Goal: Task Accomplishment & Management: Manage account settings

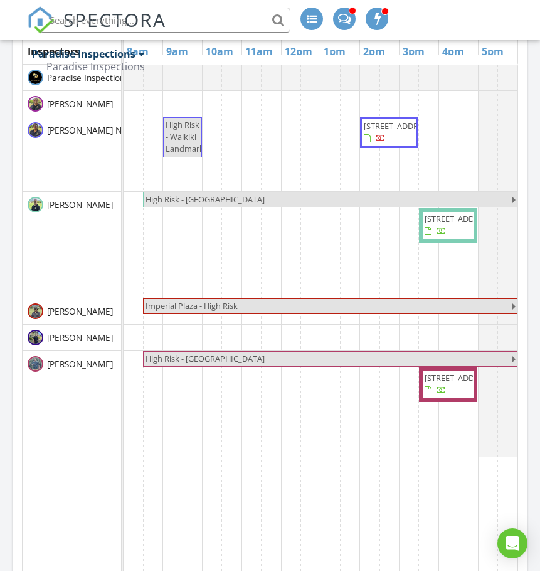
scroll to position [1913, 559]
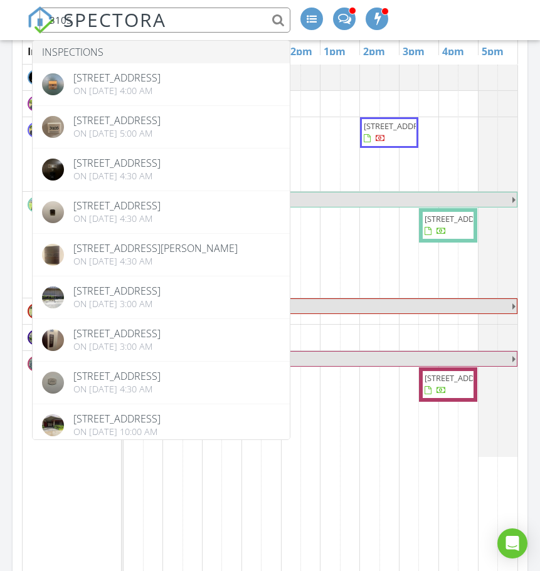
type input "3105"
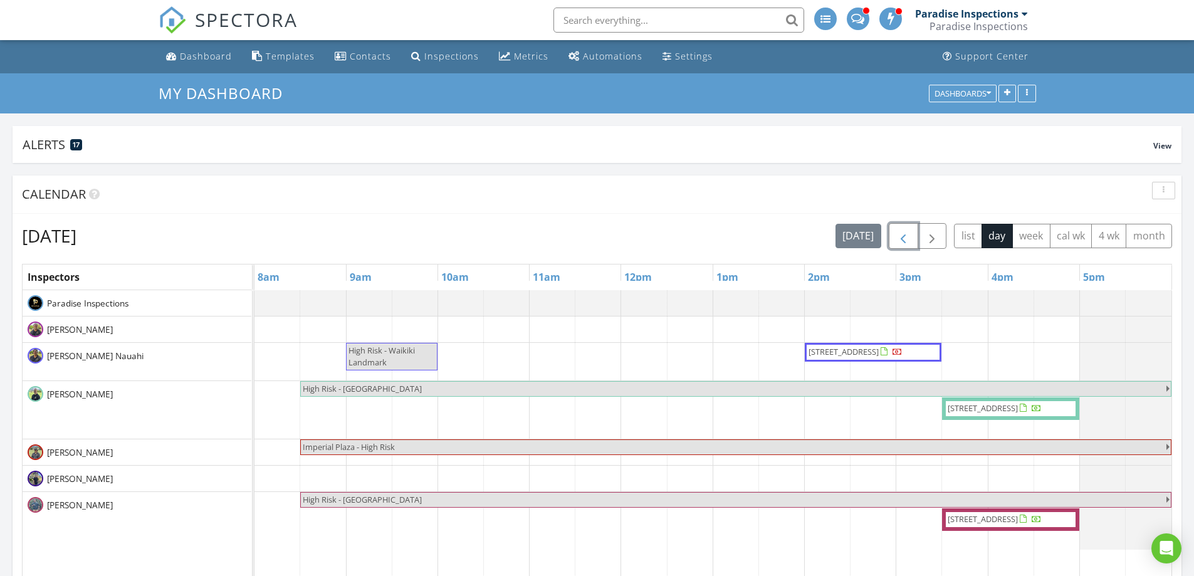
click at [902, 239] on span "button" at bounding box center [903, 236] width 15 height 15
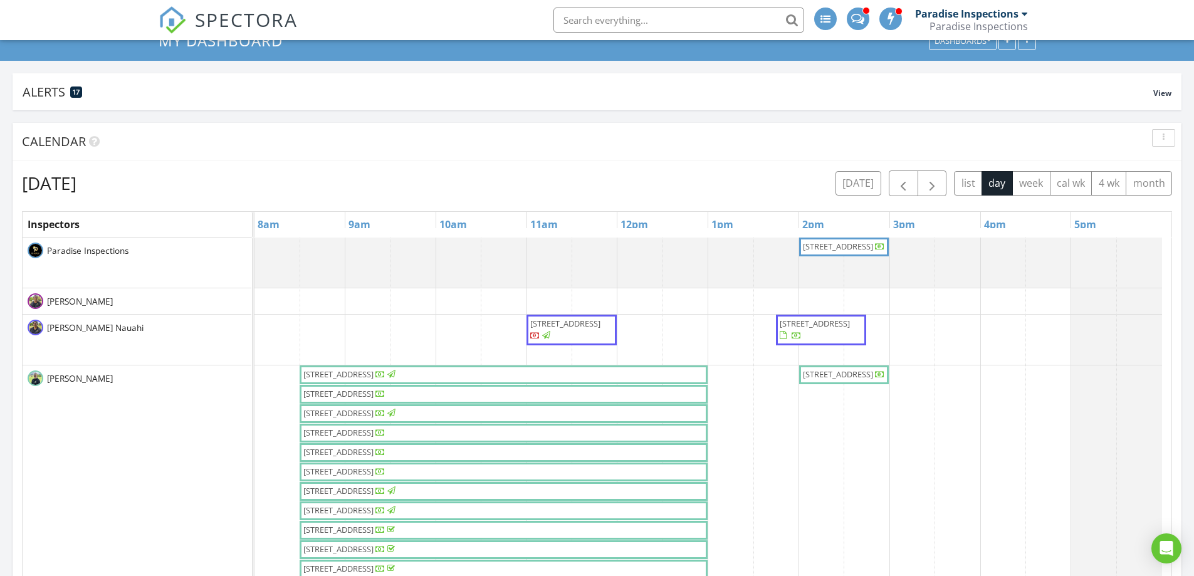
scroll to position [188, 0]
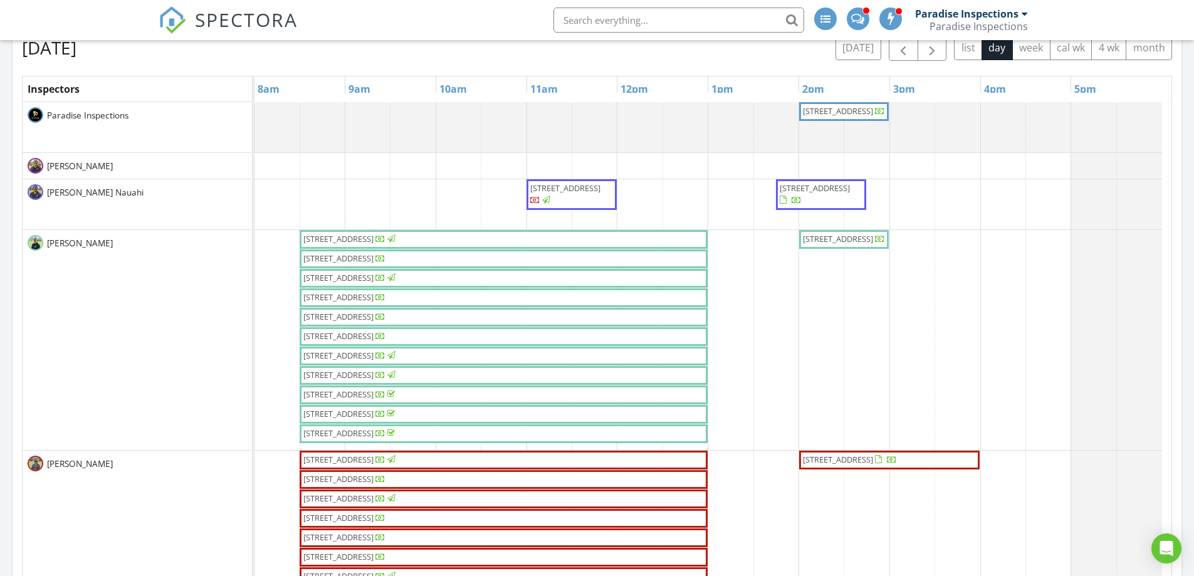
click at [363, 261] on span "725 Kapiolani Blvd 612, Honolulu 96813" at bounding box center [338, 258] width 70 height 11
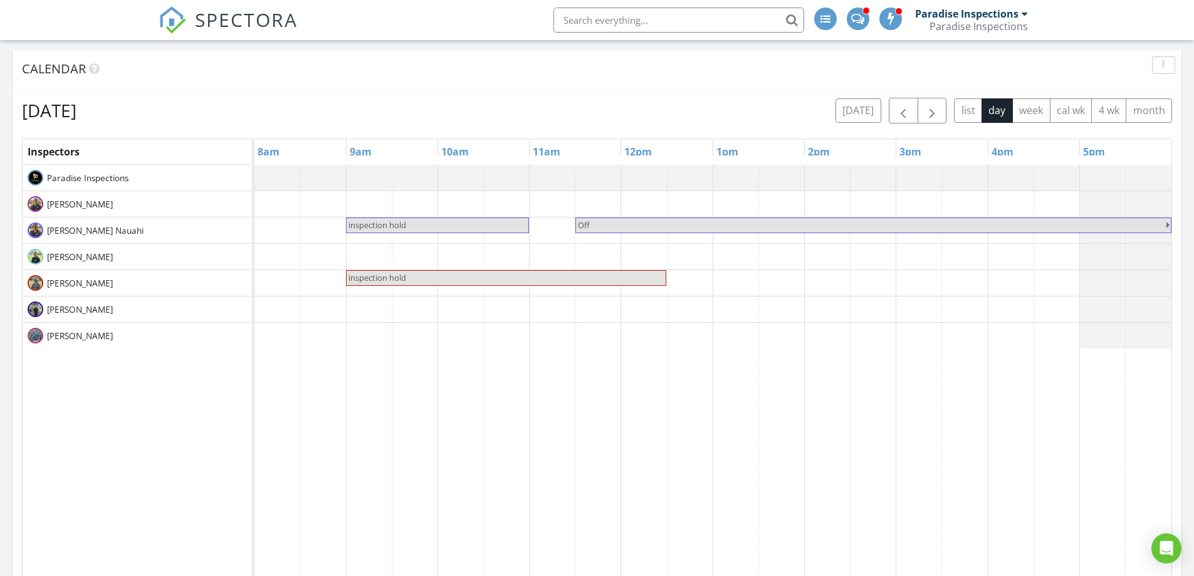
scroll to position [1913, 1214]
click at [475, 233] on link "inspection hold" at bounding box center [437, 226] width 183 height 16
click at [570, 113] on div "Update Event Name inspection hold Description 98-1753 Kaahumanu St #41A, Aiea 9…" at bounding box center [597, 288] width 1194 height 576
click at [496, 281] on span "inspection hold" at bounding box center [506, 278] width 318 height 12
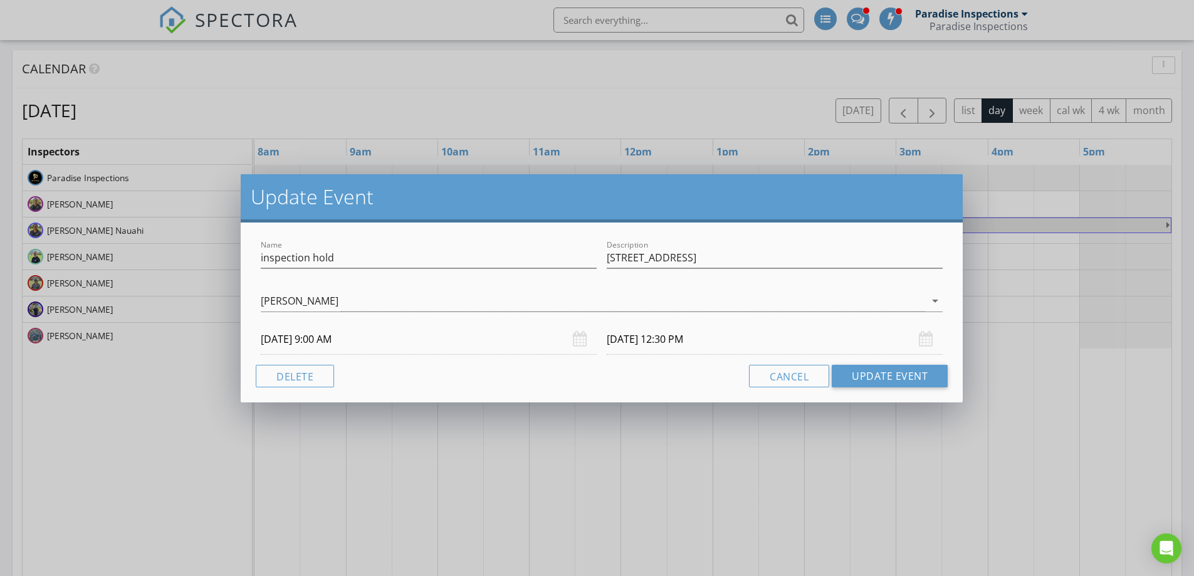
click at [562, 105] on div "Update Event Name inspection hold Description 1305 Manua St Tim Benito arrow_dr…" at bounding box center [597, 288] width 1194 height 576
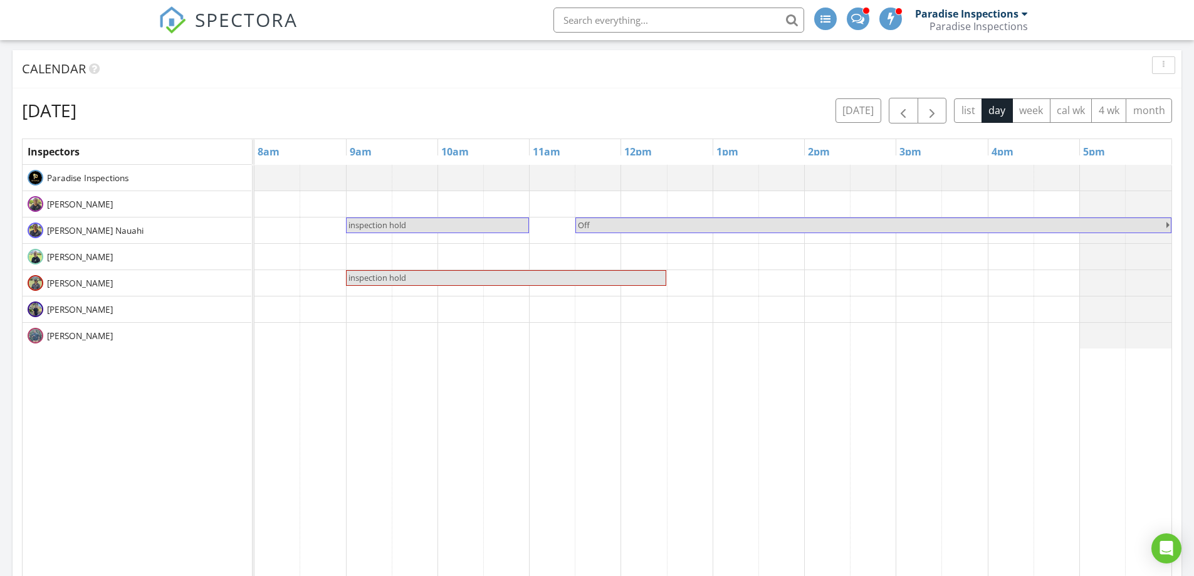
click at [480, 229] on span "inspection hold" at bounding box center [437, 225] width 181 height 12
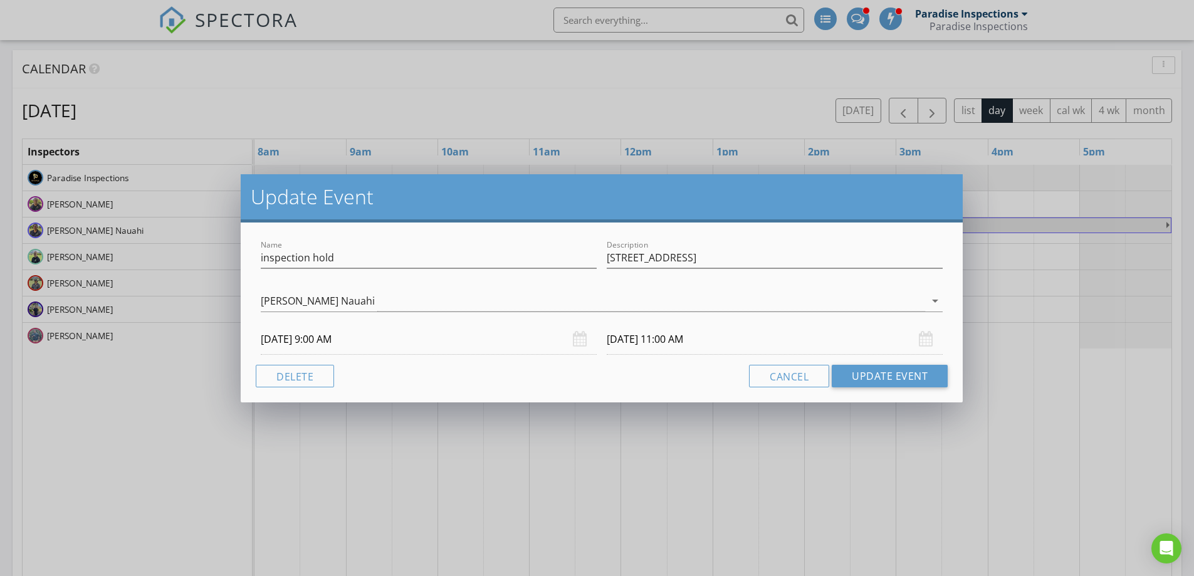
click at [510, 112] on div "Update Event Name inspection hold Description 98-1753 Kaahumanu St #41A, Aiea 9…" at bounding box center [597, 288] width 1194 height 576
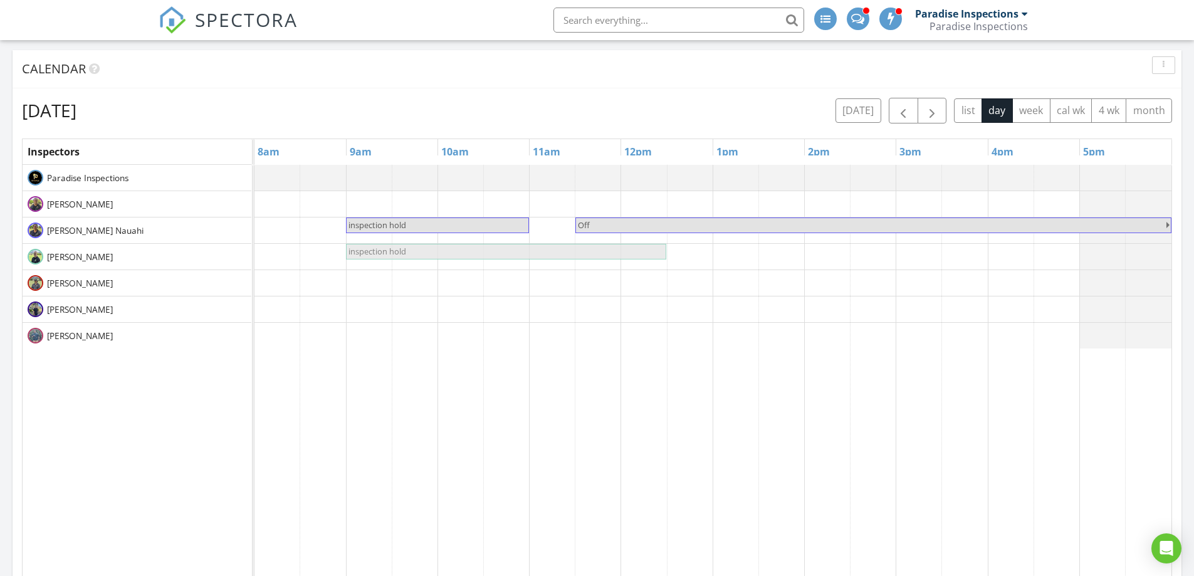
click at [423, 257] on tbody "inspection hold Off inspection hold inspection hold" at bounding box center [713, 257] width 917 height 184
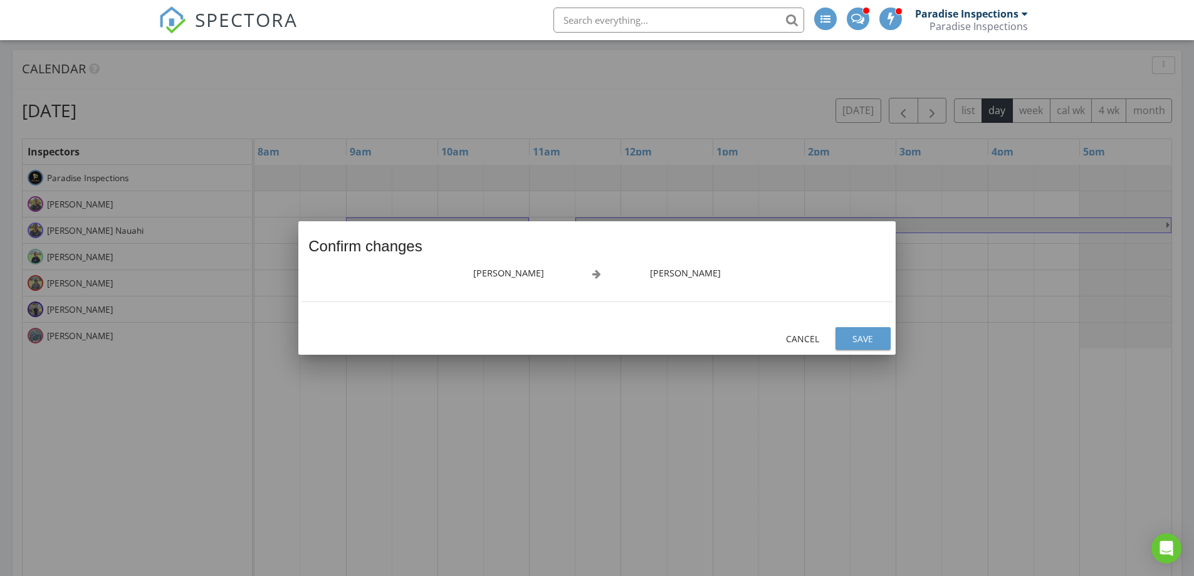
click at [854, 337] on div "Save" at bounding box center [863, 338] width 35 height 13
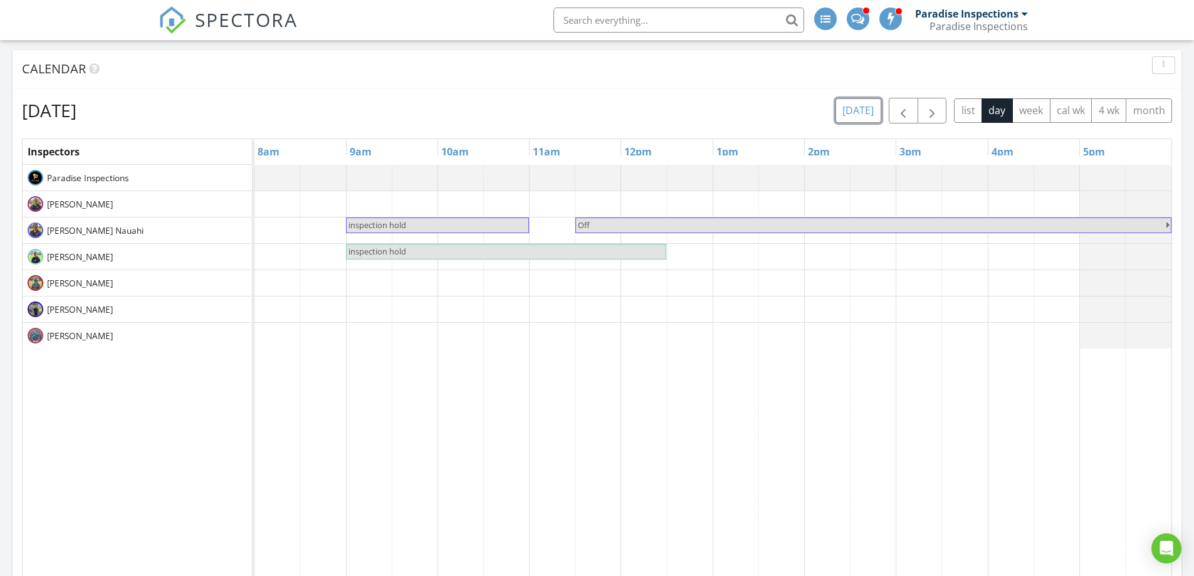
click at [854, 109] on button "today" at bounding box center [859, 110] width 46 height 24
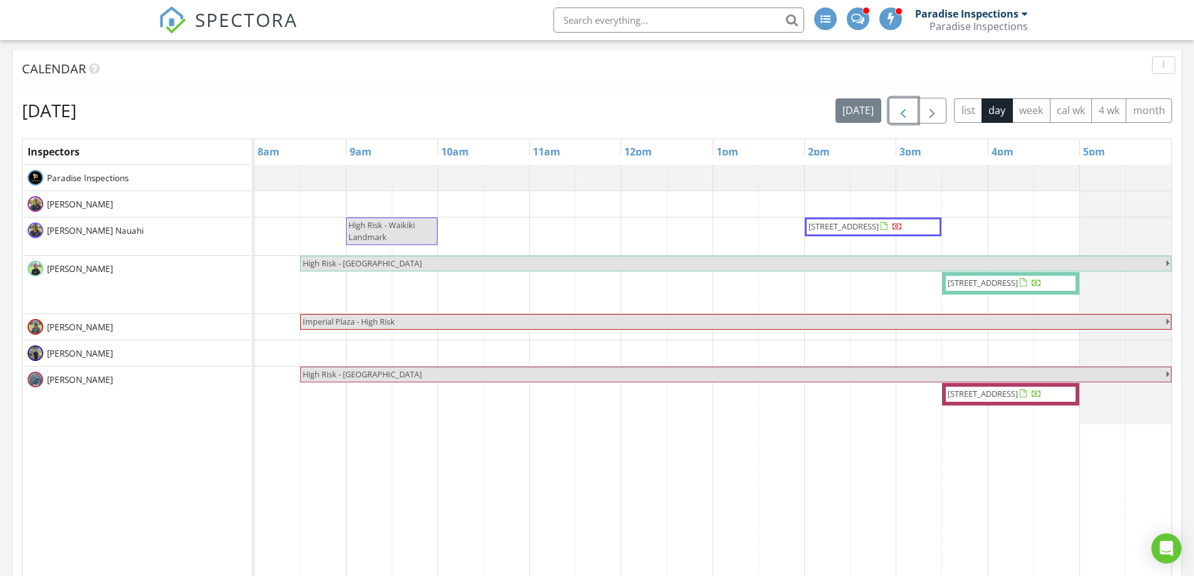
click at [908, 115] on span "button" at bounding box center [903, 110] width 15 height 15
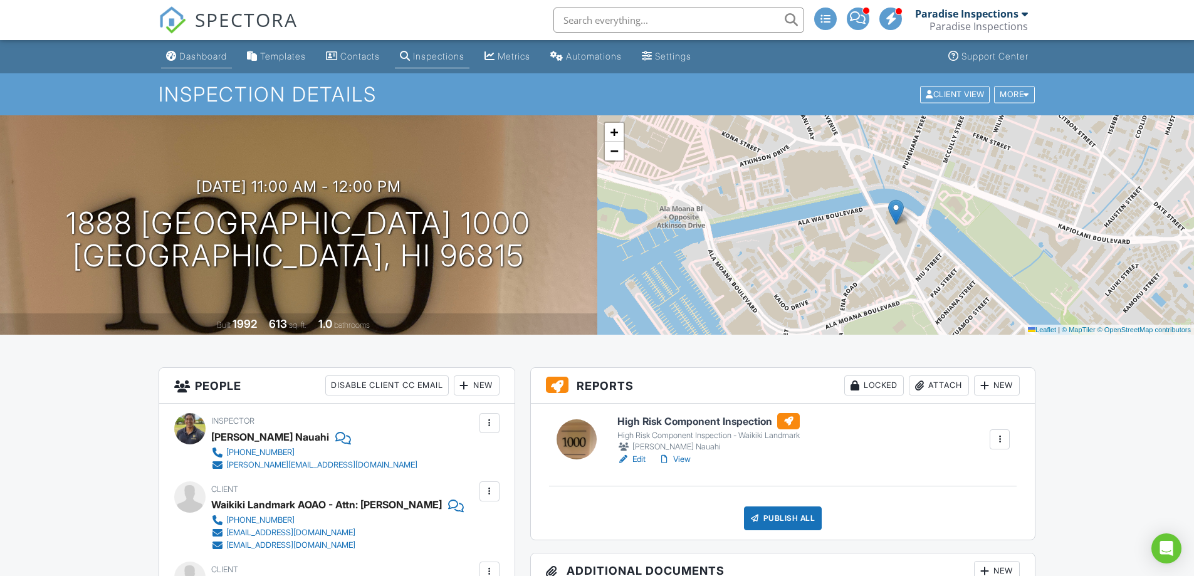
click at [203, 66] on link "Dashboard" at bounding box center [196, 56] width 71 height 23
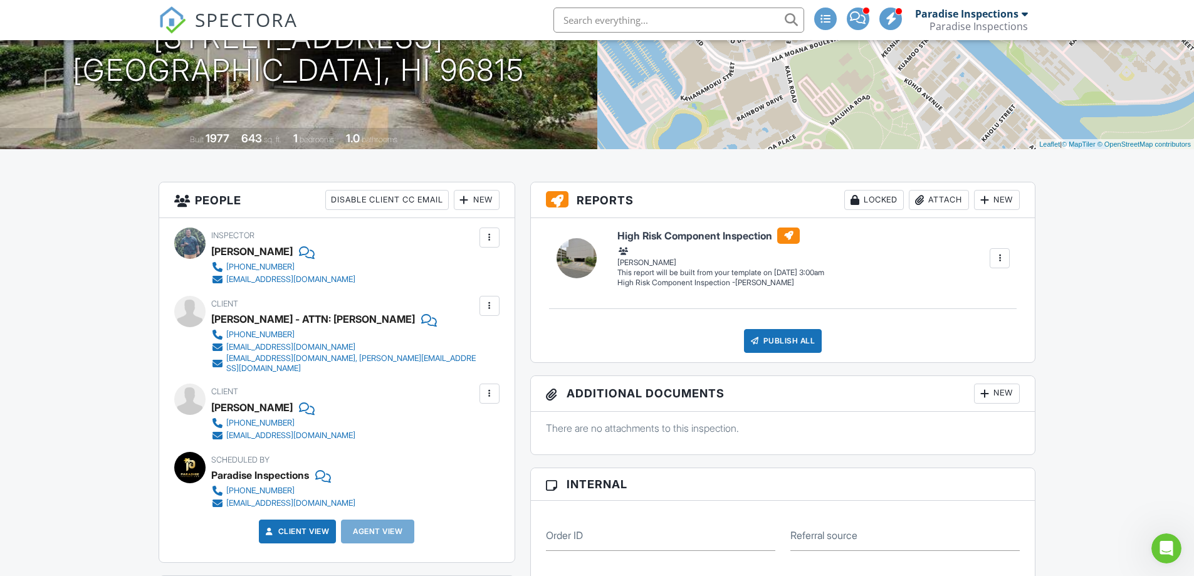
scroll to position [125, 0]
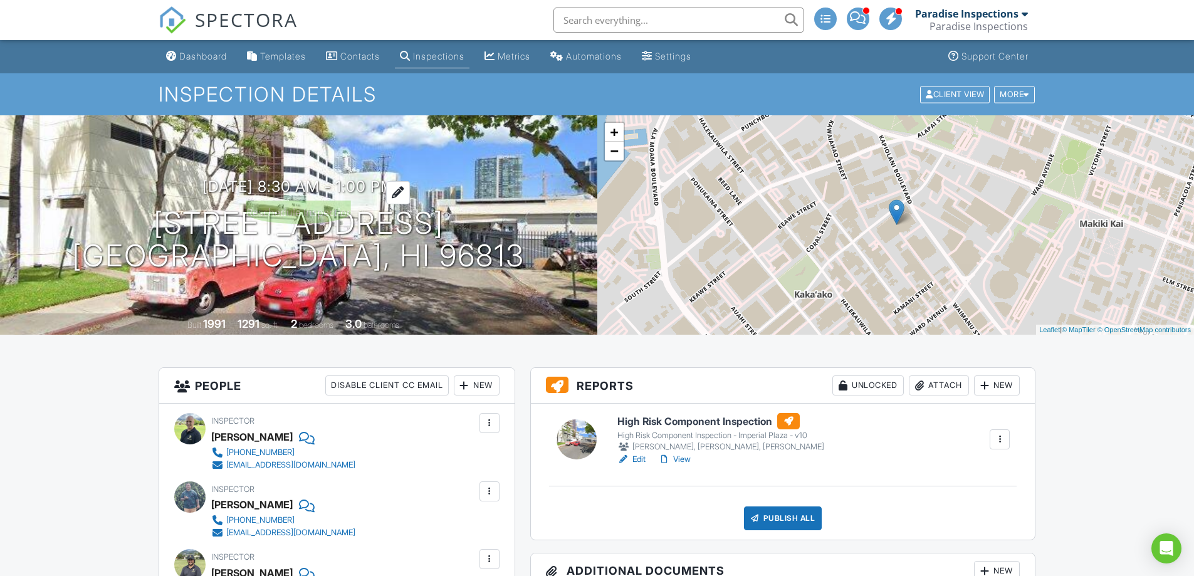
click at [340, 182] on h3 "08/27/2025 8:30 am - 1:00 pm" at bounding box center [298, 186] width 192 height 17
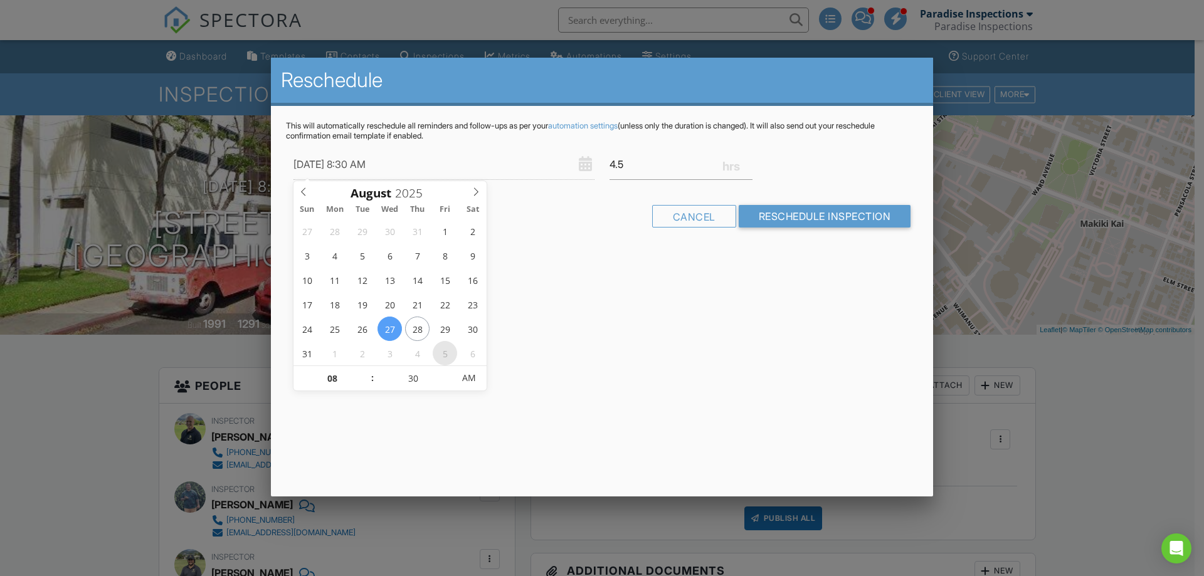
type input "09/05/2025 8:30 AM"
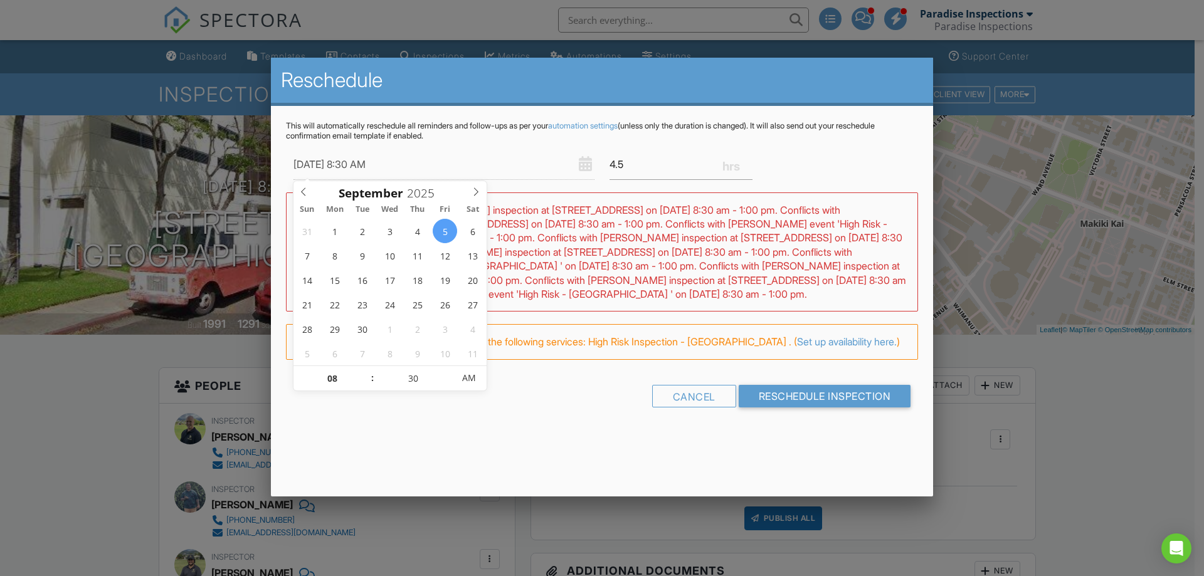
click at [591, 397] on form "09/05/2025 8:30 AM 4.5 Warning: this date/time is in the past. WARNING: Conflic…" at bounding box center [602, 283] width 632 height 268
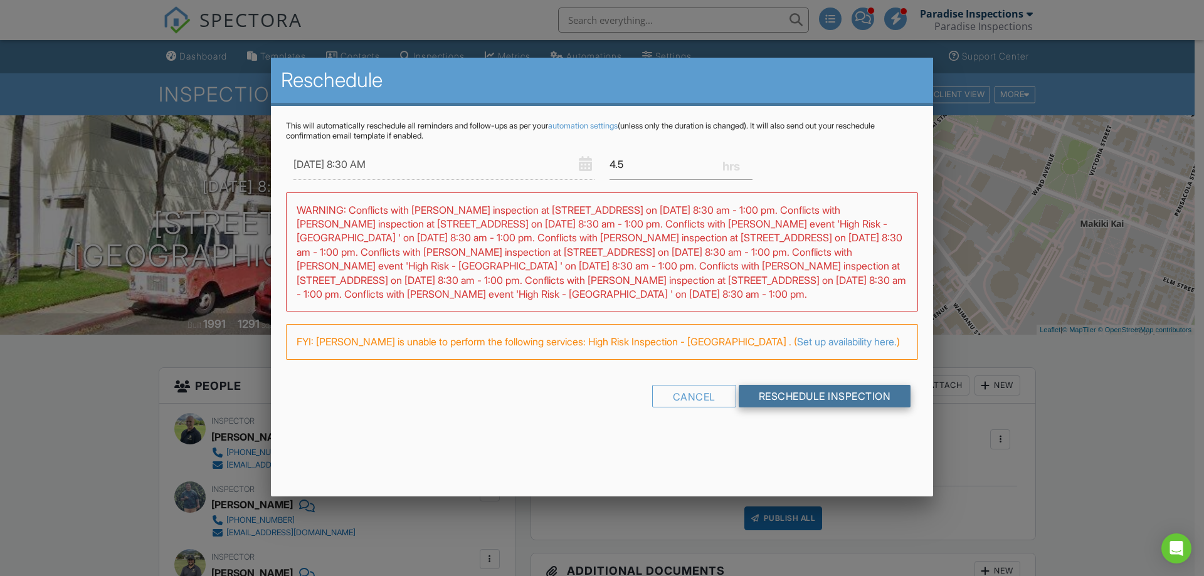
click at [832, 407] on input "Reschedule Inspection" at bounding box center [824, 396] width 172 height 23
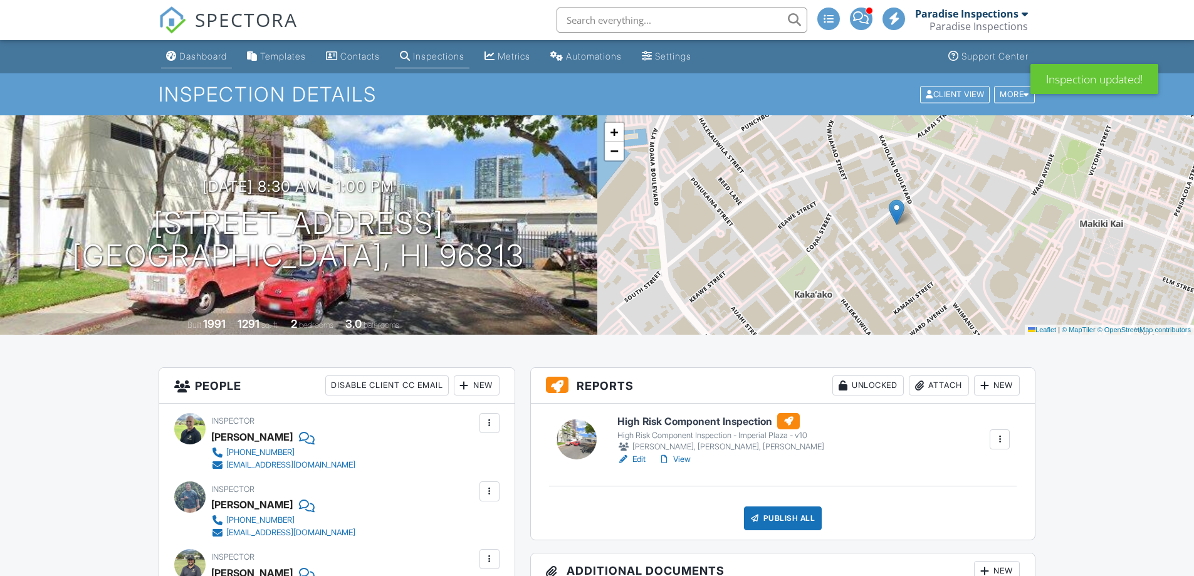
click at [187, 57] on div "Dashboard" at bounding box center [203, 56] width 48 height 11
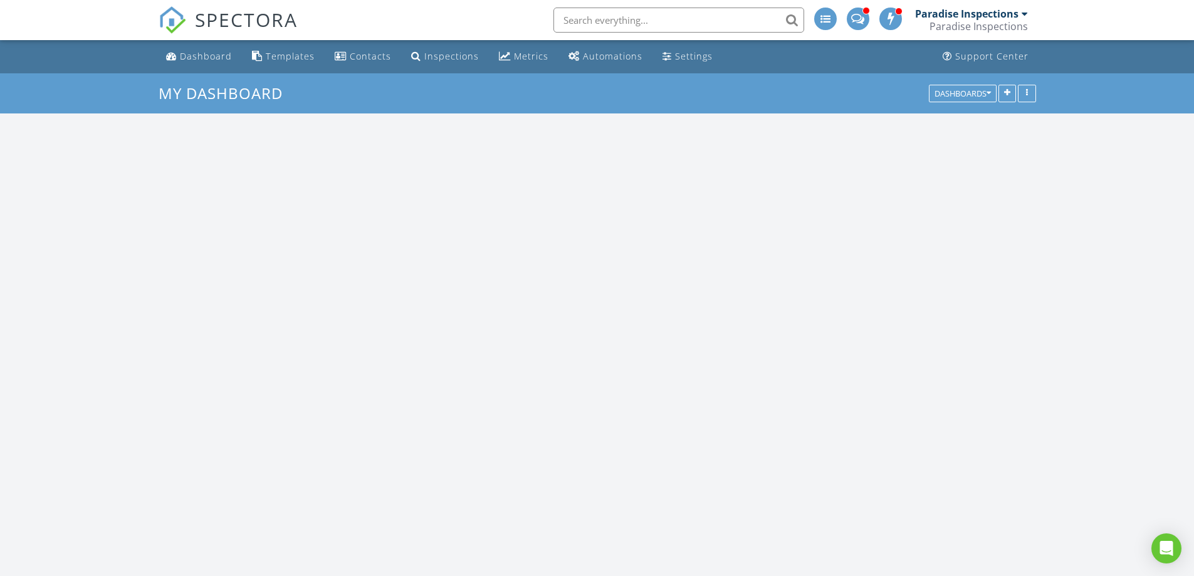
scroll to position [1913, 1214]
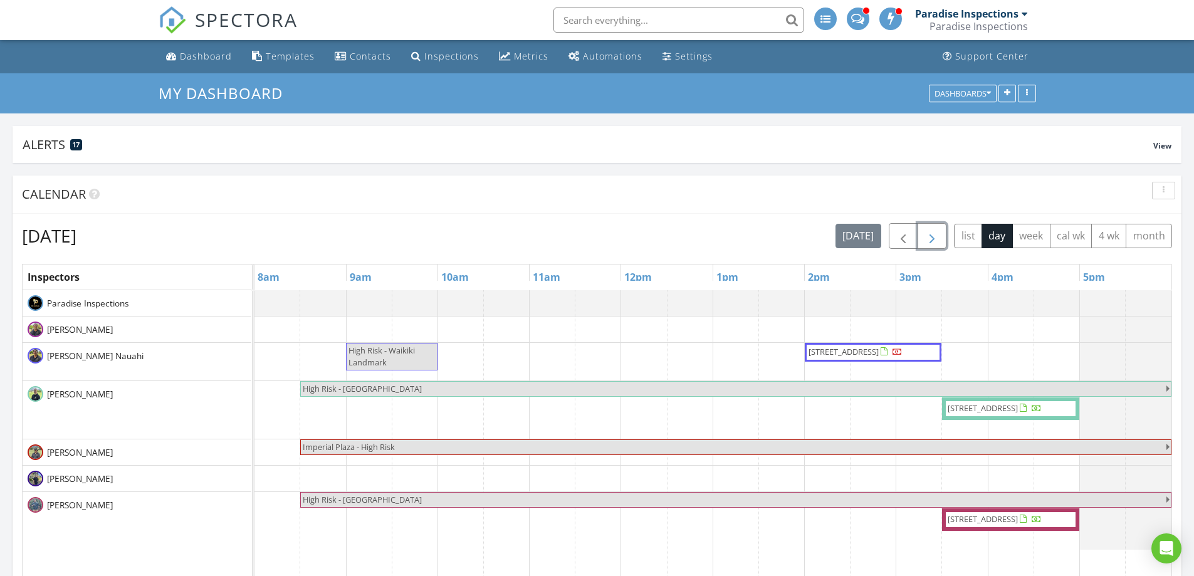
click at [931, 237] on span "button" at bounding box center [932, 236] width 15 height 15
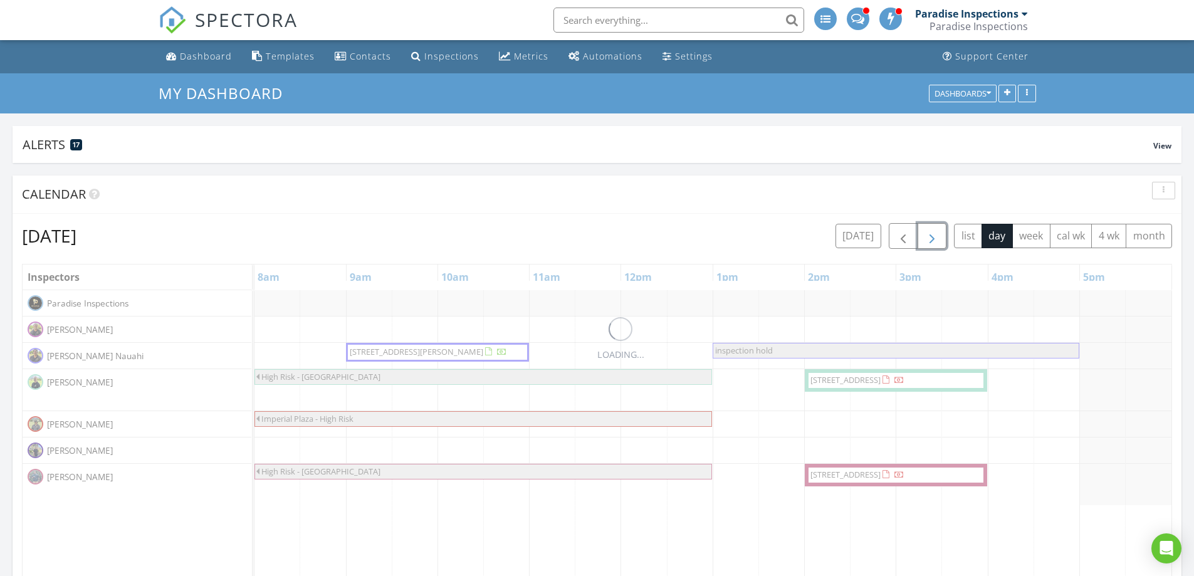
click at [931, 237] on span "button" at bounding box center [932, 236] width 15 height 15
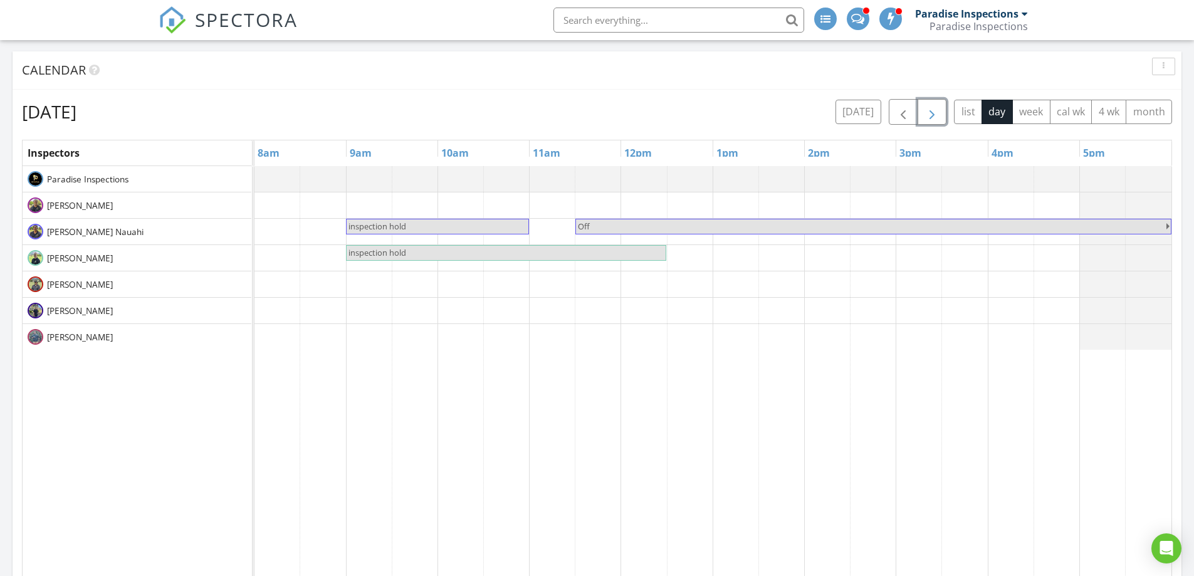
scroll to position [125, 0]
click at [464, 251] on span "inspection hold" at bounding box center [506, 252] width 318 height 12
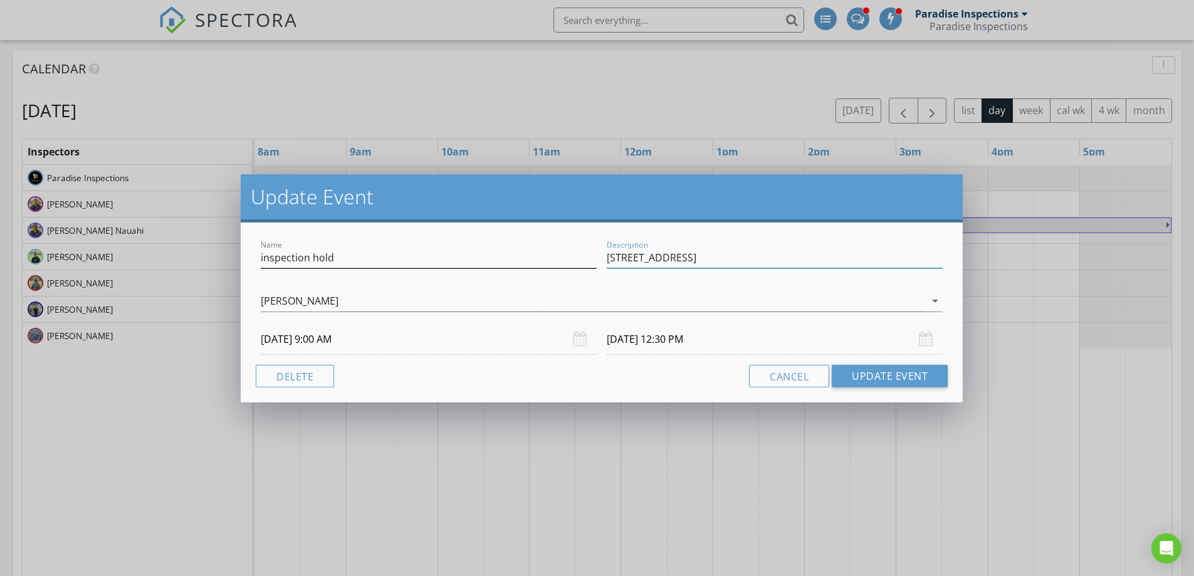
drag, startPoint x: 694, startPoint y: 259, endPoint x: 474, endPoint y: 255, distance: 220.1
click at [474, 255] on div "Name inspection hold Description 1305 Manua St" at bounding box center [602, 259] width 692 height 43
drag, startPoint x: 495, startPoint y: 71, endPoint x: 492, endPoint y: 64, distance: 7.3
click at [495, 68] on div "Update Event Name inspection hold Description 1305 Manua St David Benito arrow_…" at bounding box center [597, 288] width 1194 height 576
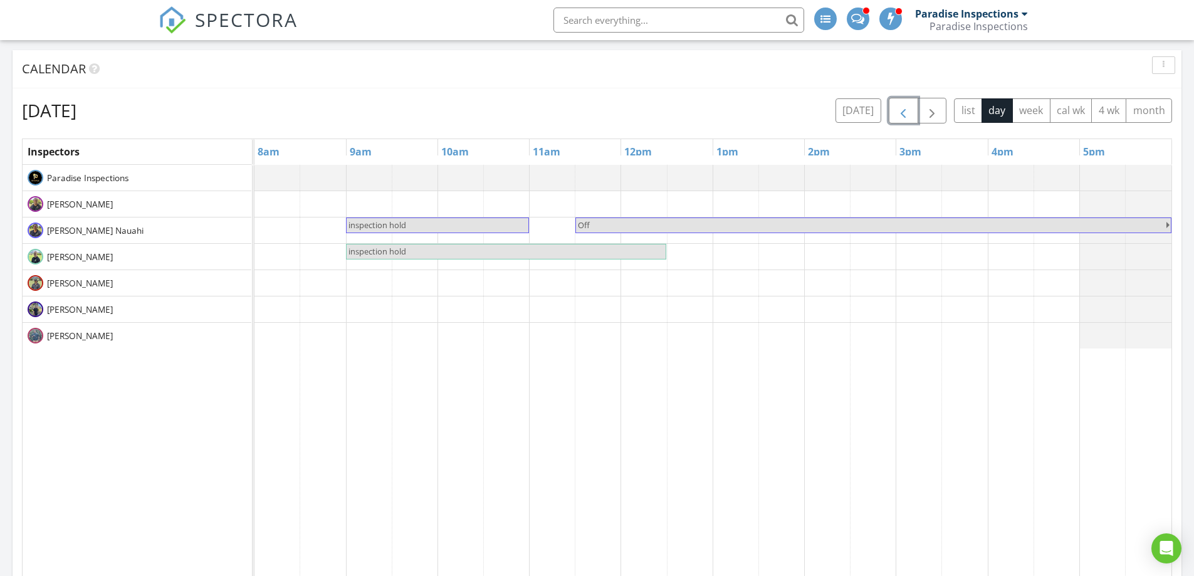
click at [902, 114] on span "button" at bounding box center [903, 110] width 15 height 15
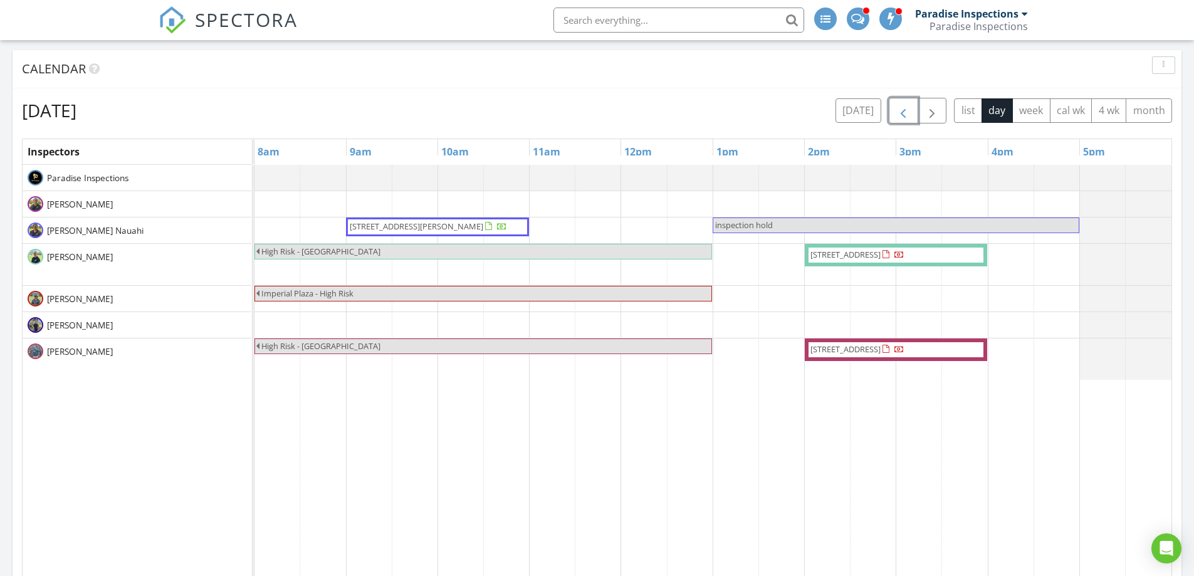
click at [740, 226] on span "inspection hold" at bounding box center [744, 224] width 58 height 11
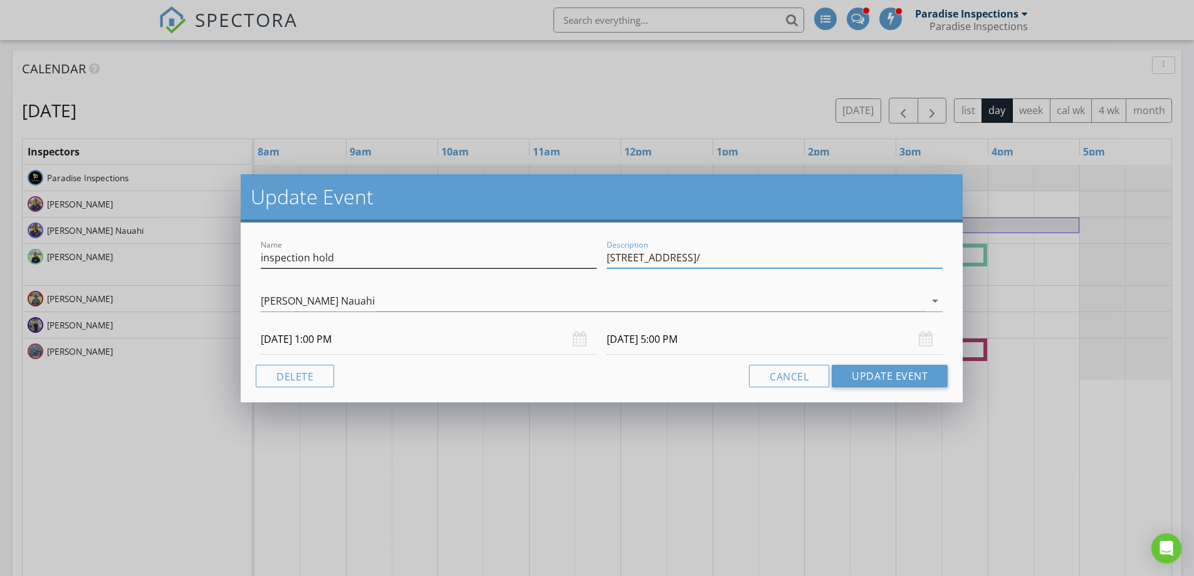
drag, startPoint x: 663, startPoint y: 256, endPoint x: 574, endPoint y: 258, distance: 88.4
click at [574, 256] on div "Name inspection hold Description 763 Kaipii St/" at bounding box center [602, 259] width 692 height 43
click at [698, 108] on div "Update Event Name inspection hold Description 763 Kaipii St/ Kohl Nauahi arrow_…" at bounding box center [597, 288] width 1194 height 576
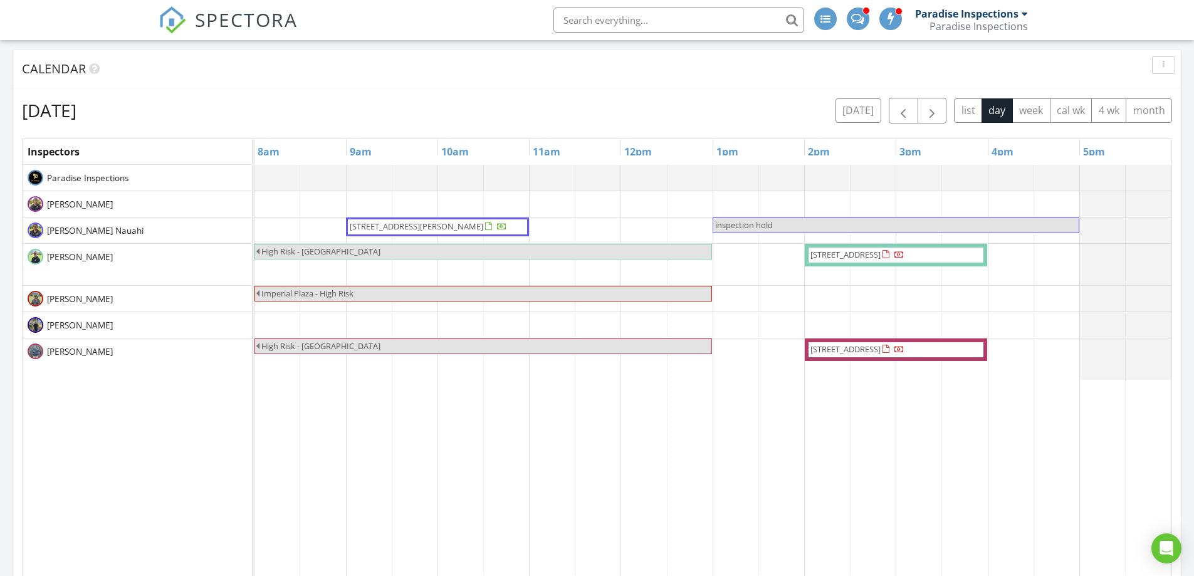
click at [720, 236] on div "1551 Ala Wai Blvd 1905, Honolulu 96815 inspection hold High Risk - Imperial Pla…" at bounding box center [713, 469] width 917 height 609
click at [748, 181] on link "Inspection" at bounding box center [734, 184] width 65 height 20
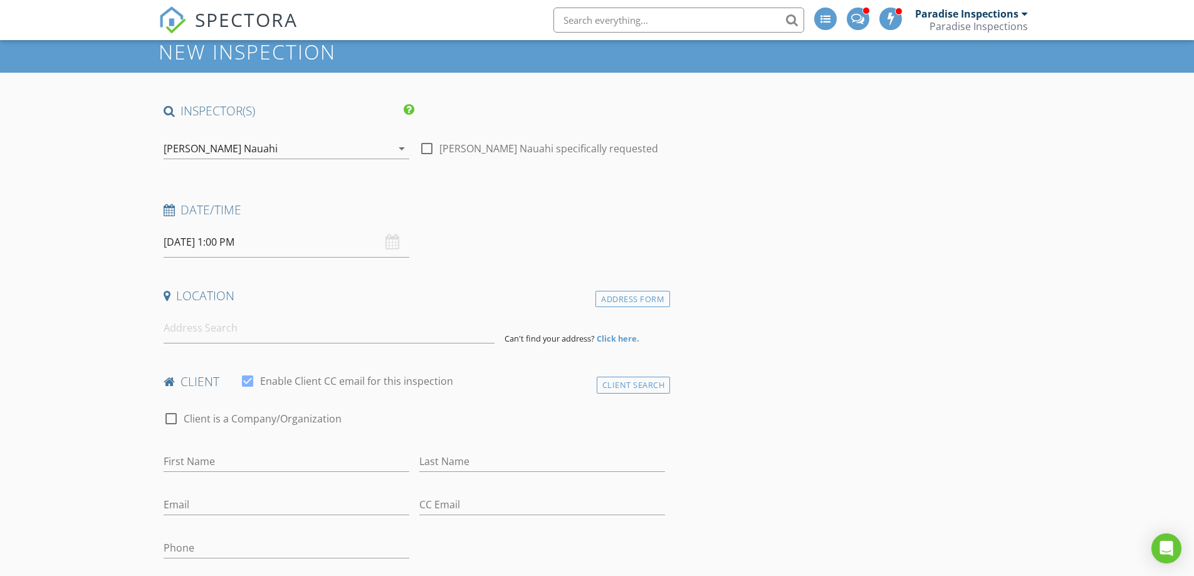
scroll to position [63, 0]
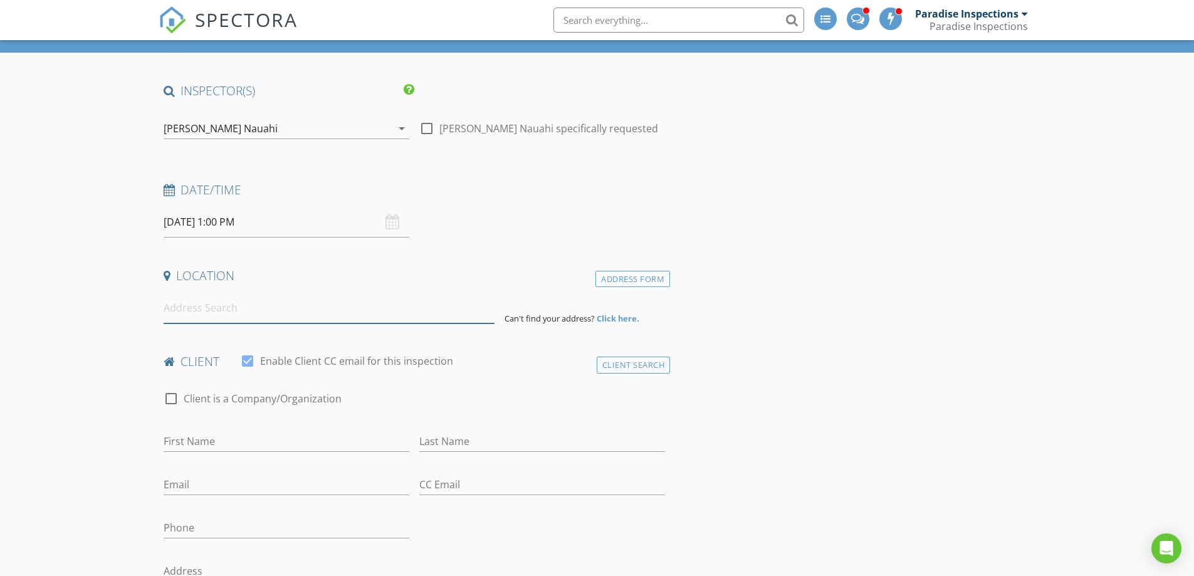
click at [257, 305] on input at bounding box center [329, 308] width 331 height 31
paste input "[STREET_ADDRESS]"
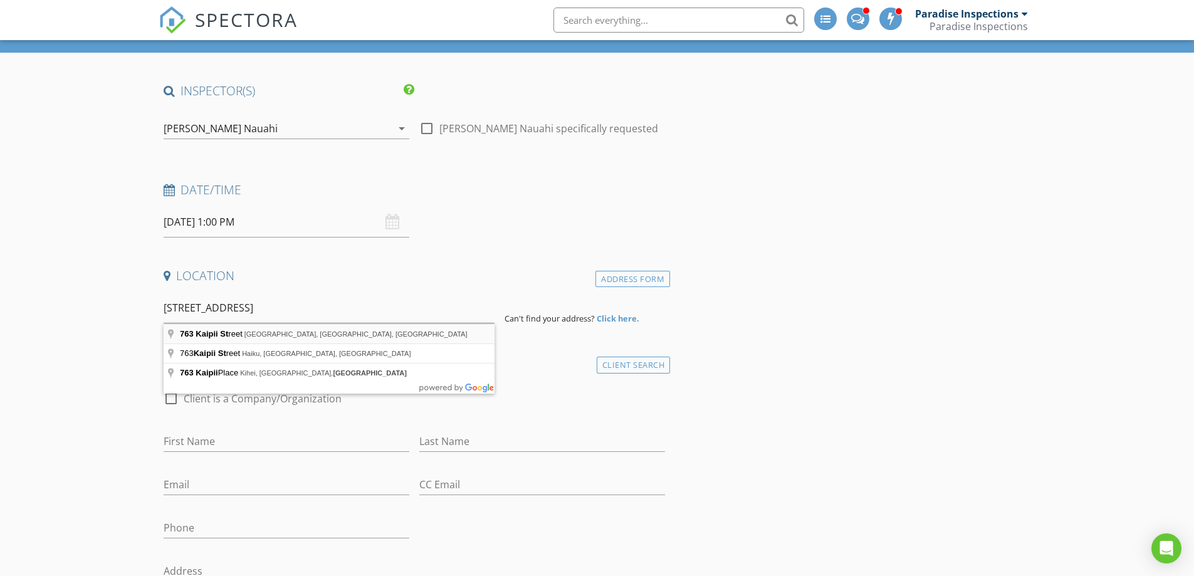
type input "763 Kaipii Street, Kailua, HI, USA"
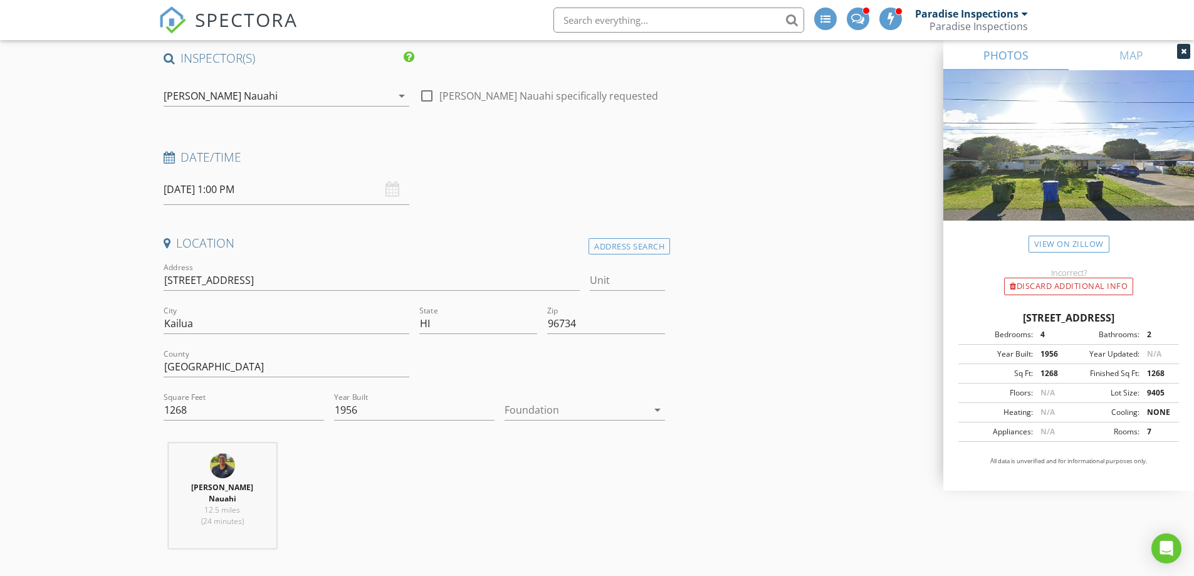
scroll to position [125, 0]
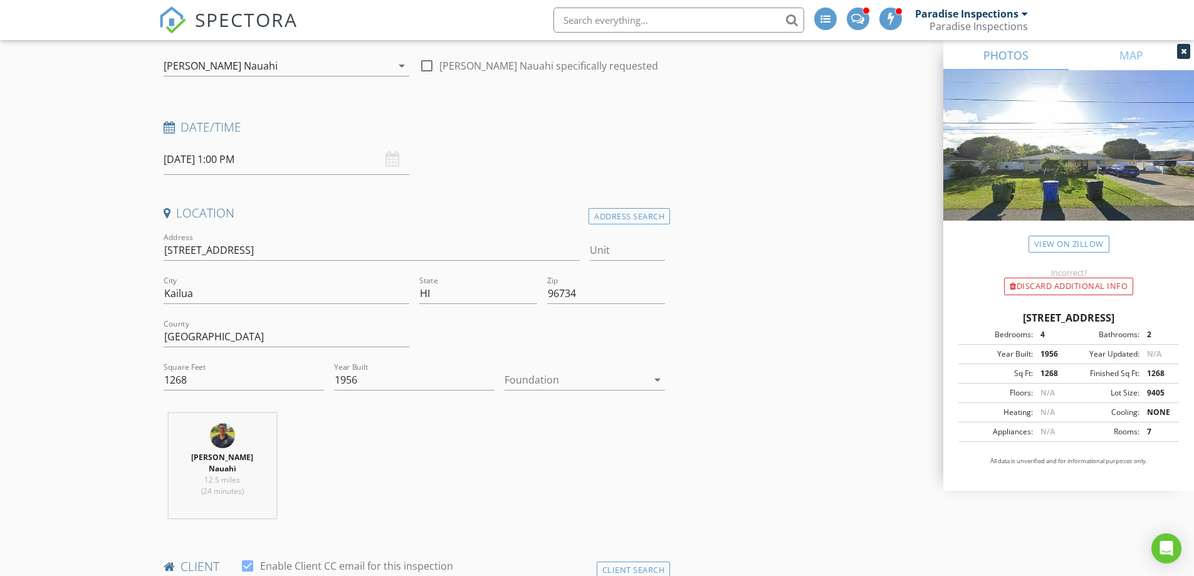
click at [558, 371] on div at bounding box center [576, 380] width 143 height 20
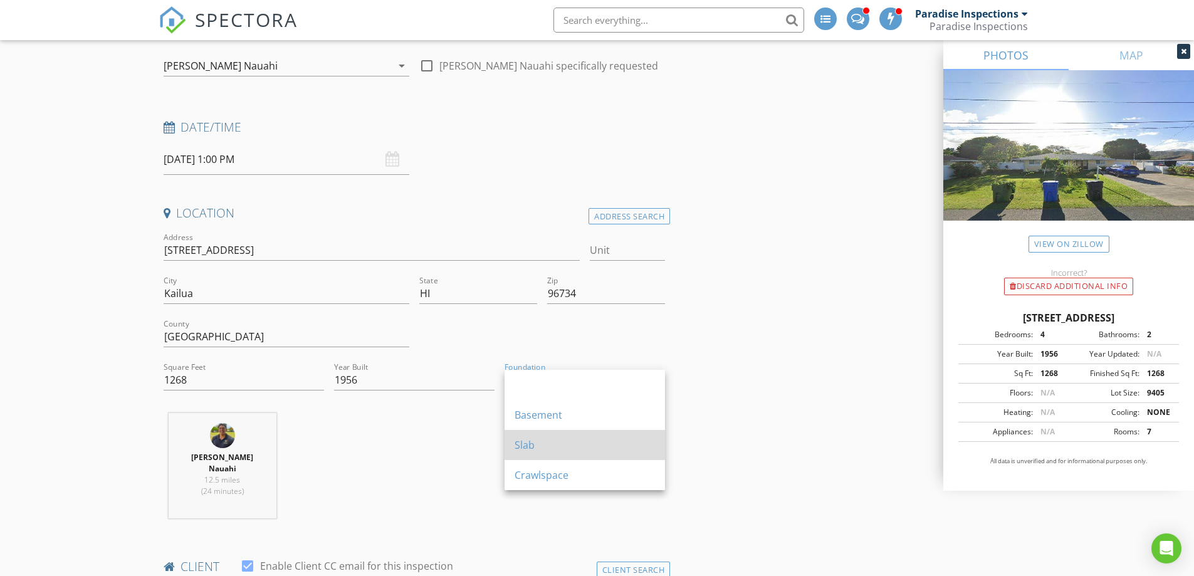
click at [558, 444] on div "Slab" at bounding box center [585, 445] width 140 height 15
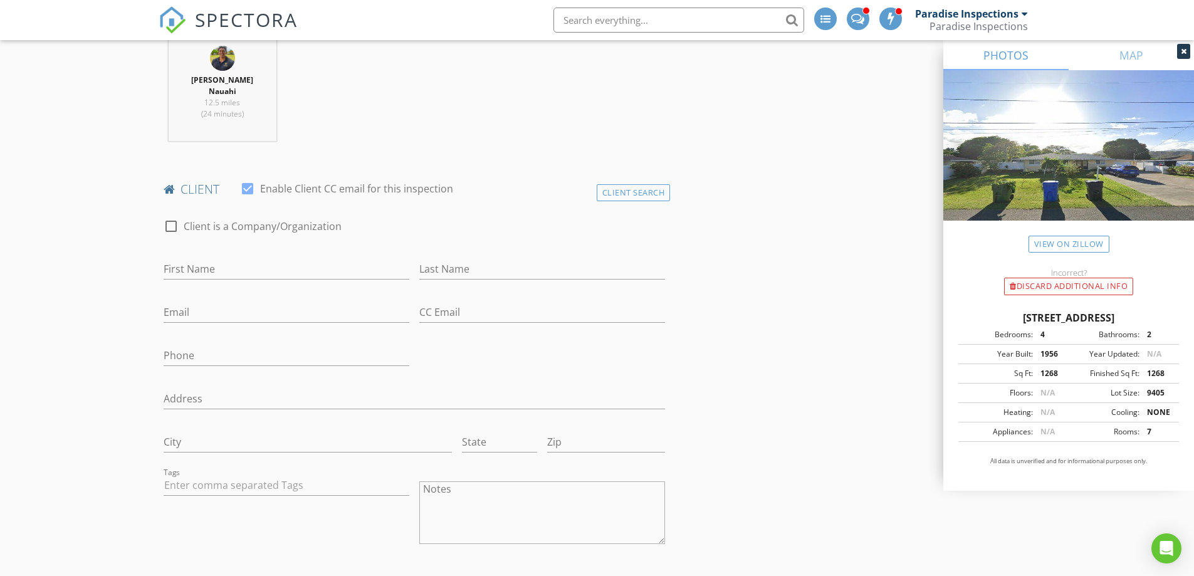
scroll to position [564, 0]
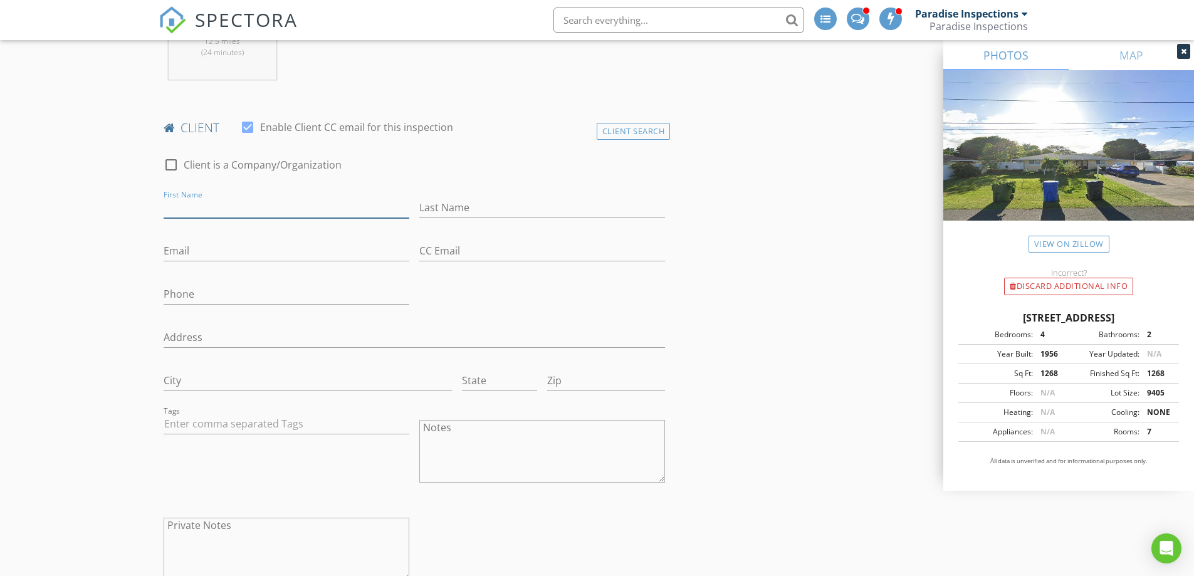
click at [367, 199] on input "First Name" at bounding box center [287, 207] width 246 height 21
paste input "Kala Kaaihue"
drag, startPoint x: 234, startPoint y: 199, endPoint x: 187, endPoint y: 193, distance: 47.4
click at [187, 197] on input "Kala Kaaihue" at bounding box center [287, 207] width 246 height 21
type input "Kala"
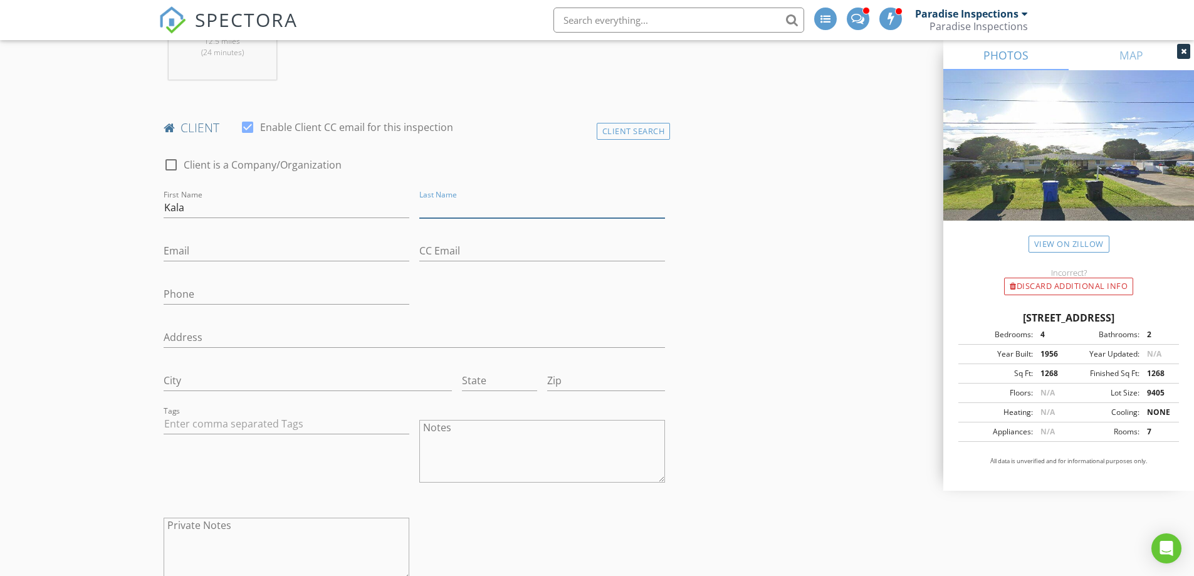
click at [423, 197] on input "Last Name" at bounding box center [542, 207] width 246 height 21
paste input "Kaaihue"
type input "Kaaihue"
click at [217, 241] on input "Email" at bounding box center [287, 251] width 246 height 21
paste input "realtorkala@gmail.com"
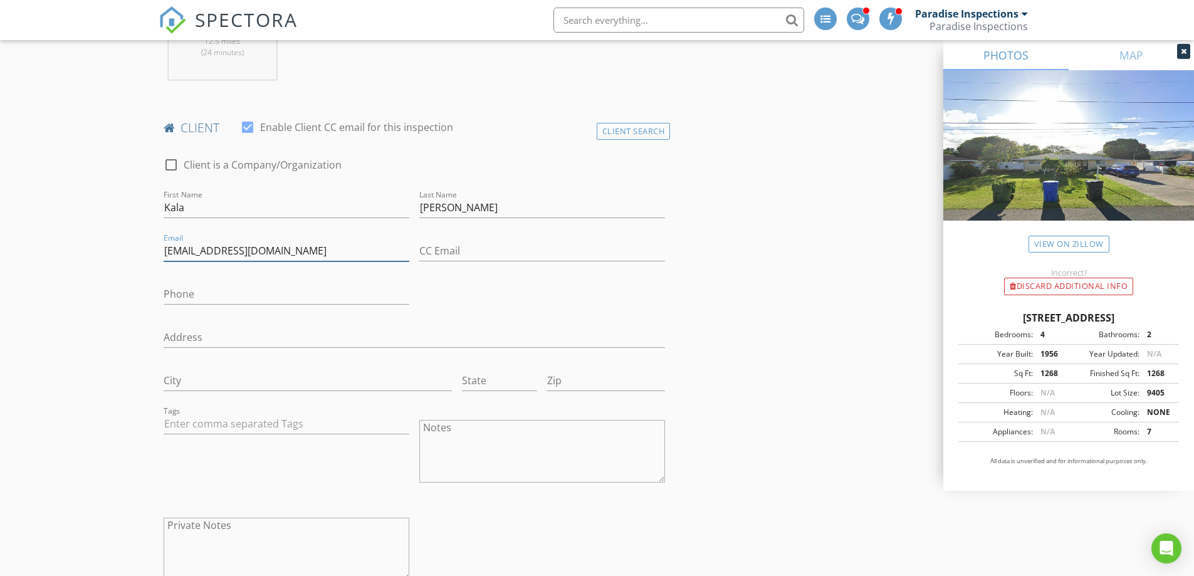
type input "realtorkala@gmail.com"
click at [202, 284] on input "Phone" at bounding box center [287, 294] width 246 height 21
paste input "808-780-1140"
type input "808-780-1140"
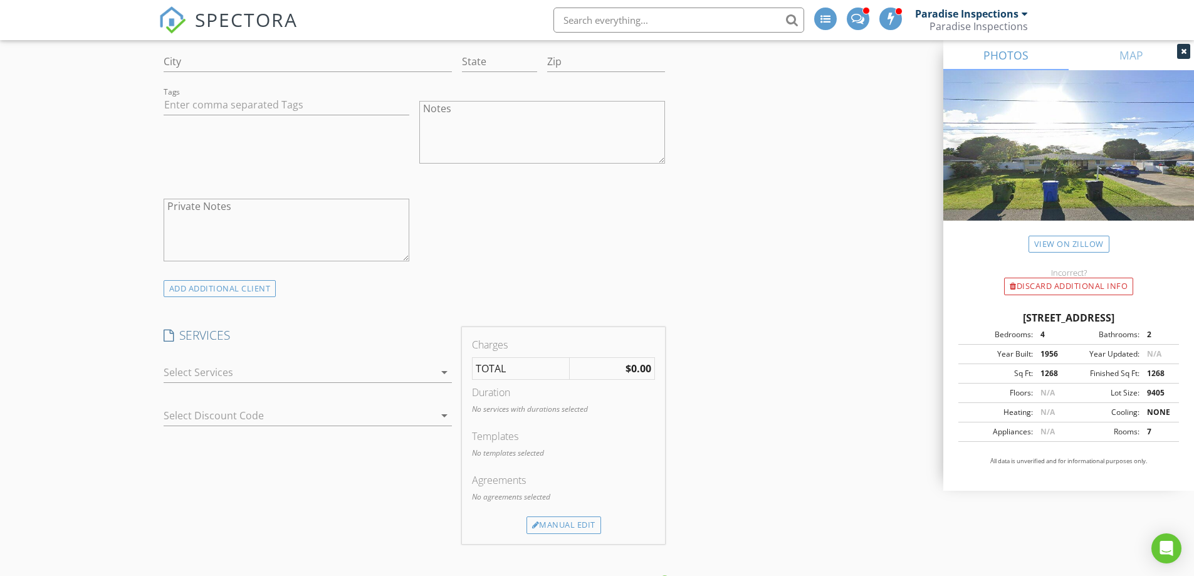
scroll to position [1128, 0]
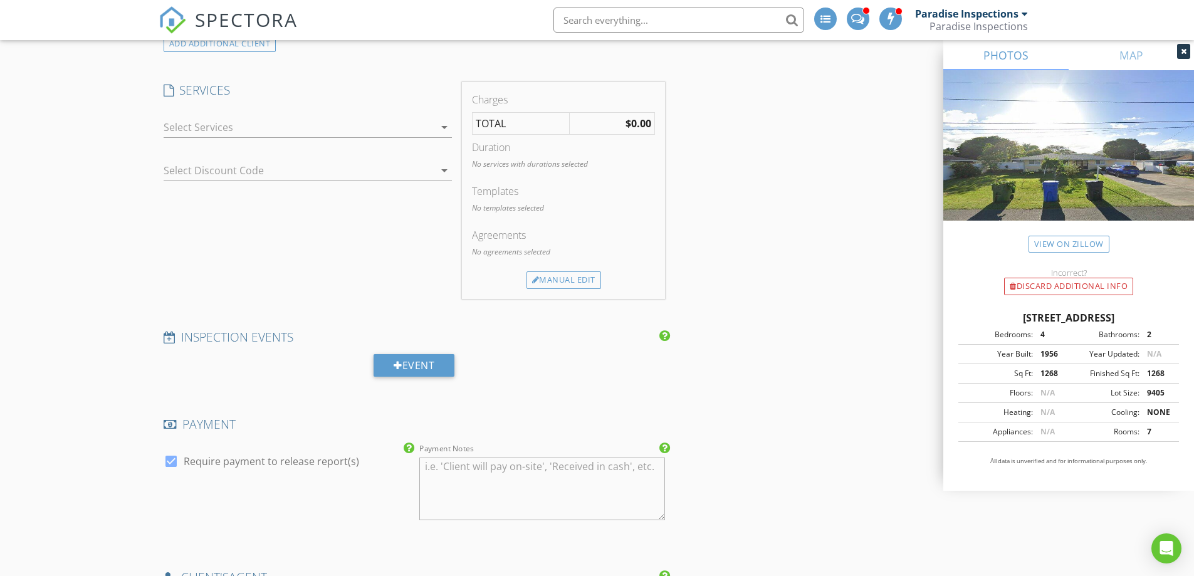
click at [302, 117] on div at bounding box center [299, 127] width 271 height 20
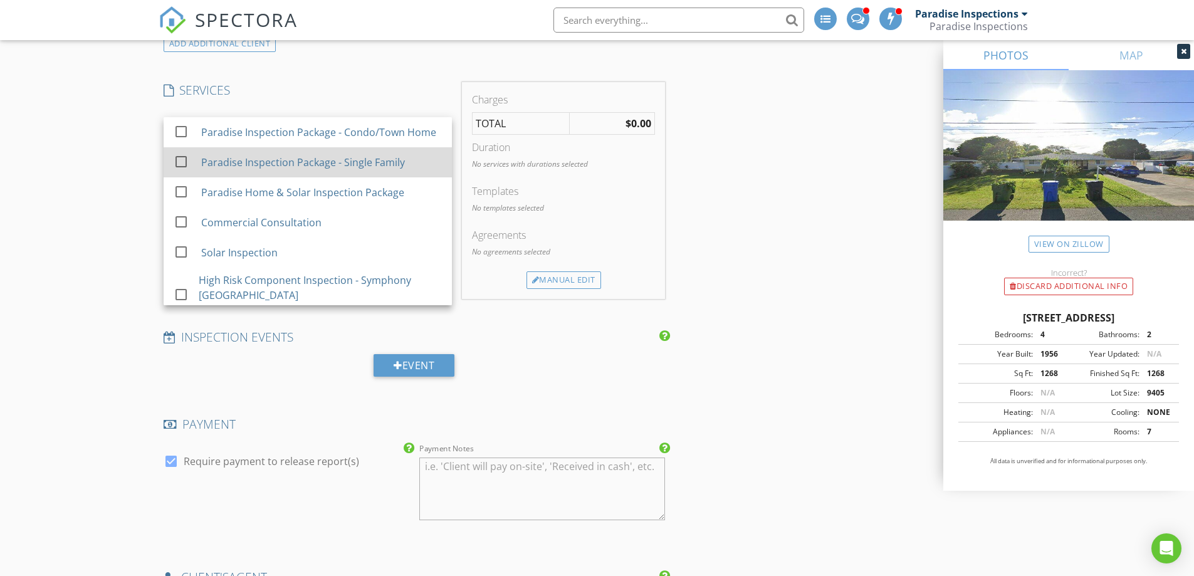
click at [318, 153] on div "Paradise Inspection Package - Single Family" at bounding box center [321, 162] width 241 height 25
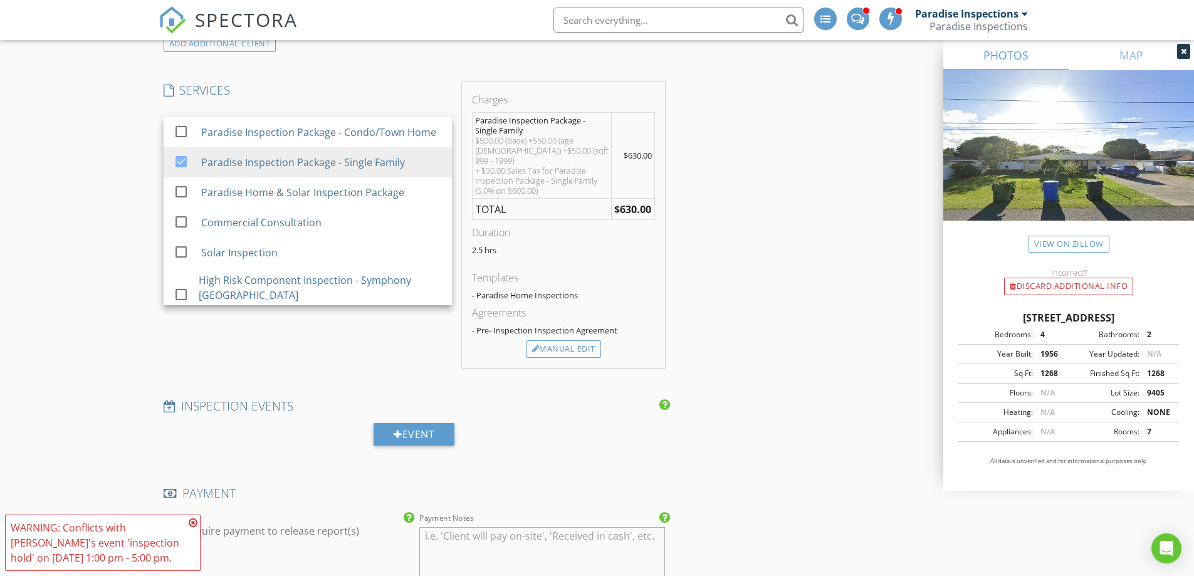
click at [385, 68] on div "INSPECTOR(S) check_box_outline_blank Paradise Inspections check_box_outline_bla…" at bounding box center [415, 205] width 512 height 2376
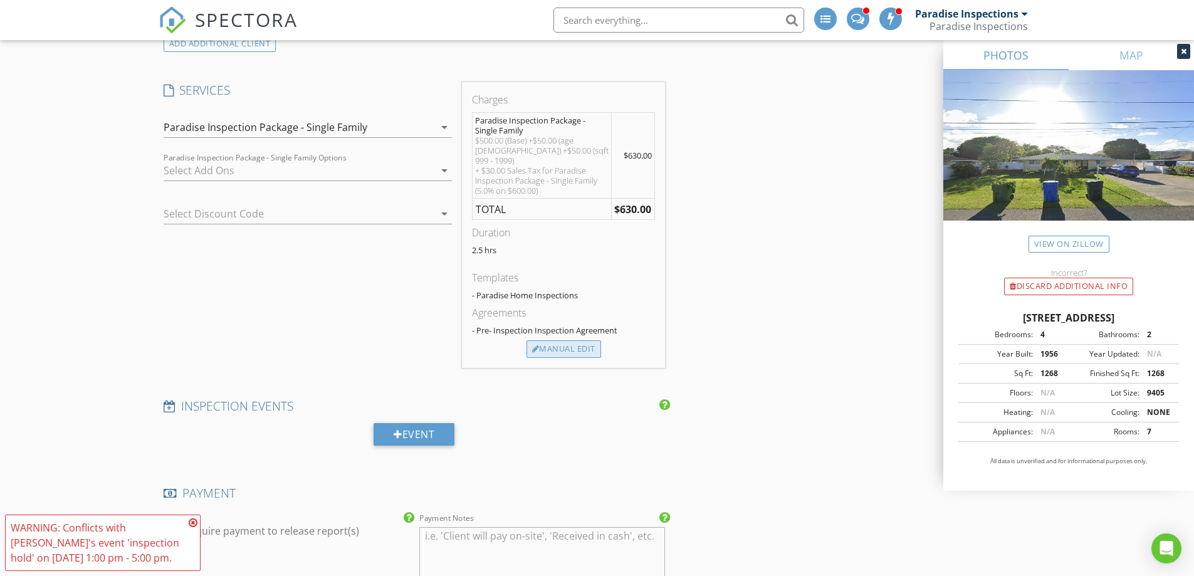
click at [538, 340] on div "Manual Edit" at bounding box center [564, 349] width 75 height 18
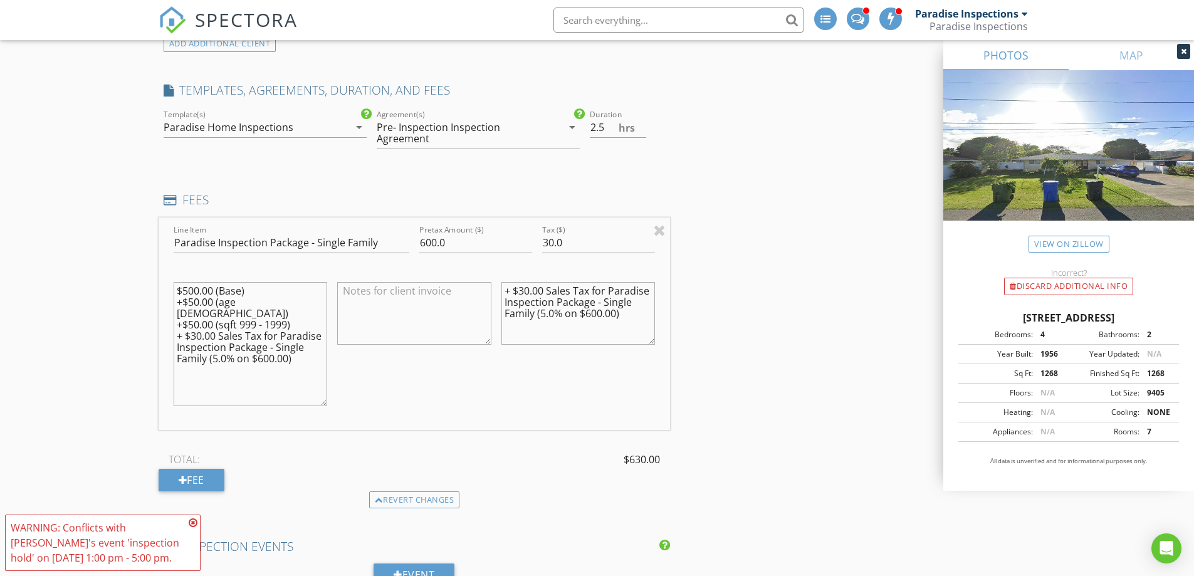
drag, startPoint x: 320, startPoint y: 336, endPoint x: 312, endPoint y: 387, distance: 52.0
click at [312, 387] on textarea "$500.00 (Base) +$50.00 (age 60 - 100) +$50.00 (sqft 999 - 1999) + $30.00 Sales …" at bounding box center [251, 344] width 154 height 124
drag, startPoint x: 282, startPoint y: 302, endPoint x: 209, endPoint y: 295, distance: 73.7
click at [225, 297] on textarea "$500.00 (Base) +$50.00 (age 60 - 100) +$50.00 (sqft 999 - 1999) + $30.00 Sales …" at bounding box center [251, 344] width 154 height 124
drag, startPoint x: 177, startPoint y: 290, endPoint x: 168, endPoint y: 288, distance: 9.6
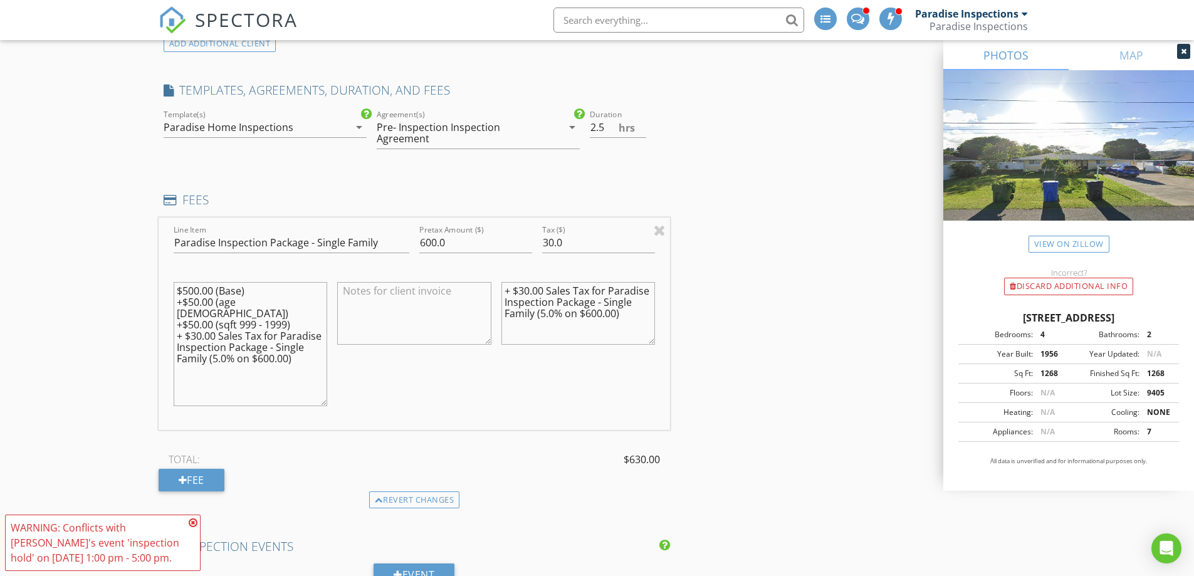
click at [169, 290] on div "$500.00 (Base) +$50.00 (age 60 - 100) +$50.00 (sqft 999 - 1999) + $30.00 Sales …" at bounding box center [251, 345] width 164 height 159
click at [218, 294] on textarea "$500.00 (Base) +$50.00 (age 60 - 100) +$50.00 (sqft 999 - 1999) + $30.00 Sales …" at bounding box center [251, 344] width 154 height 124
drag, startPoint x: 301, startPoint y: 301, endPoint x: 148, endPoint y: 285, distance: 153.8
click at [160, 286] on div "Line Item Paradise Inspection Package - Single Family Pretax Amount ($) 600.0 T…" at bounding box center [415, 324] width 512 height 213
click at [187, 282] on textarea "$500.00 (Base) + $30.00 Sales Tax for Paradise Inspection Package - Single Fami…" at bounding box center [251, 344] width 154 height 124
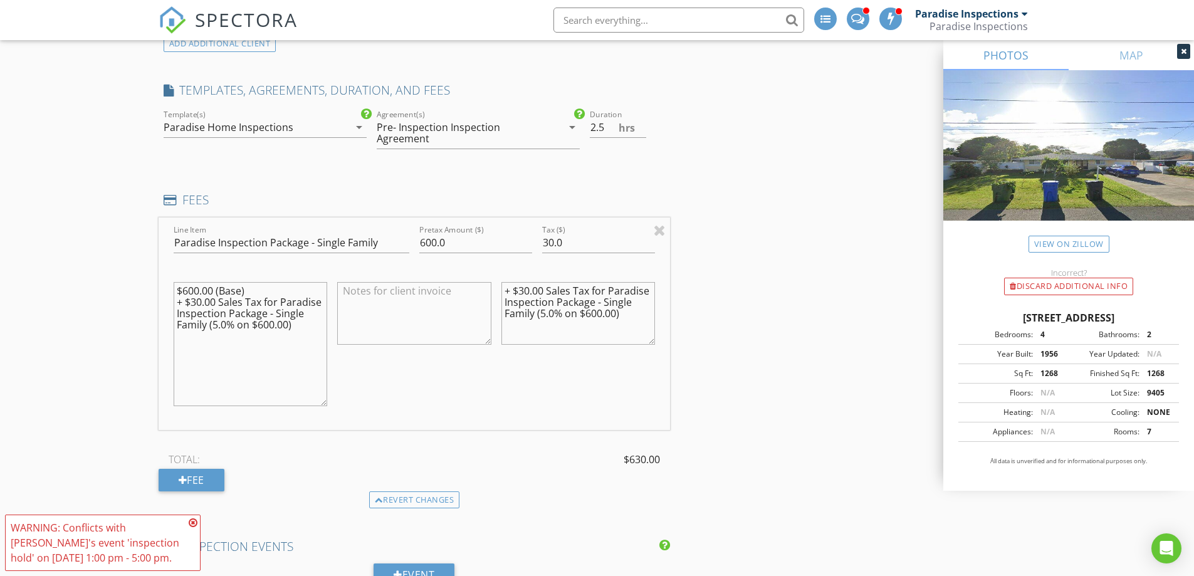
type textarea "$600.00 (Base) + $30.00 Sales Tax for Paradise Inspection Package - Single Fami…"
click at [131, 286] on div "New Inspection INSPECTOR(S) check_box_outline_blank Paradise Inspections check_…" at bounding box center [597, 291] width 1194 height 2692
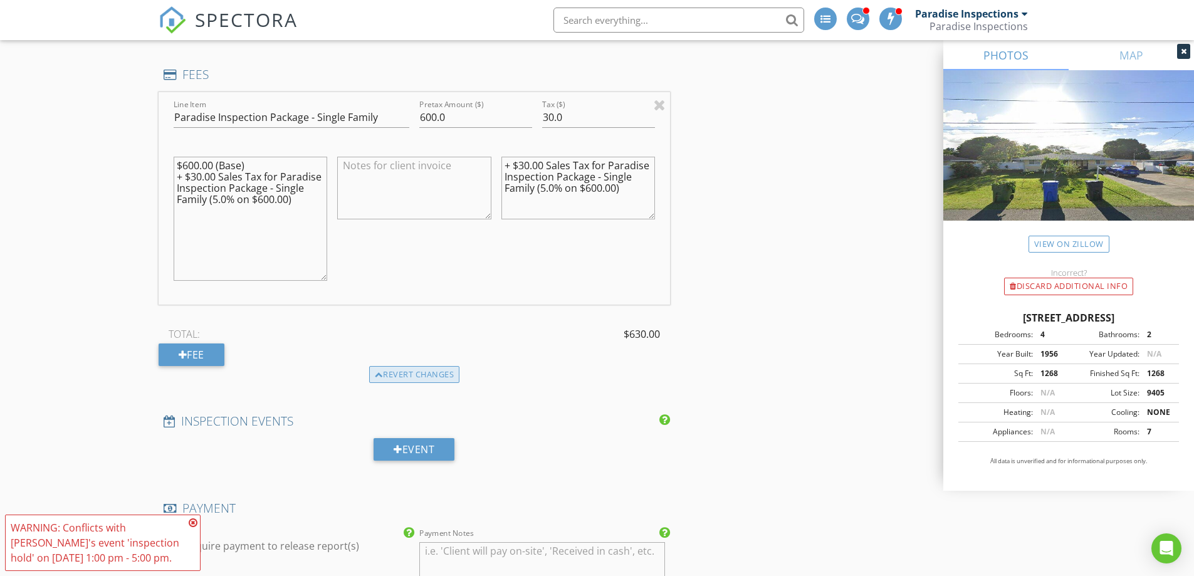
click at [394, 367] on div "Revert changes" at bounding box center [414, 375] width 91 height 18
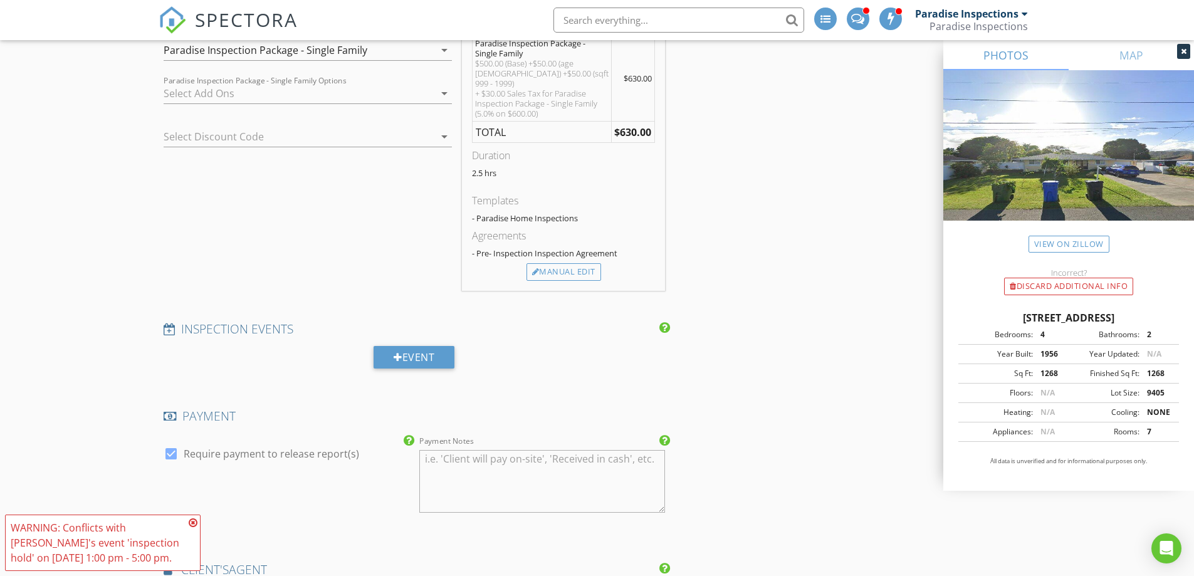
scroll to position [1096, 0]
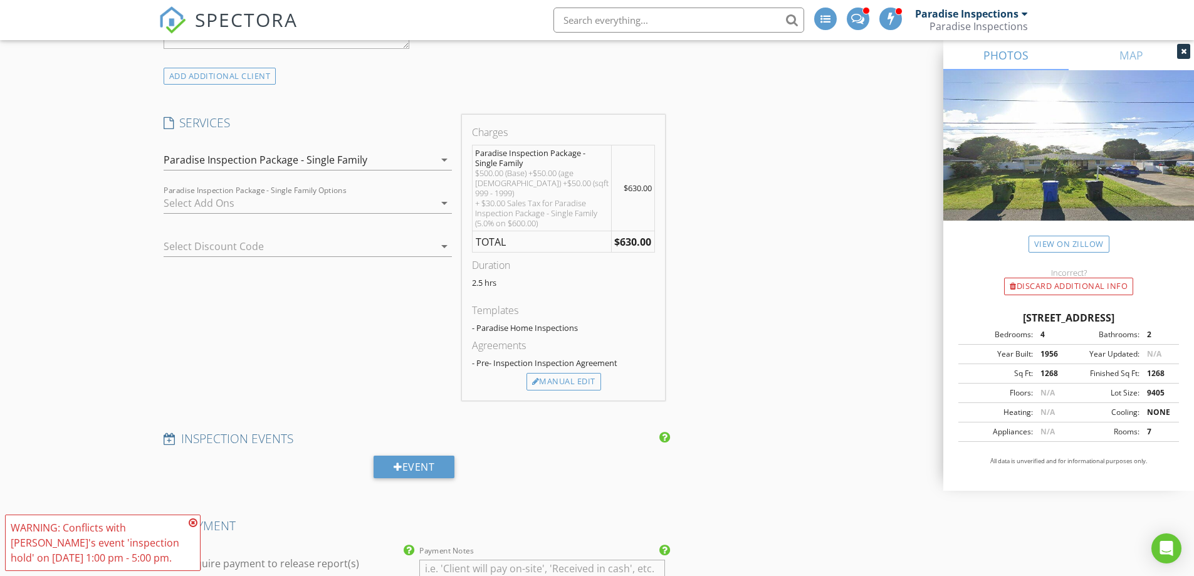
click at [310, 193] on div at bounding box center [299, 203] width 271 height 20
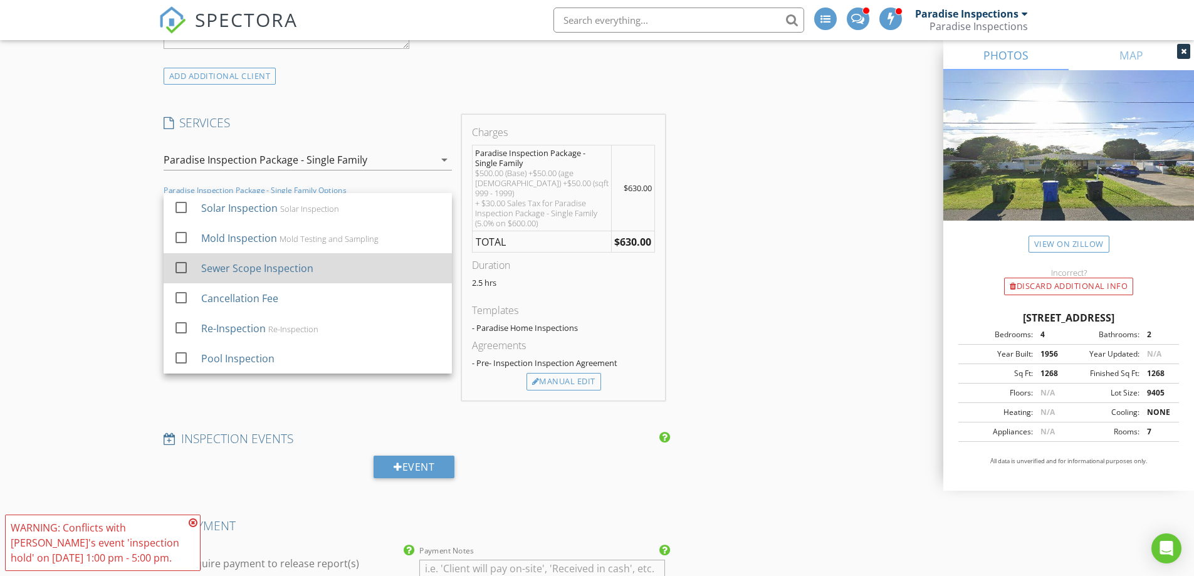
click at [252, 256] on div "Sewer Scope Inspection" at bounding box center [321, 268] width 241 height 25
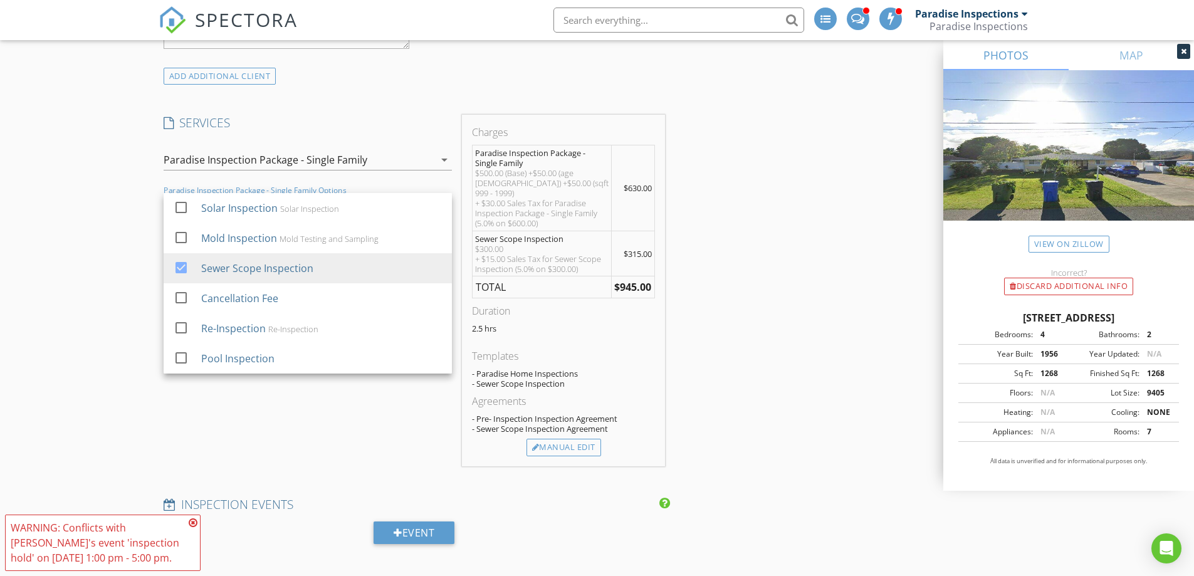
click at [773, 296] on div "INSPECTOR(S) check_box_outline_blank Paradise Inspections check_box_outline_bla…" at bounding box center [598, 307] width 878 height 2515
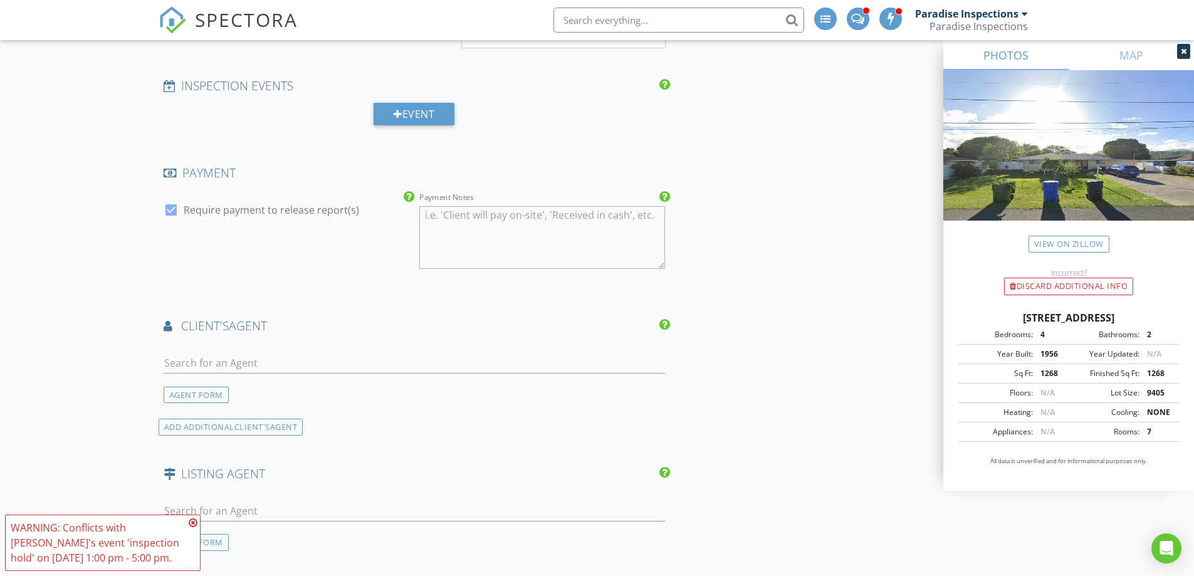
scroll to position [1535, 0]
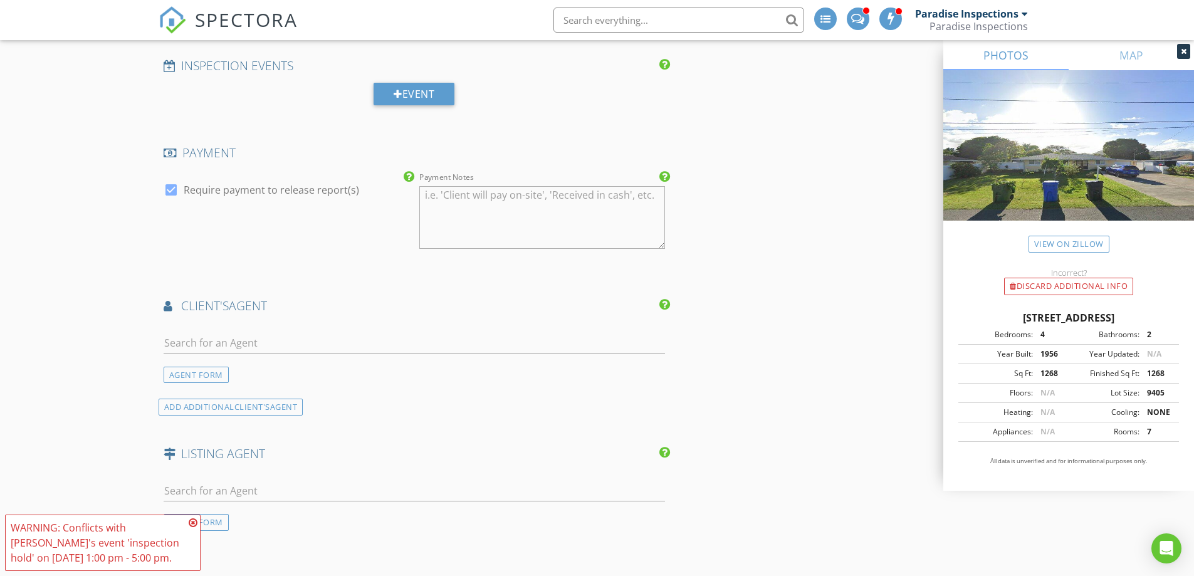
click at [283, 325] on div at bounding box center [415, 345] width 502 height 41
click at [278, 333] on input "text" at bounding box center [415, 343] width 502 height 21
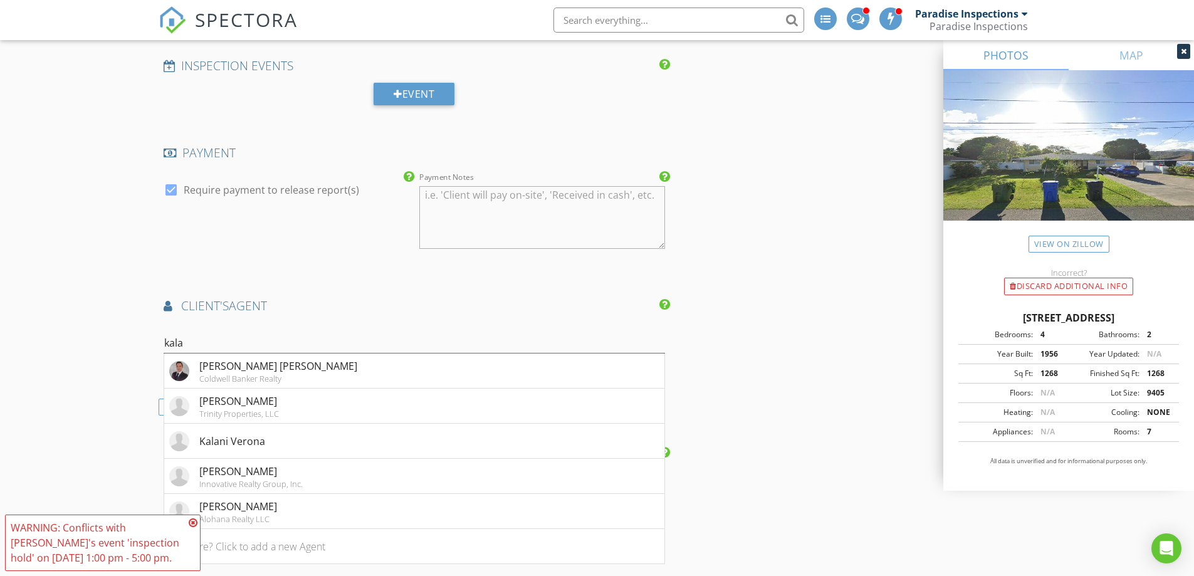
type input "kala"
drag, startPoint x: 243, startPoint y: 325, endPoint x: 97, endPoint y: 324, distance: 146.1
click at [228, 464] on div "[PERSON_NAME]" at bounding box center [250, 471] width 103 height 15
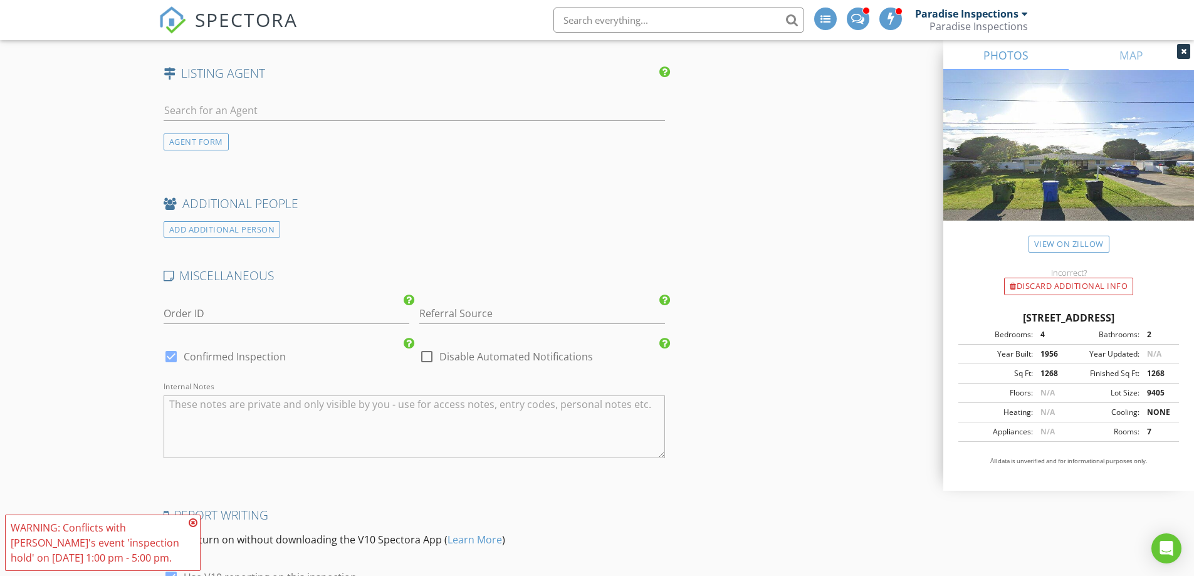
scroll to position [2161, 0]
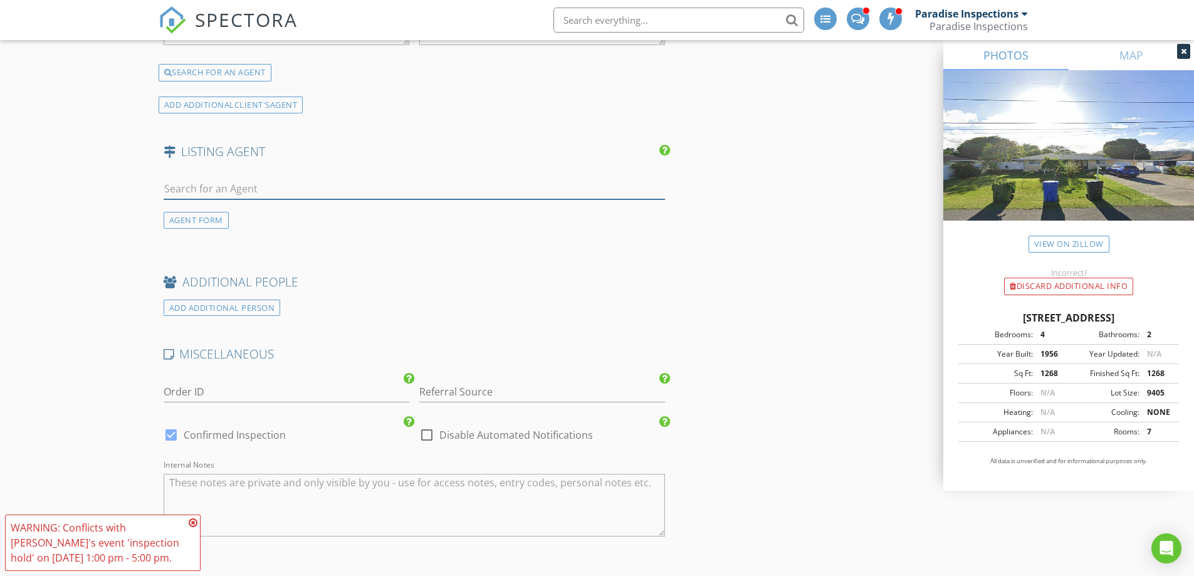
click at [223, 179] on input "text" at bounding box center [415, 189] width 502 height 21
paste input "[PERSON_NAME]"
type input "[PERSON_NAME]"
click at [298, 209] on div "No results found. Click to add a new Agent" at bounding box center [263, 216] width 189 height 15
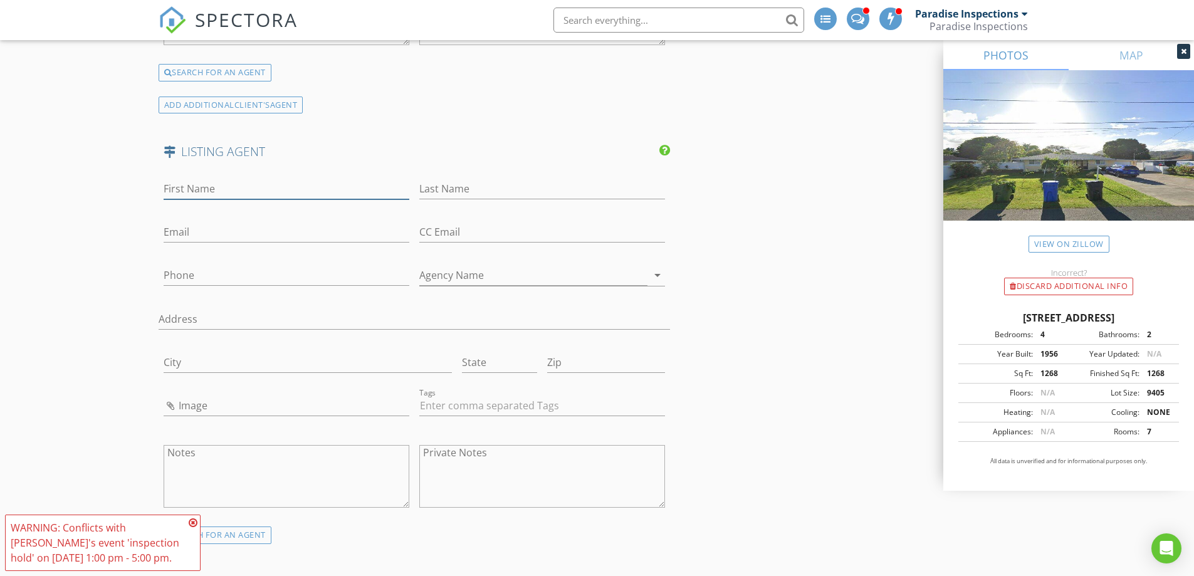
click at [300, 179] on input "First Name" at bounding box center [287, 189] width 246 height 21
paste input "[PERSON_NAME]"
drag, startPoint x: 283, startPoint y: 171, endPoint x: 192, endPoint y: 167, distance: 91.0
click at [192, 179] on input "[PERSON_NAME]" at bounding box center [287, 189] width 246 height 21
type input "Malia"
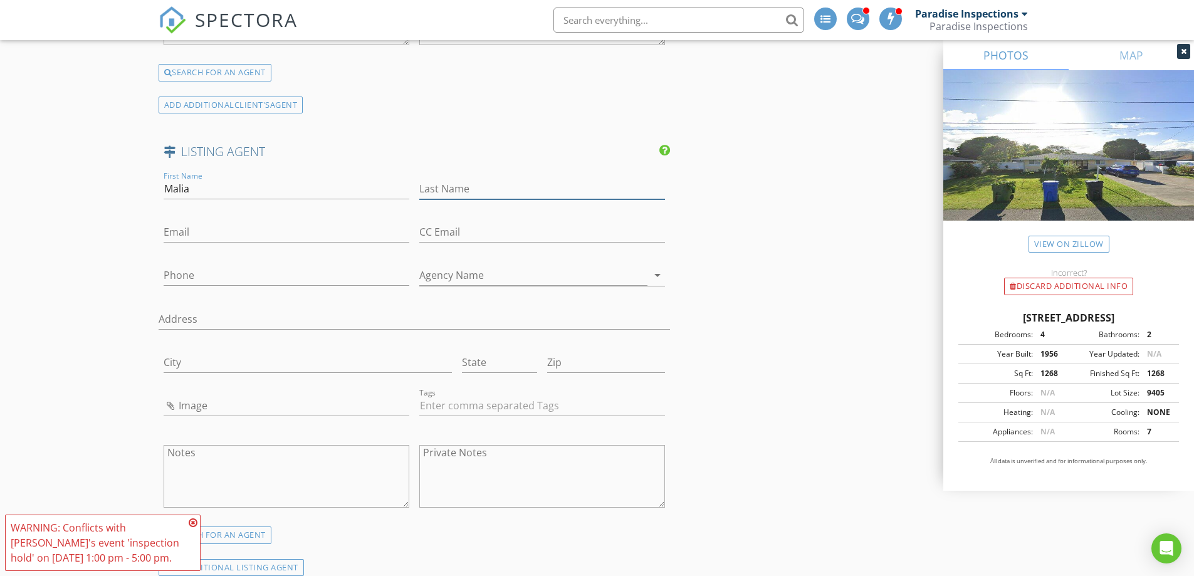
click at [450, 179] on input "Last Name" at bounding box center [542, 189] width 246 height 21
paste input "Meenderman"
type input "Meenderman"
click at [312, 222] on input "Email" at bounding box center [287, 232] width 246 height 21
paste input "[EMAIL_ADDRESS][US_STATE][DOMAIN_NAME]"
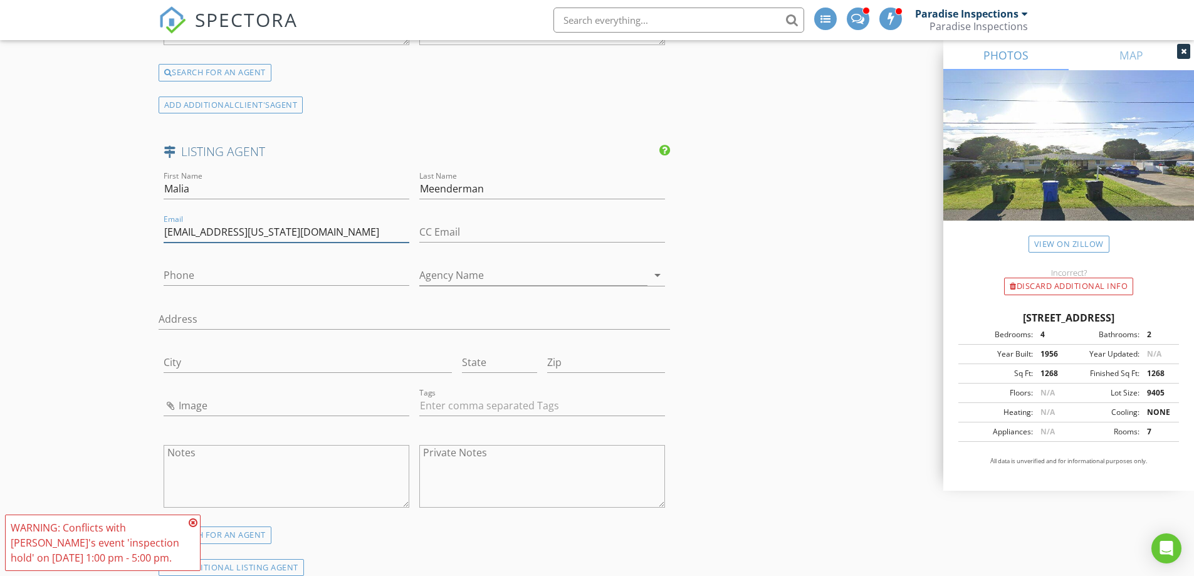
type input "[EMAIL_ADDRESS][US_STATE][DOMAIN_NAME]"
click at [258, 265] on input "Phone" at bounding box center [287, 275] width 246 height 21
paste input "808-394-9779"
type input "808-394-9779"
click at [447, 265] on input "Agency Name" at bounding box center [533, 275] width 228 height 21
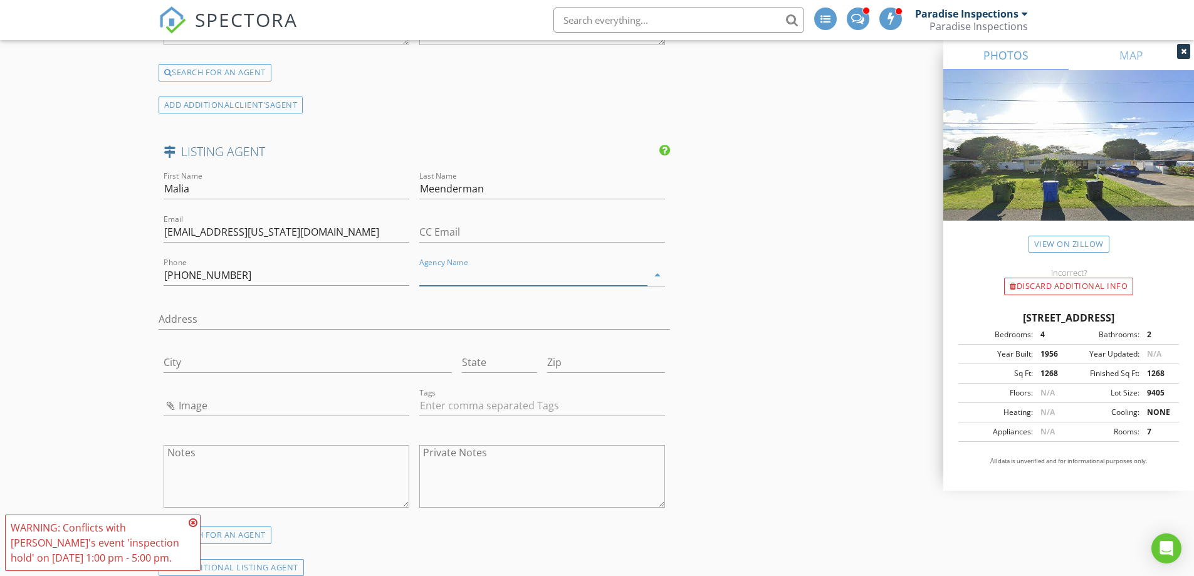
paste input "Hawaii House"
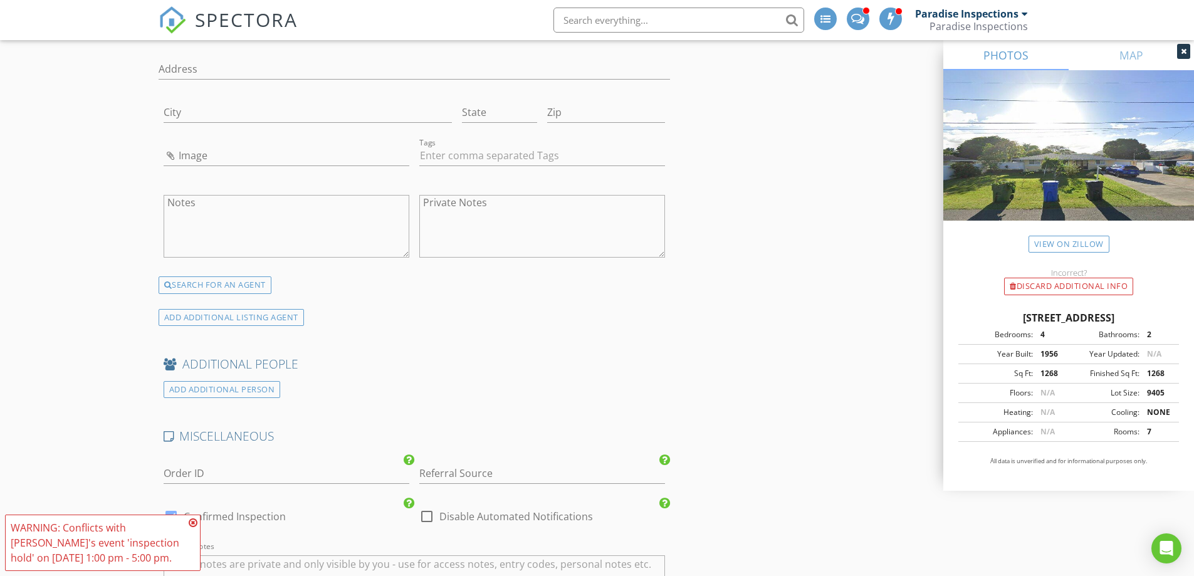
scroll to position [2412, 0]
type input "Hawaii House"
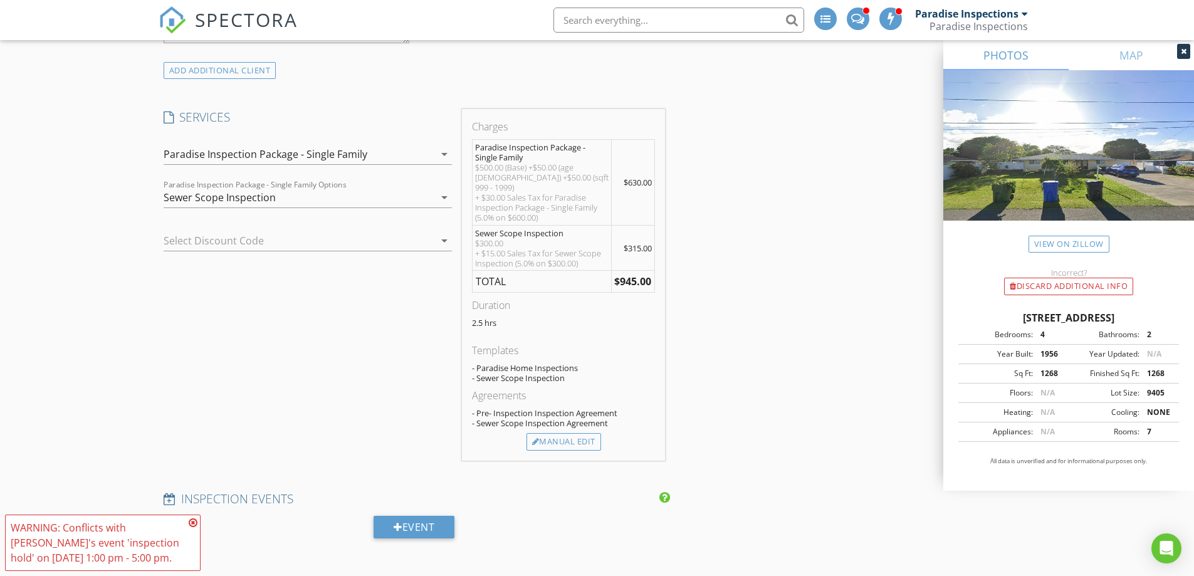
scroll to position [1096, 0]
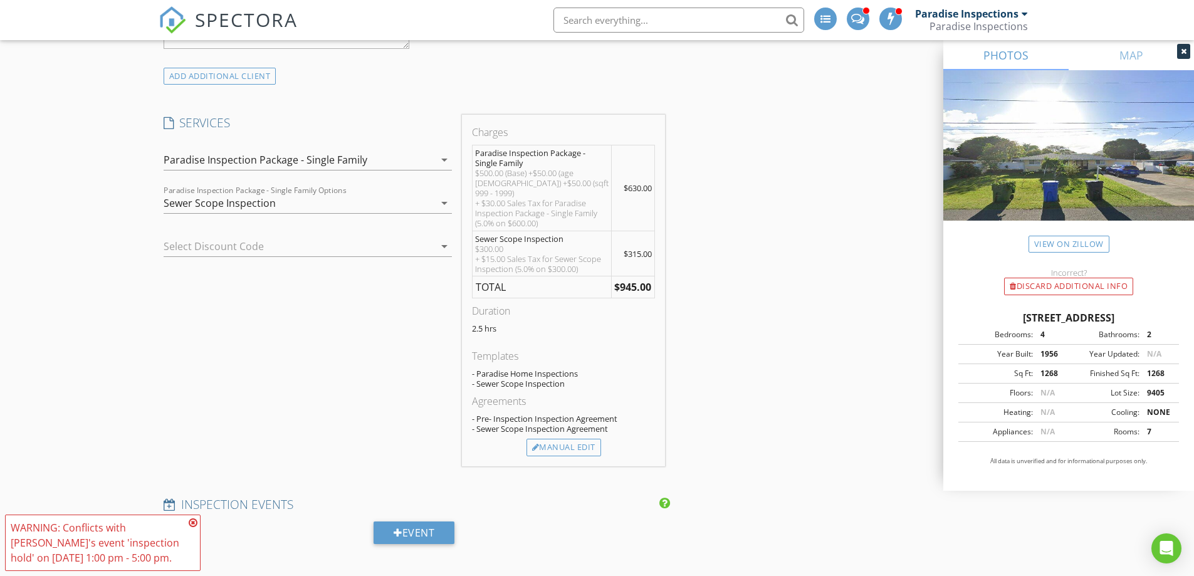
click at [584, 439] on div "Manual Edit" at bounding box center [564, 448] width 75 height 18
type textarea "$500.00 (Base) +$50.00 (age 60 - 100) +$50.00 (sqft 999 - 1999) + $30.00 Sales …"
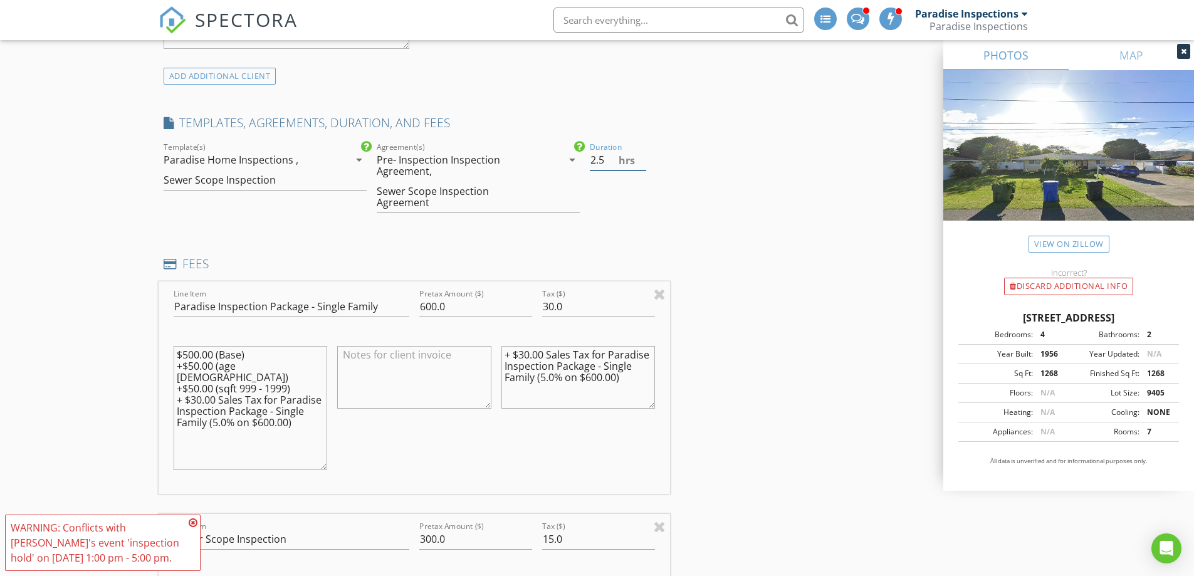
drag, startPoint x: 596, startPoint y: 145, endPoint x: 576, endPoint y: 146, distance: 20.1
click at [576, 146] on div "check_box Paradise Home Inspections check_box_outline_blank Commercial Consulta…" at bounding box center [415, 183] width 512 height 86
type input "4"
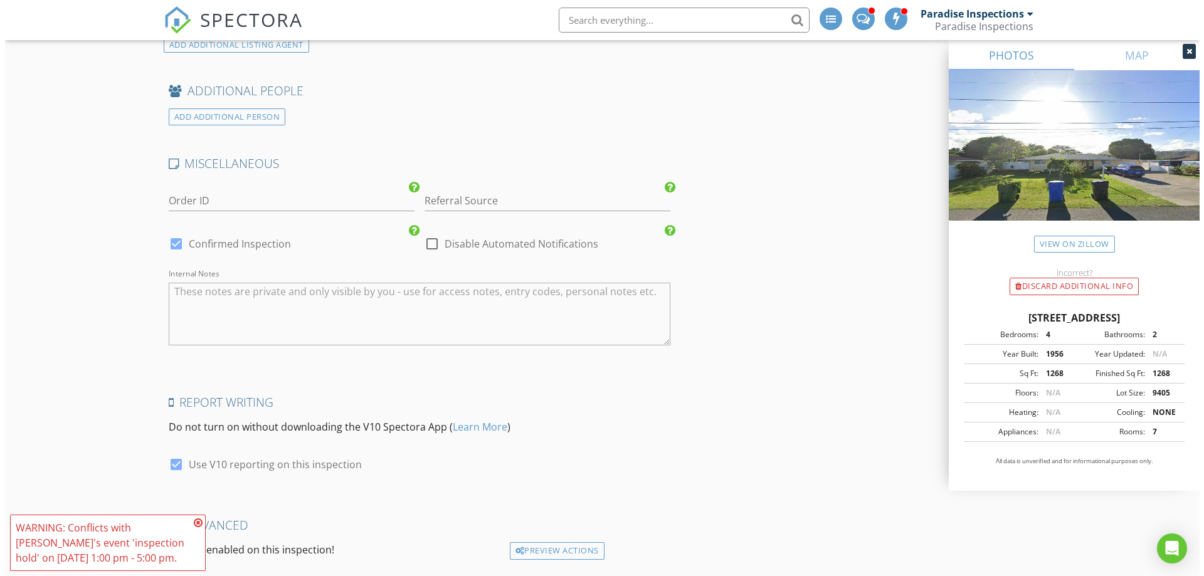
scroll to position [3027, 0]
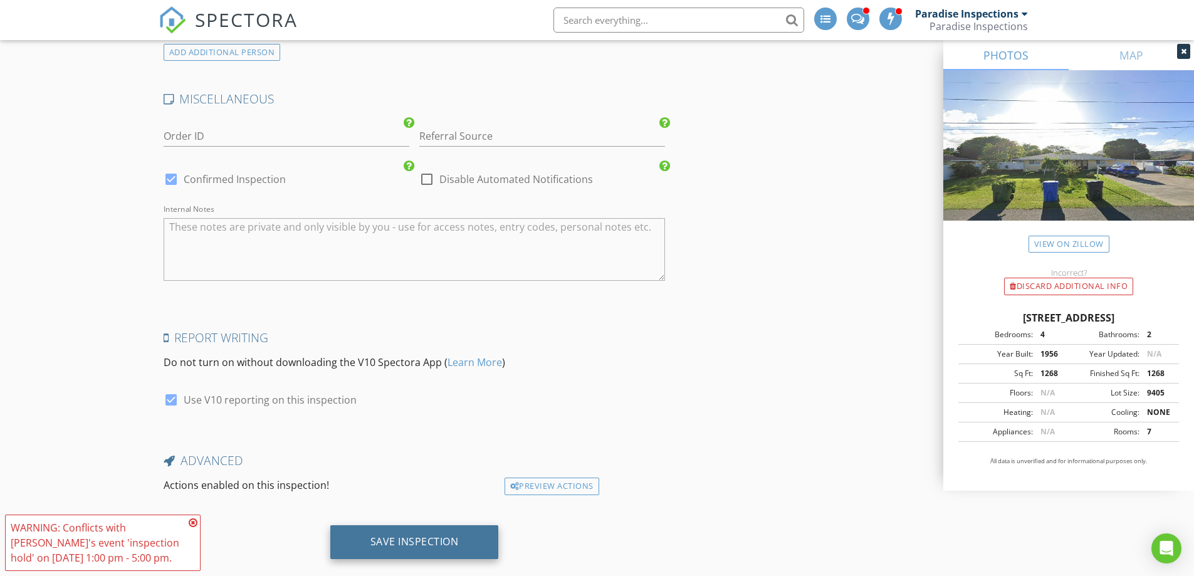
click at [443, 535] on div "Save Inspection" at bounding box center [414, 541] width 88 height 13
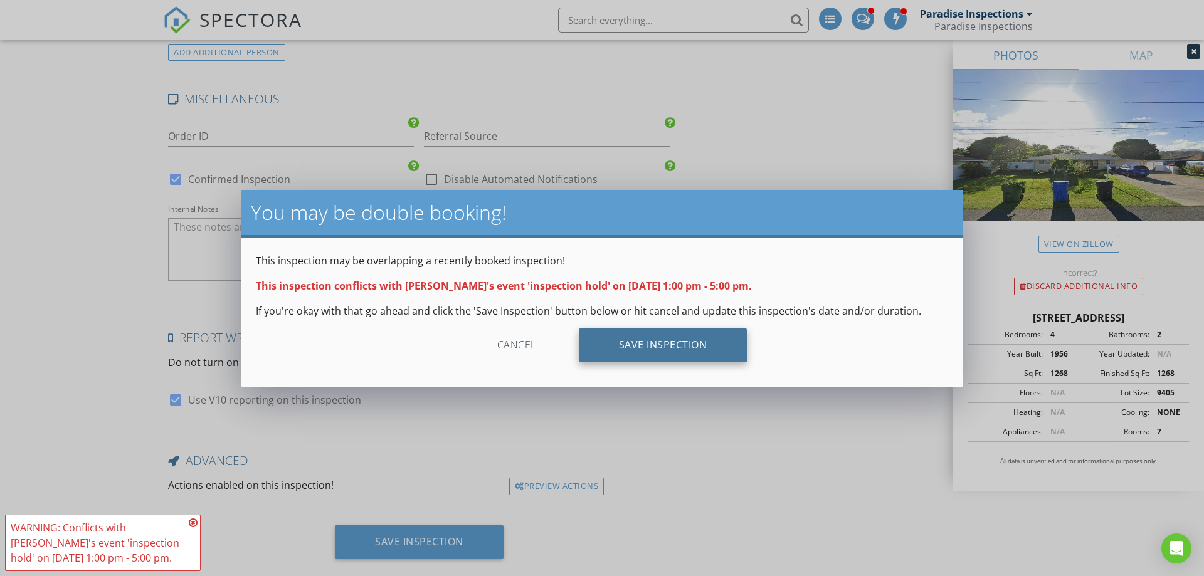
click at [666, 344] on div "Save Inspection" at bounding box center [663, 345] width 169 height 34
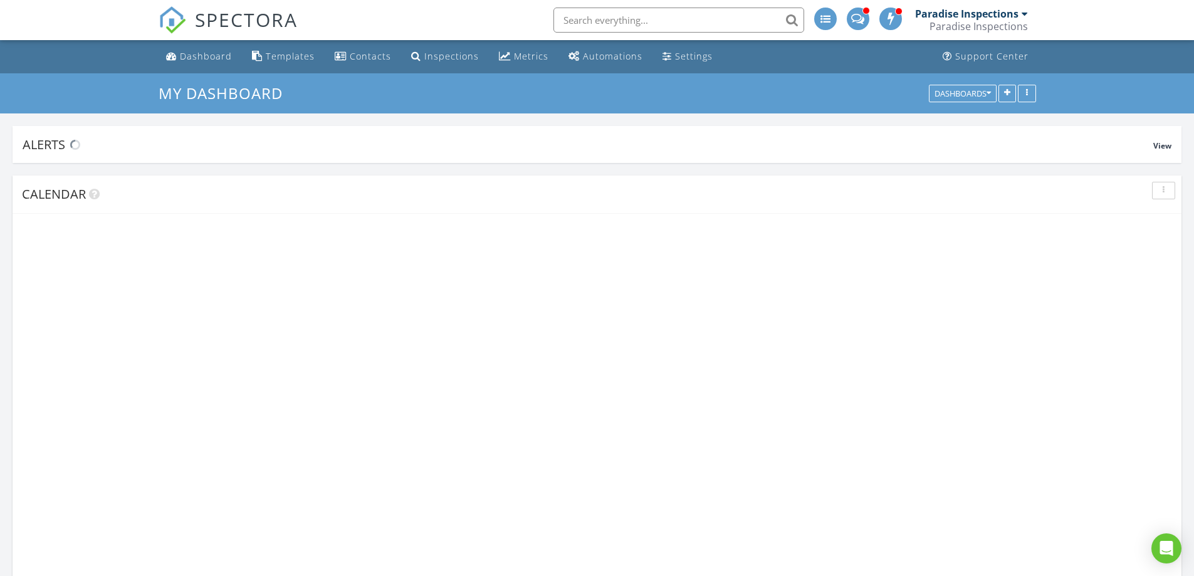
scroll to position [1913, 1214]
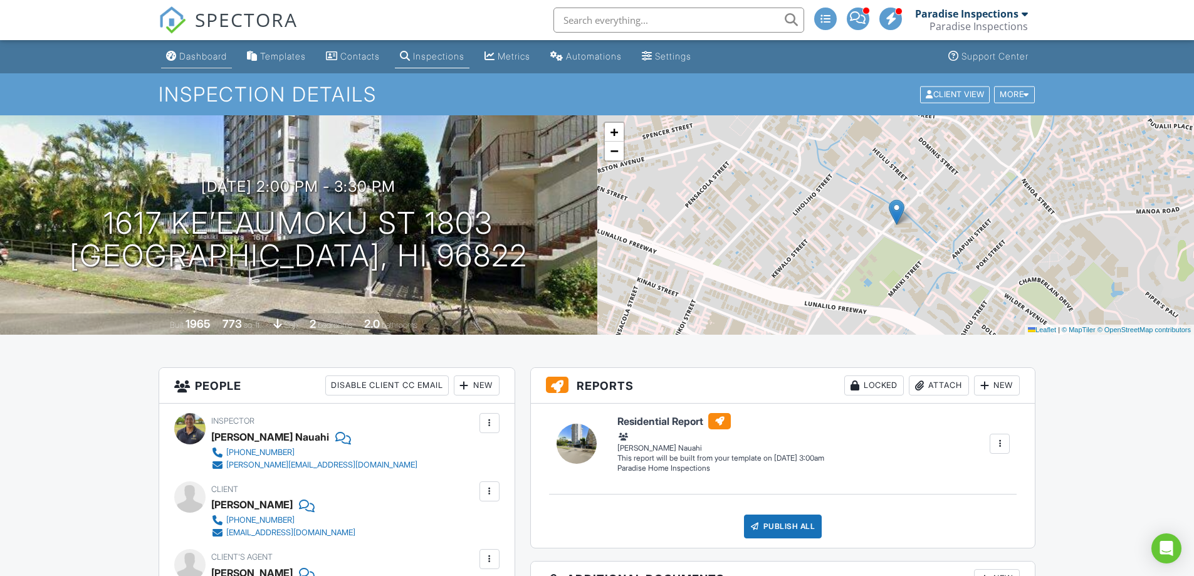
click at [183, 54] on div "Dashboard" at bounding box center [203, 56] width 48 height 11
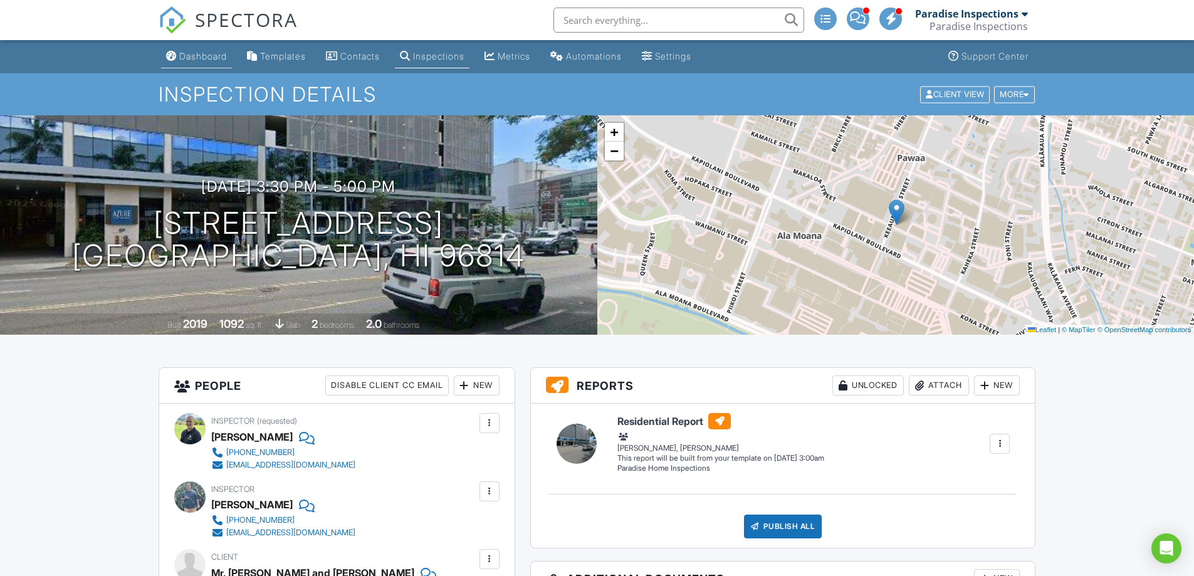
click at [197, 55] on div "Dashboard" at bounding box center [203, 56] width 48 height 11
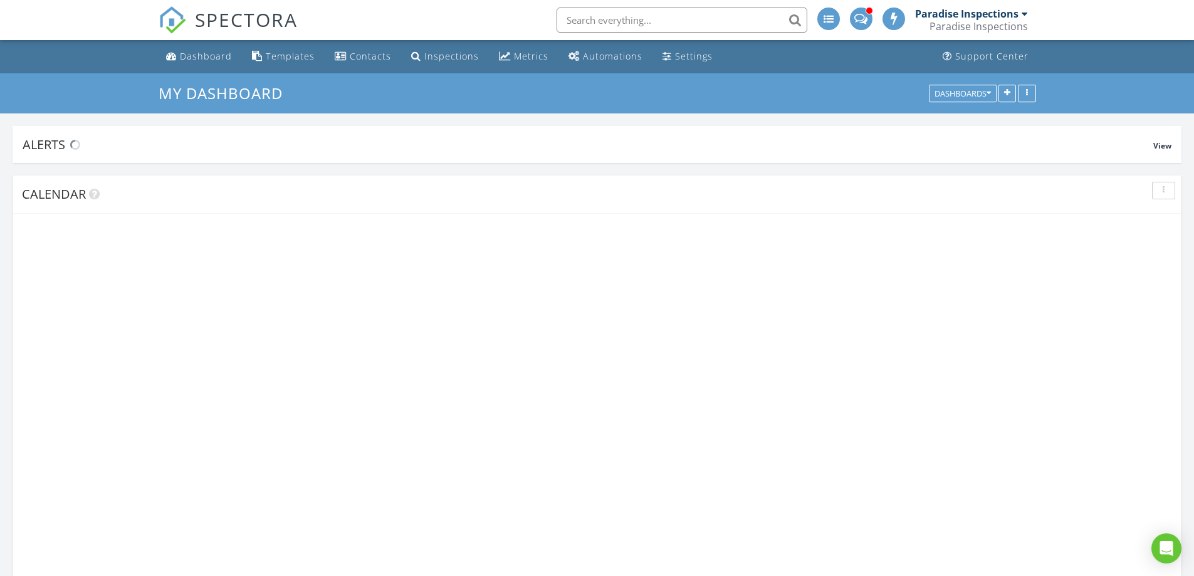
scroll to position [1913, 1214]
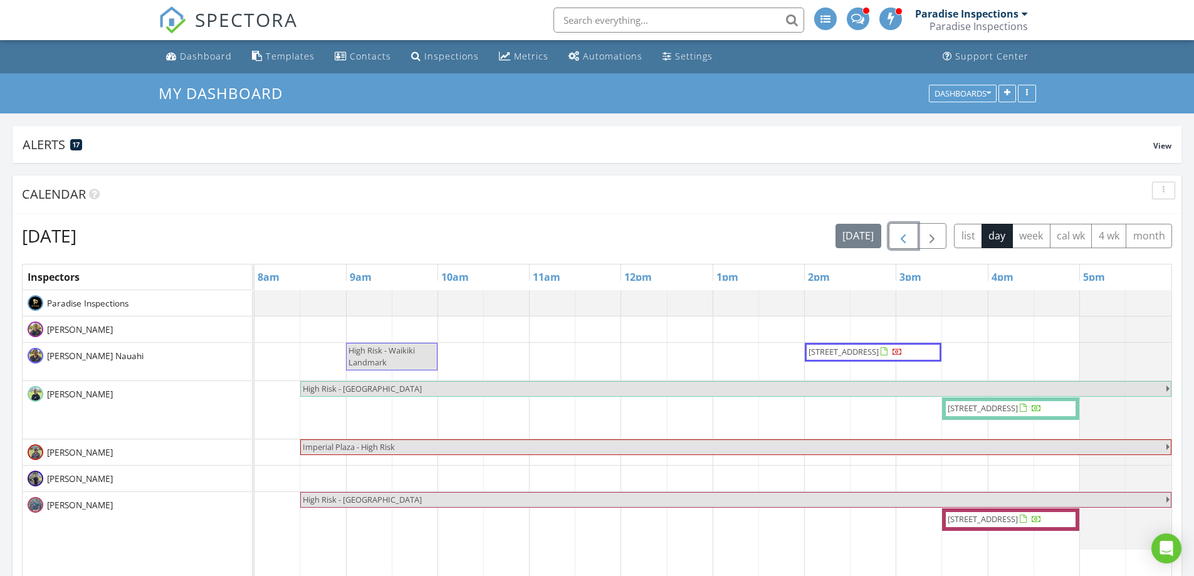
click at [911, 227] on button "button" at bounding box center [903, 236] width 29 height 26
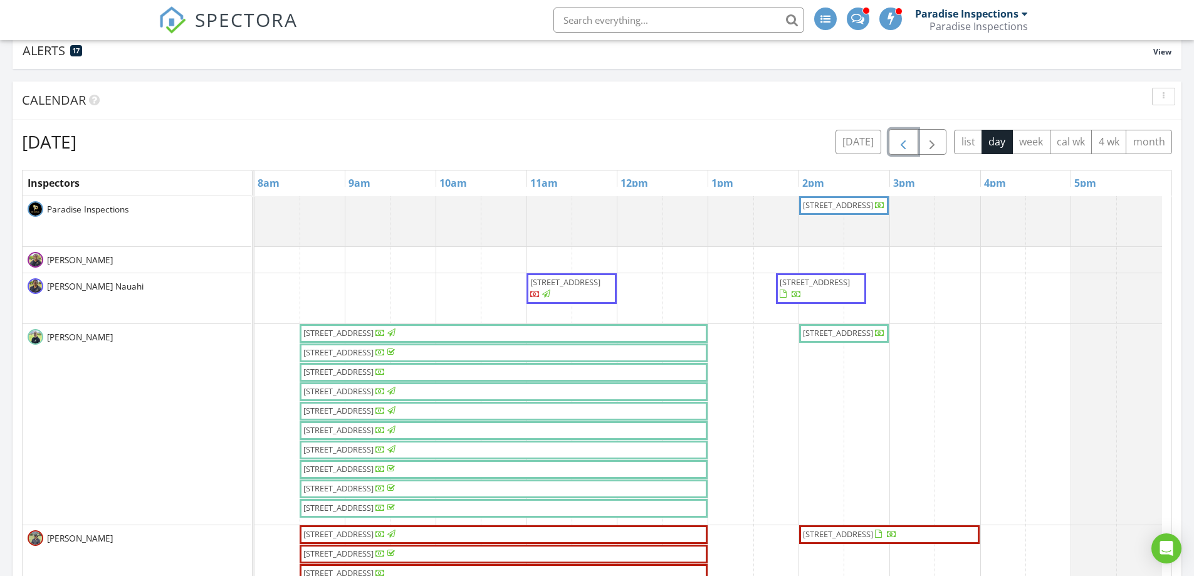
scroll to position [63, 0]
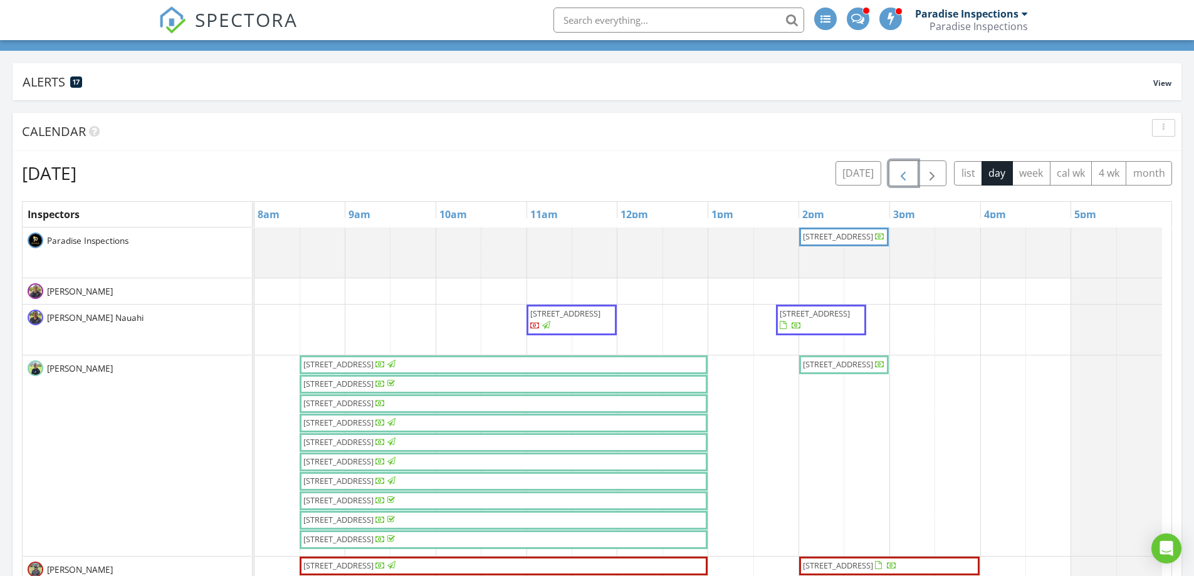
click at [906, 169] on span "button" at bounding box center [903, 173] width 15 height 15
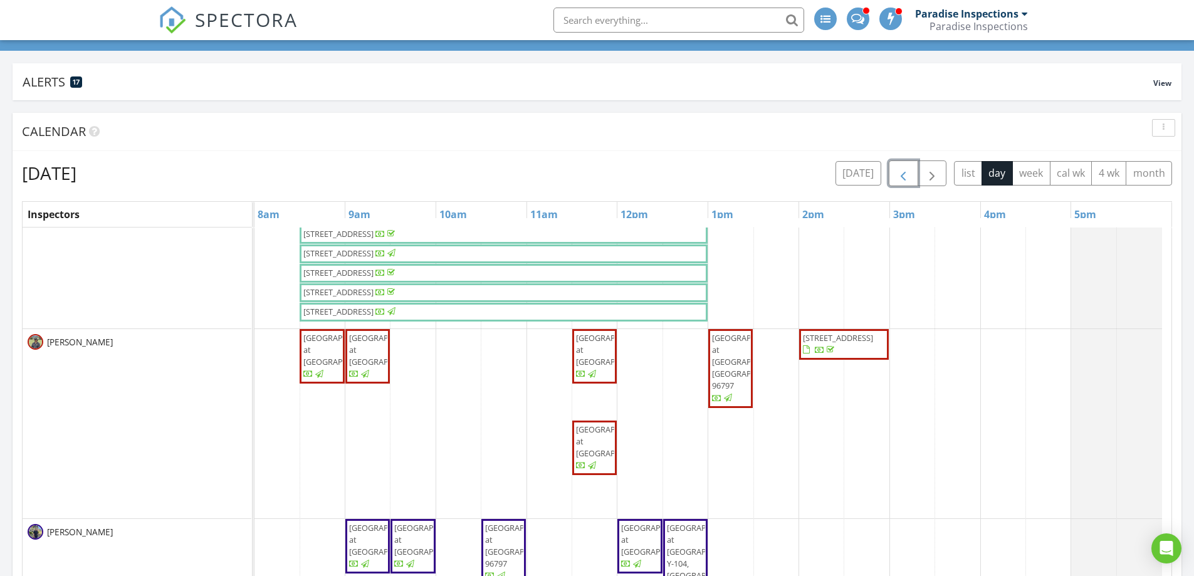
scroll to position [418, 0]
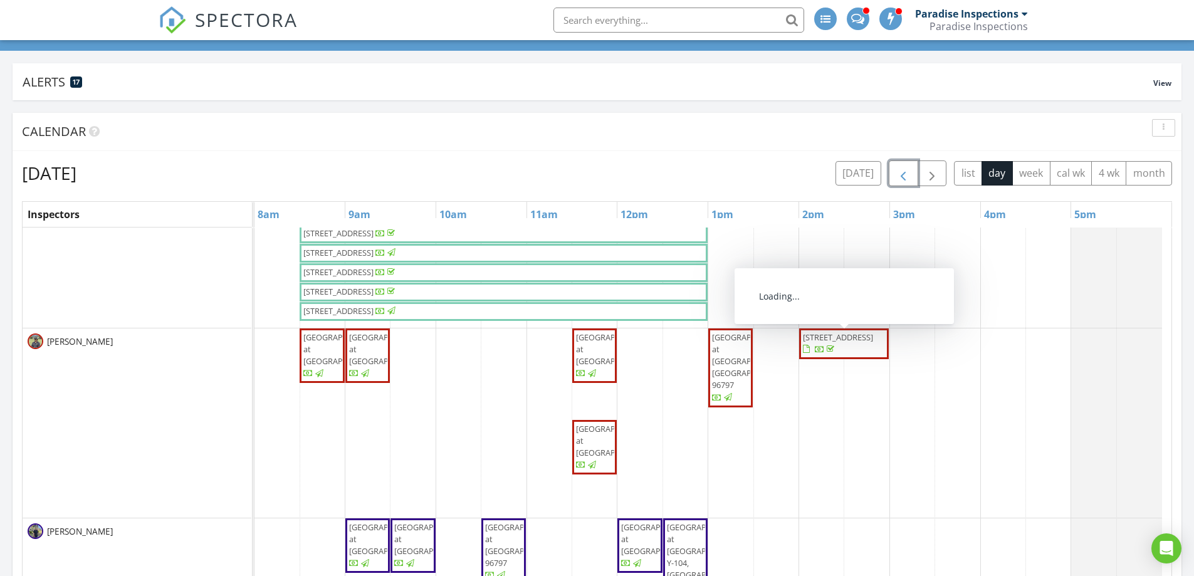
click at [903, 172] on span "button" at bounding box center [903, 173] width 15 height 15
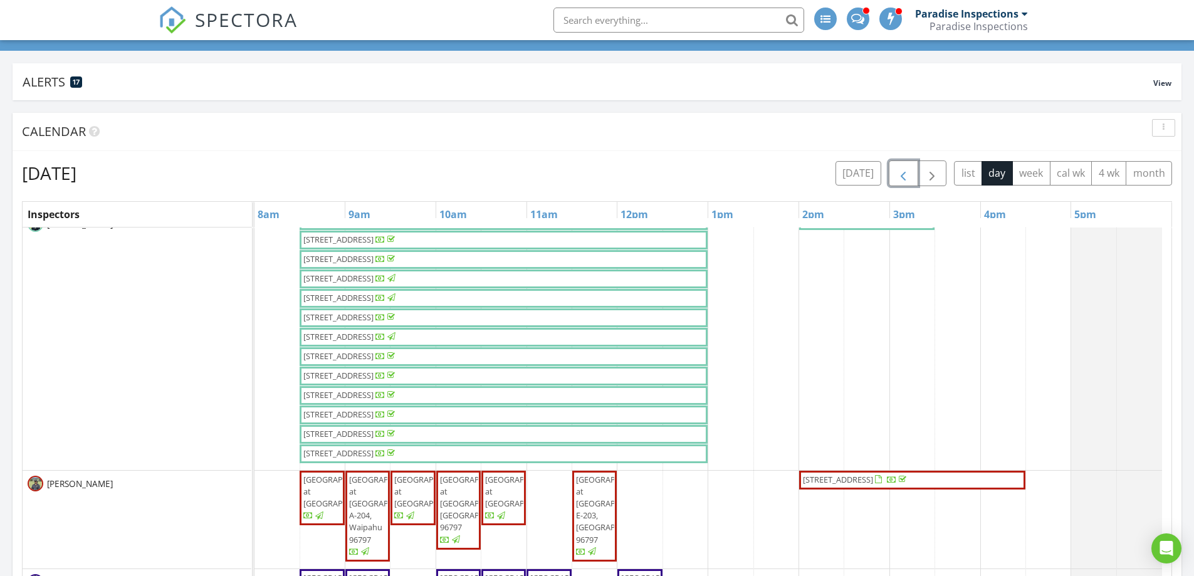
scroll to position [443, 0]
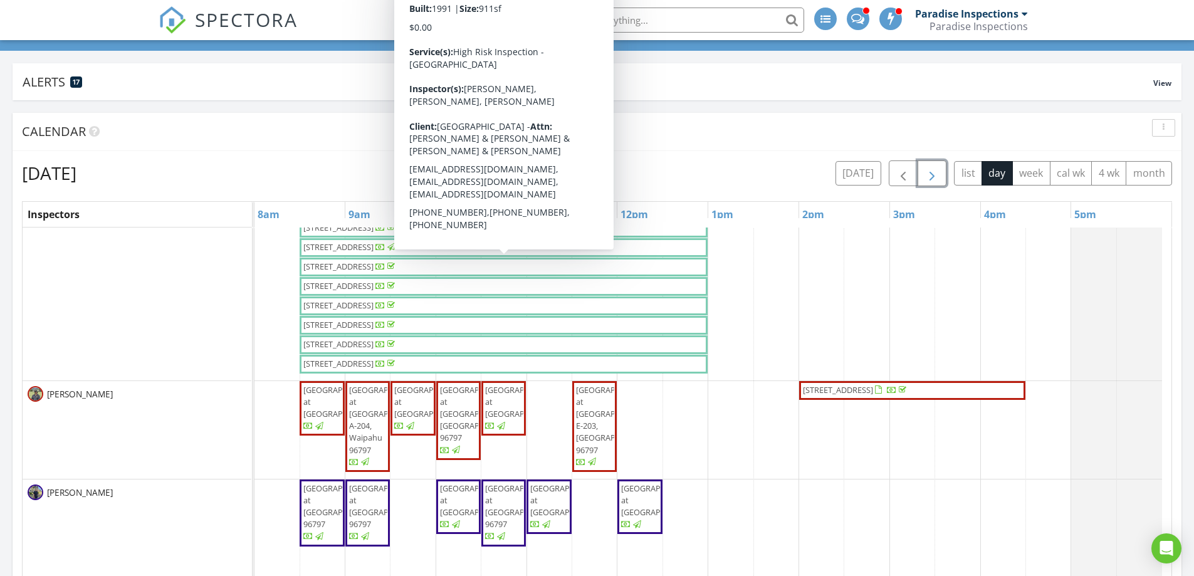
click at [929, 173] on span "button" at bounding box center [932, 173] width 15 height 15
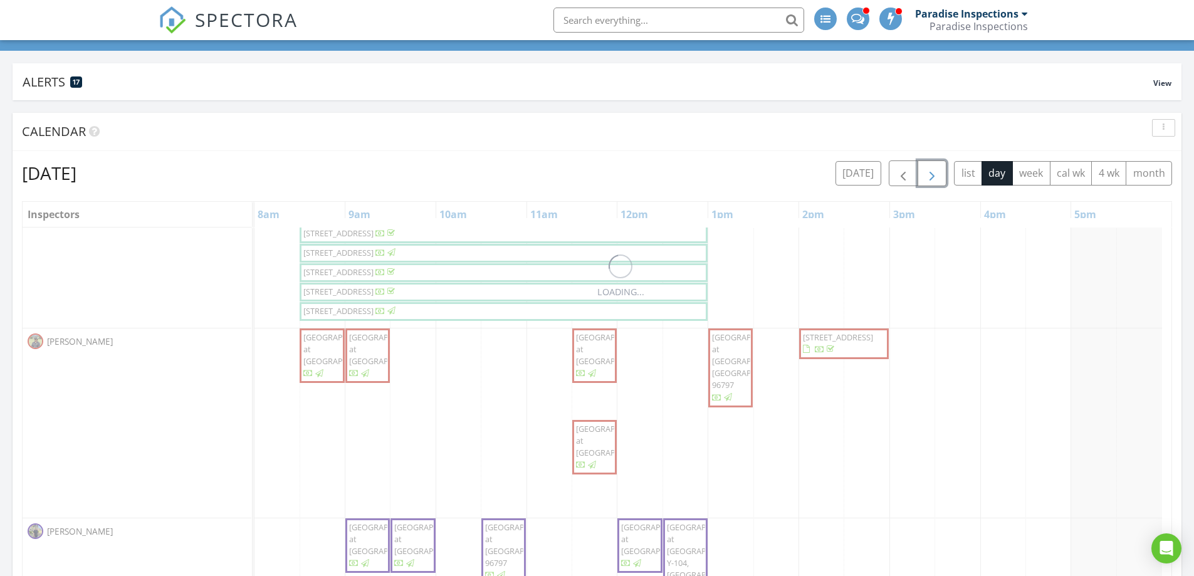
scroll to position [418, 0]
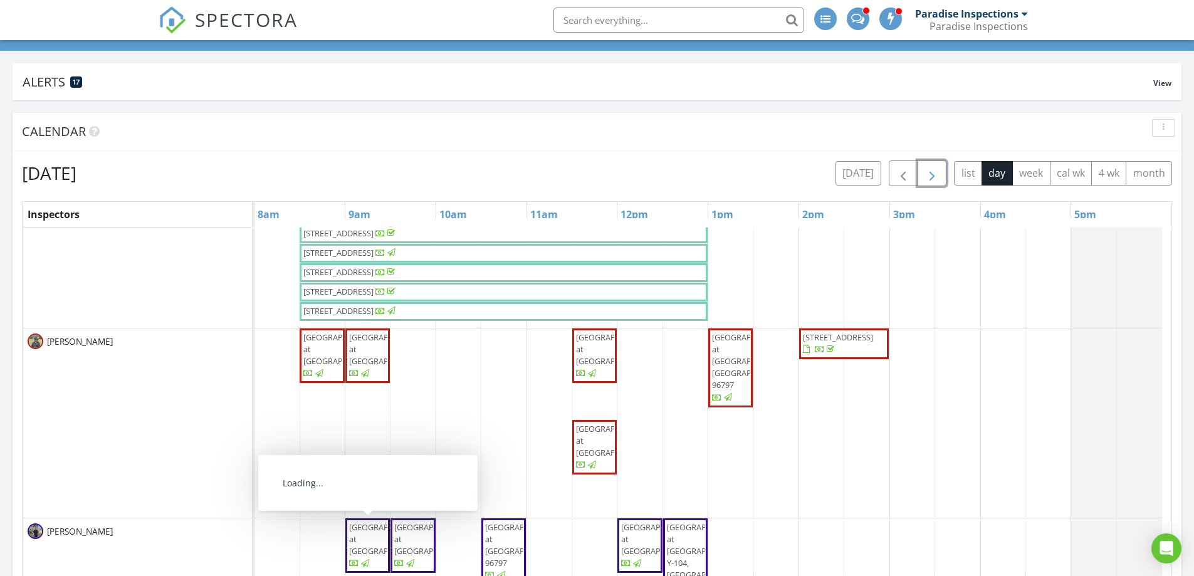
click at [371, 540] on span "Fairway Village at Waikele Q-201, Waipahu 96797" at bounding box center [388, 539] width 79 height 35
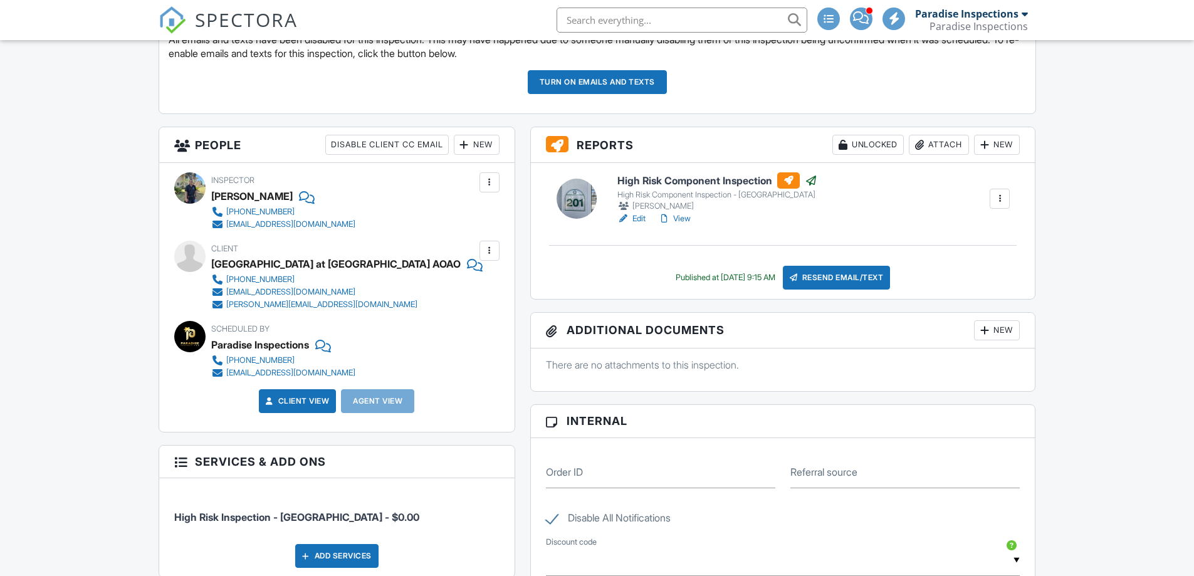
click at [688, 217] on link "View" at bounding box center [674, 219] width 33 height 13
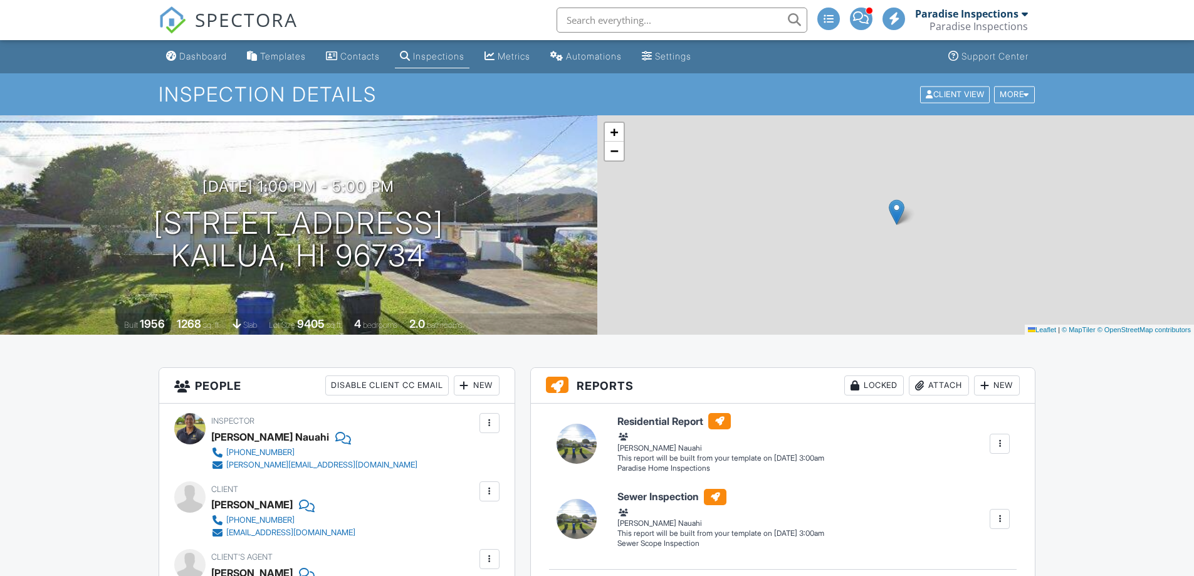
click at [193, 56] on div "Dashboard" at bounding box center [203, 56] width 48 height 11
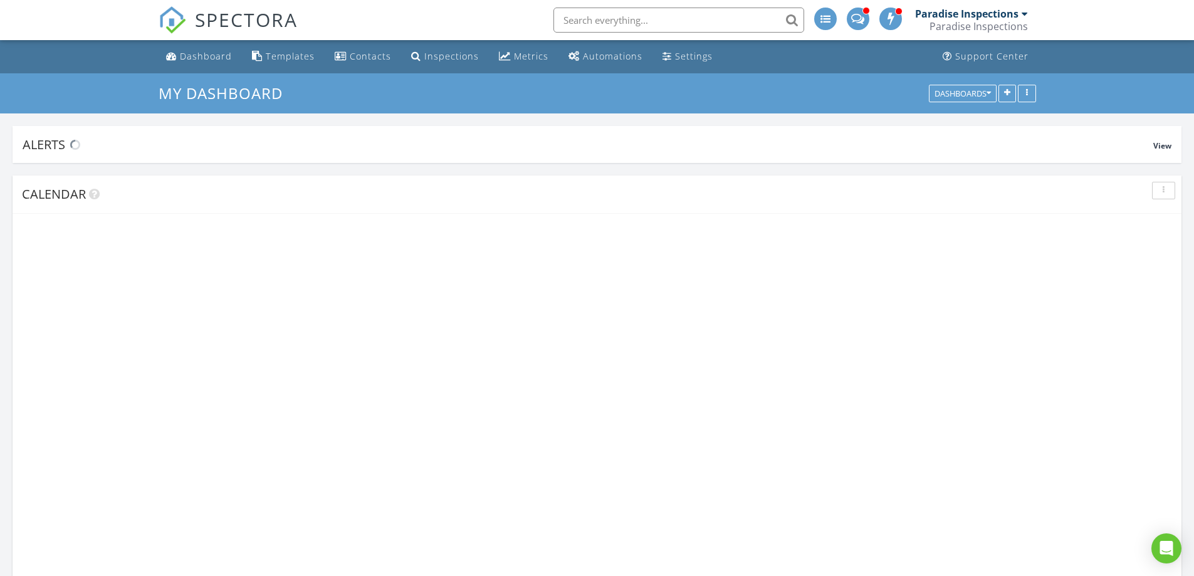
scroll to position [1913, 1214]
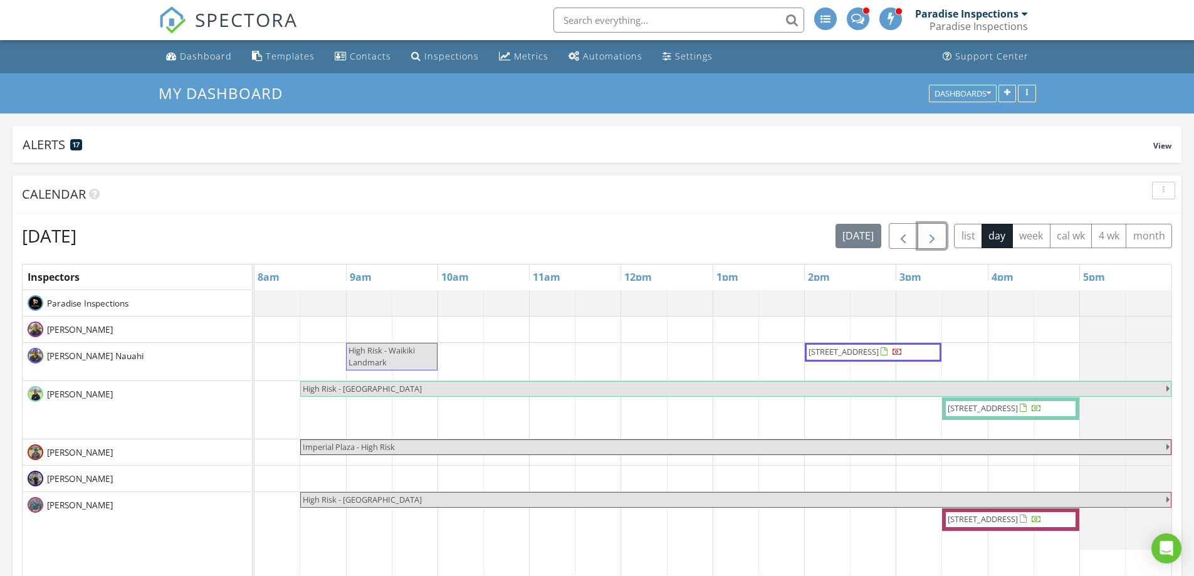
click at [931, 233] on span "button" at bounding box center [932, 236] width 15 height 15
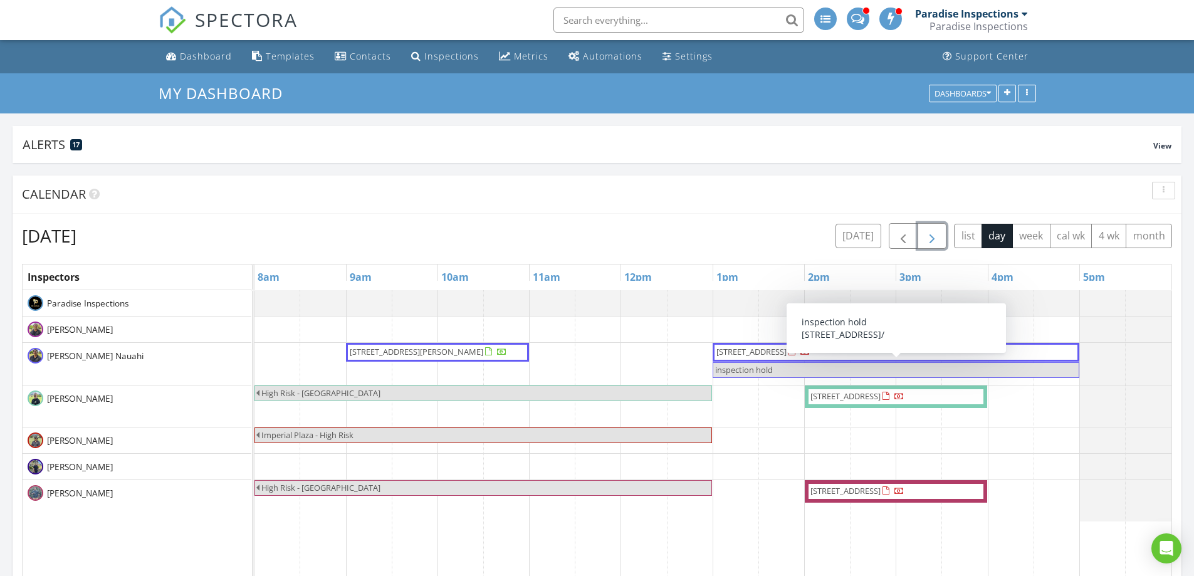
click at [895, 367] on span "inspection hold" at bounding box center [896, 370] width 364 height 12
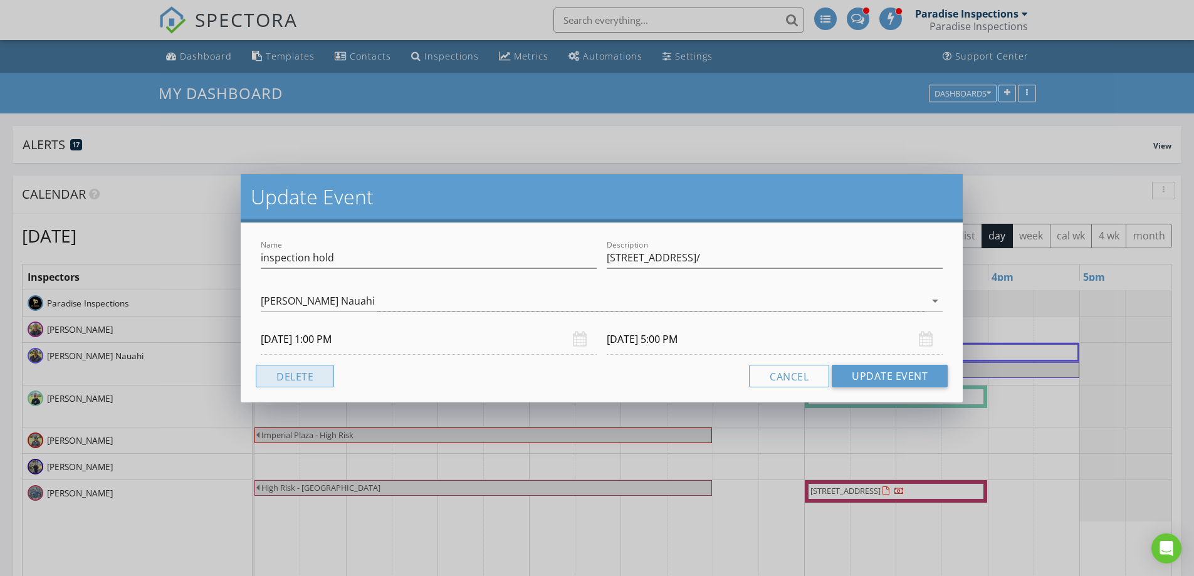
click at [323, 367] on button "Delete" at bounding box center [295, 376] width 78 height 23
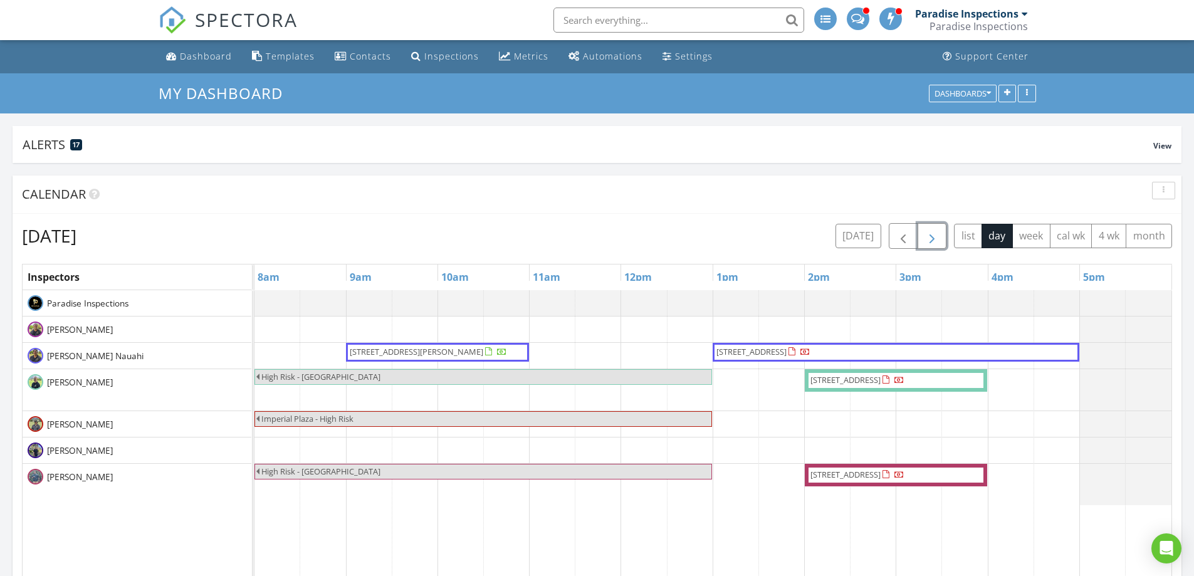
click at [932, 238] on span "button" at bounding box center [932, 236] width 15 height 15
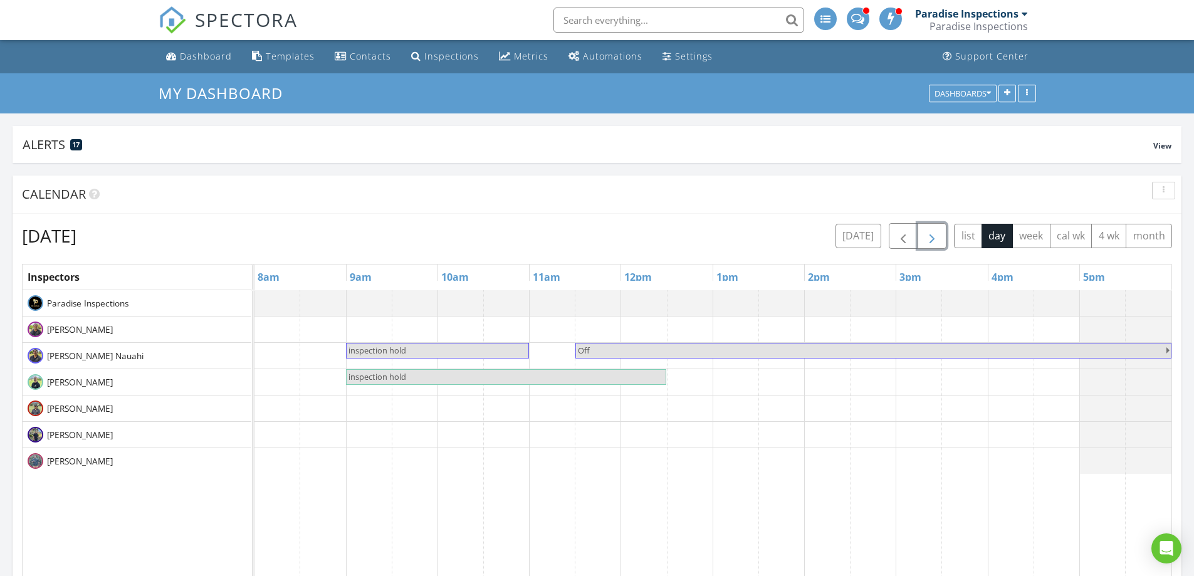
click at [478, 345] on span "inspection hold" at bounding box center [437, 351] width 181 height 12
click at [494, 136] on div "Update Event Name inspection hold Description 98-[STREET_ADDRESS] [PERSON_NAME]…" at bounding box center [597, 288] width 1194 height 576
drag, startPoint x: 367, startPoint y: 360, endPoint x: 496, endPoint y: 365, distance: 129.8
click at [374, 303] on link "Inspection" at bounding box center [367, 311] width 65 height 20
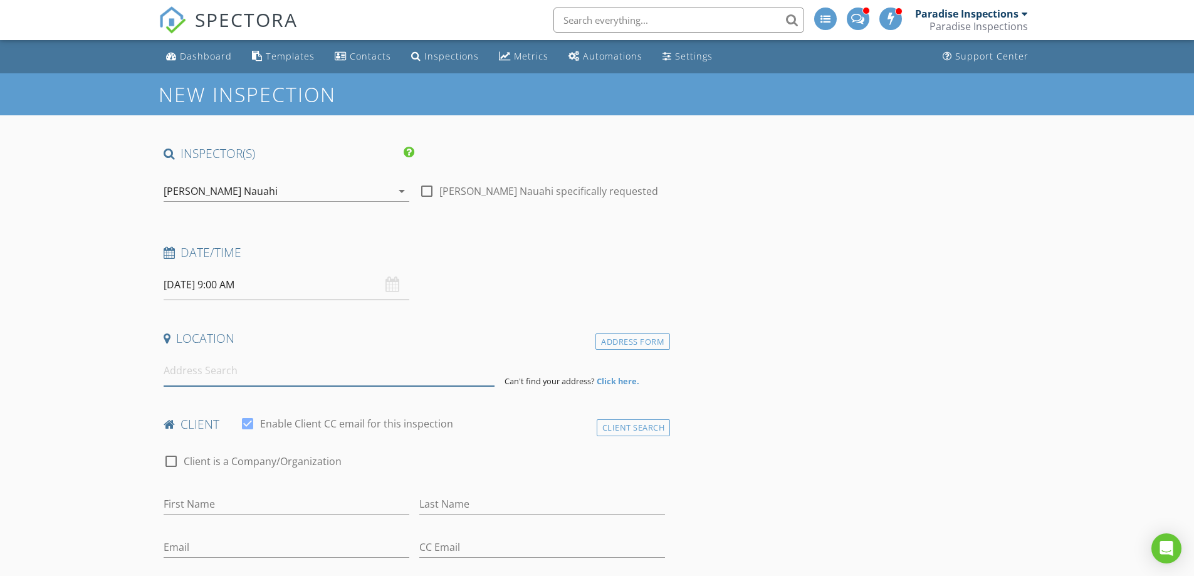
click at [216, 366] on input at bounding box center [329, 370] width 331 height 31
paste input "98-1753 Kaahumanu St #41A, Aiea 96701"
drag, startPoint x: 281, startPoint y: 372, endPoint x: 297, endPoint y: 368, distance: 16.3
click at [297, 368] on input "98-1753 Kaahumanu St #41A, Aiea 96701" at bounding box center [329, 370] width 331 height 31
type input "98-1753 Kaʻahumanu St #41a, Aiea, HI 96701, USA"
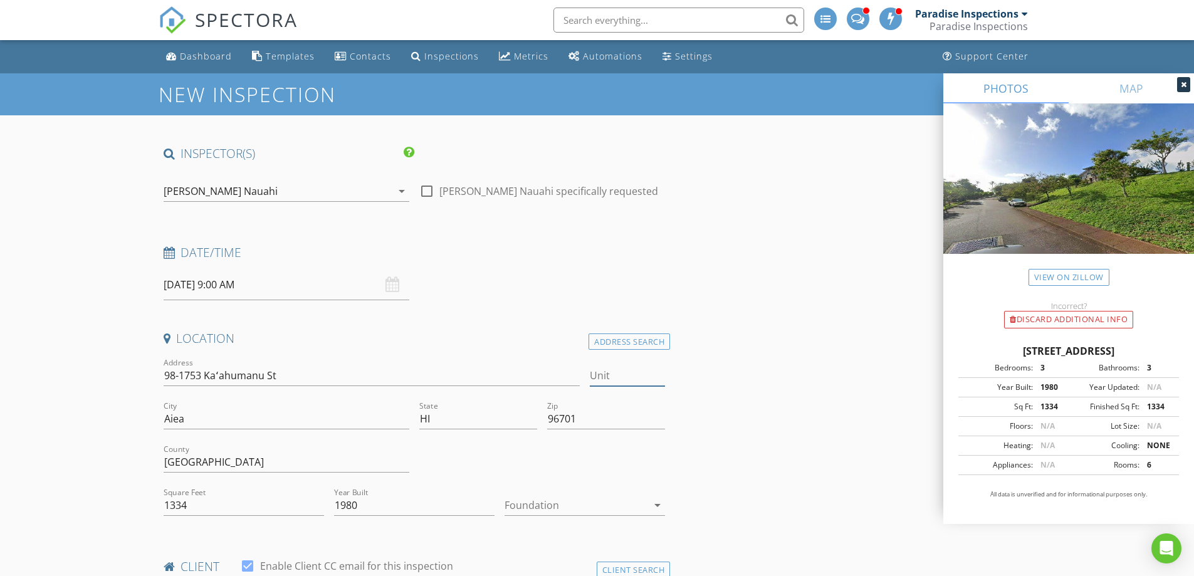
click at [594, 369] on input "Unit" at bounding box center [627, 375] width 75 height 21
paste input "41A"
type input "41A"
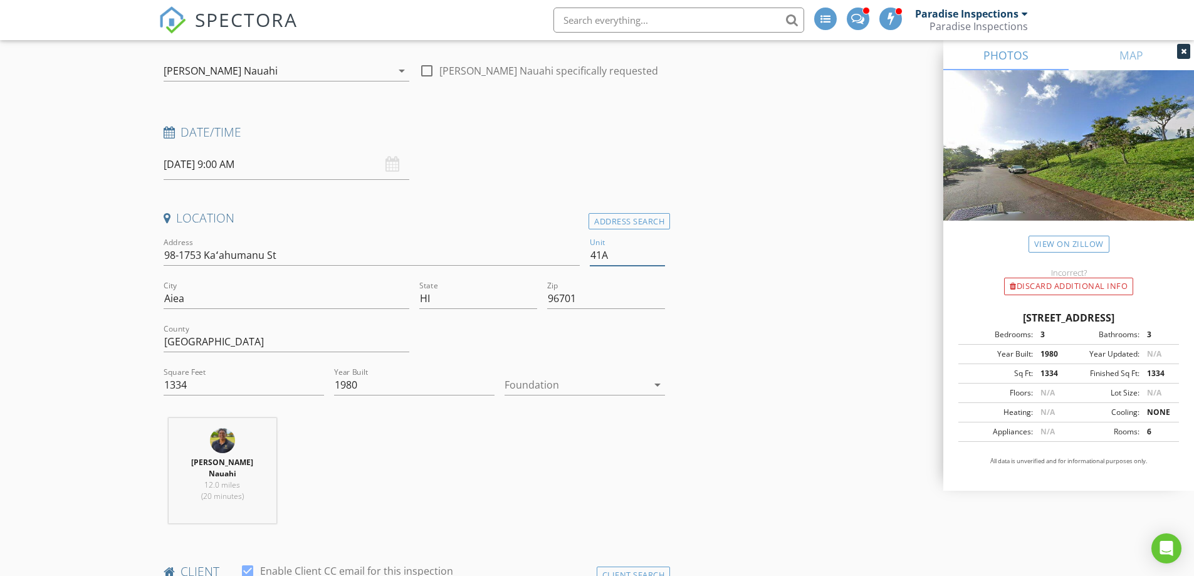
scroll to position [188, 0]
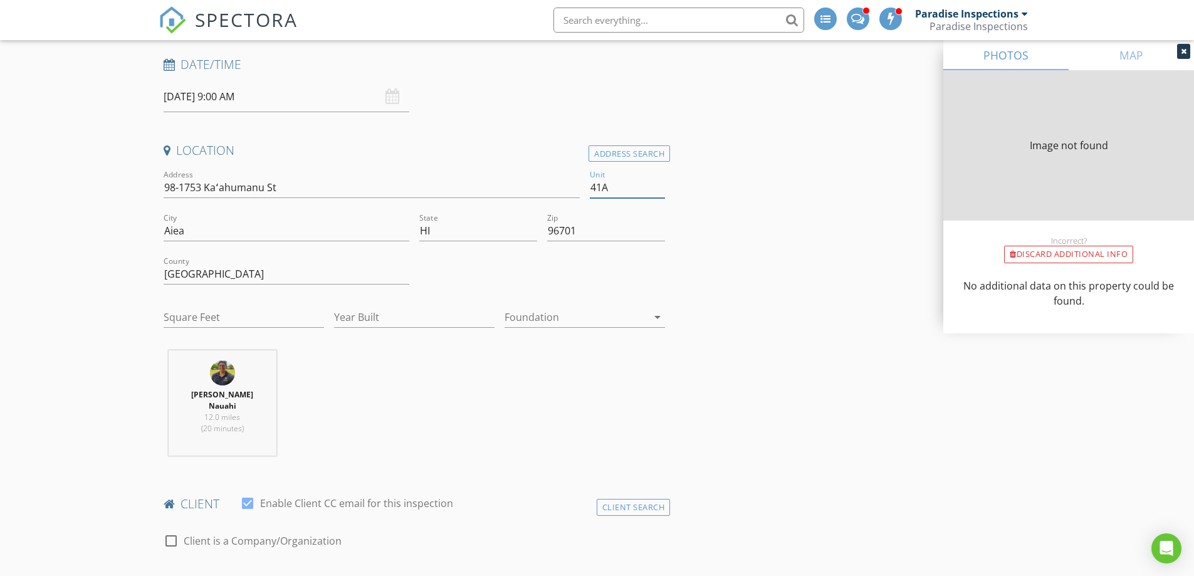
type input "1126"
type input "1980"
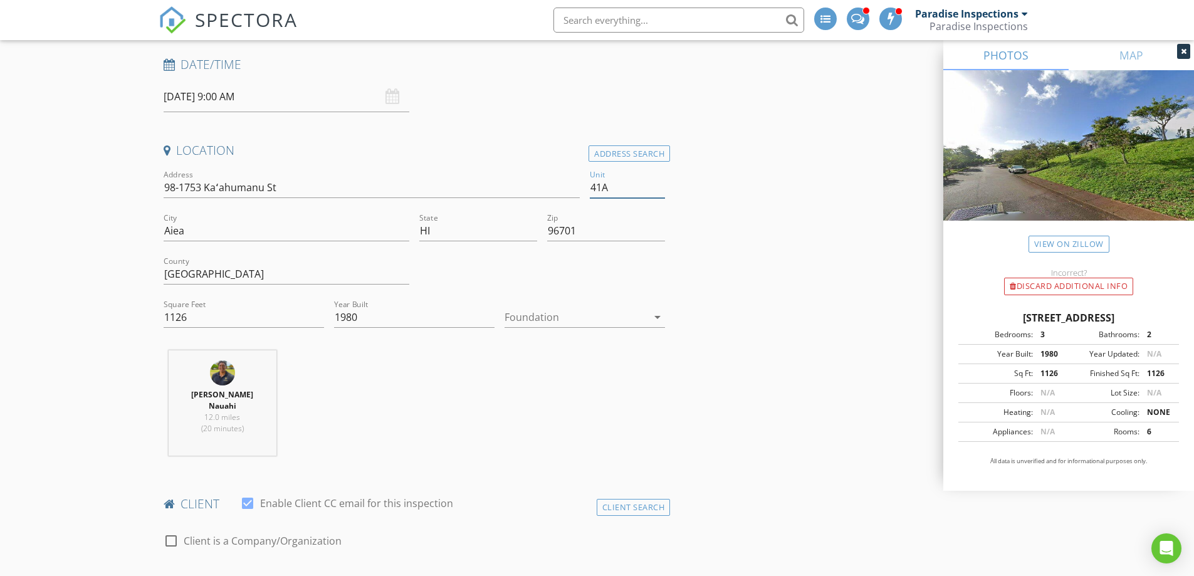
type input "41A"
click at [552, 317] on div at bounding box center [576, 317] width 143 height 20
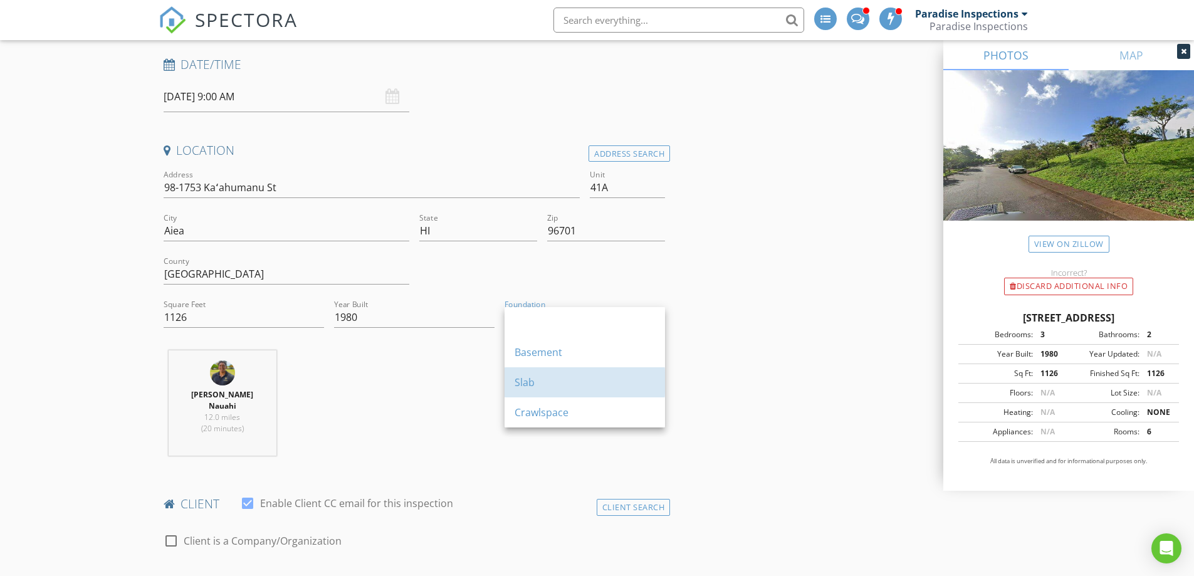
drag, startPoint x: 540, startPoint y: 383, endPoint x: 524, endPoint y: 382, distance: 15.7
click at [538, 384] on div "Slab" at bounding box center [585, 382] width 140 height 15
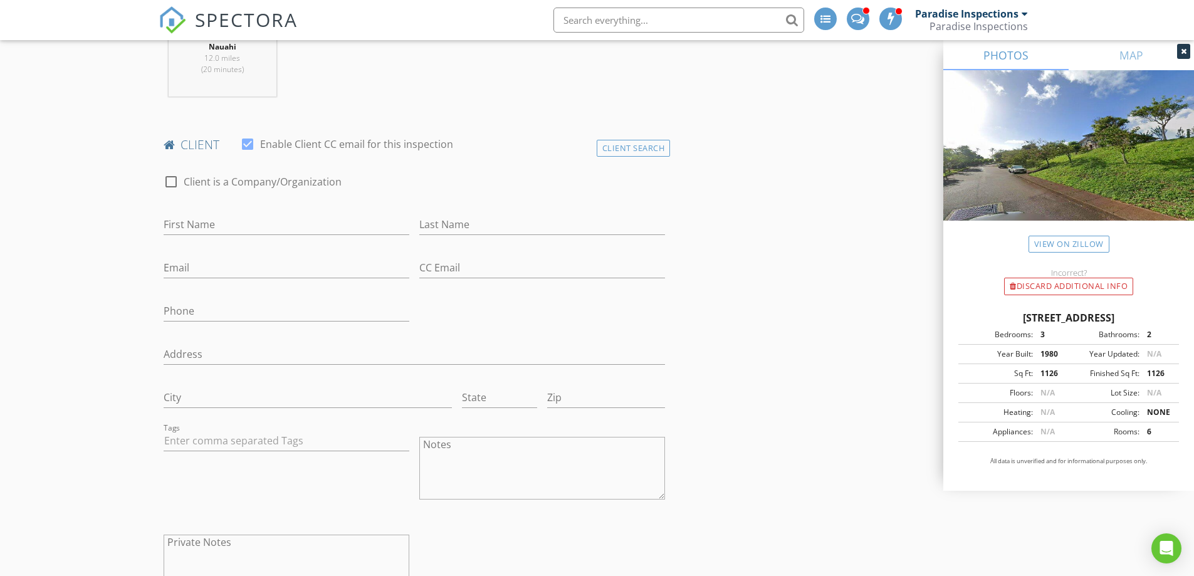
scroll to position [564, 0]
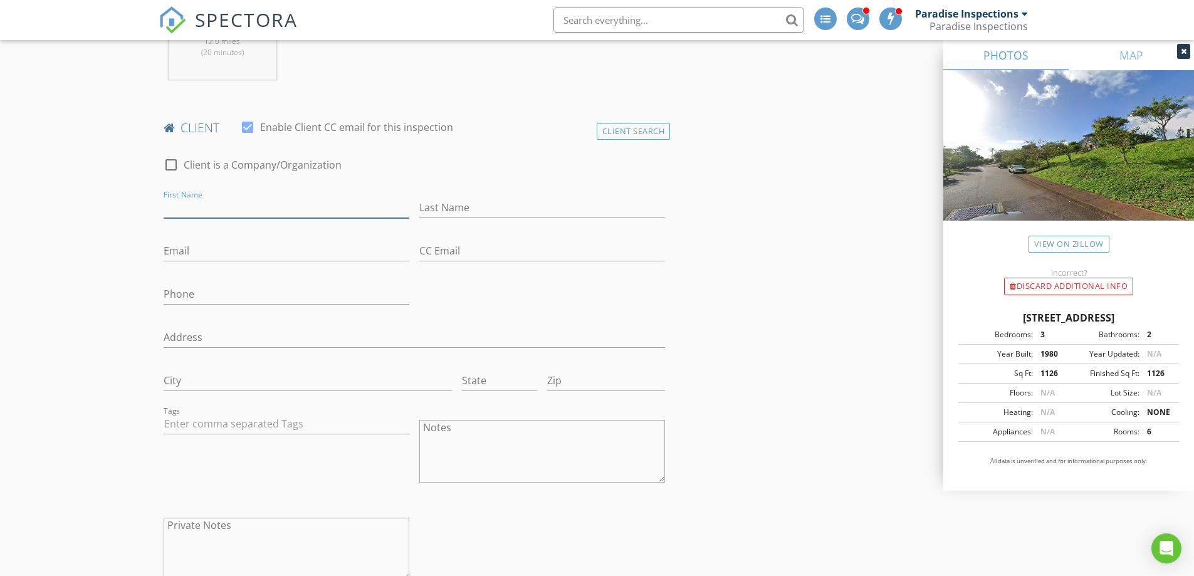
click at [266, 197] on input "First Name" at bounding box center [287, 207] width 246 height 21
paste input "Miles & Helene Togikawa"
drag, startPoint x: 288, startPoint y: 194, endPoint x: 236, endPoint y: 195, distance: 51.4
click at [236, 197] on input "Miles & Helene Togikawa" at bounding box center [287, 207] width 246 height 21
type input "Miles & Helene"
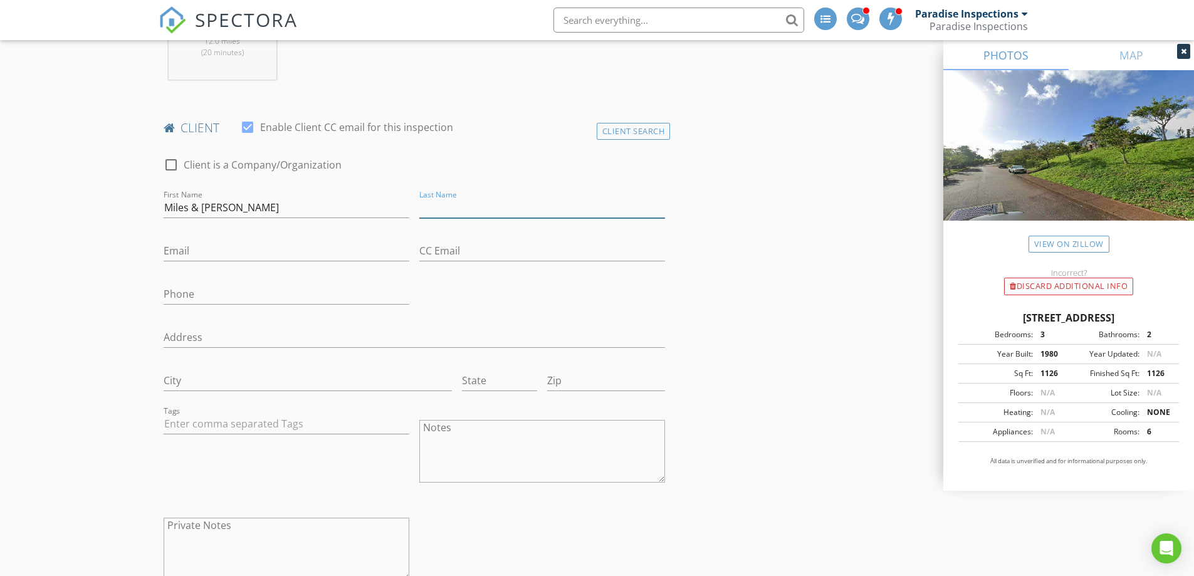
click at [463, 197] on input "Last Name" at bounding box center [542, 207] width 246 height 21
paste input "Togikawa"
type input "Togikawa"
click at [285, 241] on input "Email" at bounding box center [287, 251] width 246 height 21
paste input "hkandb808@gmail.com"
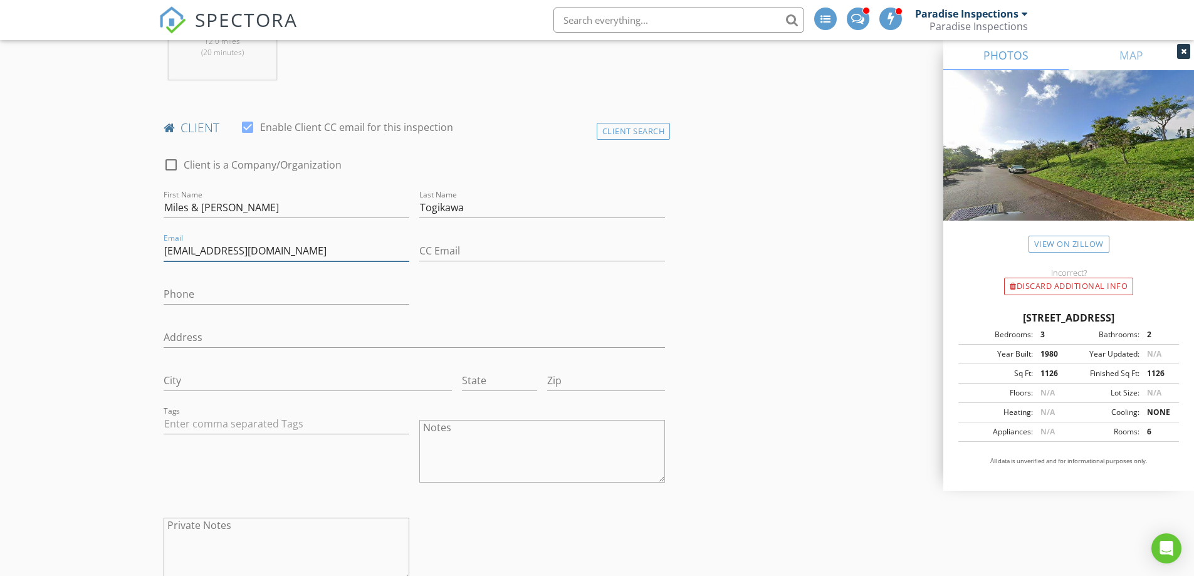
type input "hkandb808@gmail.com"
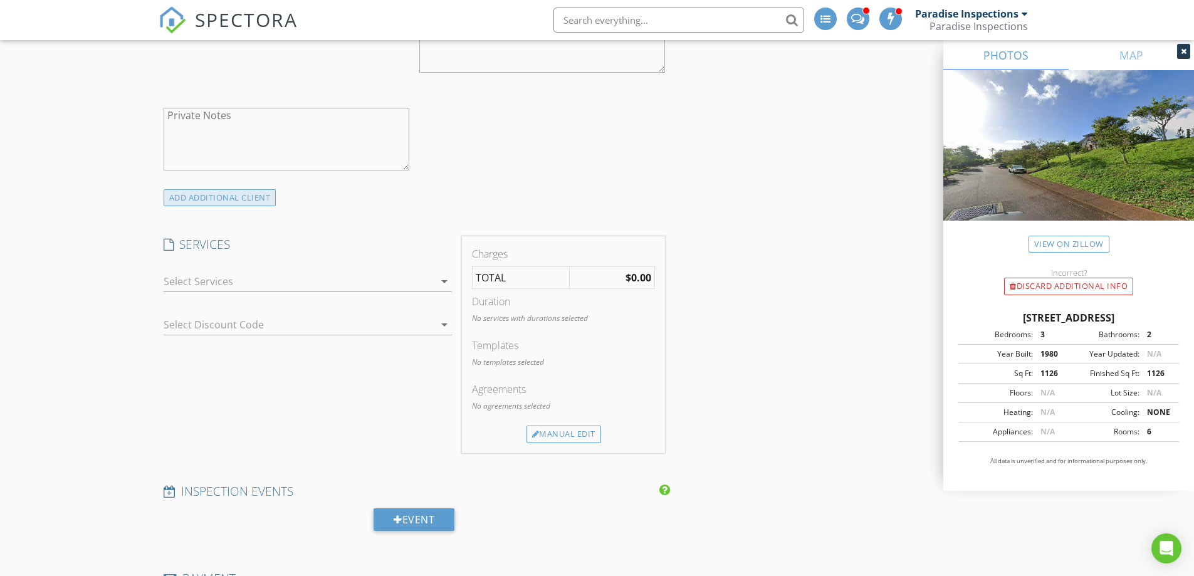
scroll to position [878, 0]
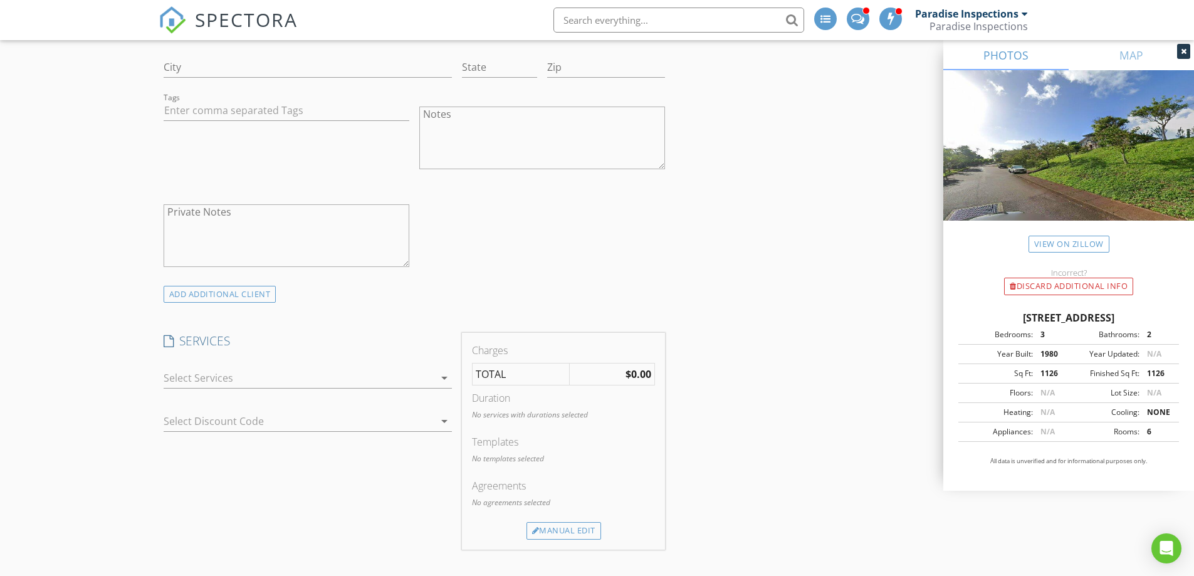
click at [315, 360] on div "check_box_outline_blank Paradise Inspection Package - Condo/Town Home check_box…" at bounding box center [308, 380] width 288 height 41
click at [315, 368] on div at bounding box center [299, 378] width 271 height 20
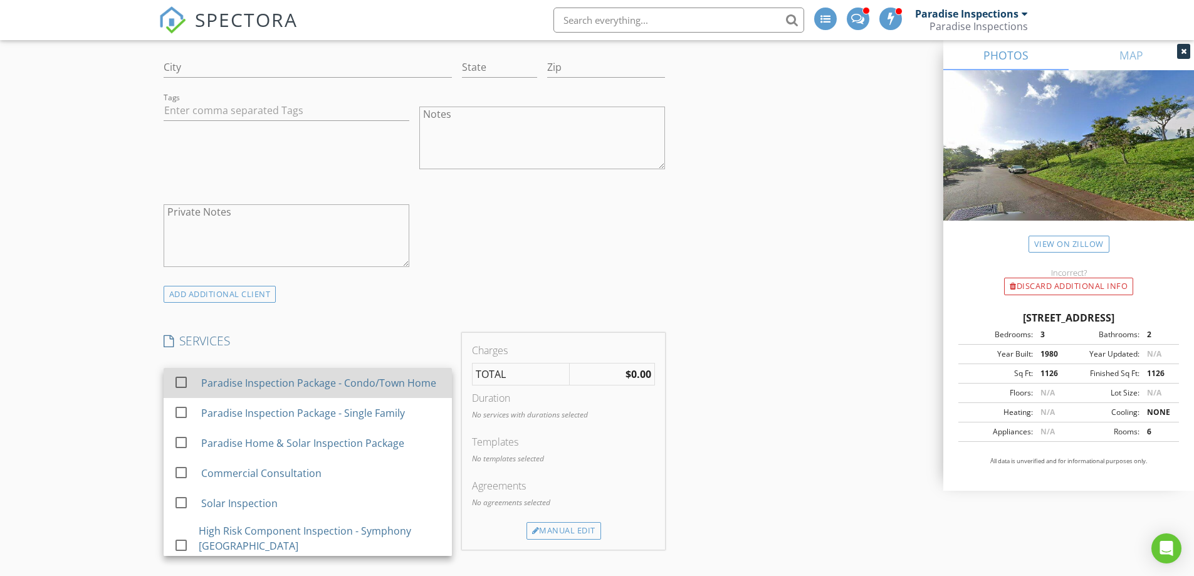
click at [335, 392] on div "Paradise Inspection Package - Condo/Town Home" at bounding box center [321, 382] width 241 height 25
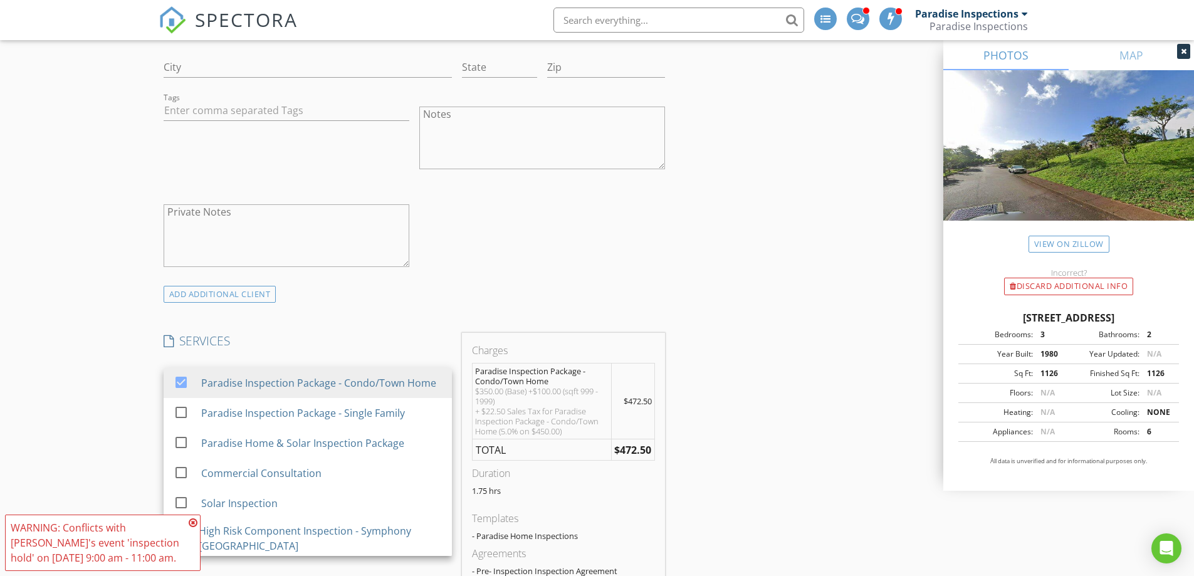
click at [525, 298] on div "INSPECTOR(S) check_box_outline_blank Paradise Inspections check_box_outline_bla…" at bounding box center [415, 451] width 512 height 2366
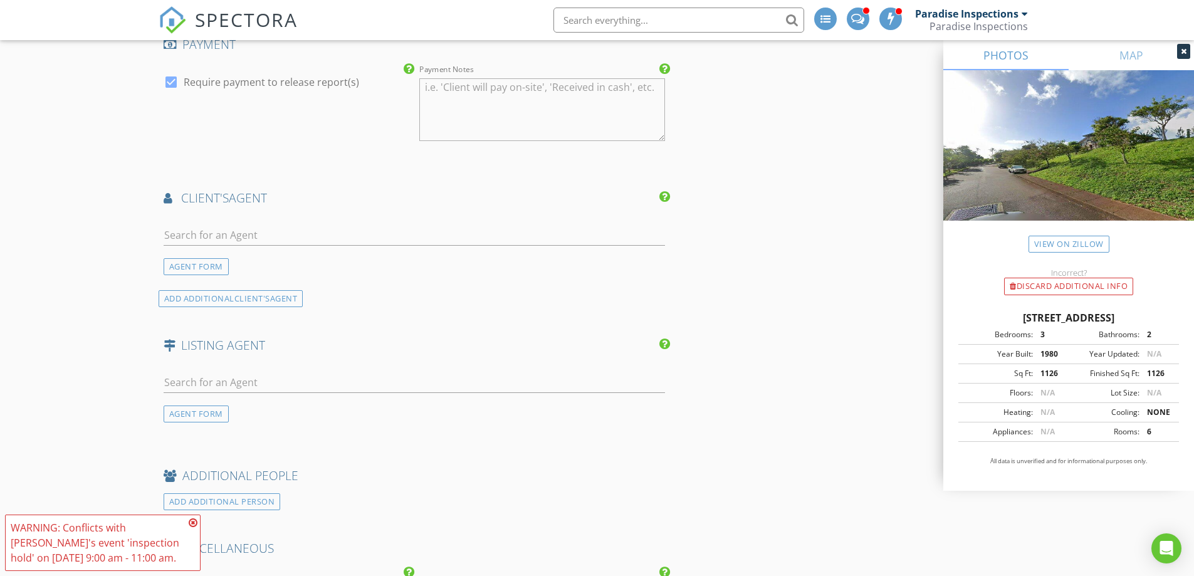
scroll to position [1881, 0]
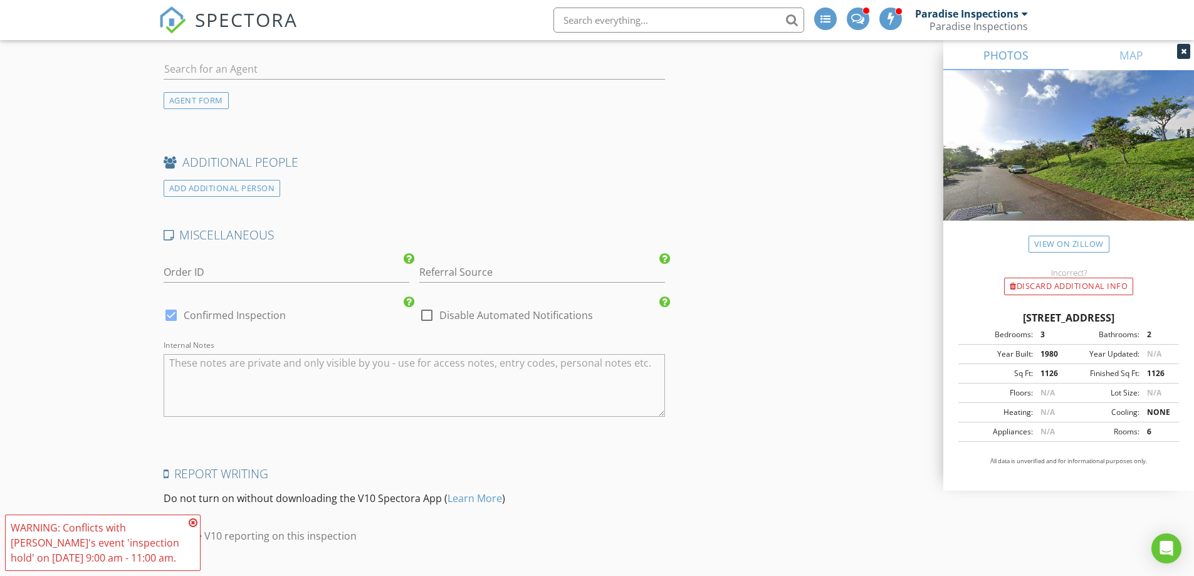
click at [342, 355] on textarea "Internal Notes" at bounding box center [415, 385] width 502 height 63
paste textarea "**Note:** The washer and dryer are located in the lanai storage door. On both o…"
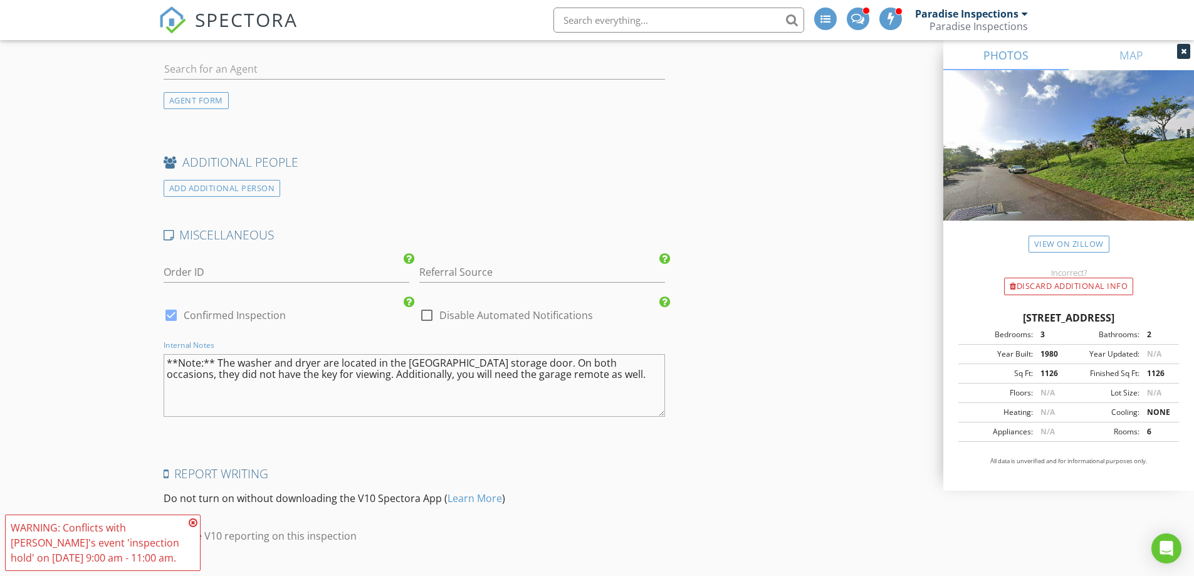
type textarea "**Note:** The washer and dryer are located in the lanai storage door. On both o…"
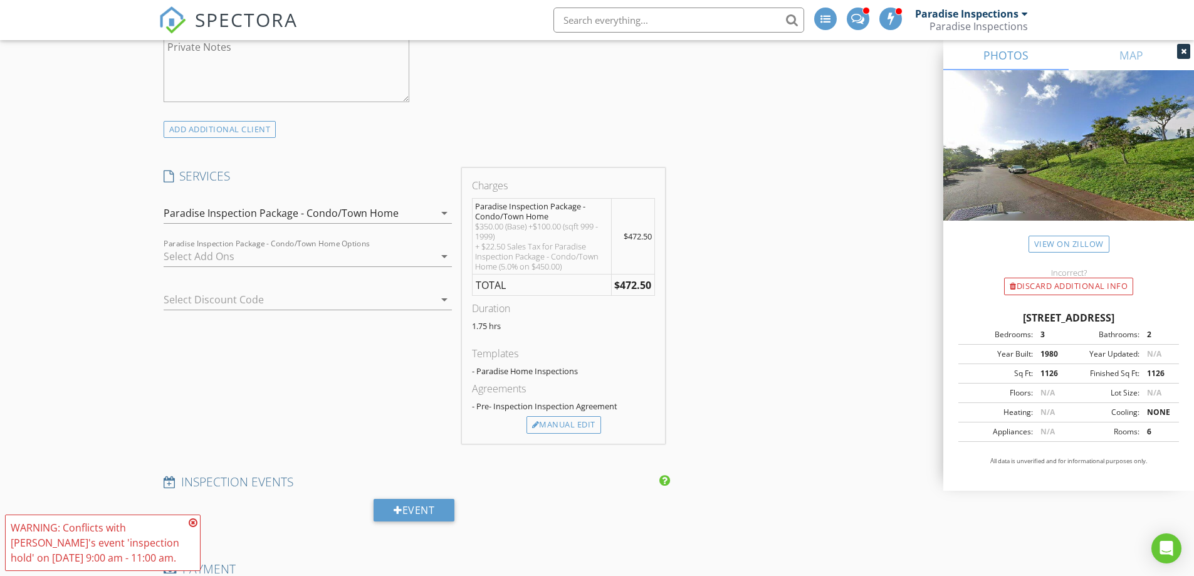
scroll to position [1191, 0]
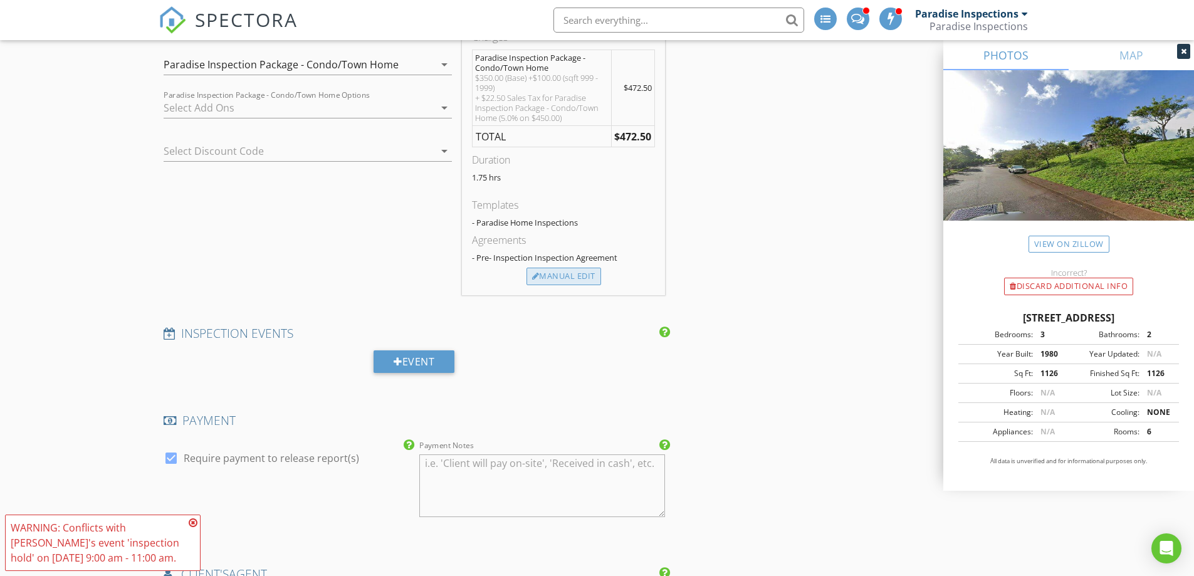
click at [562, 269] on div "Manual Edit" at bounding box center [564, 277] width 75 height 18
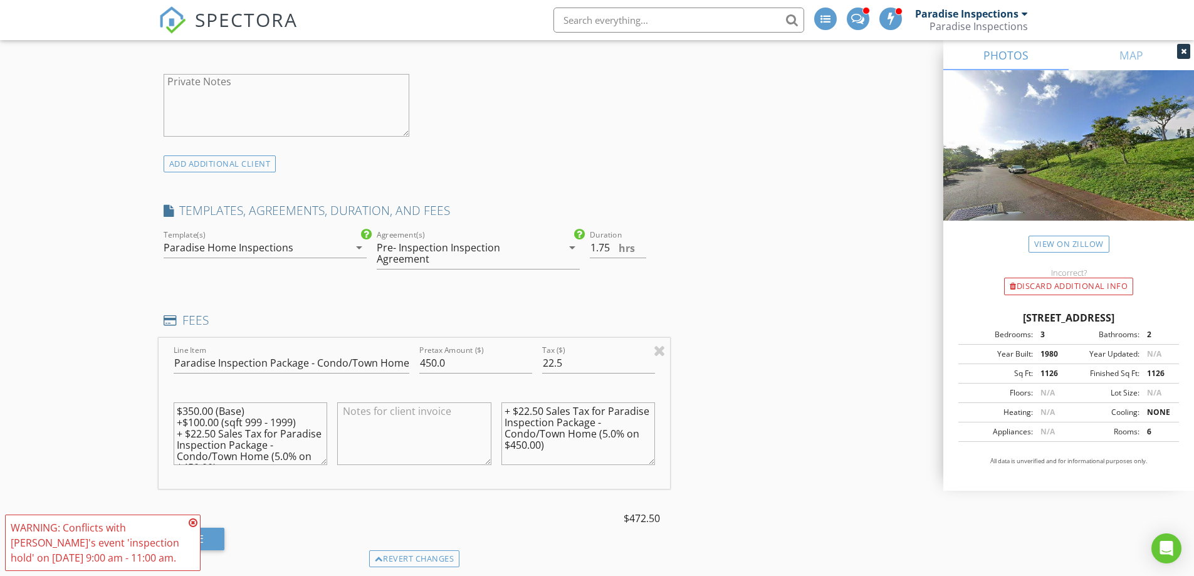
scroll to position [1003, 0]
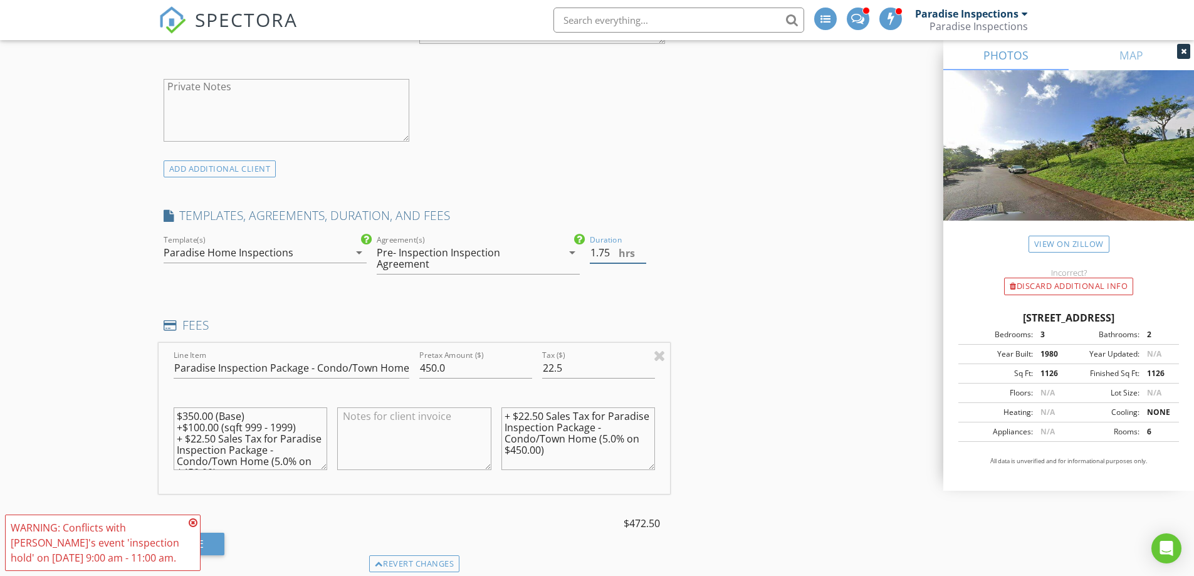
drag, startPoint x: 611, startPoint y: 244, endPoint x: 555, endPoint y: 234, distance: 56.1
click at [555, 234] on div "check_box Paradise Home Inspections check_box_outline_blank Commercial Consulta…" at bounding box center [415, 260] width 512 height 55
drag, startPoint x: 606, startPoint y: 243, endPoint x: 559, endPoint y: 244, distance: 47.0
click at [559, 244] on div "check_box Paradise Home Inspections check_box_outline_blank Commercial Consulta…" at bounding box center [415, 260] width 512 height 55
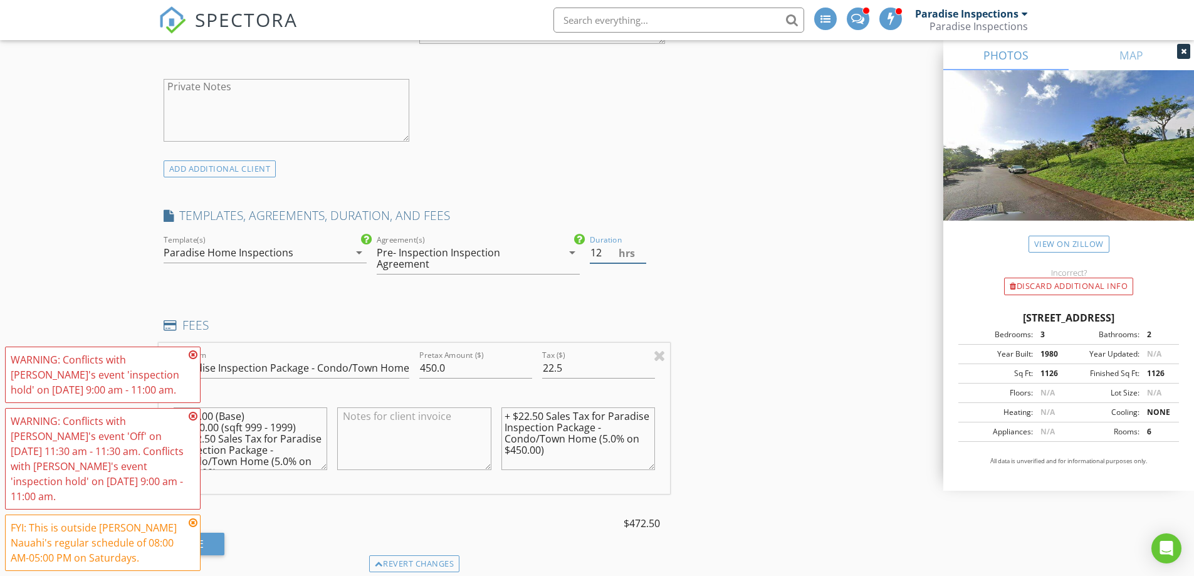
type input "1"
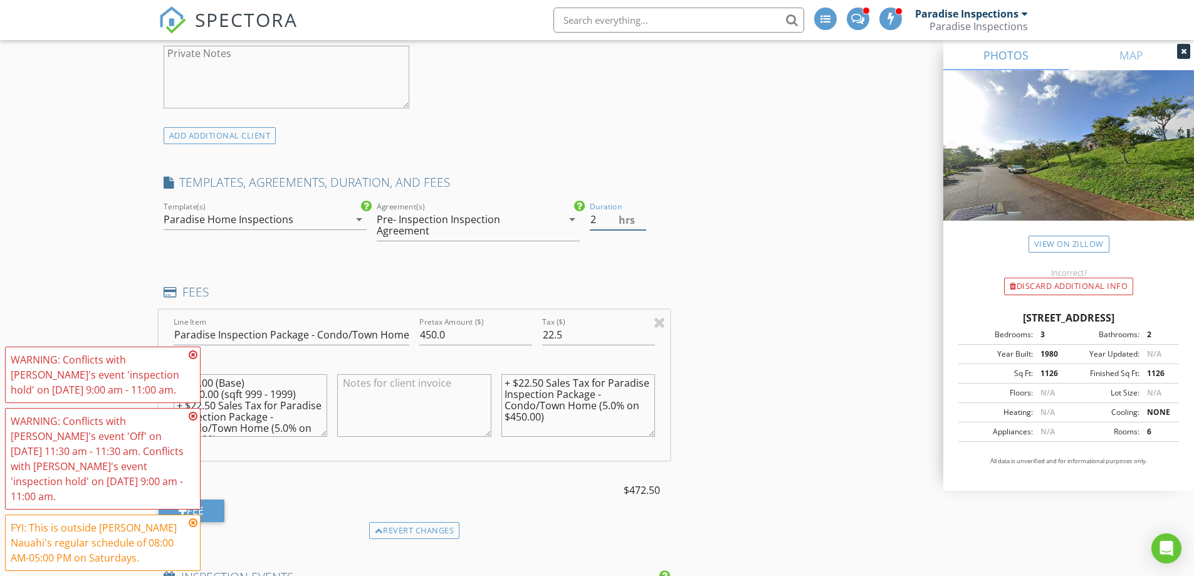
scroll to position [1066, 0]
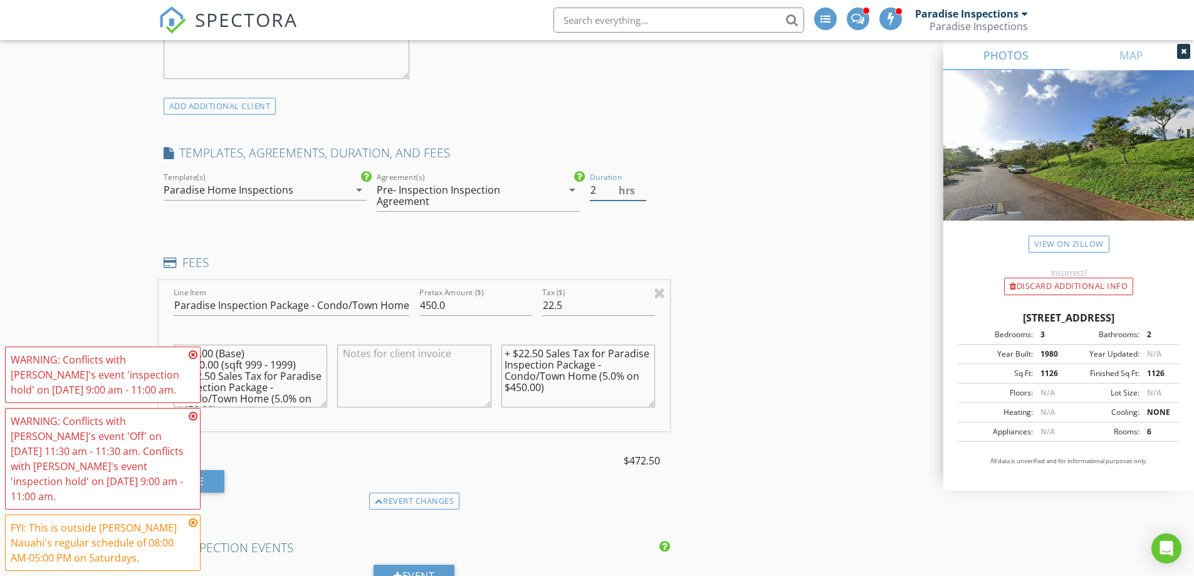
type input "2"
drag, startPoint x: 411, startPoint y: 295, endPoint x: 403, endPoint y: 297, distance: 8.4
click at [403, 297] on div "Line Item Paradise Inspection Package - Condo/Town Home Pretax Amount ($) 450.0…" at bounding box center [415, 355] width 512 height 151
type input "475"
drag, startPoint x: 554, startPoint y: 294, endPoint x: 546, endPoint y: 294, distance: 7.5
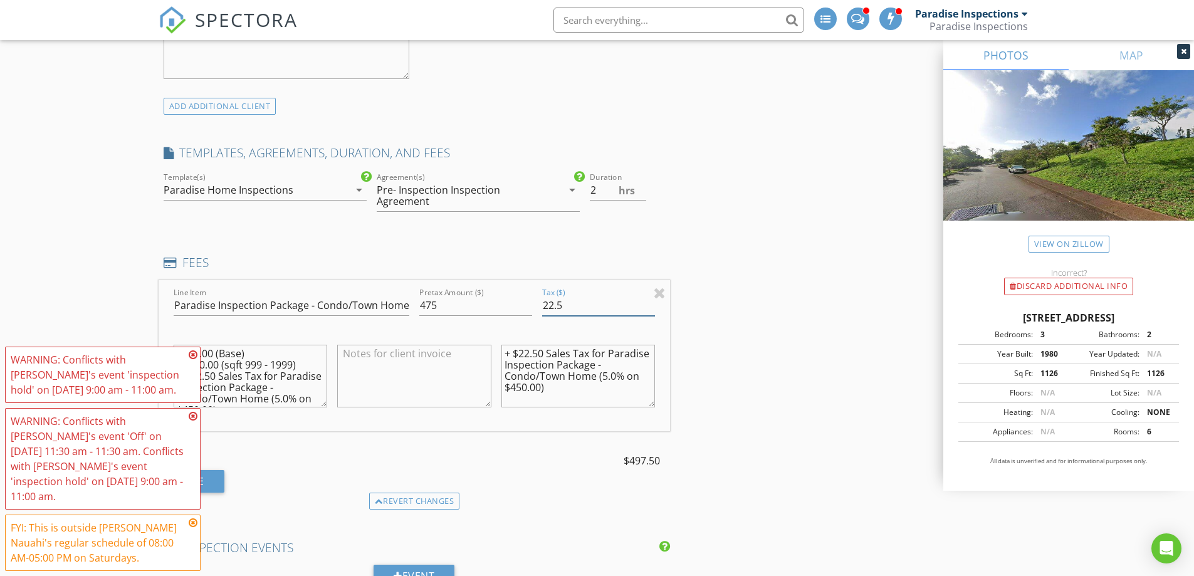
click at [546, 295] on input "22.5" at bounding box center [598, 305] width 113 height 21
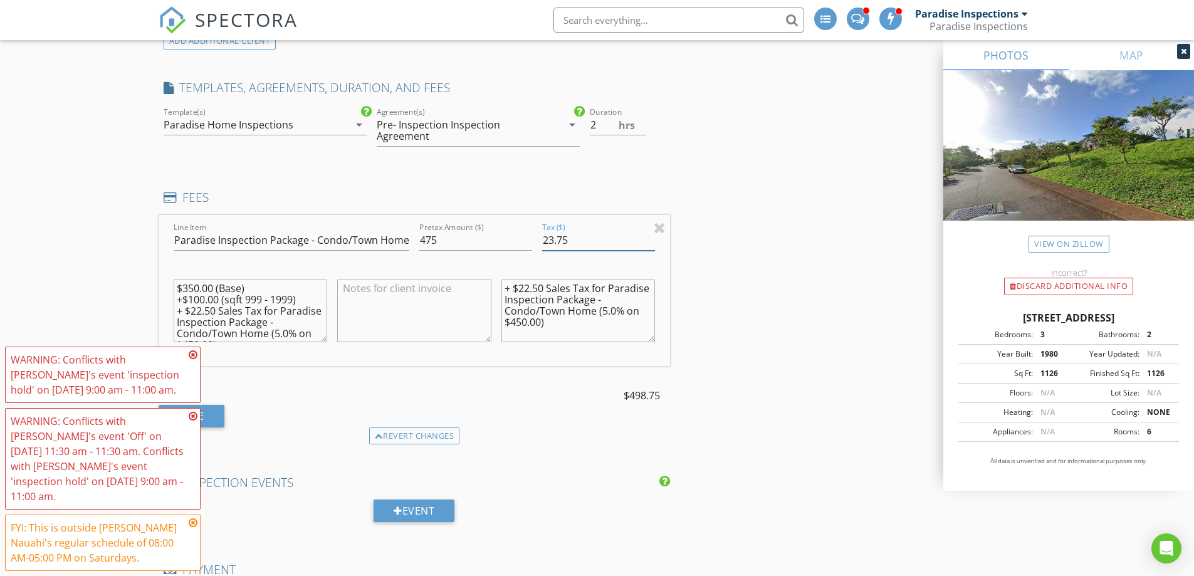
scroll to position [1191, 0]
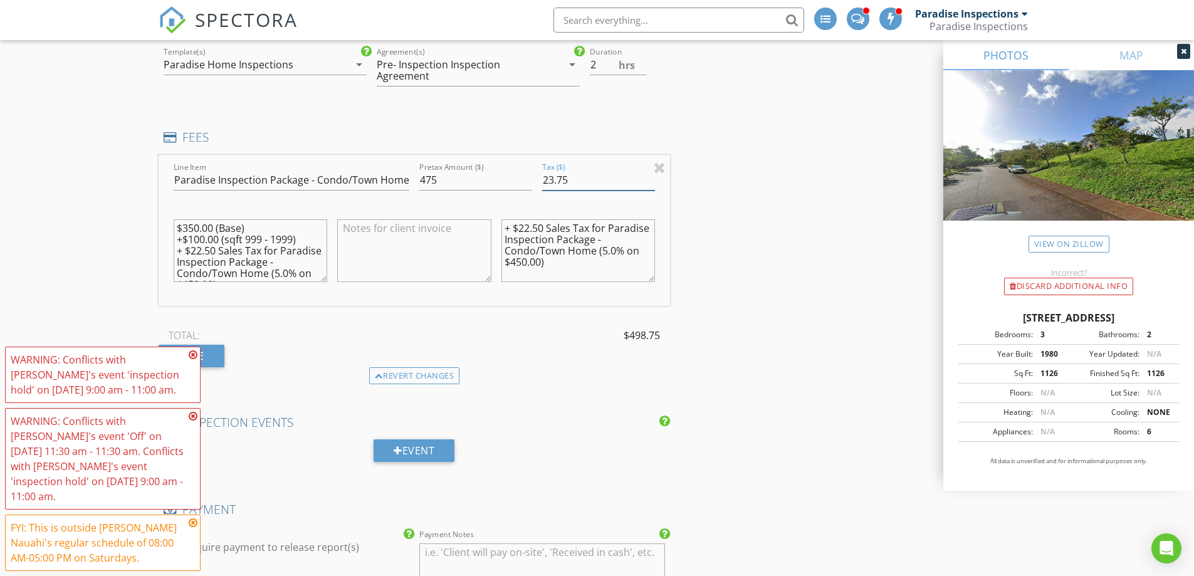
type input "23.75"
drag, startPoint x: 300, startPoint y: 228, endPoint x: 164, endPoint y: 223, distance: 136.1
click at [164, 223] on div "Line Item Paradise Inspection Package - Condo/Town Home Pretax Amount ($) 475 T…" at bounding box center [415, 230] width 512 height 151
drag, startPoint x: 197, startPoint y: 214, endPoint x: 181, endPoint y: 218, distance: 17.2
click at [181, 219] on textarea "$350.00 (Base) + $22.50 Sales Tax for Paradise Inspection Package - Condo/Town …" at bounding box center [251, 250] width 154 height 63
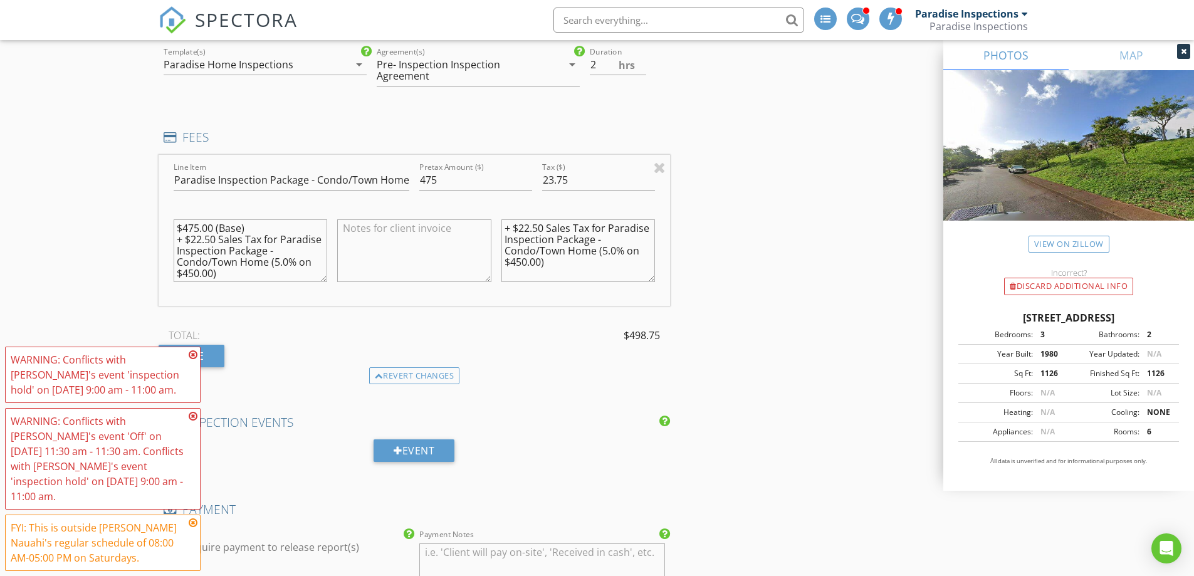
drag, startPoint x: 214, startPoint y: 228, endPoint x: 196, endPoint y: 228, distance: 18.2
click at [196, 228] on textarea "$475.00 (Base) + $22.50 Sales Tax for Paradise Inspection Package - Condo/Town …" at bounding box center [251, 250] width 154 height 63
drag, startPoint x: 212, startPoint y: 260, endPoint x: 200, endPoint y: 252, distance: 14.1
click at [200, 252] on textarea "$475.00 (Base) + $23.75 Sales Tax for Paradise Inspection Package - Condo/Town …" at bounding box center [251, 250] width 154 height 63
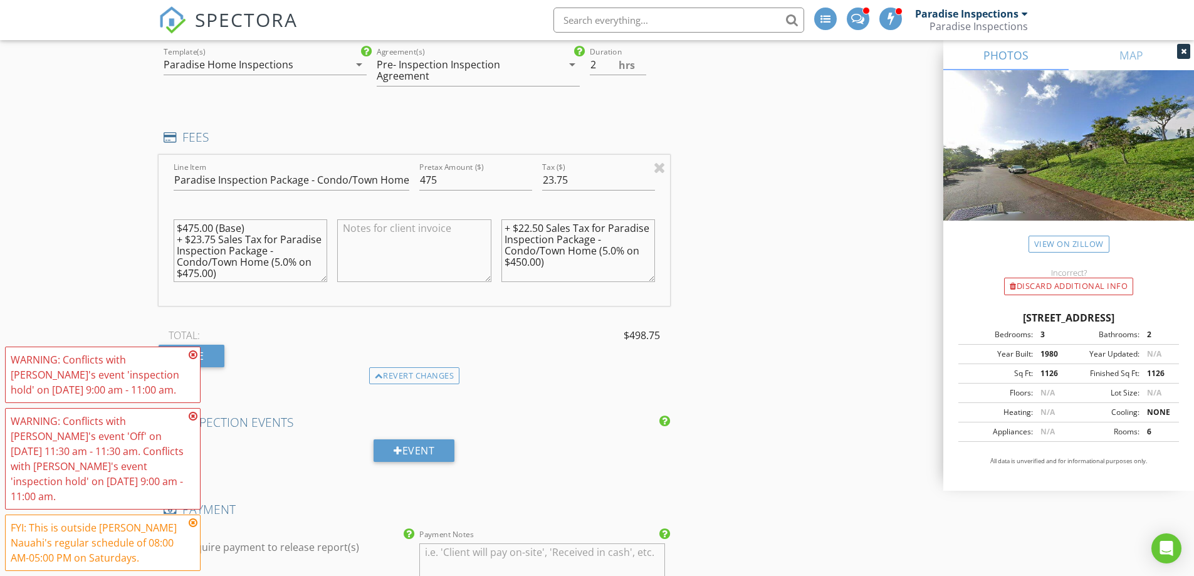
scroll to position [0, 0]
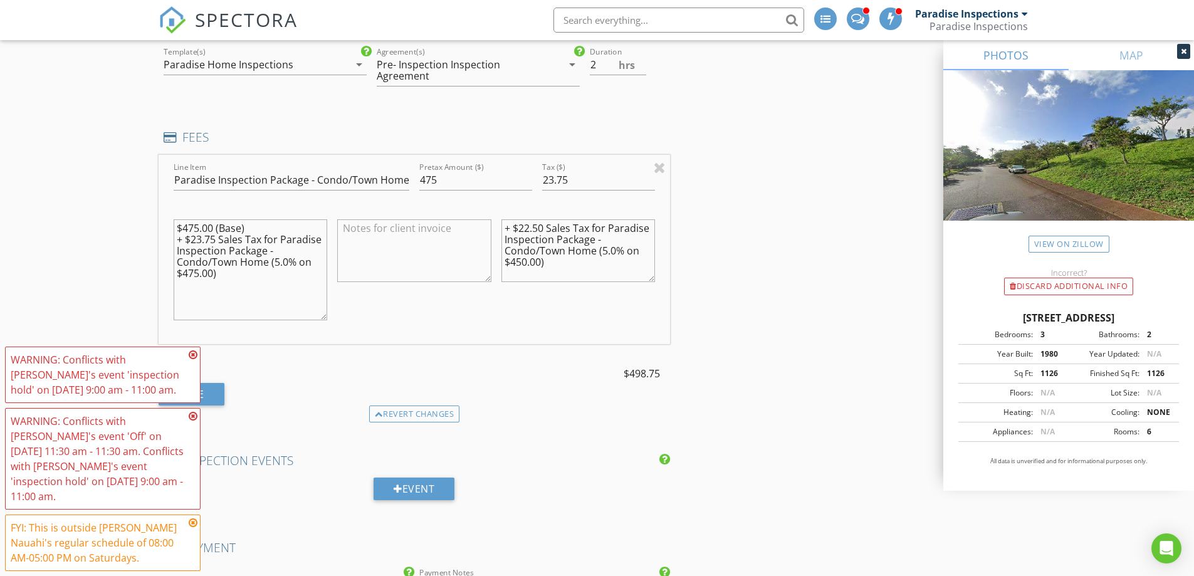
drag, startPoint x: 320, startPoint y: 268, endPoint x: 303, endPoint y: 306, distance: 41.8
click at [303, 306] on textarea "$475.00 (Base) + $23.75 Sales Tax for Paradise Inspection Package - Condo/Town …" at bounding box center [251, 269] width 154 height 101
drag, startPoint x: 240, startPoint y: 260, endPoint x: 149, endPoint y: 230, distance: 95.7
click at [149, 230] on div "New Inspection INSPECTOR(S) check_box_outline_blank Paradise Inspections check_…" at bounding box center [597, 216] width 1194 height 2669
type textarea "$475.00 (Base) + $23.75 Sales Tax for Paradise Inspection Package - Condo/Town …"
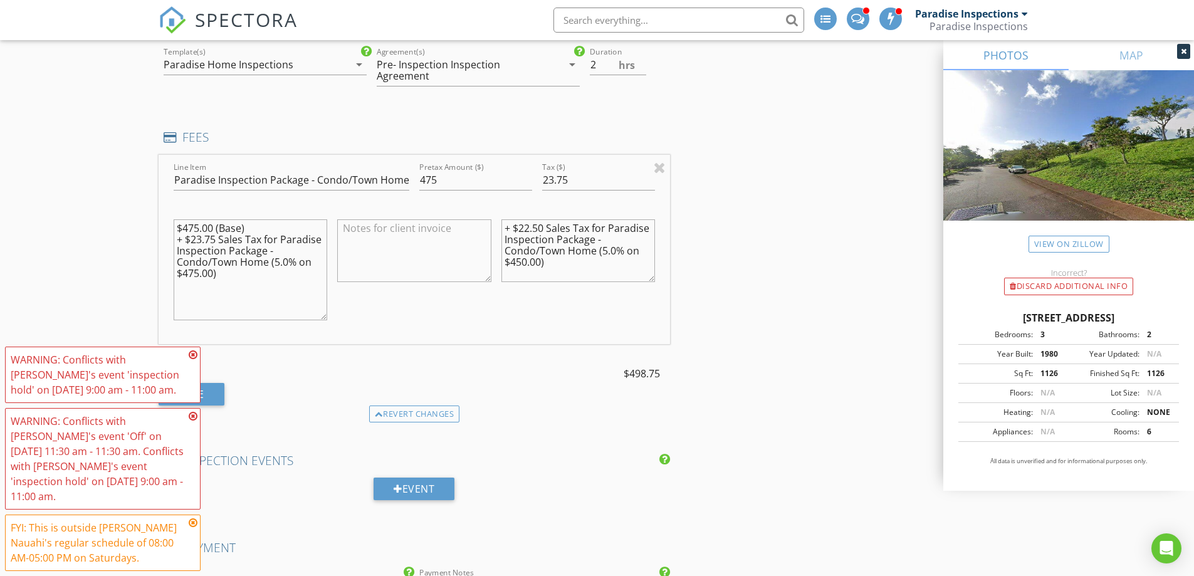
click at [596, 230] on textarea "+ $22.50 Sales Tax for Paradise Inspection Package - Condo/Town Home (5.0% on $…" at bounding box center [579, 250] width 154 height 63
paste textarea "3.75 Sales Tax for Paradise Inspection Package - Condo/Town Home (5.0% on $475.…"
type textarea "+ $23.75 Sales Tax for Paradise Inspection Package - Condo/Town Home (5.0% on $…"
click at [729, 236] on div "INSPECTOR(S) check_box_outline_blank Paradise Inspections check_box_outline_bla…" at bounding box center [598, 237] width 878 height 2567
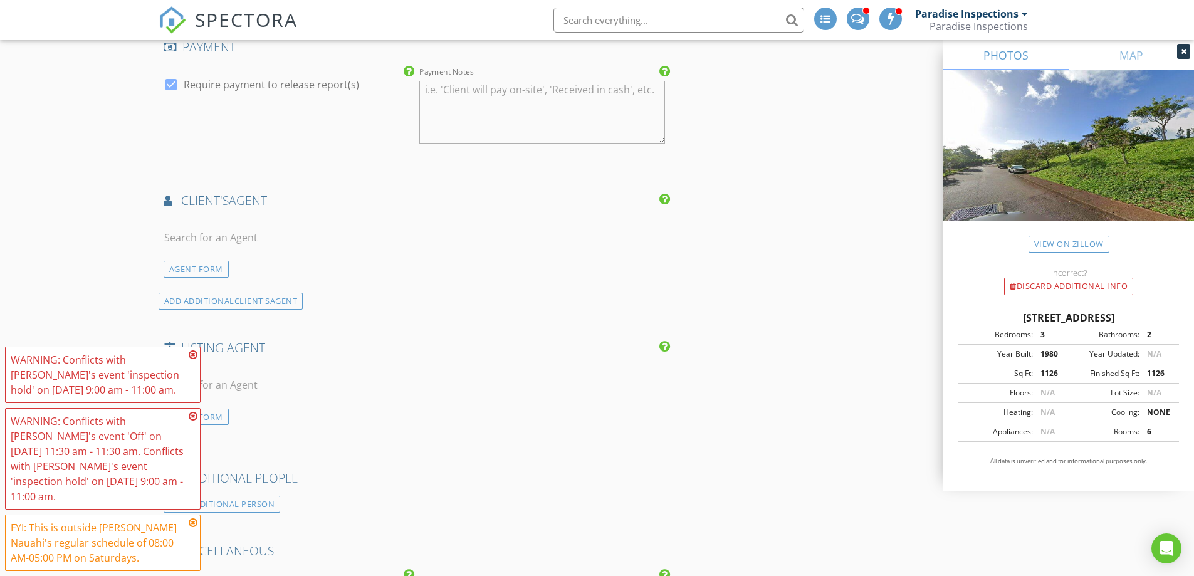
scroll to position [1693, 0]
click at [340, 227] on input "text" at bounding box center [415, 237] width 502 height 21
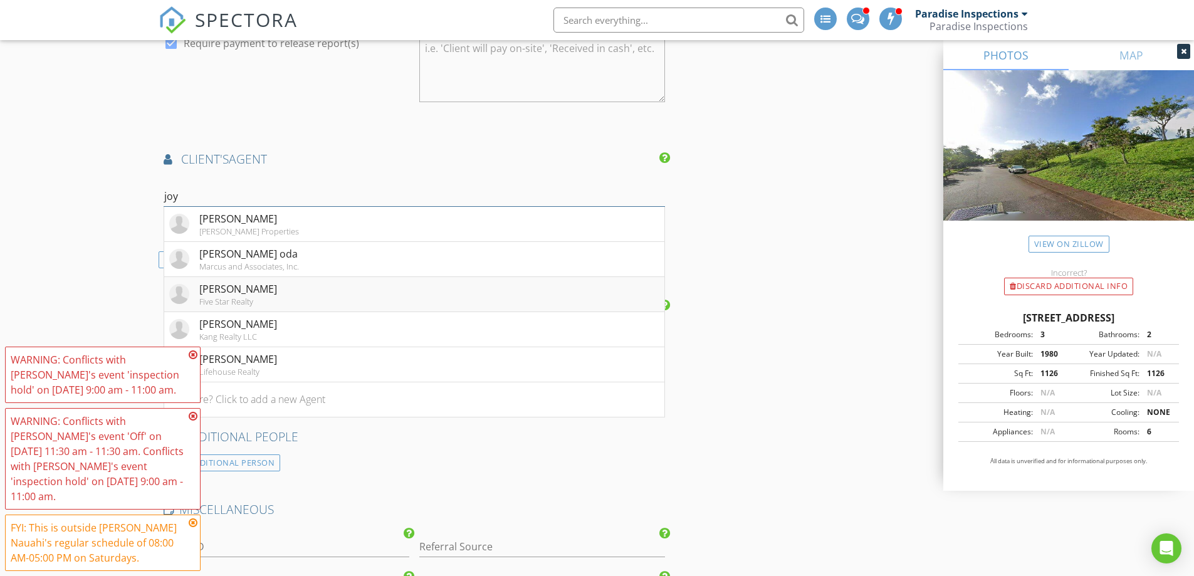
scroll to position [1755, 0]
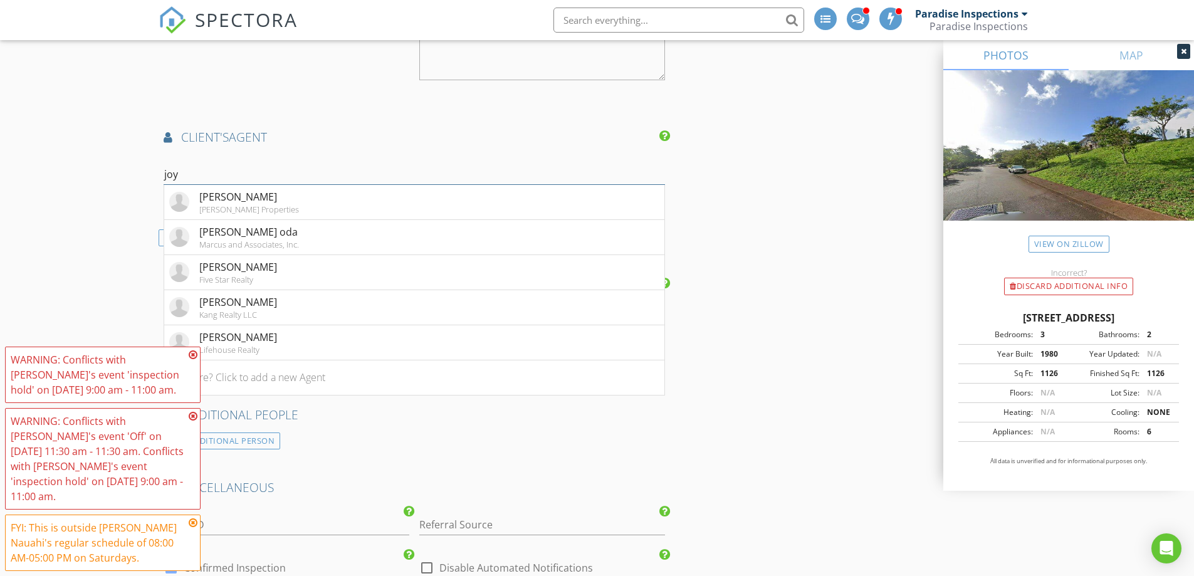
type input "joy"
click at [285, 224] on div "Joy Yonemura oda" at bounding box center [249, 231] width 100 height 15
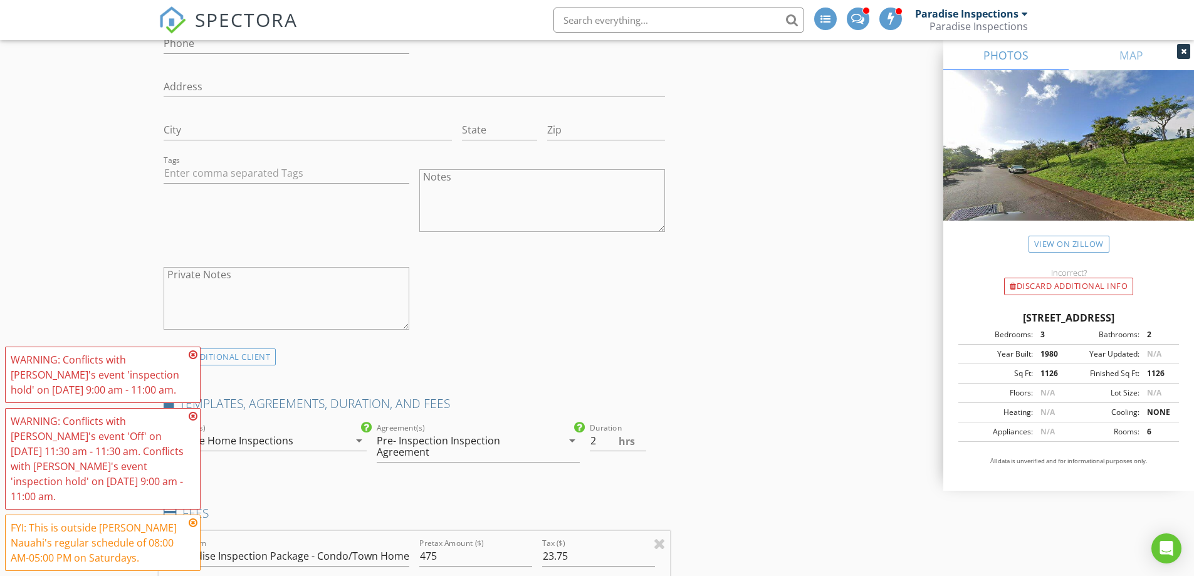
scroll to position [627, 0]
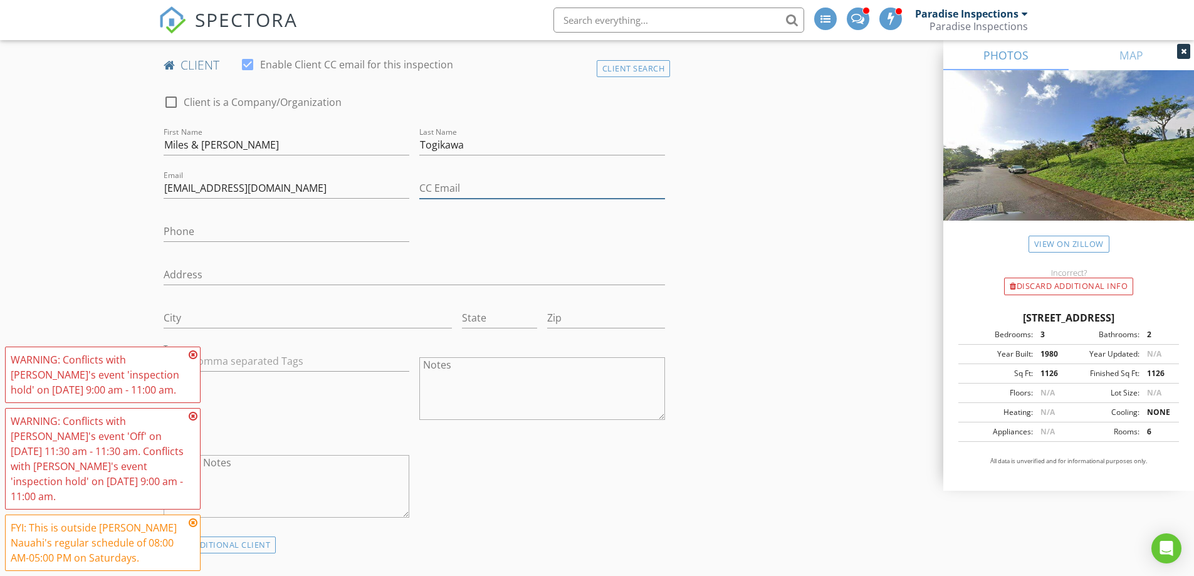
click at [475, 187] on input "CC Email" at bounding box center [542, 188] width 246 height 21
paste input "mtogikawa@hotmail.com"
type input "mtogikawa@hotmail.com"
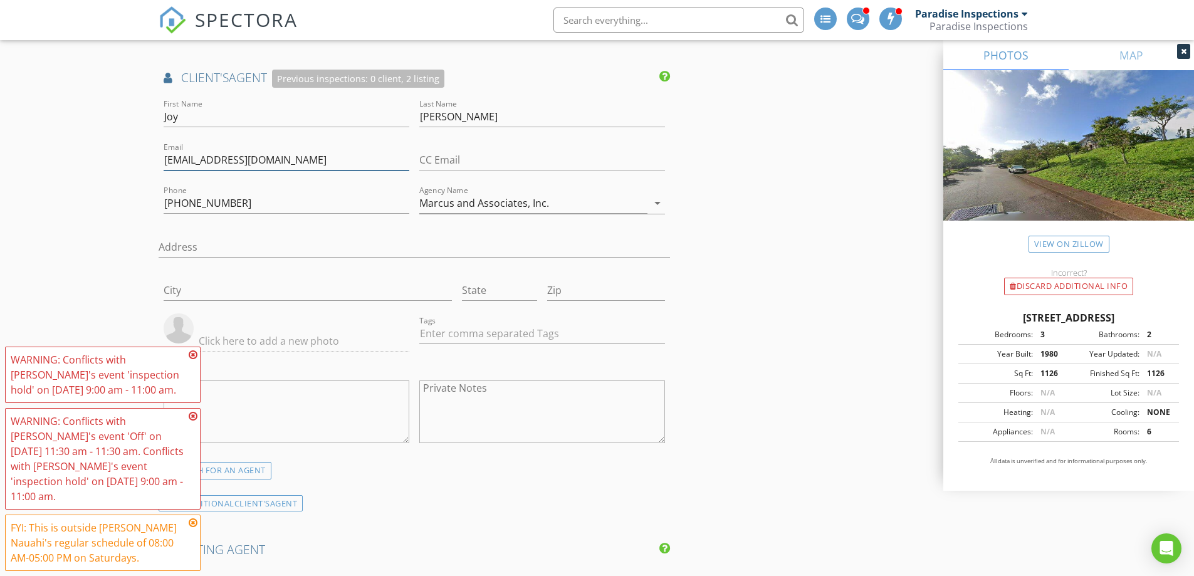
click at [306, 150] on input "joyy@marcusrealty.com" at bounding box center [287, 160] width 246 height 21
paste input "joyy@marcushawaii.com"
drag, startPoint x: 274, startPoint y: 147, endPoint x: 147, endPoint y: 152, distance: 126.7
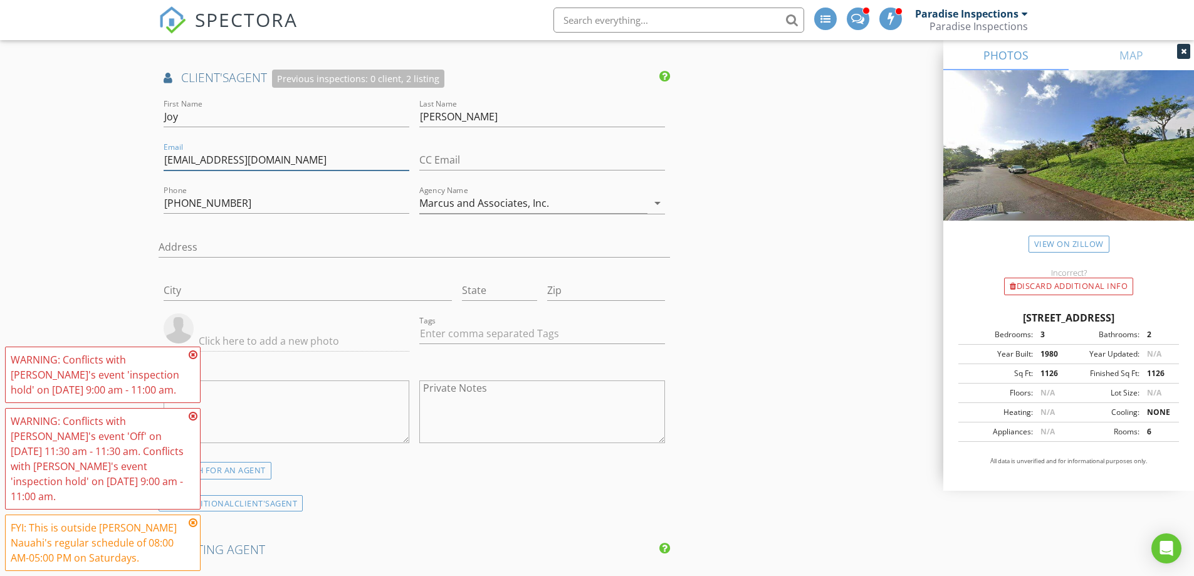
type input "joyy@marcushawaii.com"
click at [450, 150] on input "CC Email" at bounding box center [542, 160] width 246 height 21
paste input "joyy@marcusrealty.com"
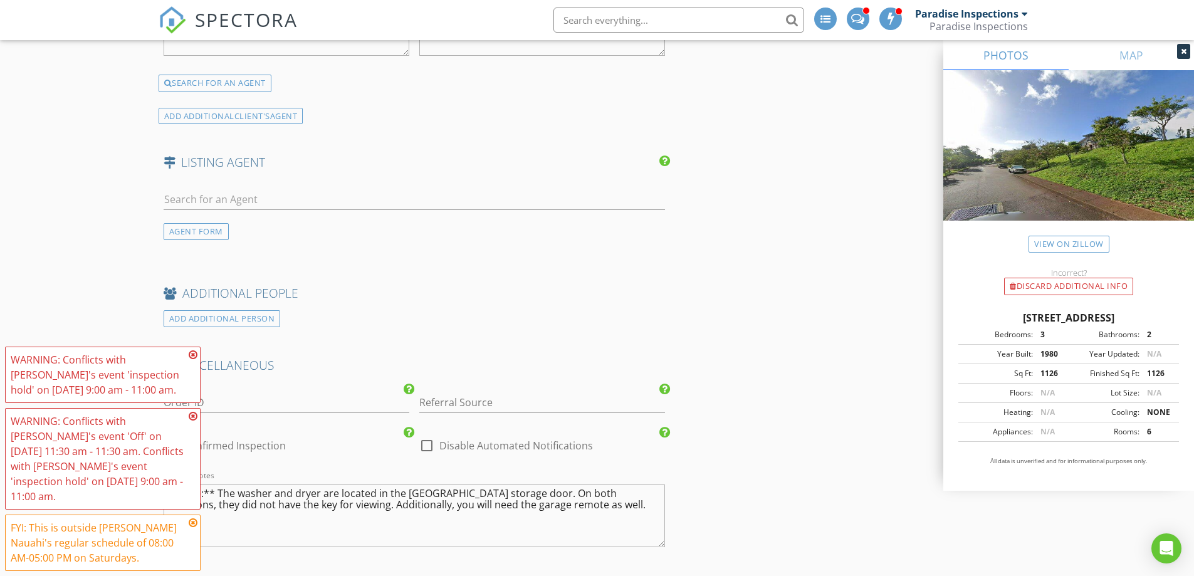
scroll to position [2191, 0]
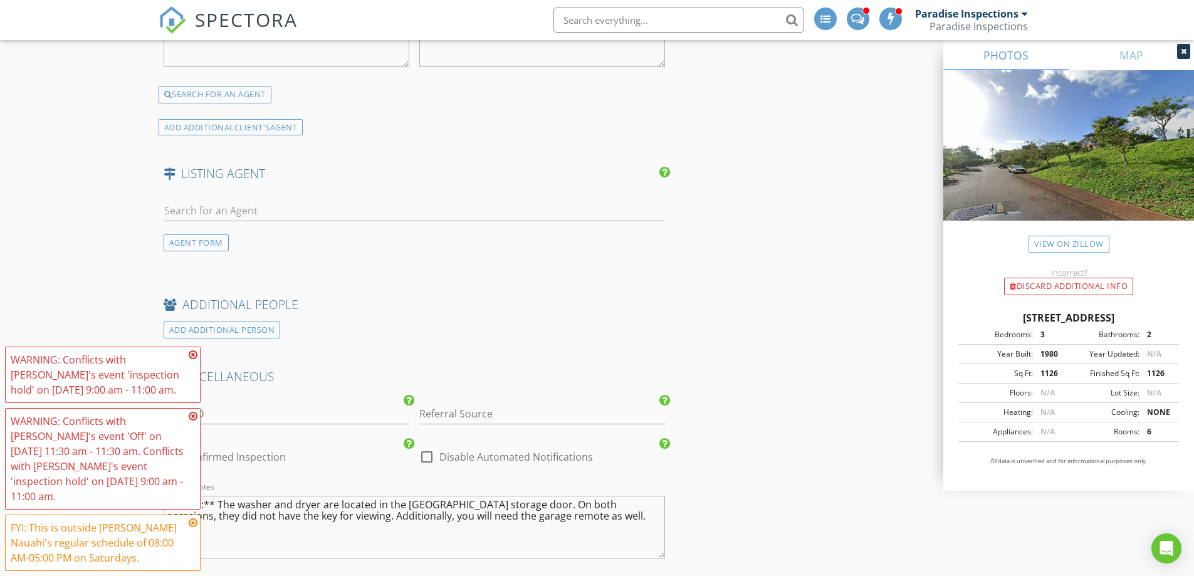
type input "joyy@marcusrealty.com"
click at [243, 201] on input "text" at bounding box center [415, 211] width 502 height 21
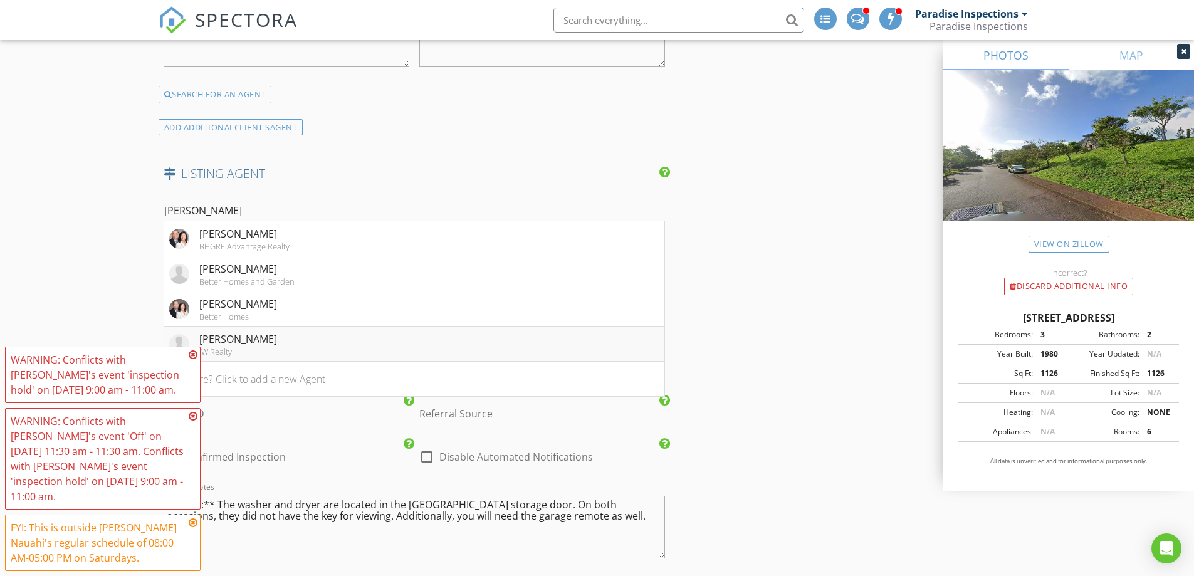
scroll to position [2316, 0]
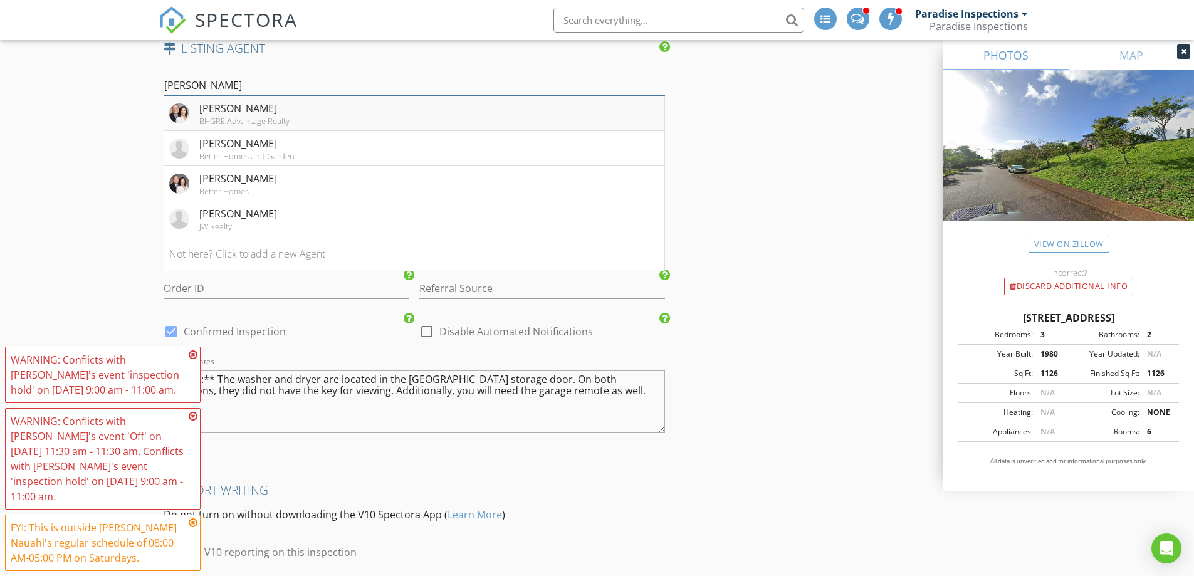
type input "Myron"
click at [313, 104] on li "Myron Kiriu BHGRE Advantage Realty" at bounding box center [414, 113] width 501 height 35
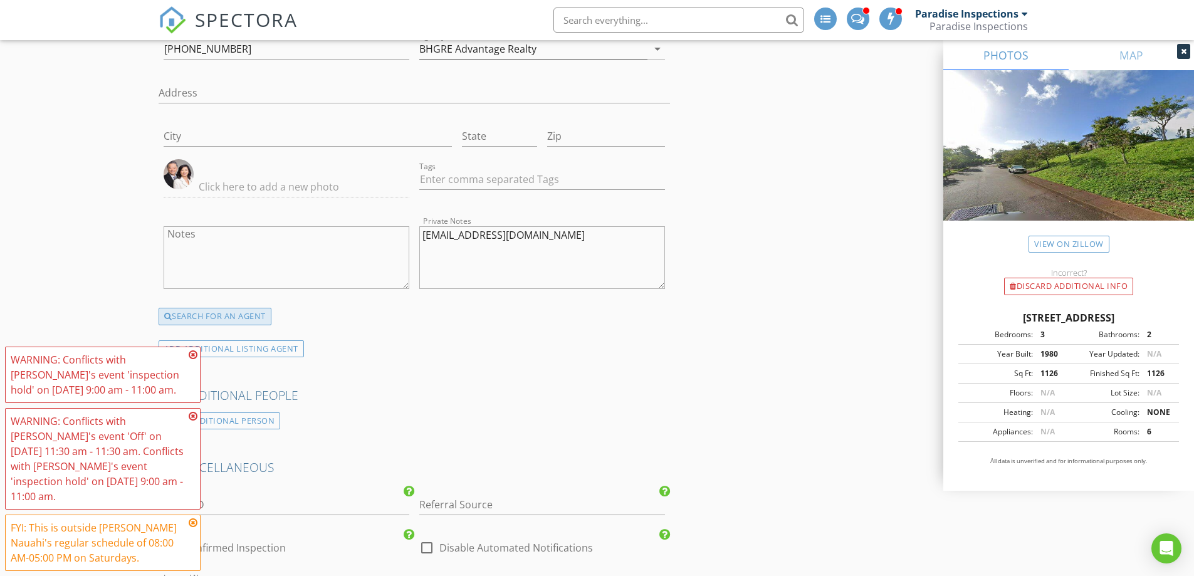
click at [243, 308] on div "SEARCH FOR AN AGENT" at bounding box center [215, 317] width 113 height 18
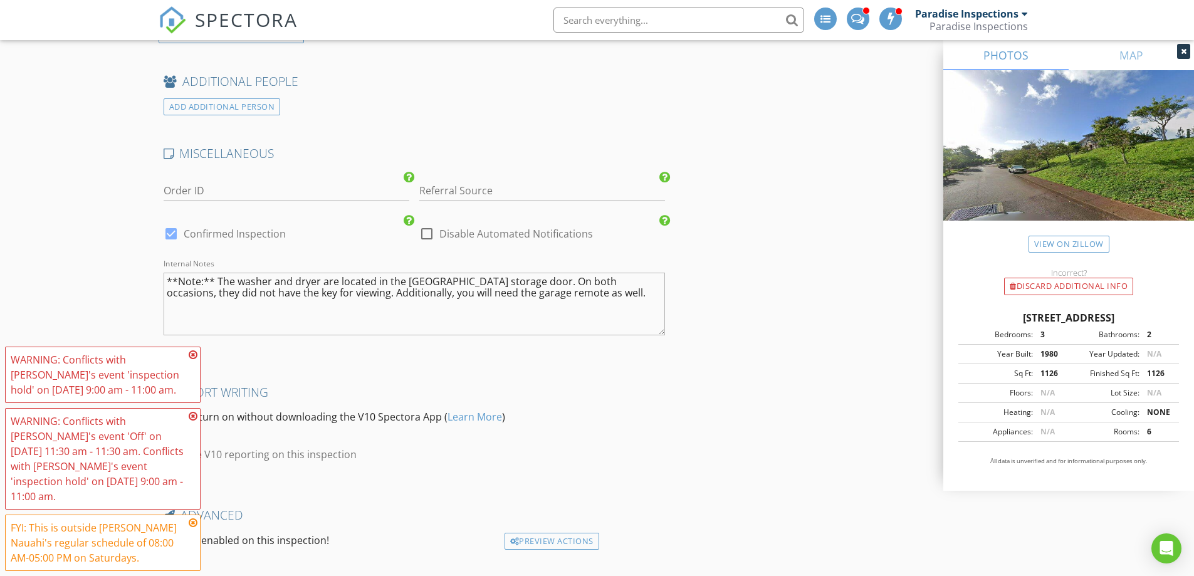
scroll to position [2312, 0]
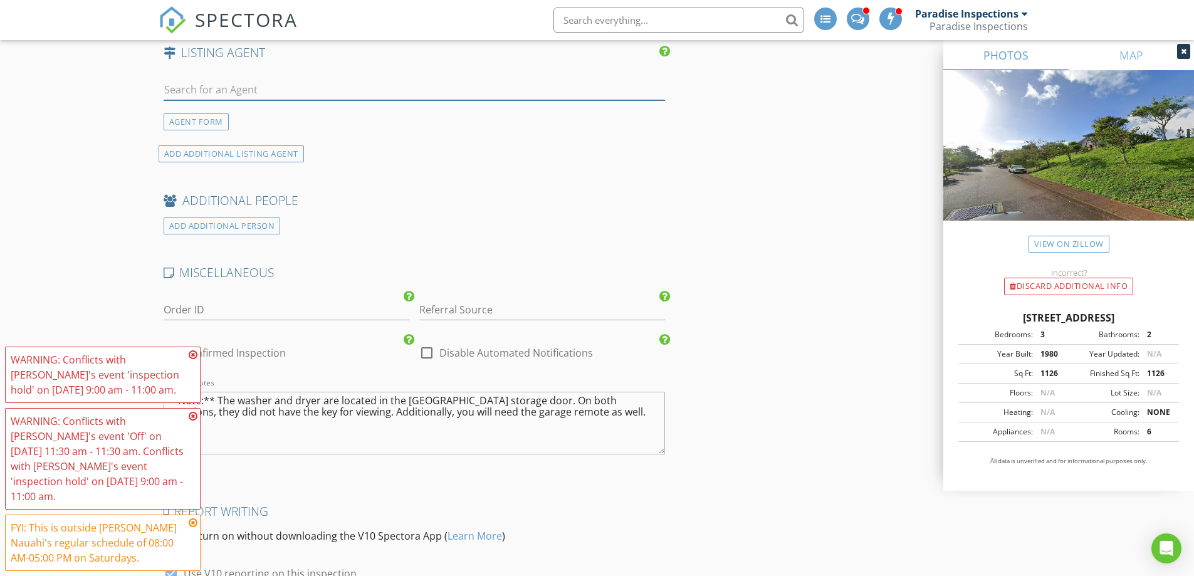
click at [262, 83] on input "text" at bounding box center [415, 90] width 502 height 21
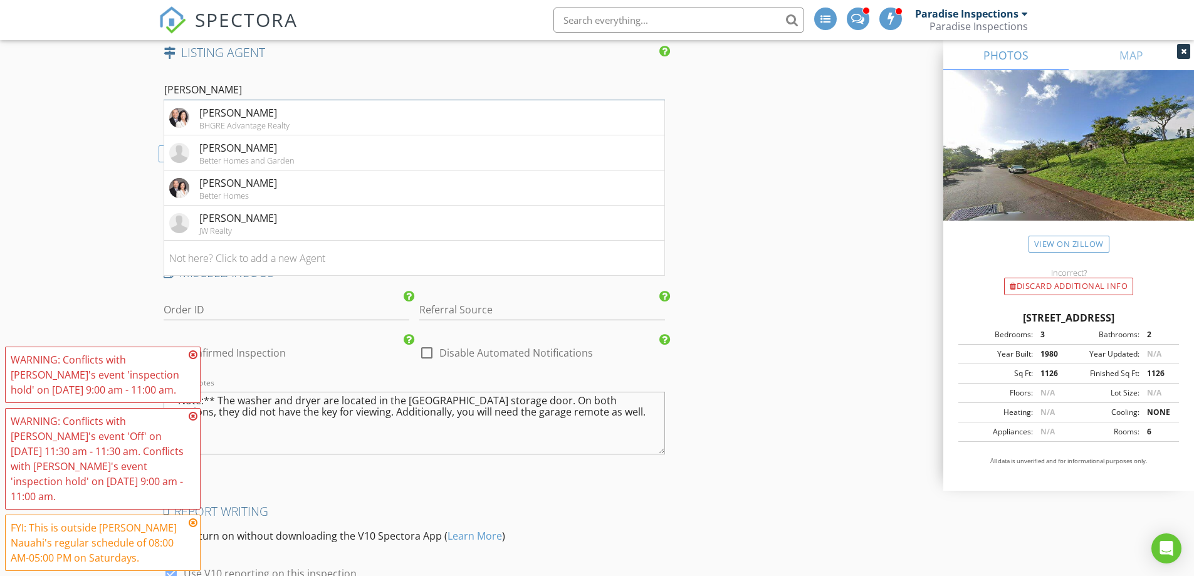
type input "Myron"
click at [255, 176] on li "Myron Kiriu Better Homes" at bounding box center [414, 188] width 501 height 35
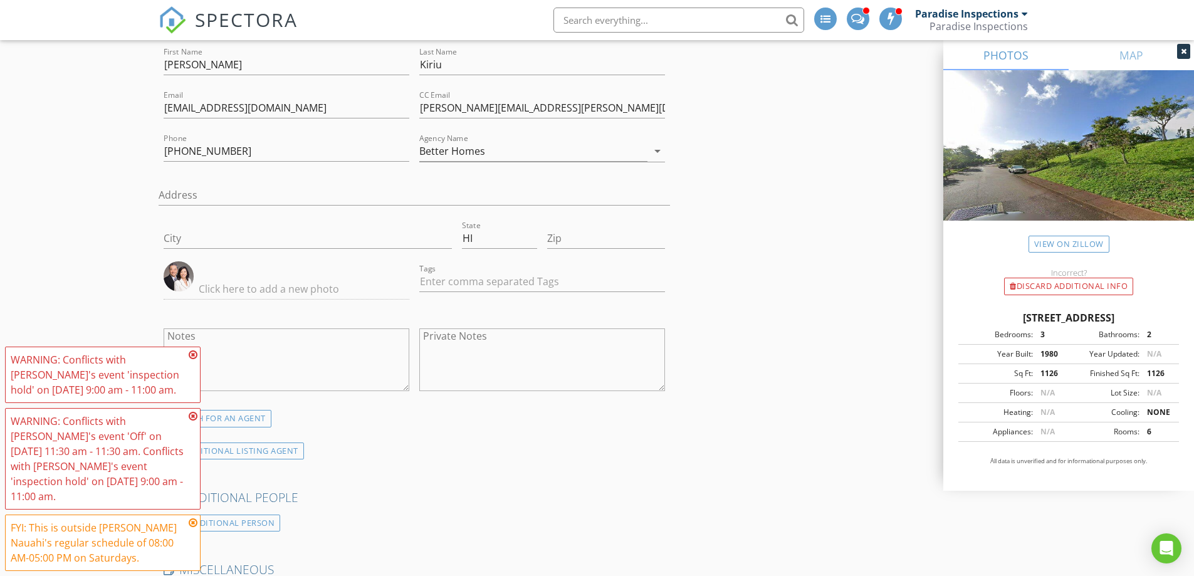
scroll to position [2563, 0]
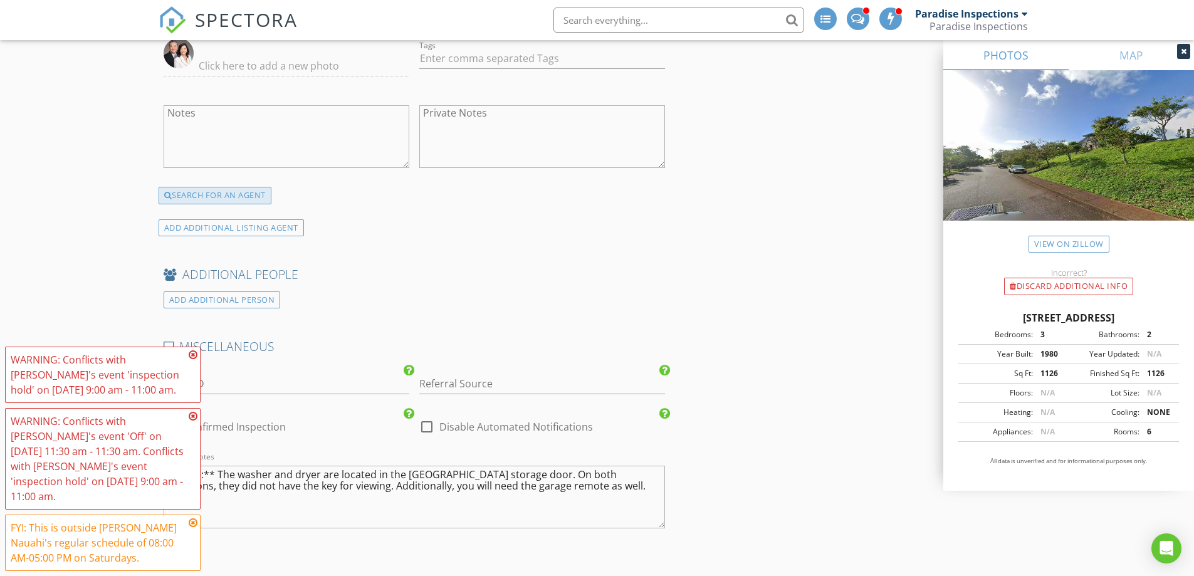
click at [230, 187] on div "SEARCH FOR AN AGENT" at bounding box center [215, 196] width 113 height 18
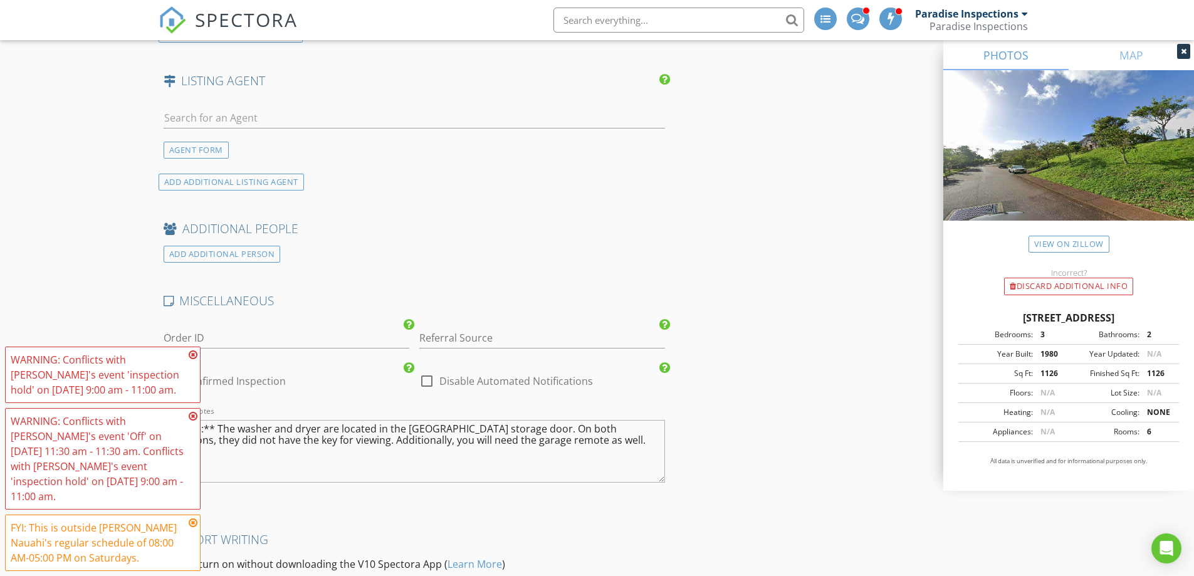
scroll to position [2245, 0]
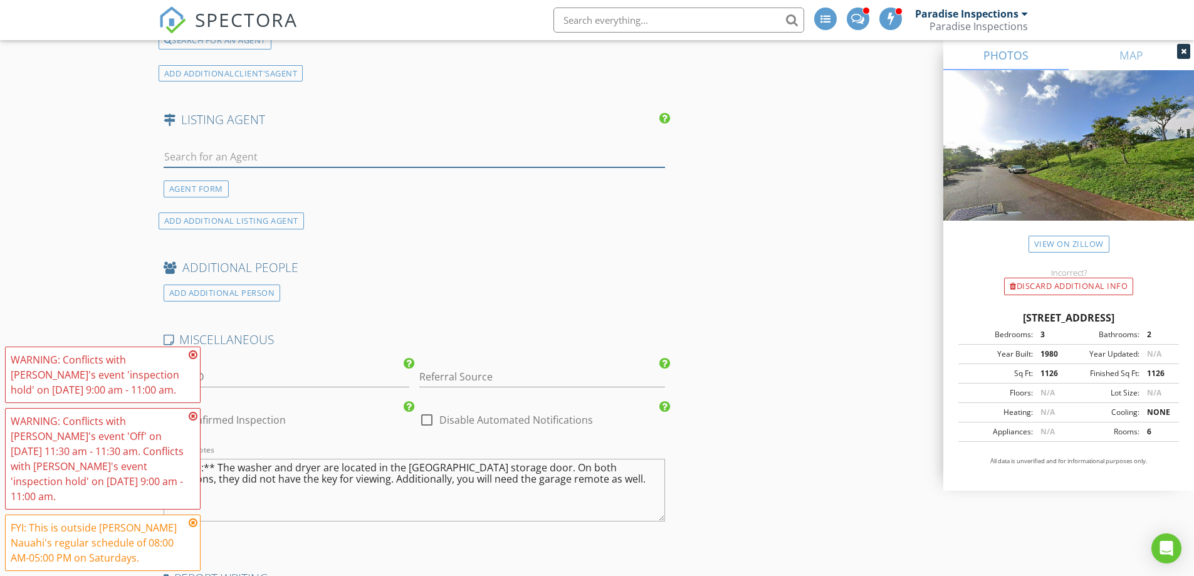
click at [249, 147] on input "text" at bounding box center [415, 157] width 502 height 21
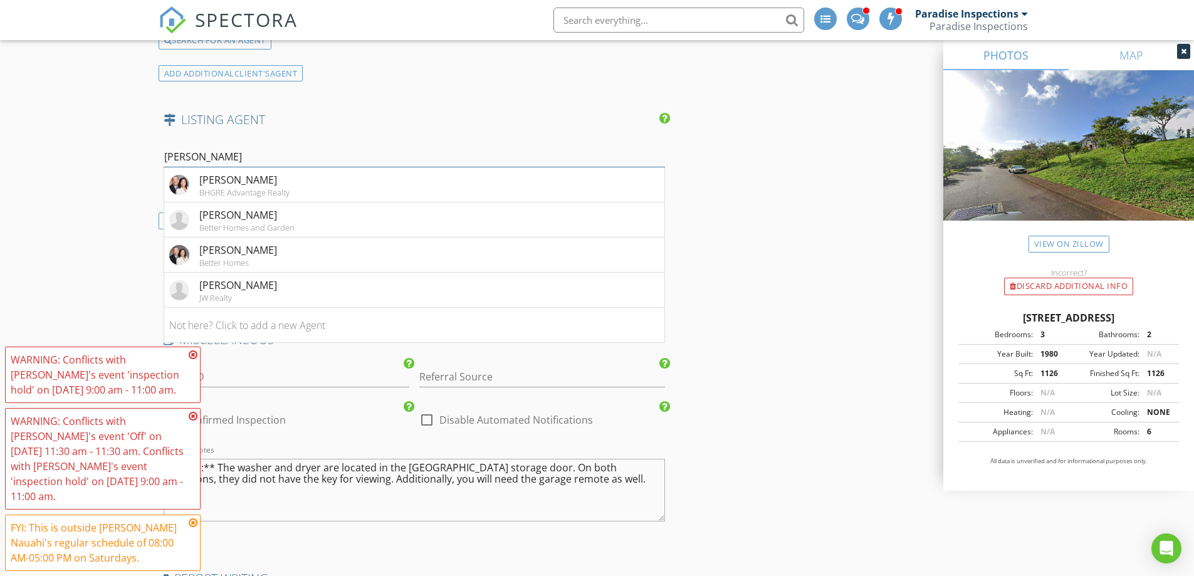
type input "Myron"
click at [241, 172] on div "Myron Kiriu" at bounding box center [244, 179] width 90 height 15
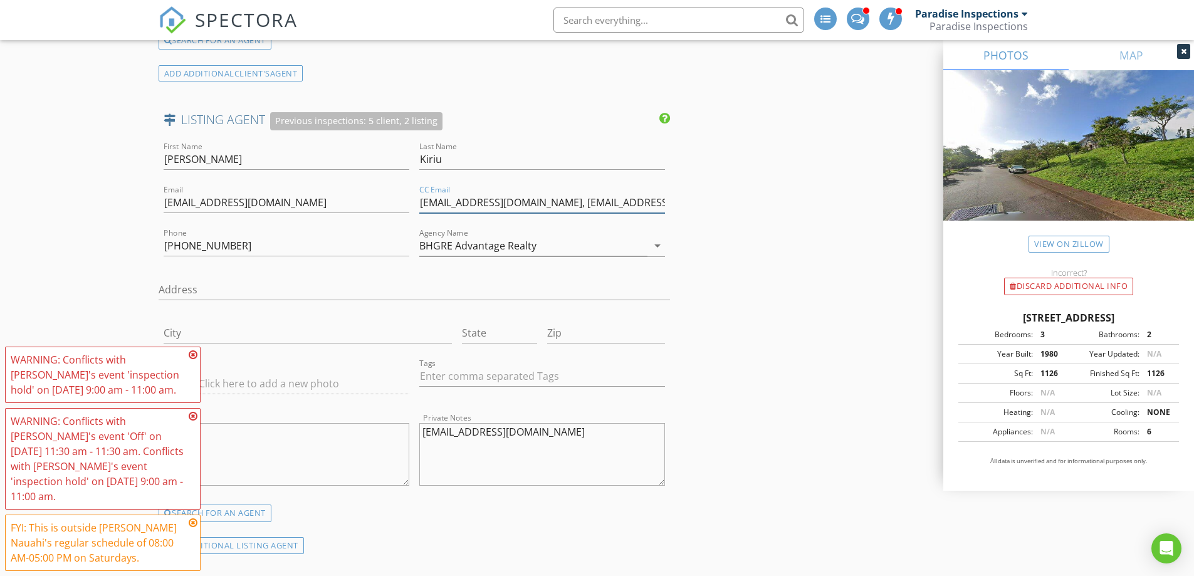
scroll to position [0, 28]
drag, startPoint x: 534, startPoint y: 183, endPoint x: 695, endPoint y: 167, distance: 161.2
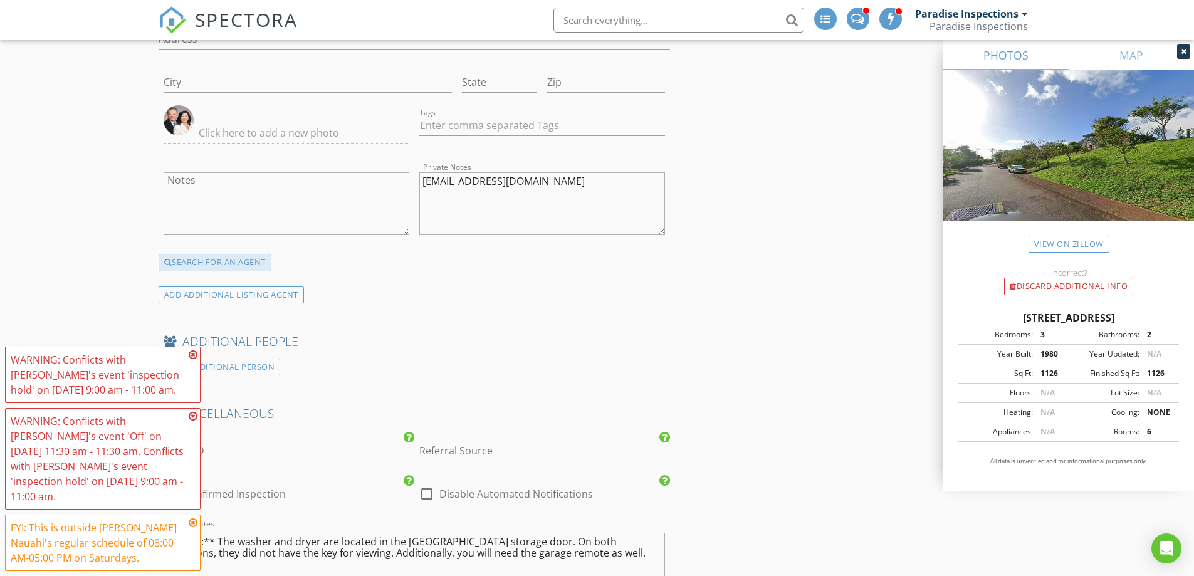
click at [190, 254] on div "SEARCH FOR AN AGENT" at bounding box center [215, 263] width 113 height 18
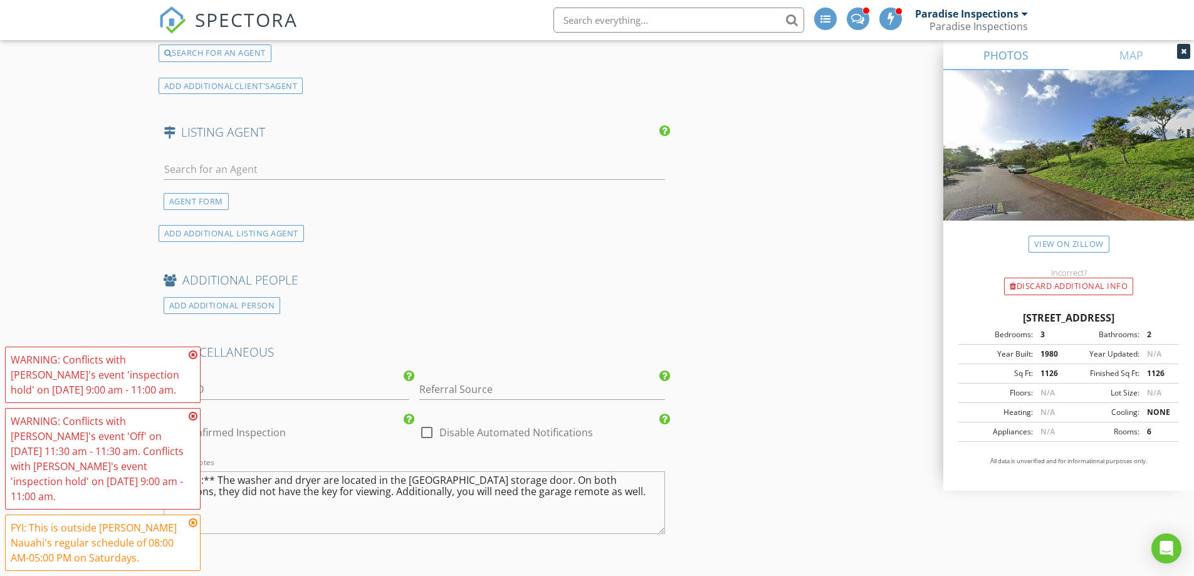
scroll to position [2227, 0]
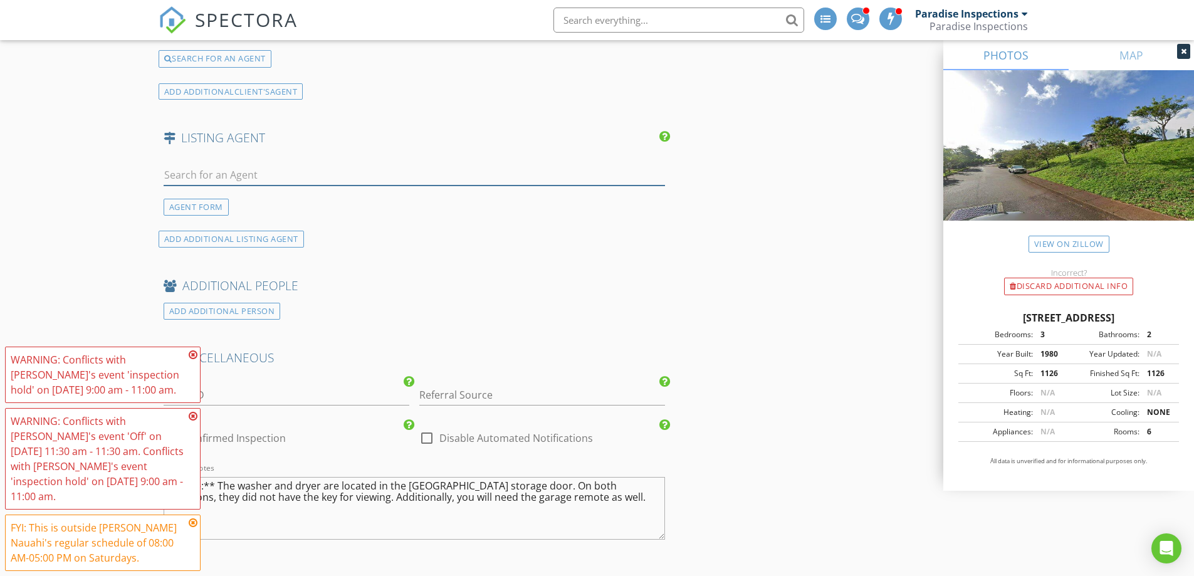
click at [265, 169] on input "text" at bounding box center [415, 175] width 502 height 21
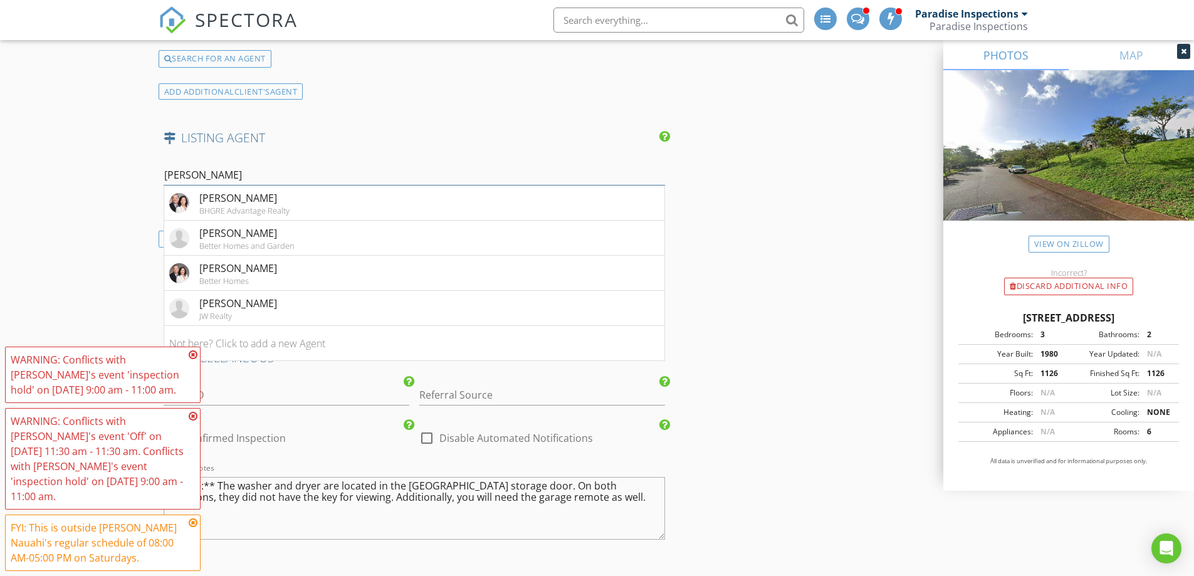
type input "Myron"
click at [252, 276] on div "Better Homes" at bounding box center [238, 281] width 78 height 10
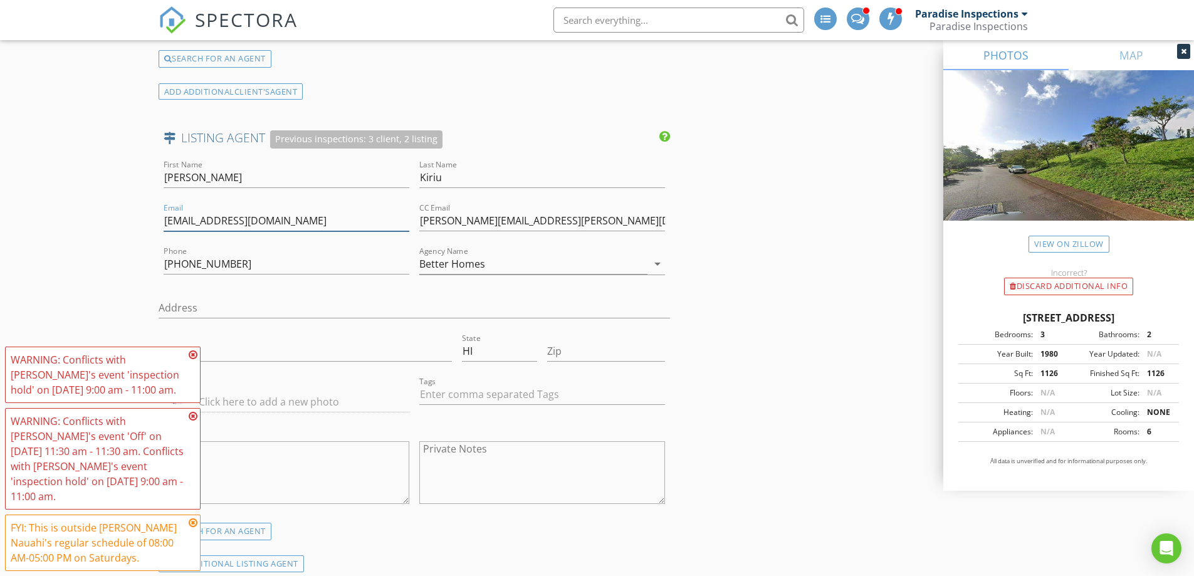
drag, startPoint x: 325, startPoint y: 215, endPoint x: 122, endPoint y: 214, distance: 203.7
click at [337, 211] on input "teamkiriu@betterhawaii.com" at bounding box center [287, 221] width 246 height 21
paste input "Myron.Kiriu@remaxhawaii.com"
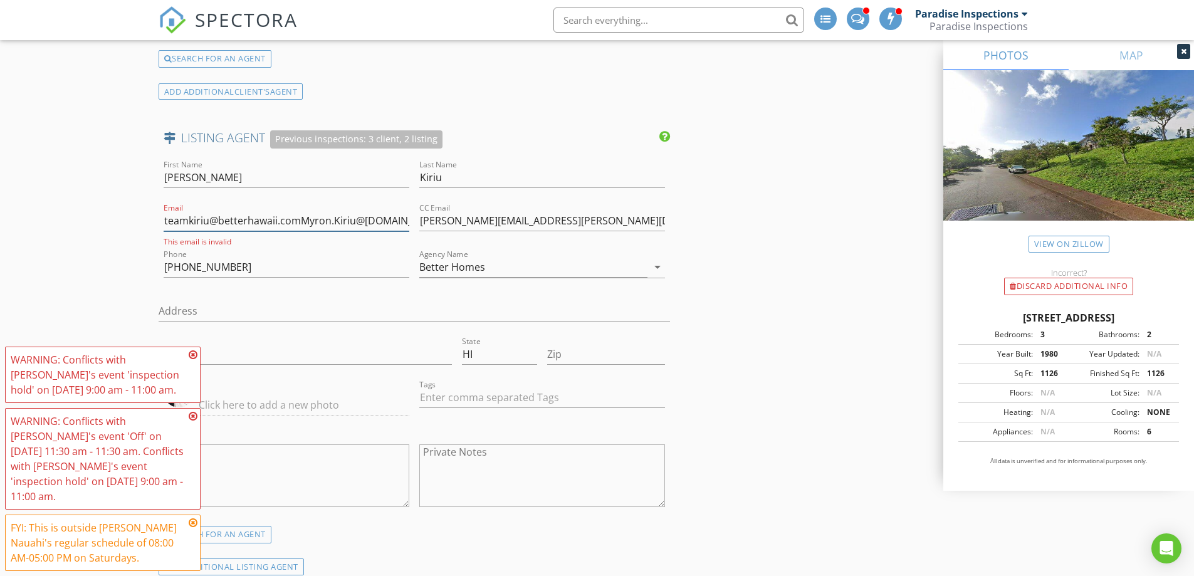
drag, startPoint x: 262, startPoint y: 207, endPoint x: 102, endPoint y: 210, distance: 160.5
type input "Myron.Kiriu@remaxhawaii.com"
click at [621, 211] on input "Kellie.Chan@RemaxHawaii.com, MyronK@betterhawaii.com" at bounding box center [542, 221] width 246 height 21
drag, startPoint x: 594, startPoint y: 213, endPoint x: 611, endPoint y: 211, distance: 17.0
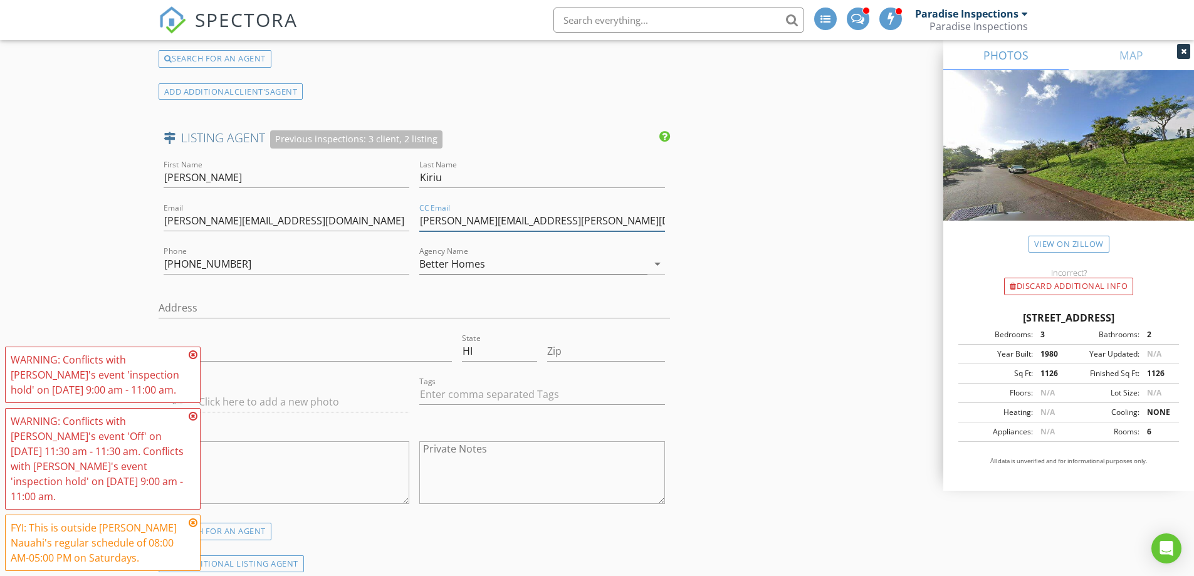
click at [616, 211] on input "Kellie.Chan@RemaxHawaii.com, MyronK@betterhawaii.com" at bounding box center [542, 221] width 246 height 21
drag, startPoint x: 522, startPoint y: 213, endPoint x: 688, endPoint y: 214, distance: 166.8
click at [533, 211] on input "Kellie.Chan@RemaxHawaii.com, MyronK@betterhawaii.com" at bounding box center [542, 221] width 246 height 21
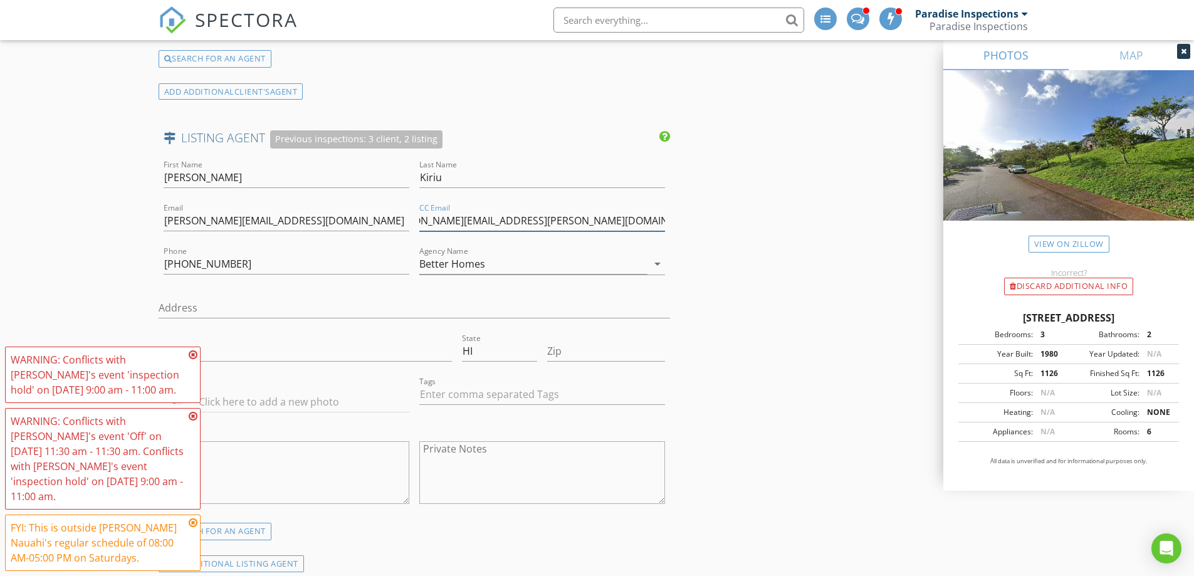
click at [498, 214] on input "Kellie.Chan@RemaxHawaii.com, MyronK@betterhawaii.com" at bounding box center [542, 221] width 246 height 21
click at [462, 211] on input "Kellie.Chan@RemaxHawaii.com, MyronK@betterhawaii.com" at bounding box center [542, 221] width 246 height 21
drag, startPoint x: 529, startPoint y: 212, endPoint x: 407, endPoint y: 213, distance: 122.2
click at [407, 213] on div "First Name Myron Last Name Kiriu Email Myron.Kiriu@remaxhawaii.com CC Email Kel…" at bounding box center [415, 339] width 512 height 365
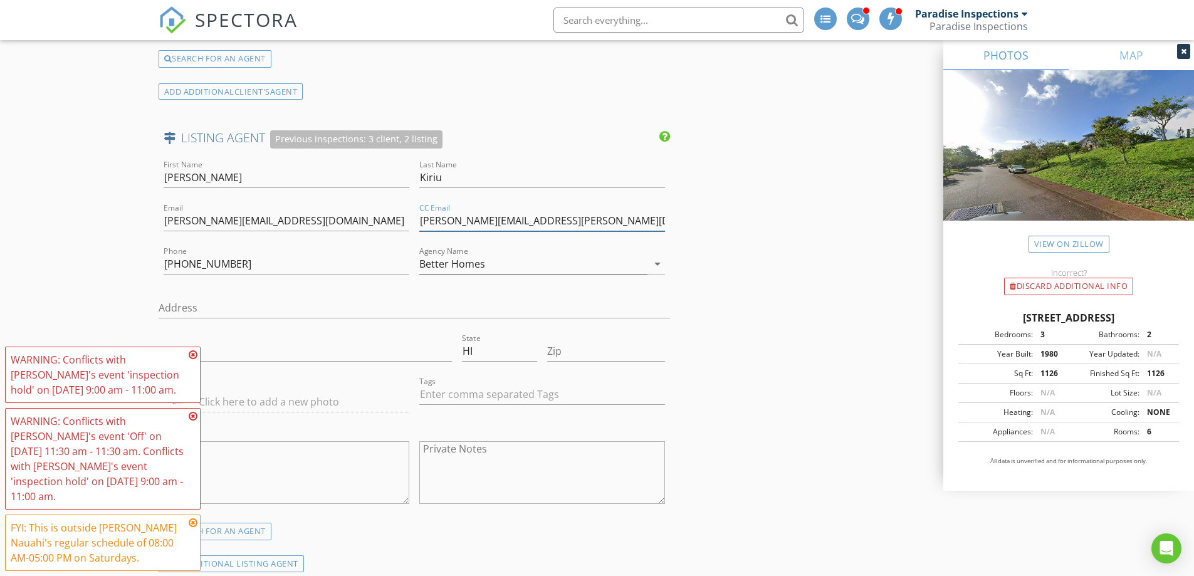
drag, startPoint x: 562, startPoint y: 209, endPoint x: 421, endPoint y: 213, distance: 141.7
click at [421, 213] on input "Kellie.Chan@RemaxHawaii.com, MyronK@betterhawaii.com" at bounding box center [542, 221] width 246 height 21
paste input "teamkiriu@betterh"
drag, startPoint x: 457, startPoint y: 207, endPoint x: 282, endPoint y: 209, distance: 174.9
click at [282, 209] on div "First Name Myron Last Name Kiriu Email Myron.Kiriu@remaxhawaii.com CC Email tea…" at bounding box center [415, 339] width 512 height 365
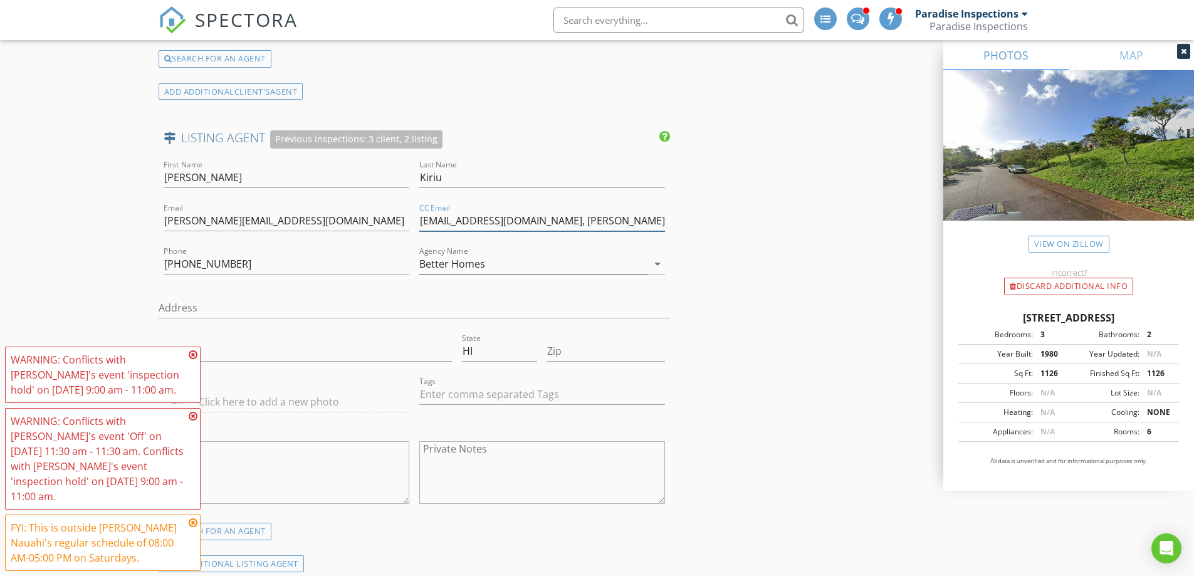
type input "teamkiriu@betterhawaii.com, MyronK@betterhawaii.com"
click at [299, 203] on div "Email Myron.Kiriu@remaxhawaii.com" at bounding box center [287, 223] width 246 height 41
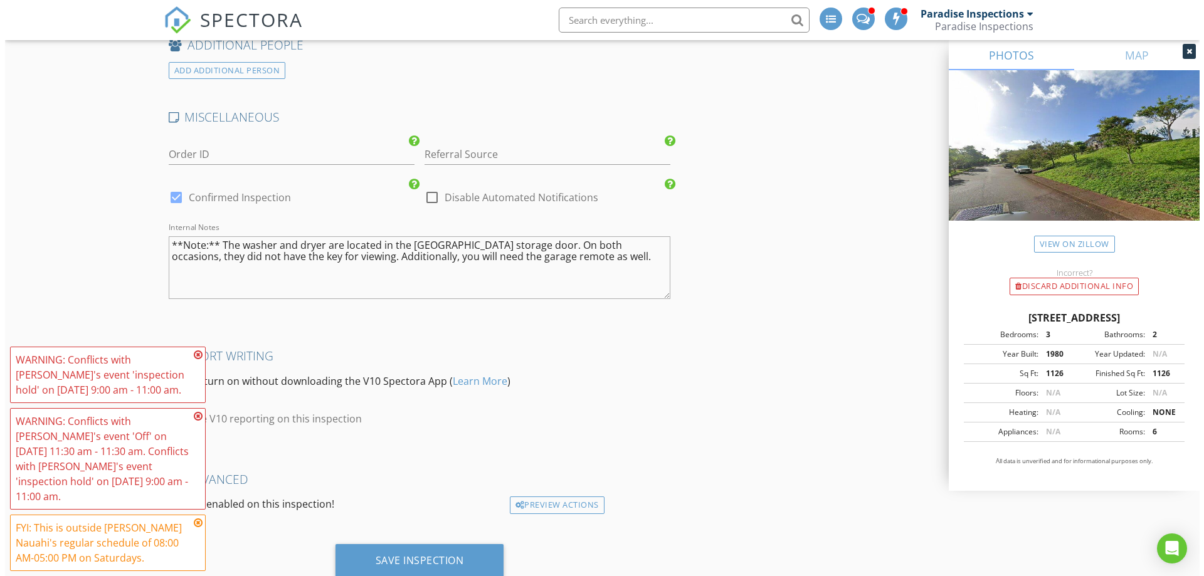
scroll to position [2822, 0]
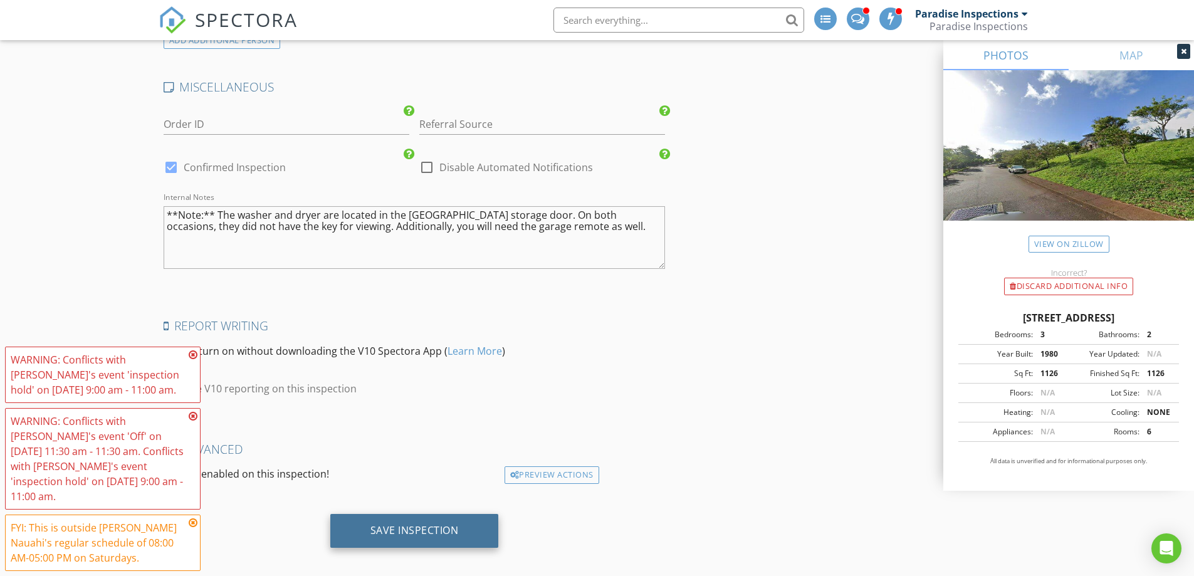
click at [444, 525] on div "Save Inspection" at bounding box center [414, 530] width 88 height 13
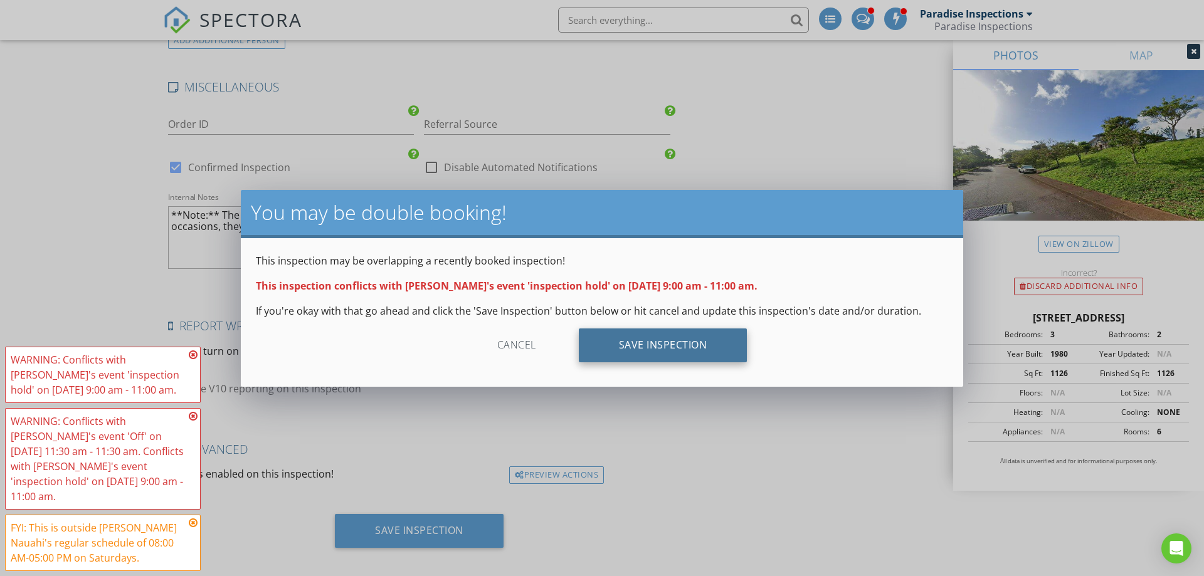
click at [646, 349] on div "Save Inspection" at bounding box center [663, 345] width 169 height 34
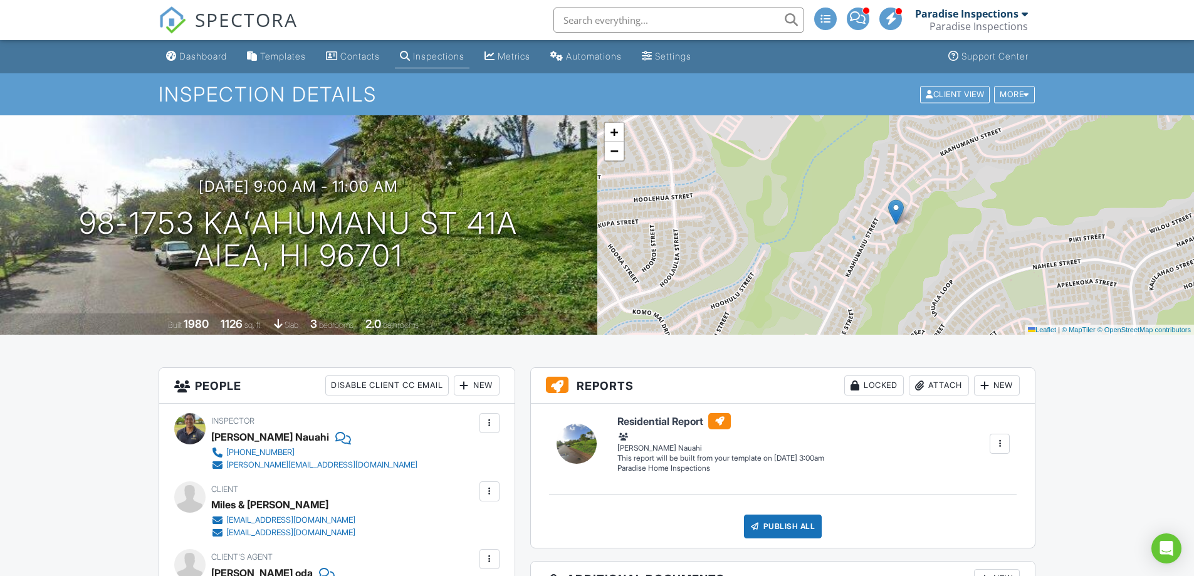
click at [228, 38] on link "SPECTORA" at bounding box center [228, 30] width 139 height 26
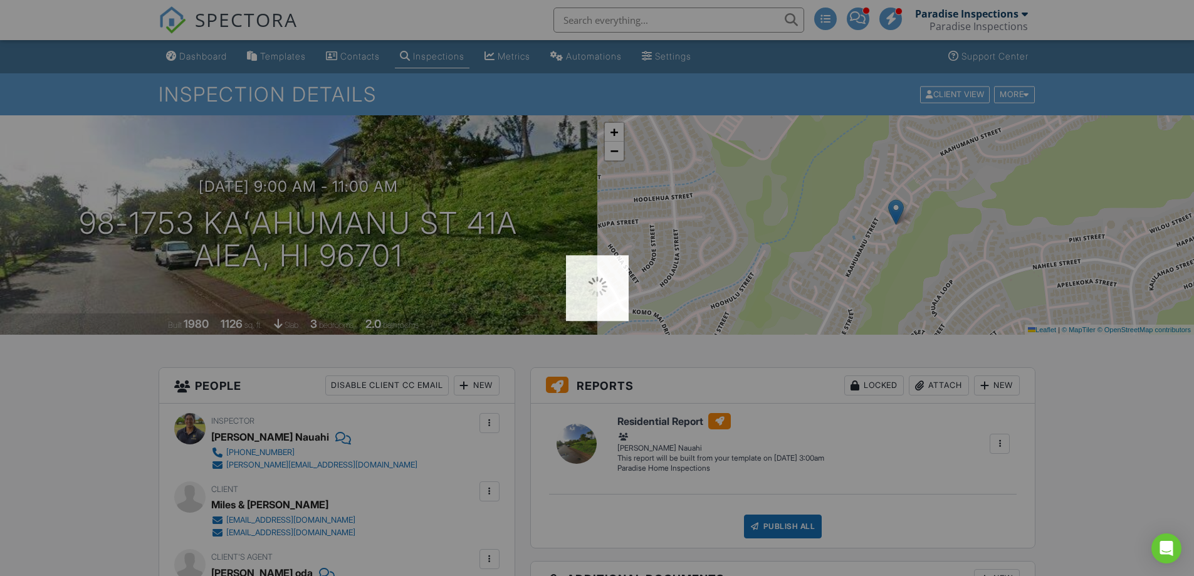
click at [205, 55] on div at bounding box center [597, 288] width 1194 height 576
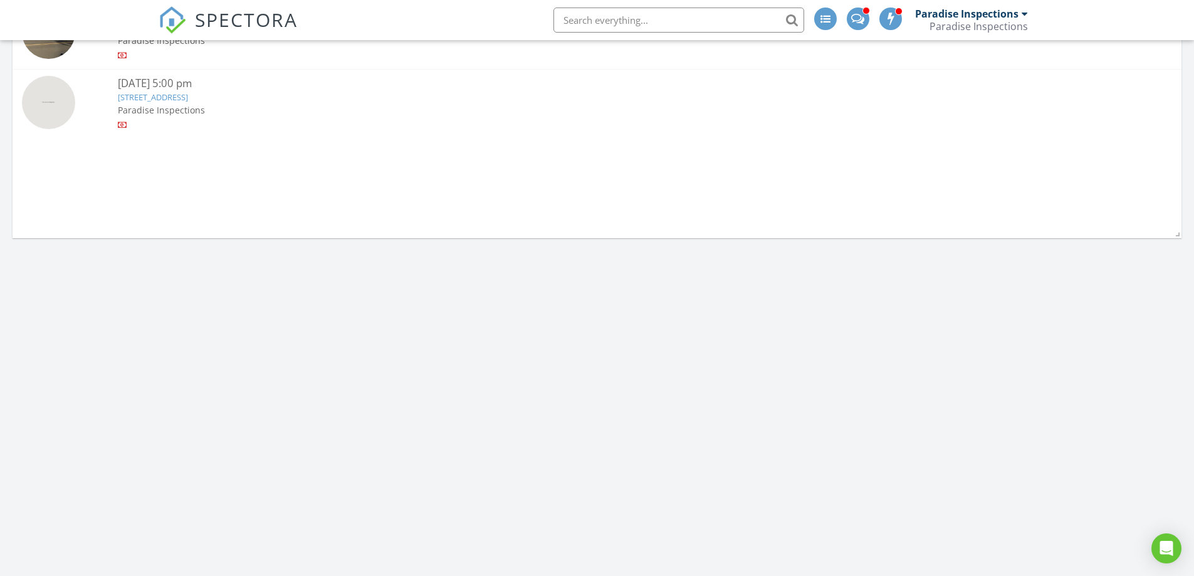
scroll to position [1567, 0]
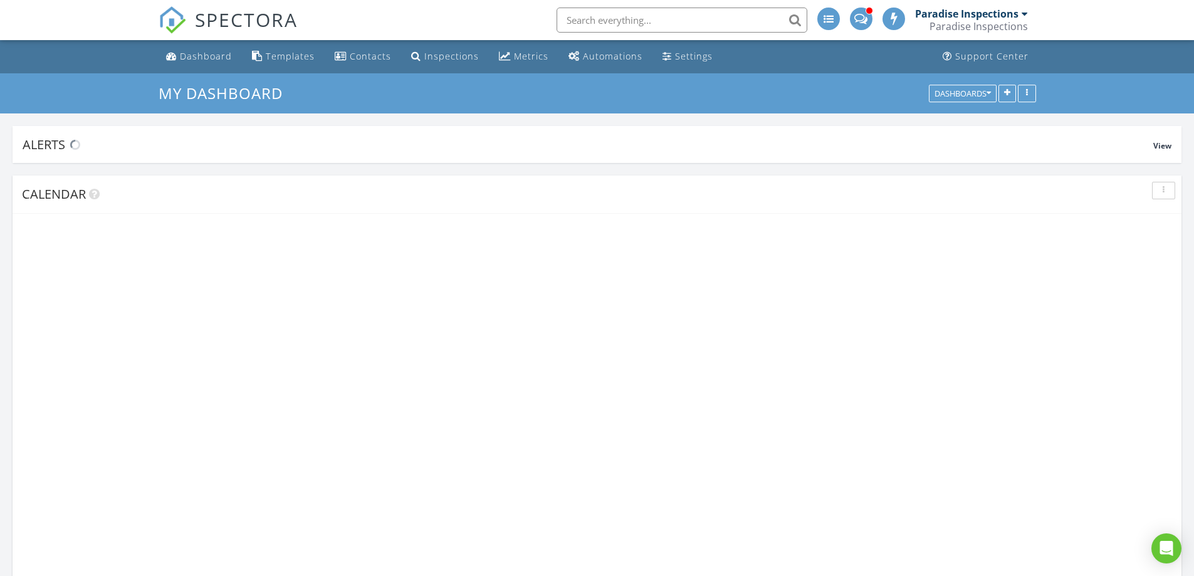
scroll to position [1913, 1214]
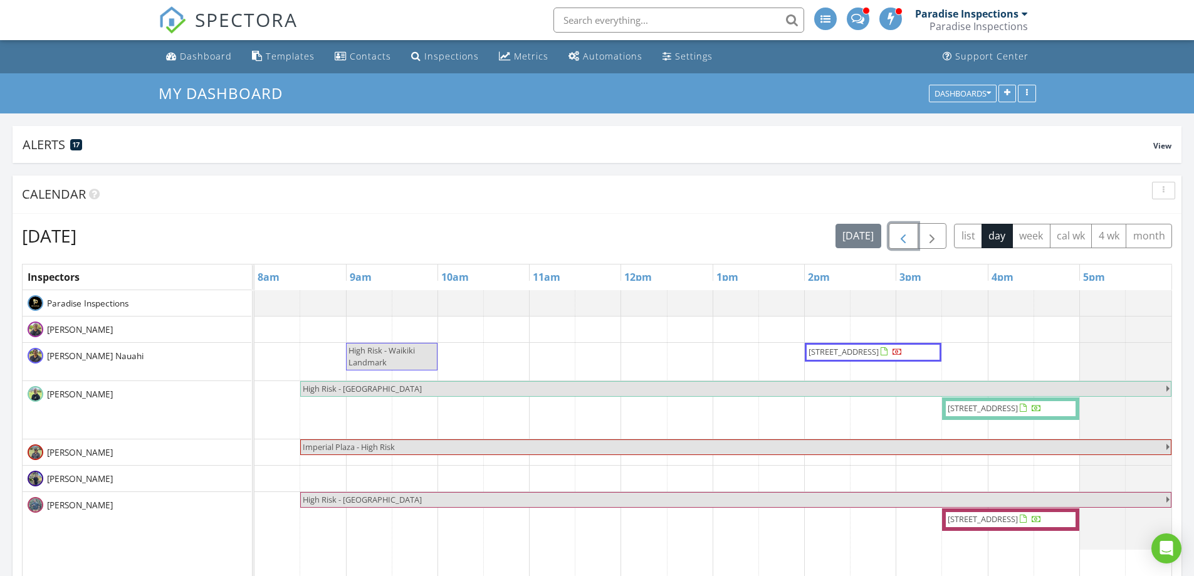
click at [901, 239] on span "button" at bounding box center [903, 236] width 15 height 15
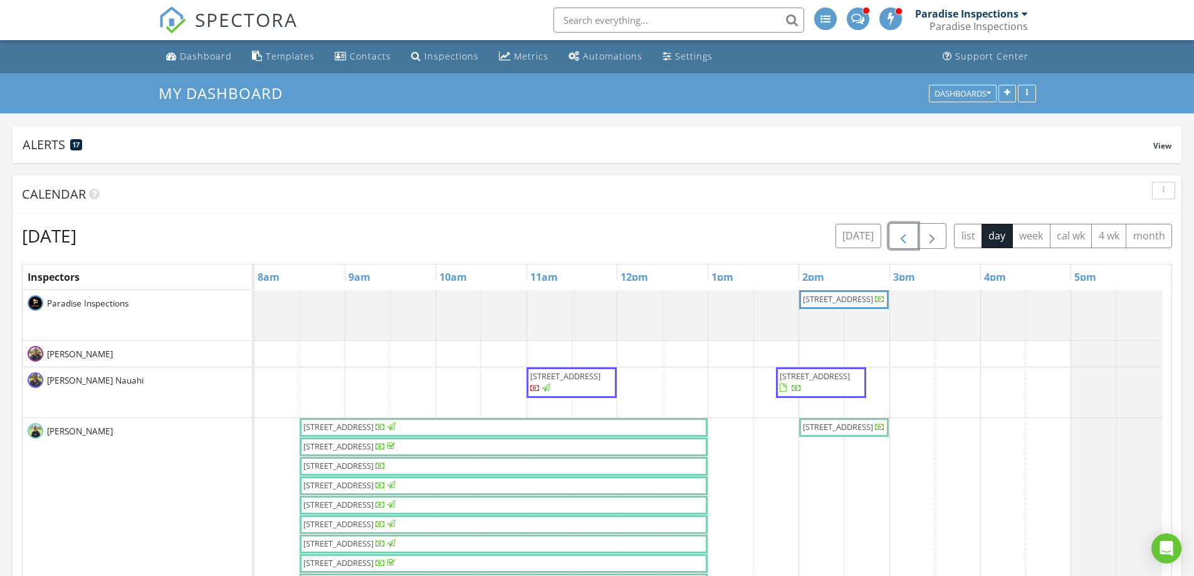
click at [814, 382] on span "828 Auahi St 3809, Honolulu 96813" at bounding box center [815, 375] width 70 height 11
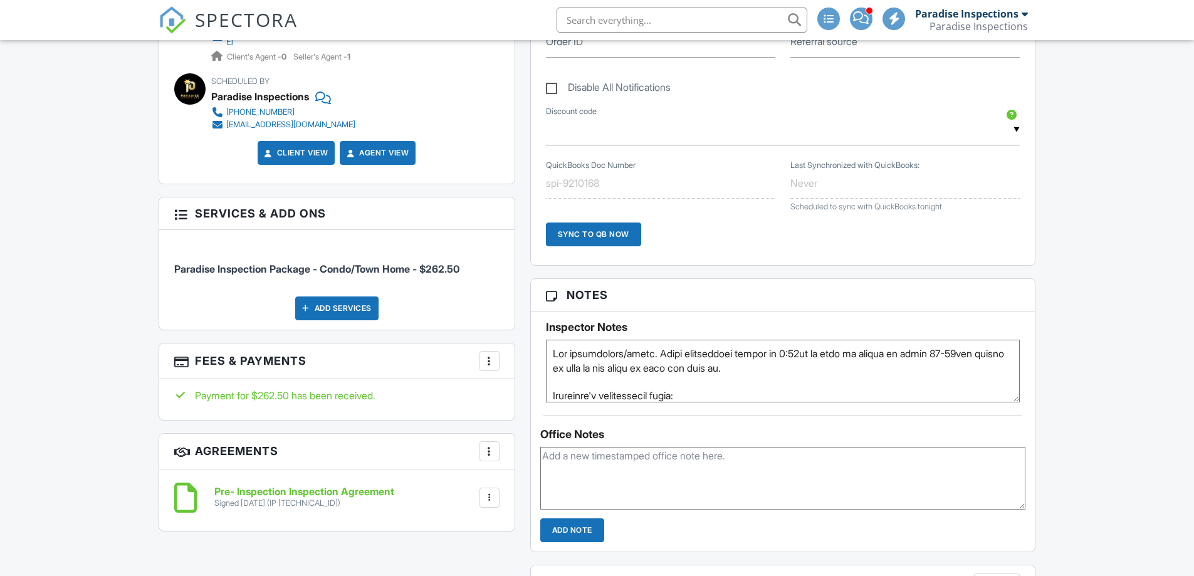
scroll to position [690, 0]
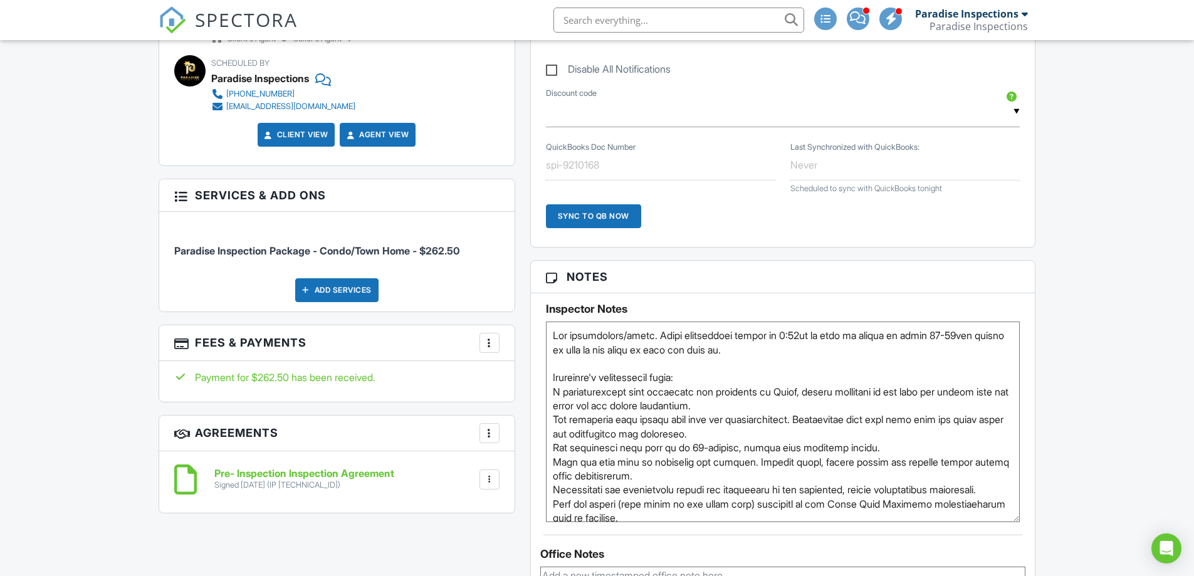
drag, startPoint x: 1016, startPoint y: 379, endPoint x: 997, endPoint y: 528, distance: 149.7
click at [998, 522] on textarea at bounding box center [783, 422] width 475 height 201
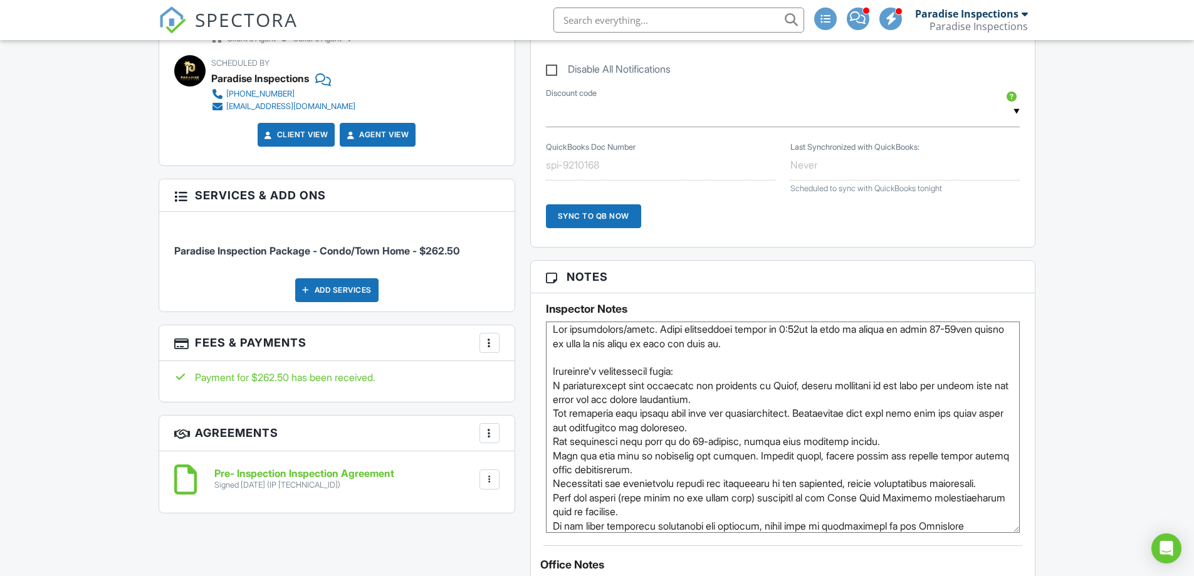
scroll to position [0, 0]
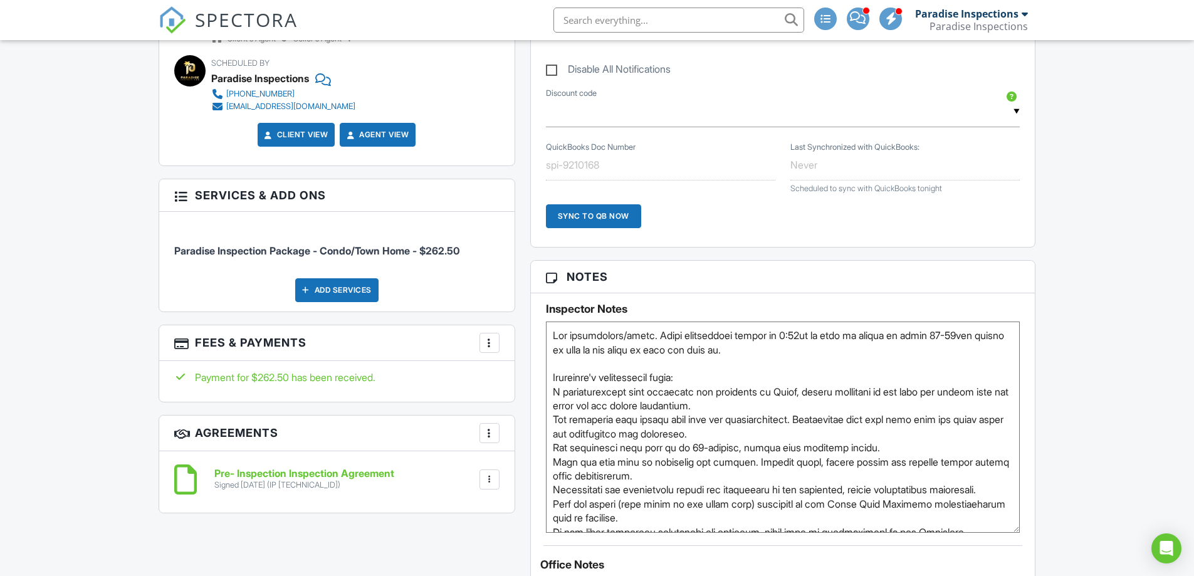
drag, startPoint x: 554, startPoint y: 377, endPoint x: 708, endPoint y: 378, distance: 154.2
click at [708, 378] on textarea at bounding box center [783, 427] width 475 height 211
drag, startPoint x: 765, startPoint y: 391, endPoint x: 807, endPoint y: 395, distance: 41.6
click at [807, 395] on textarea at bounding box center [783, 427] width 475 height 211
click at [809, 392] on textarea at bounding box center [783, 427] width 475 height 211
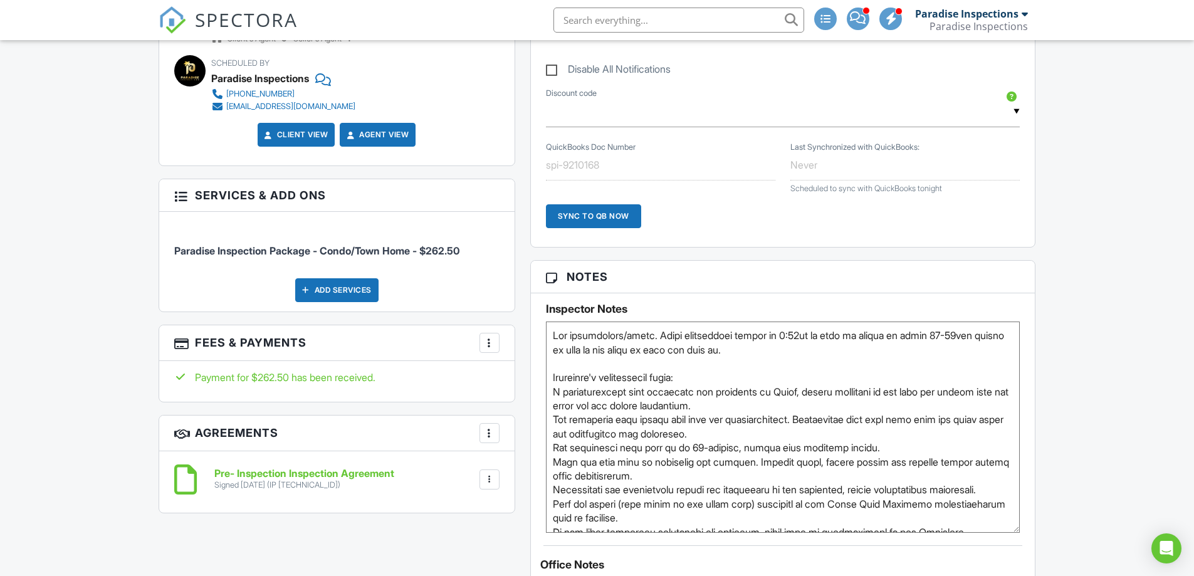
drag, startPoint x: 809, startPoint y: 392, endPoint x: 770, endPoint y: 407, distance: 41.7
click at [770, 407] on textarea at bounding box center [783, 427] width 475 height 211
click at [769, 407] on textarea at bounding box center [783, 427] width 475 height 211
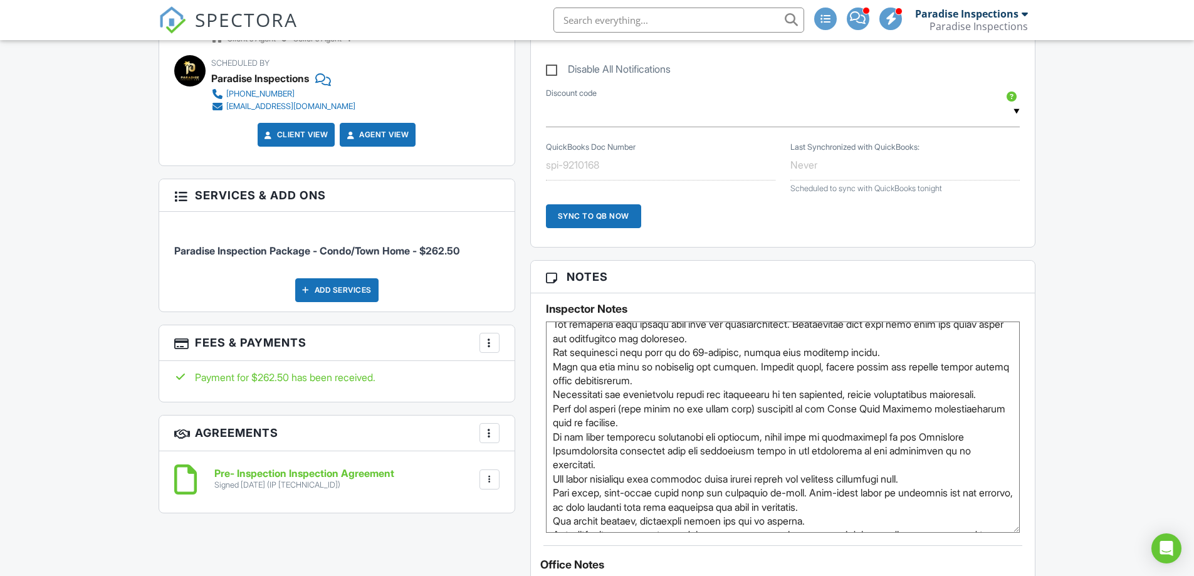
scroll to position [125, 0]
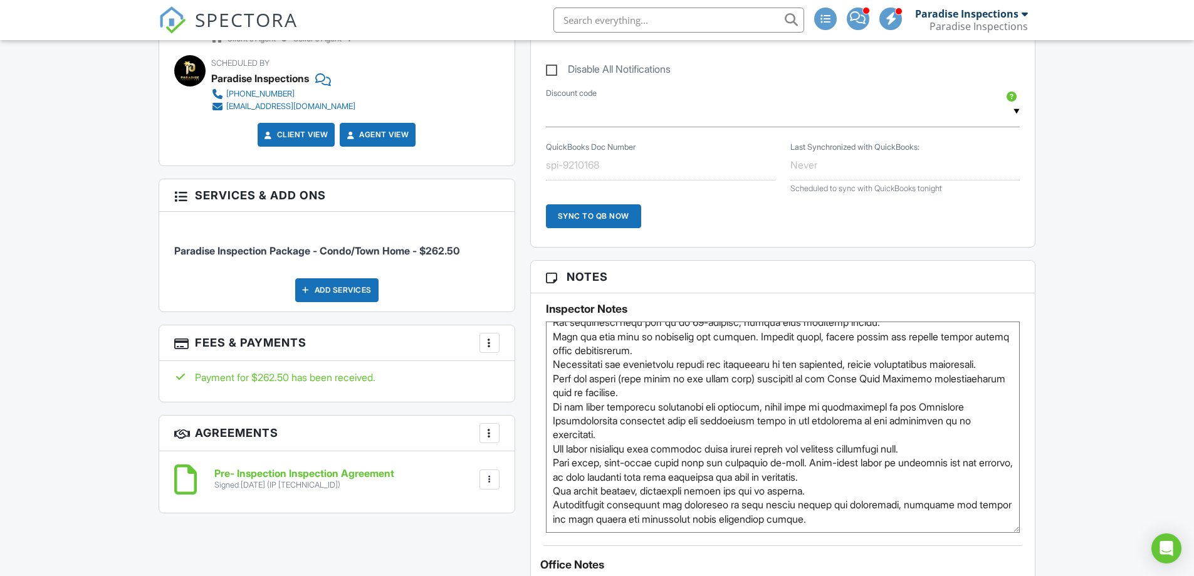
click at [662, 438] on textarea at bounding box center [783, 427] width 475 height 211
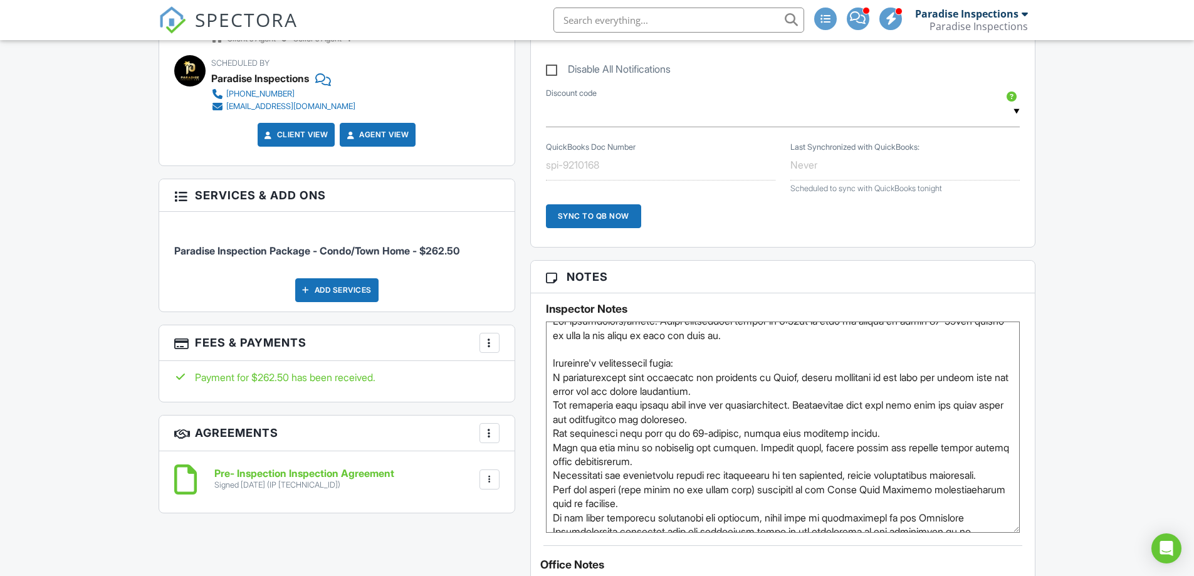
scroll to position [0, 0]
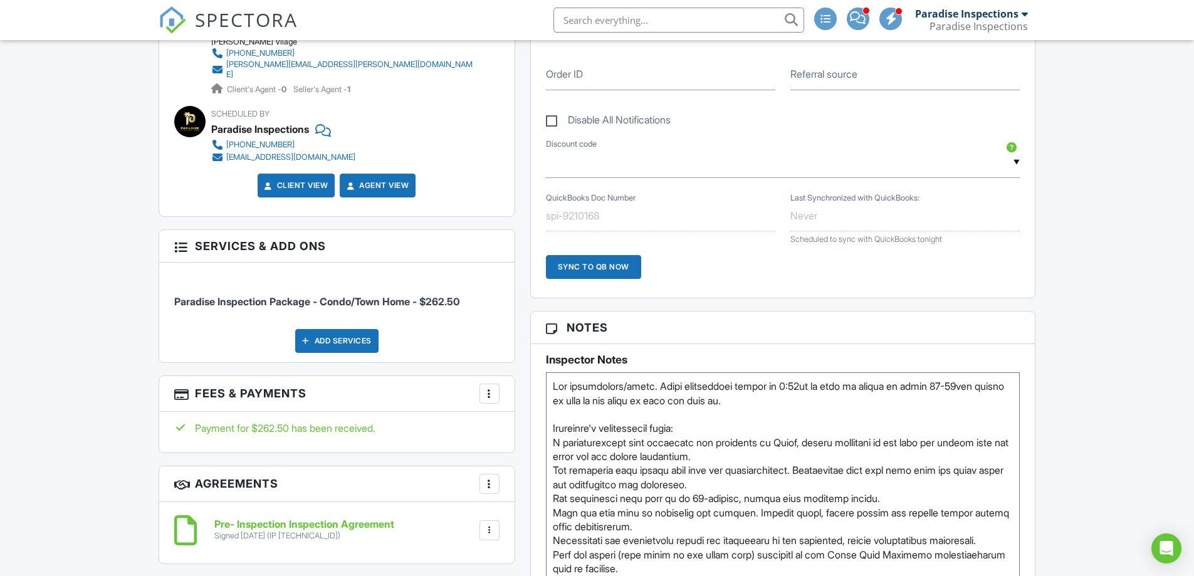
scroll to position [1003, 0]
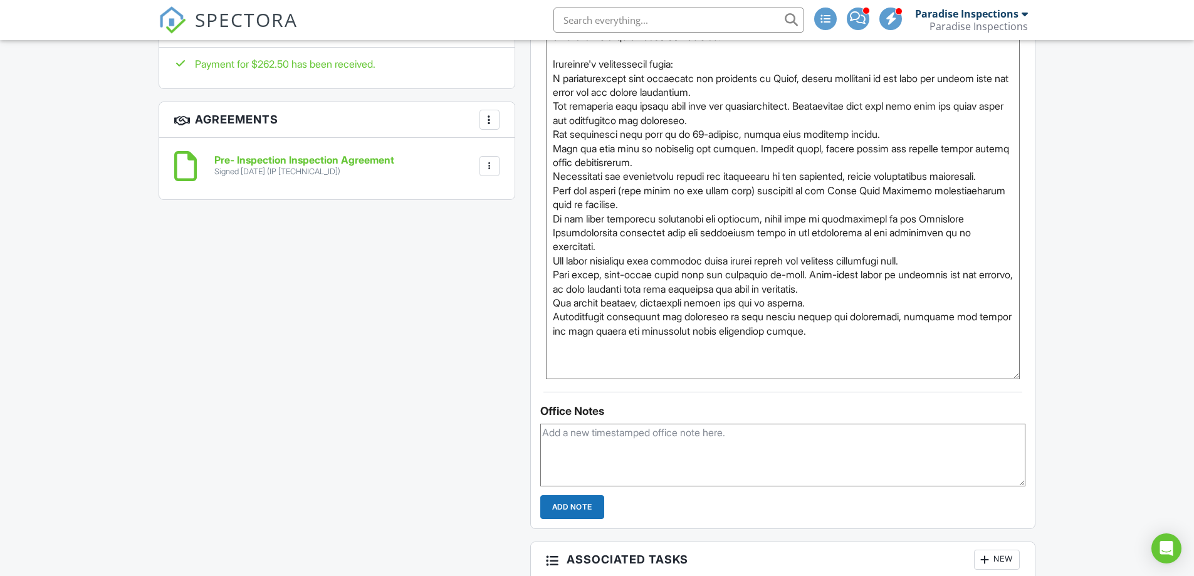
drag, startPoint x: 1003, startPoint y: 226, endPoint x: 995, endPoint y: 376, distance: 150.0
click at [995, 376] on textarea at bounding box center [783, 193] width 475 height 371
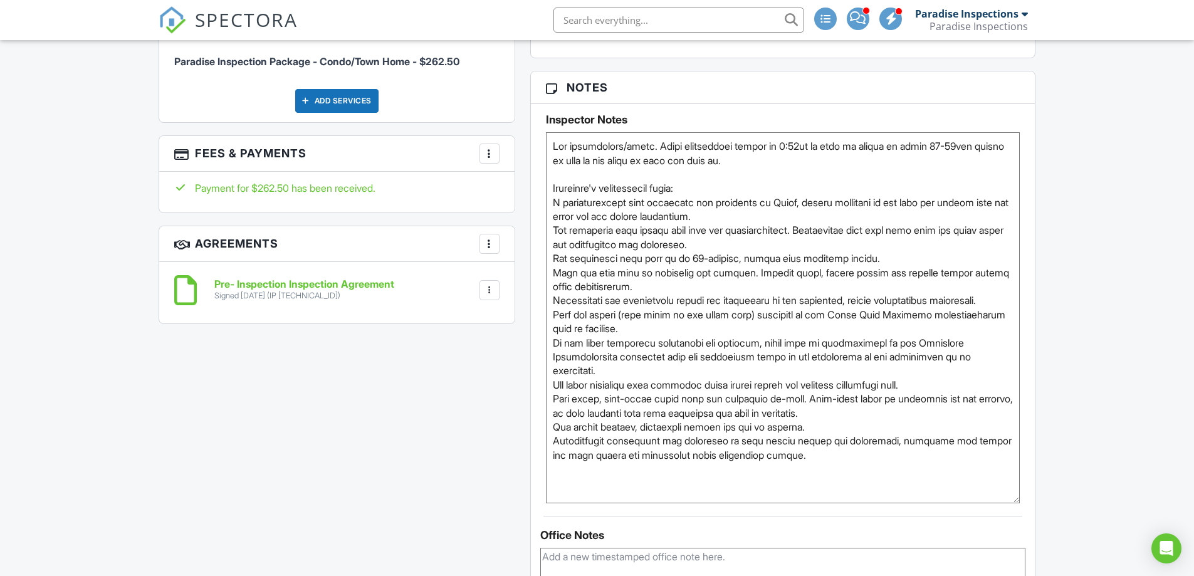
scroll to position [878, 0]
click at [795, 160] on textarea at bounding box center [783, 319] width 475 height 371
drag, startPoint x: 559, startPoint y: 204, endPoint x: 767, endPoint y: 216, distance: 209.1
click at [767, 216] on textarea at bounding box center [783, 319] width 475 height 371
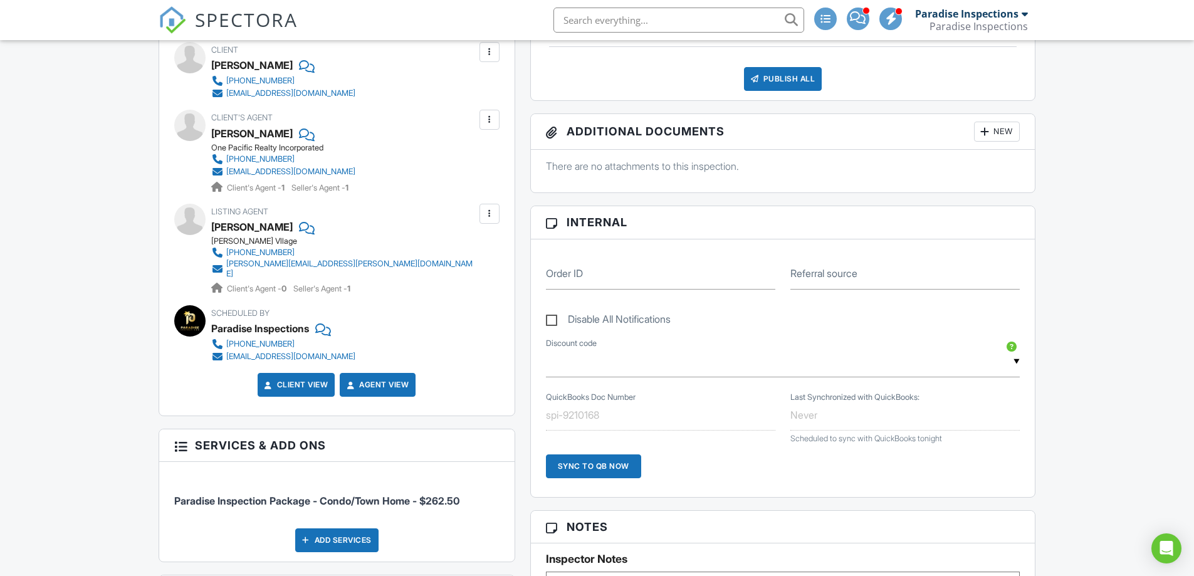
scroll to position [752, 0]
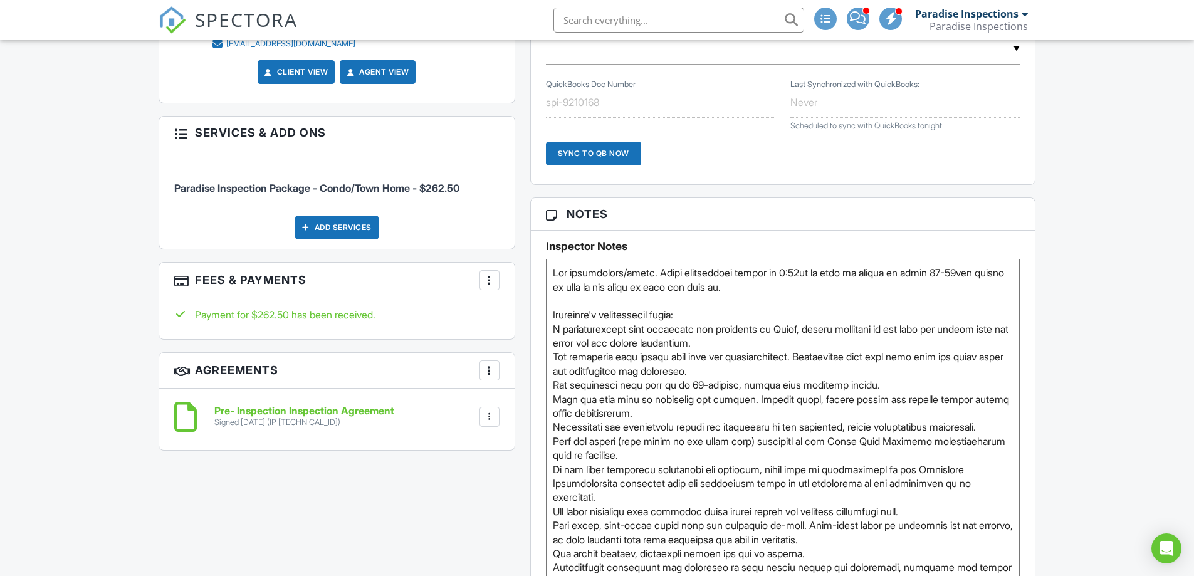
click at [590, 9] on input "text" at bounding box center [679, 20] width 251 height 25
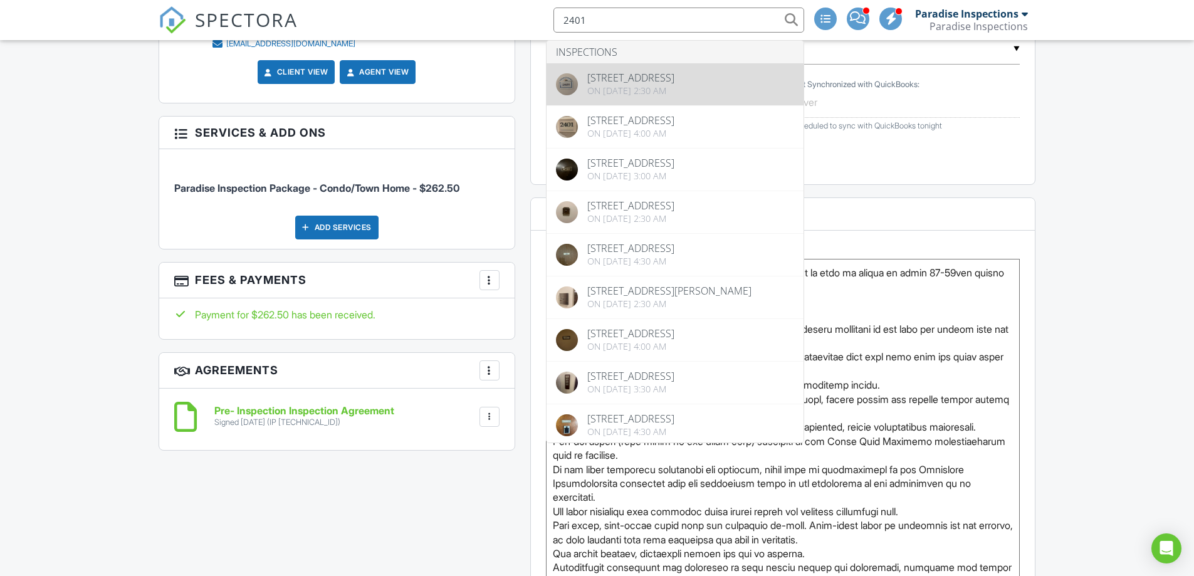
type input "2401"
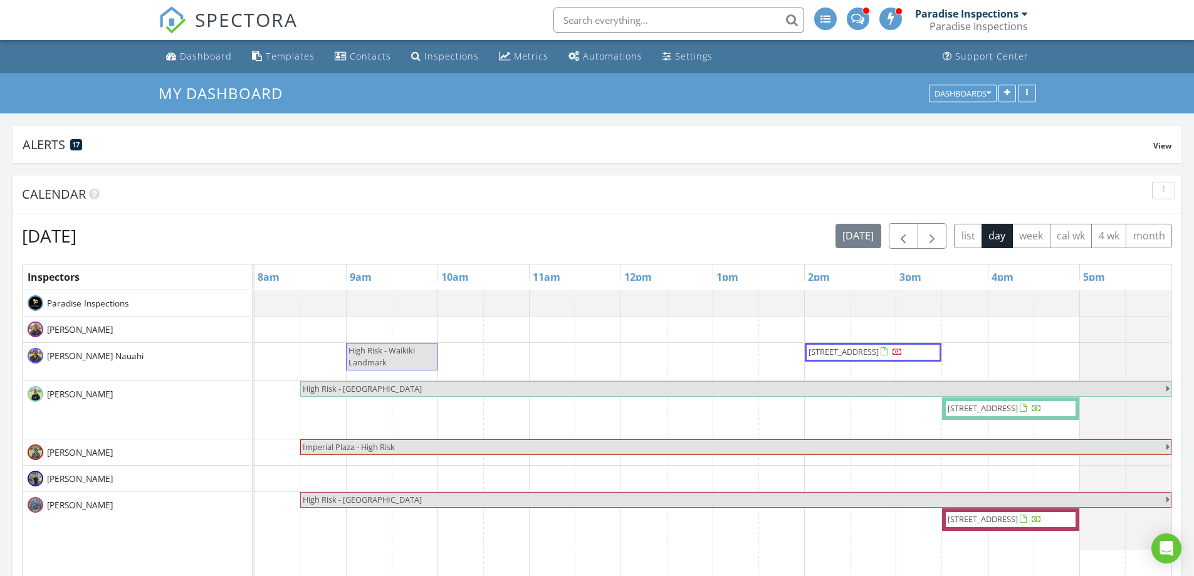
scroll to position [1913, 1214]
click at [211, 55] on div "Dashboard" at bounding box center [206, 56] width 52 height 12
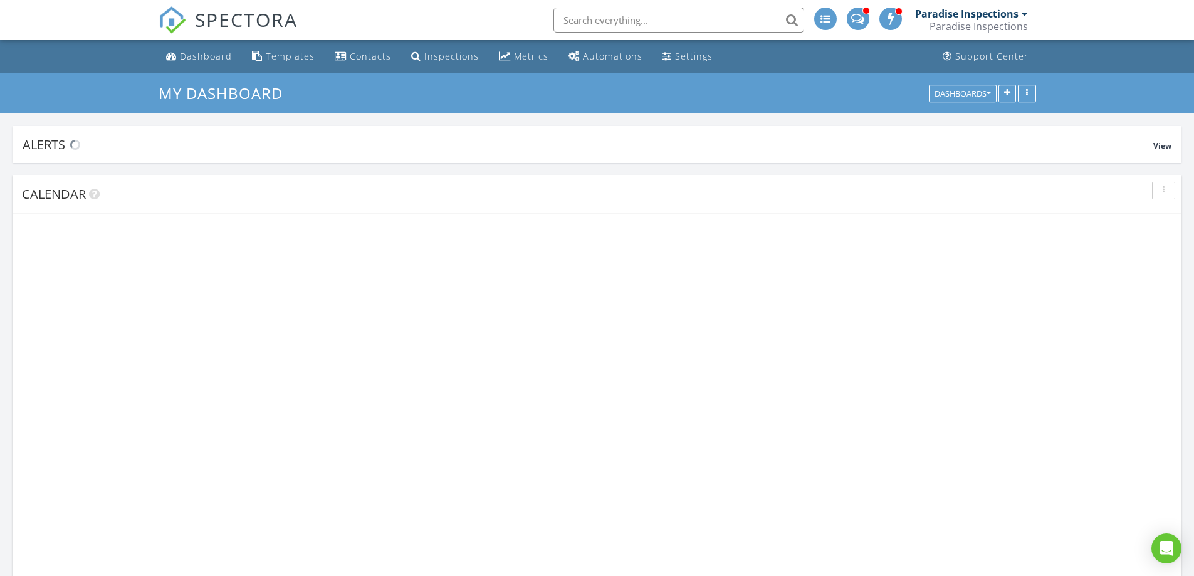
scroll to position [1913, 1214]
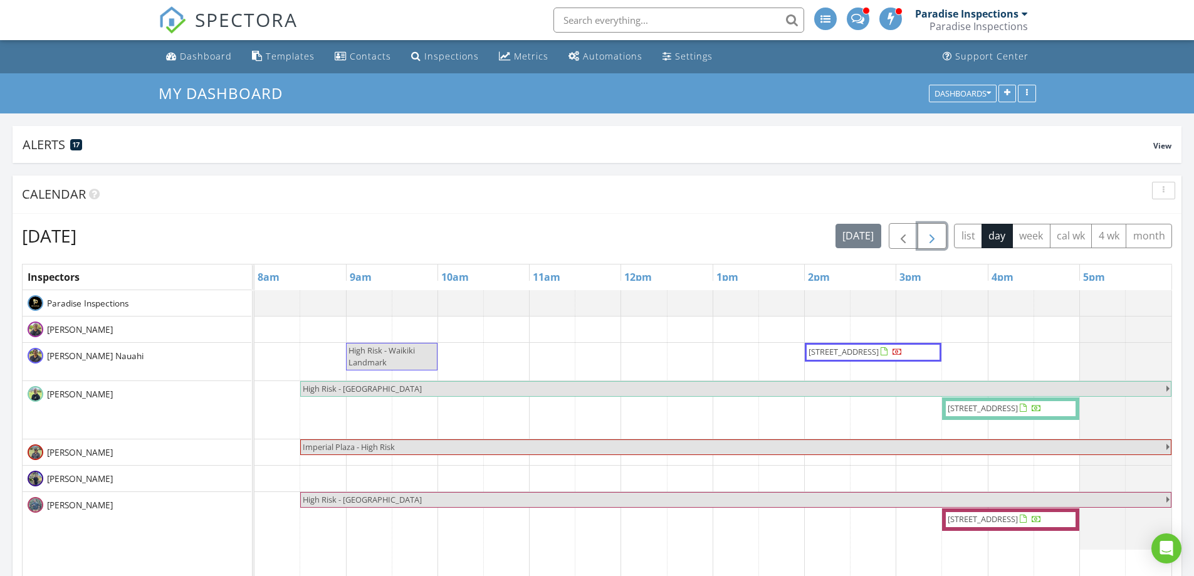
click at [937, 237] on span "button" at bounding box center [932, 236] width 15 height 15
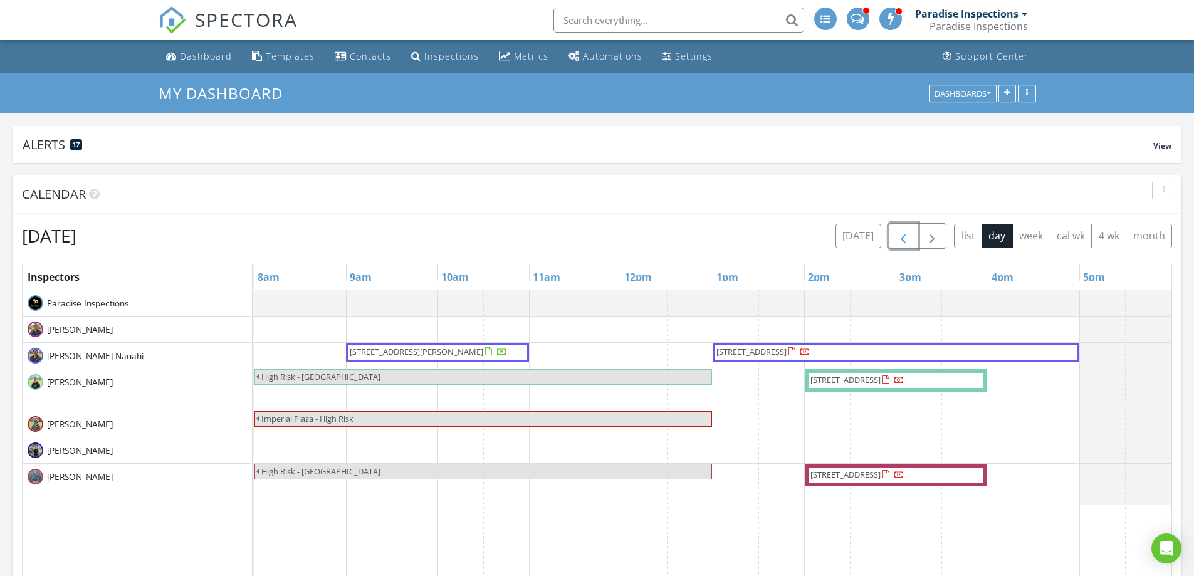
click at [906, 234] on span "button" at bounding box center [903, 236] width 15 height 15
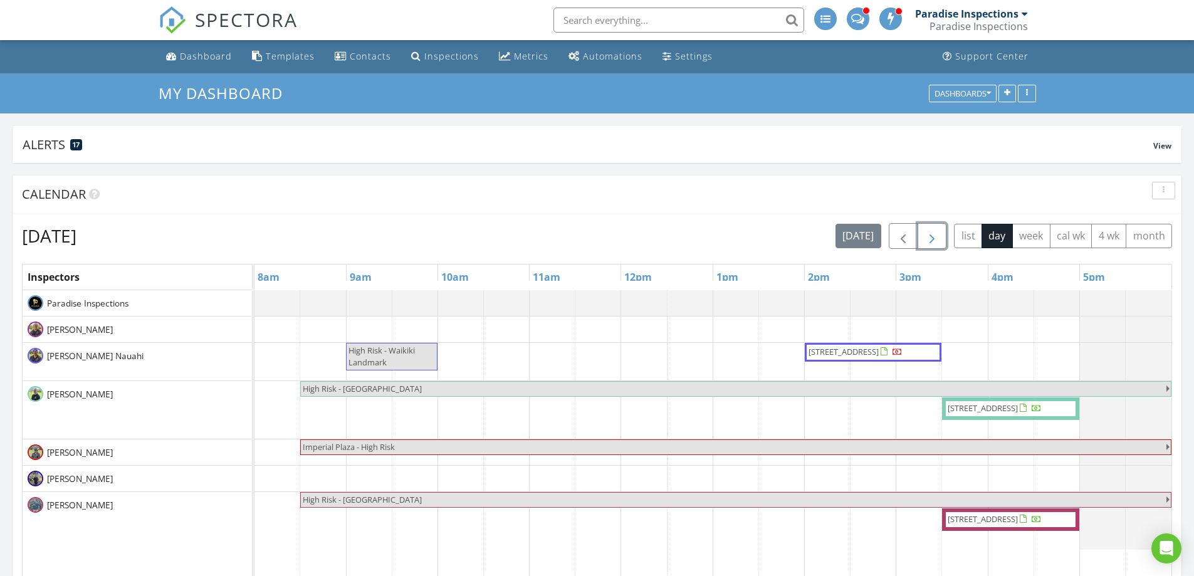
click at [930, 234] on span "button" at bounding box center [932, 236] width 15 height 15
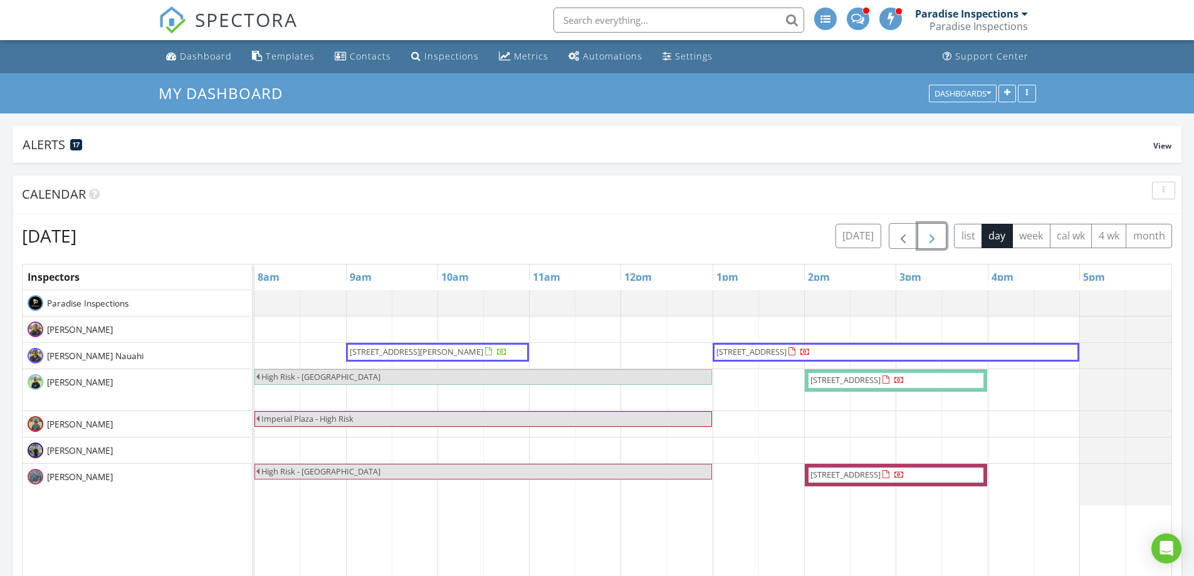
click at [930, 234] on span "button" at bounding box center [932, 236] width 15 height 15
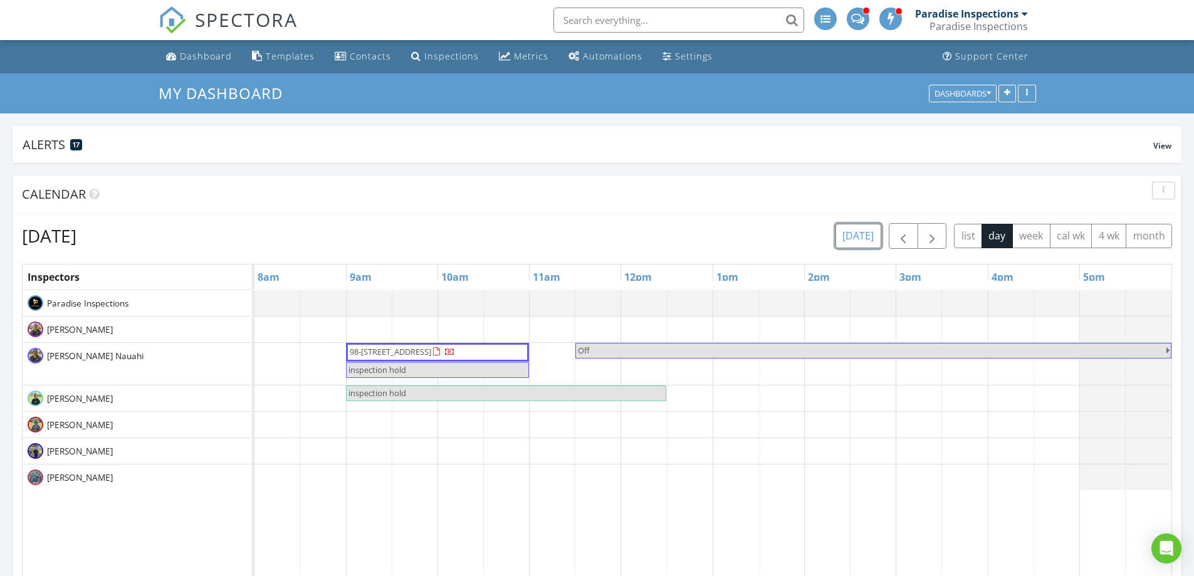
click at [858, 231] on button "[DATE]" at bounding box center [859, 236] width 46 height 24
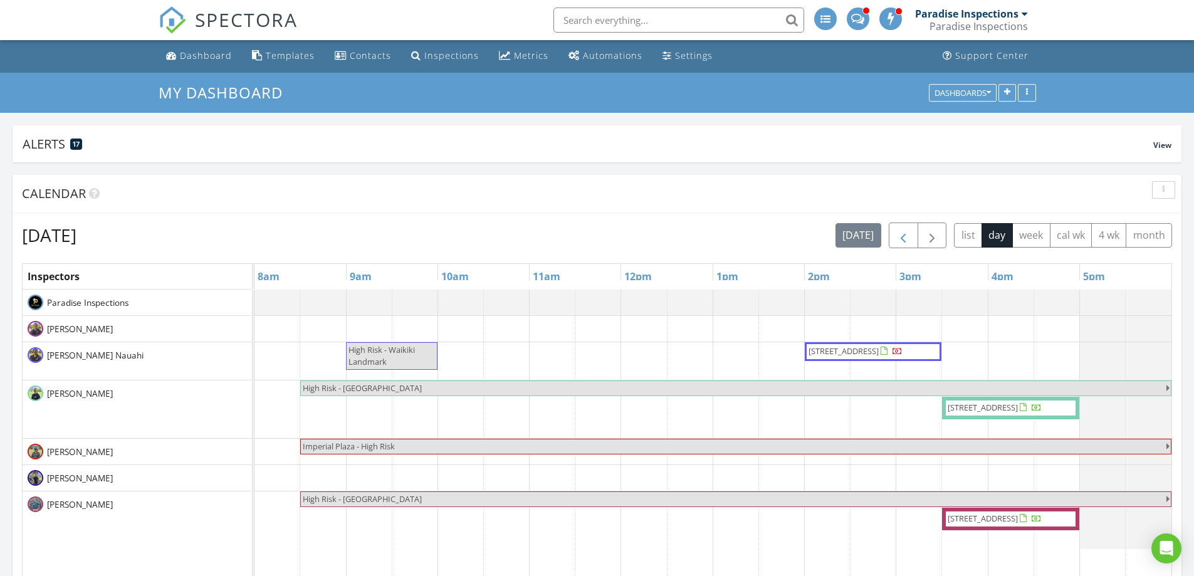
scroll to position [0, 0]
click at [911, 235] on button "button" at bounding box center [903, 236] width 29 height 26
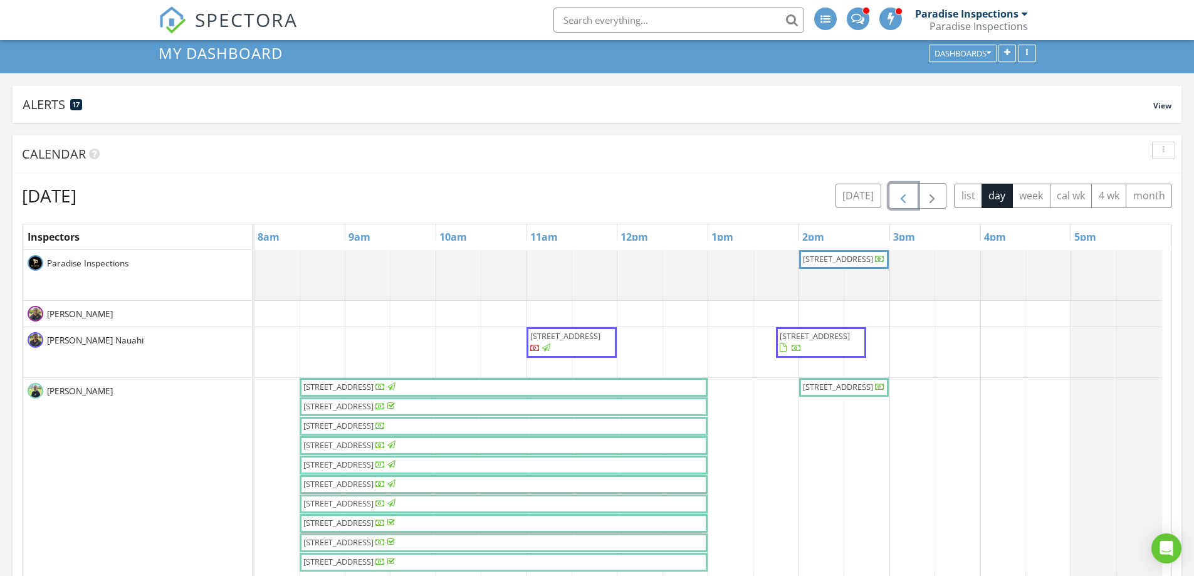
scroll to position [63, 0]
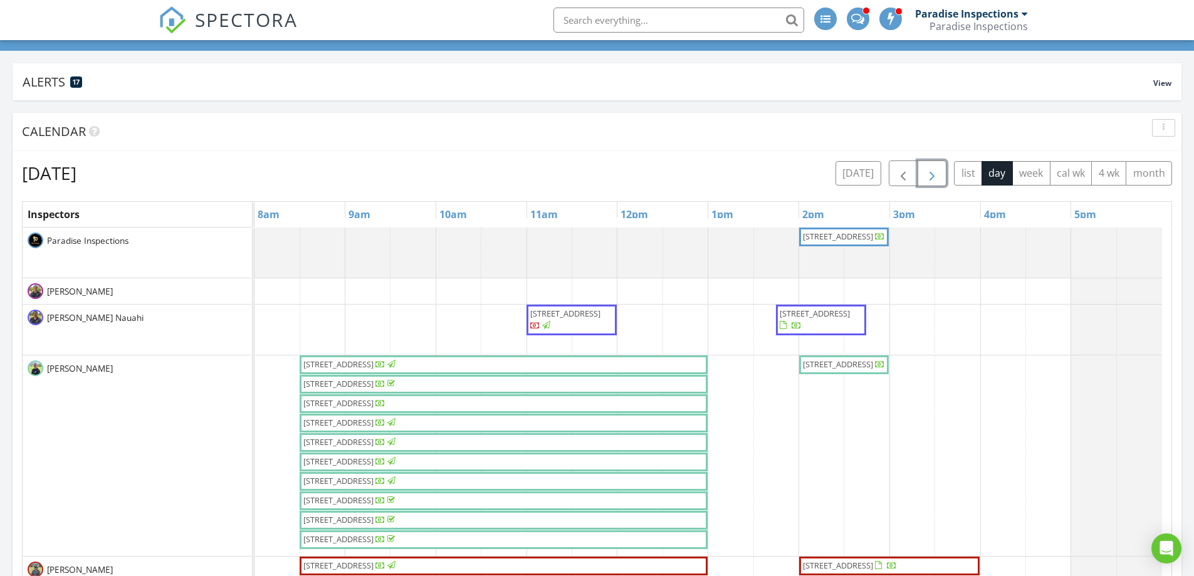
click at [939, 167] on span "button" at bounding box center [932, 173] width 15 height 15
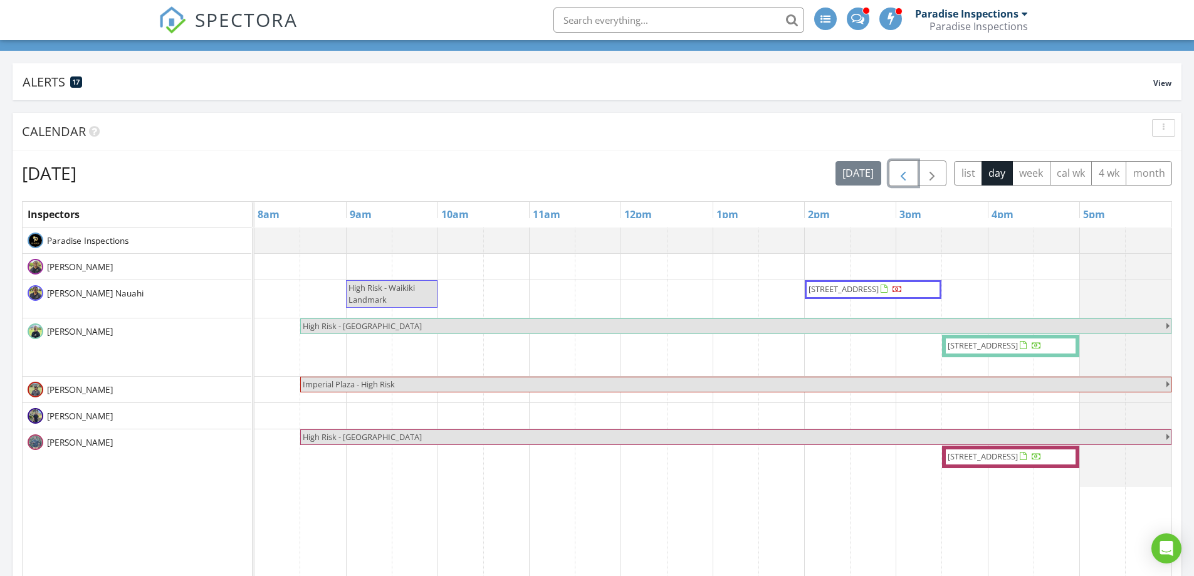
click at [905, 172] on span "button" at bounding box center [903, 173] width 15 height 15
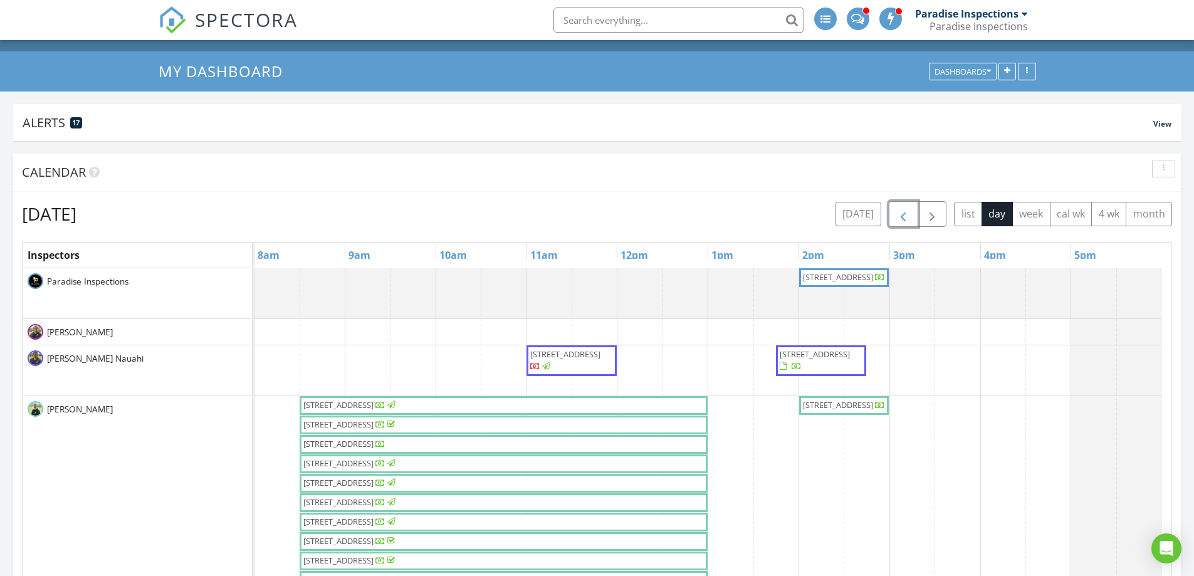
scroll to position [0, 0]
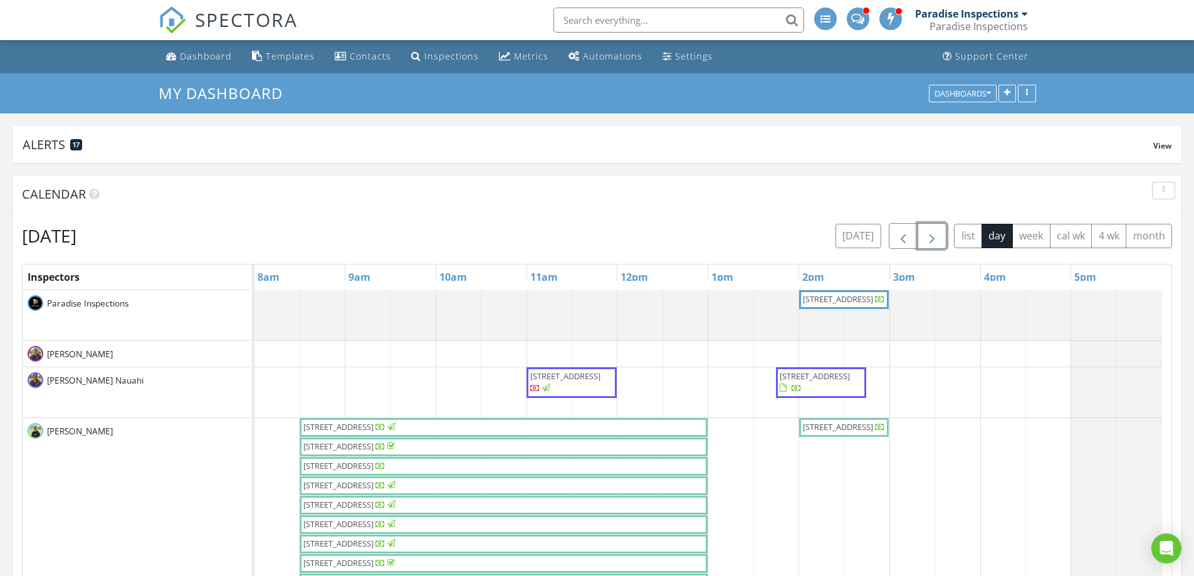
click at [942, 240] on button "button" at bounding box center [932, 236] width 29 height 26
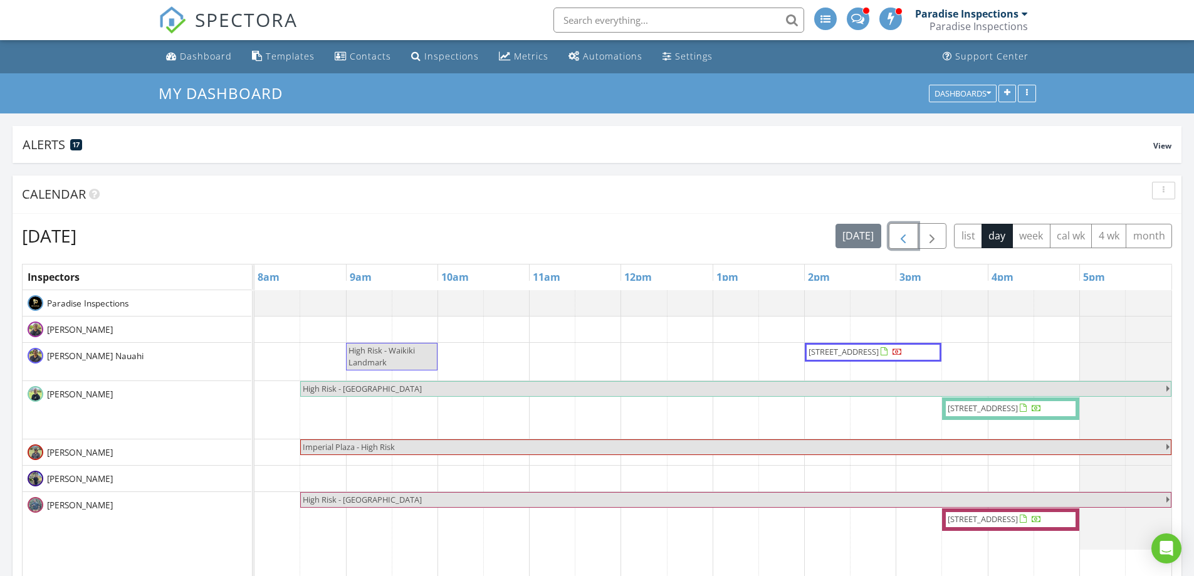
click at [903, 235] on span "button" at bounding box center [903, 236] width 15 height 15
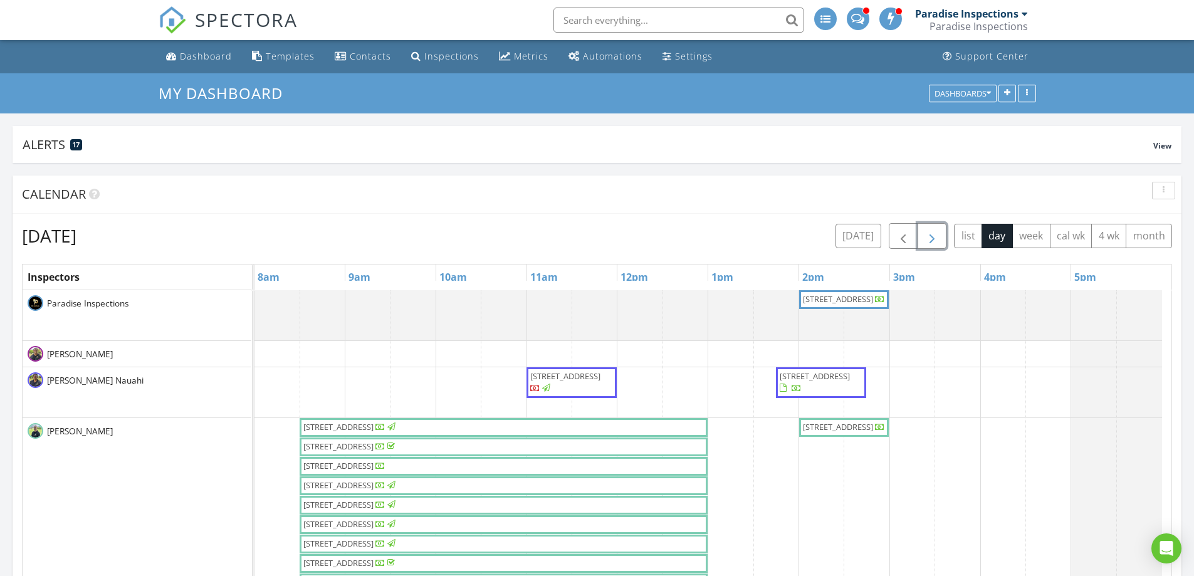
click at [926, 241] on span "button" at bounding box center [932, 236] width 15 height 15
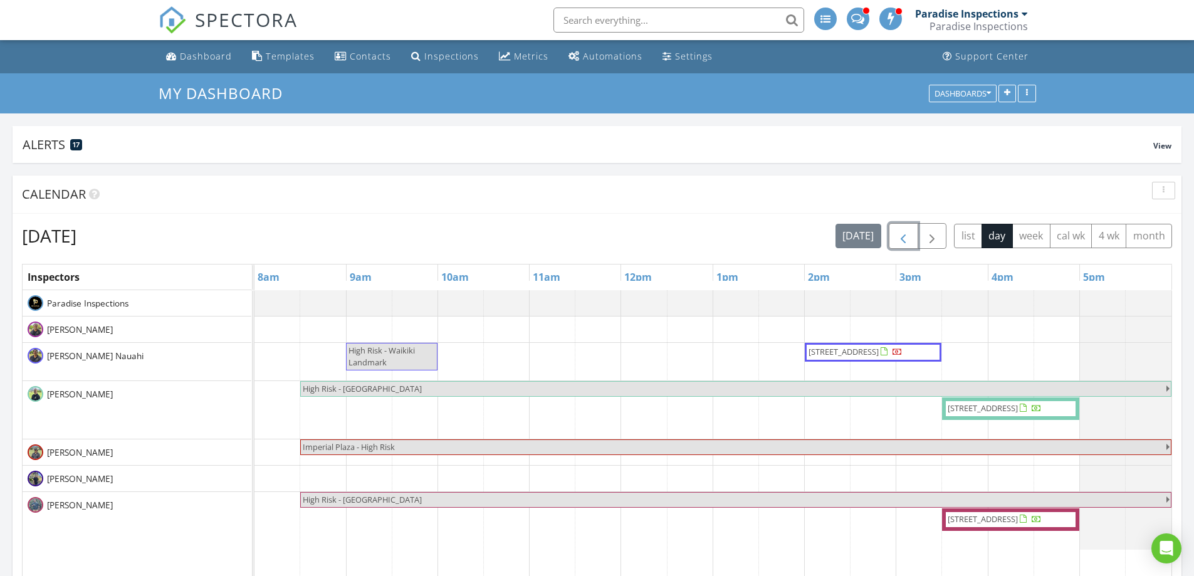
click at [906, 239] on span "button" at bounding box center [903, 236] width 15 height 15
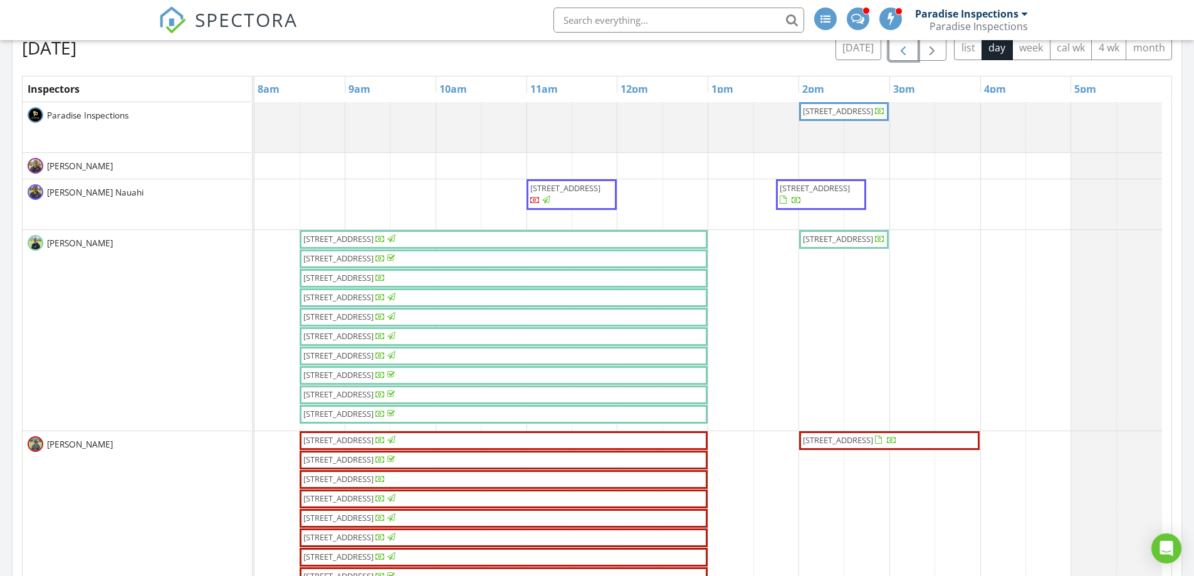
scroll to position [63, 0]
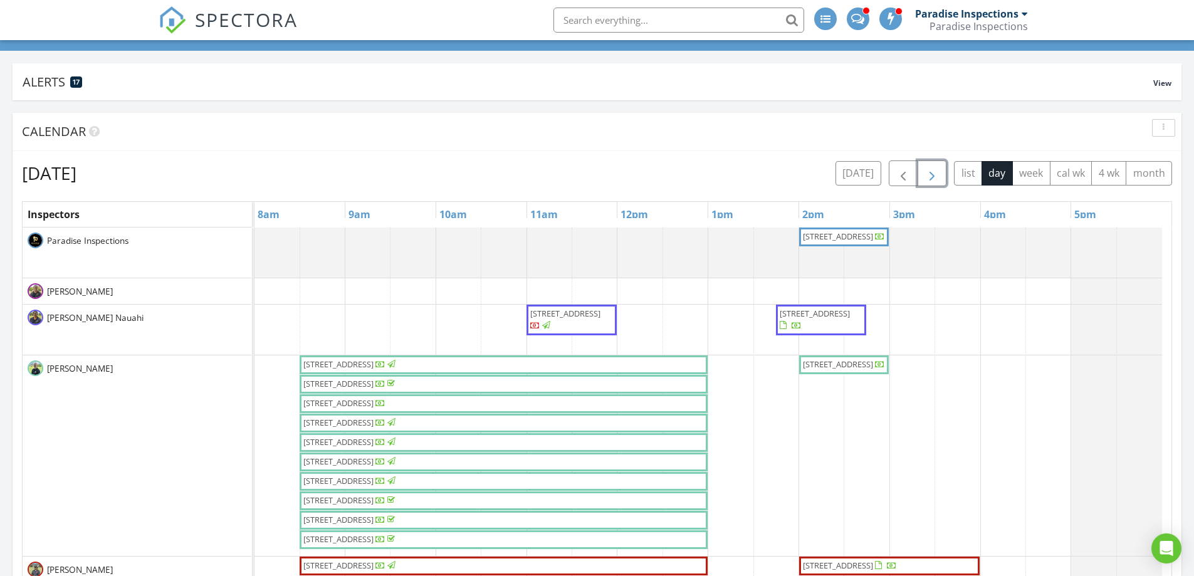
click at [929, 174] on span "button" at bounding box center [932, 173] width 15 height 15
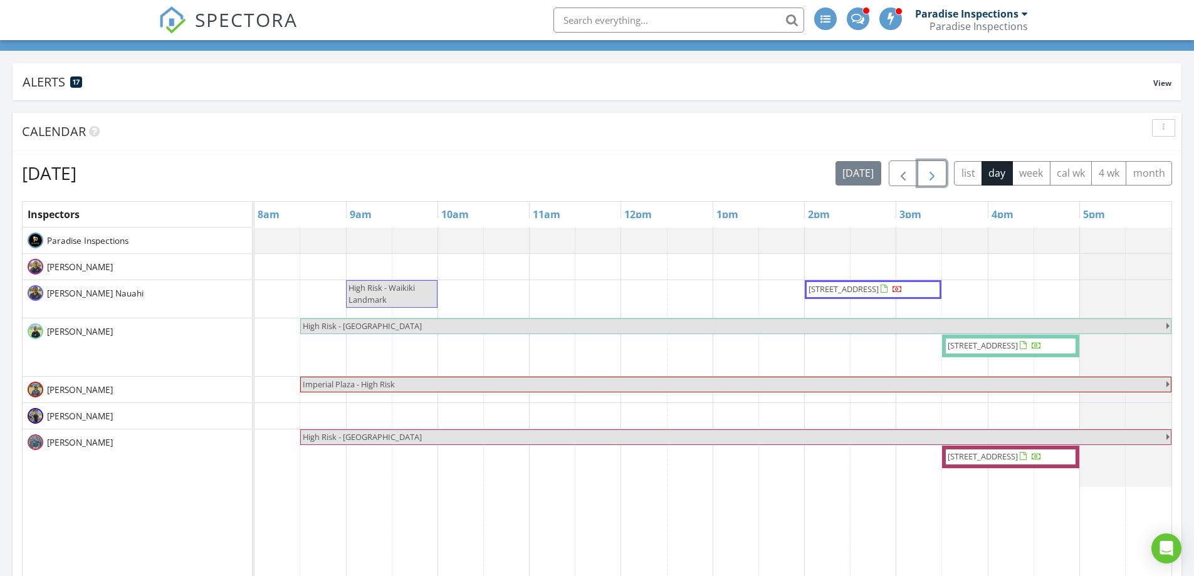
click at [622, 298] on div "High Risk - Waikiki Landmark [STREET_ADDRESS] High Risk - [GEOGRAPHIC_DATA] [ST…" at bounding box center [713, 532] width 917 height 609
click at [634, 244] on link "Inspection" at bounding box center [643, 246] width 65 height 20
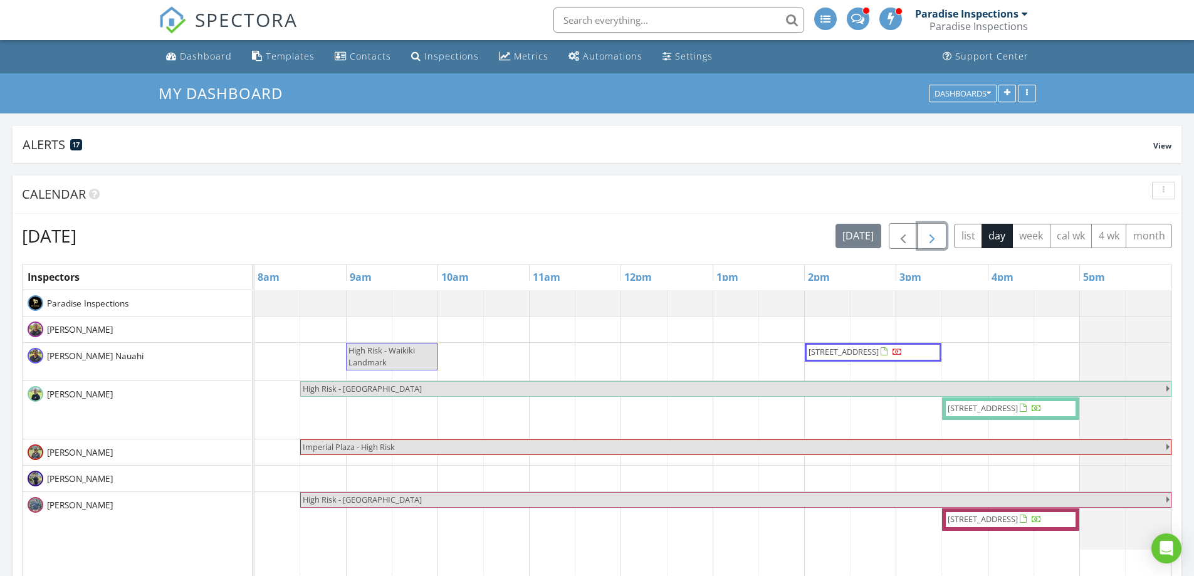
click at [940, 232] on button "button" at bounding box center [932, 236] width 29 height 26
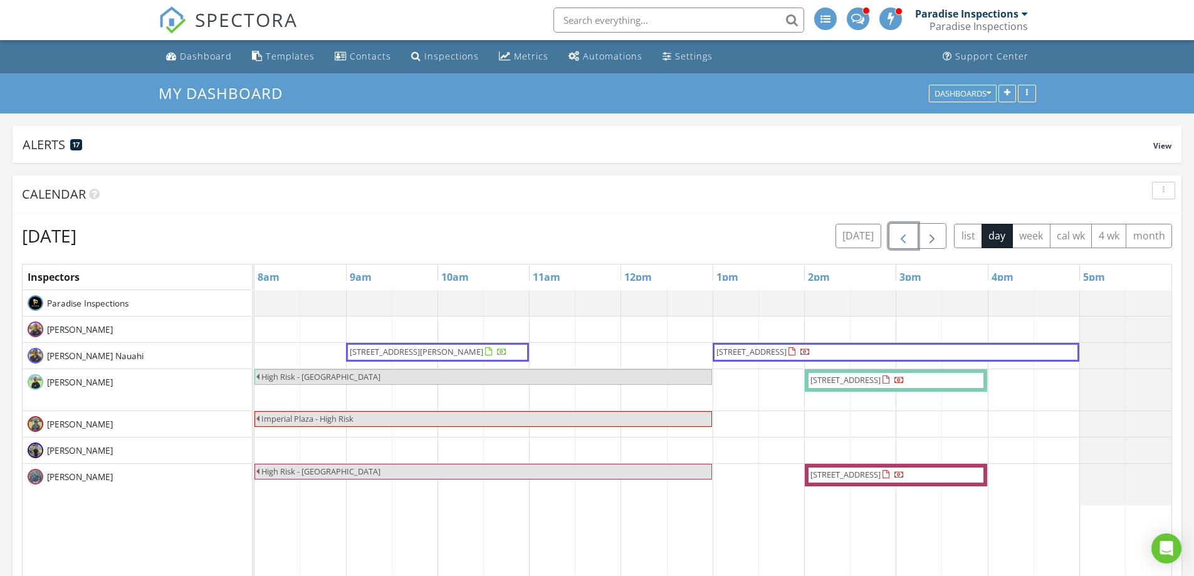
click at [900, 229] on span "button" at bounding box center [903, 236] width 15 height 15
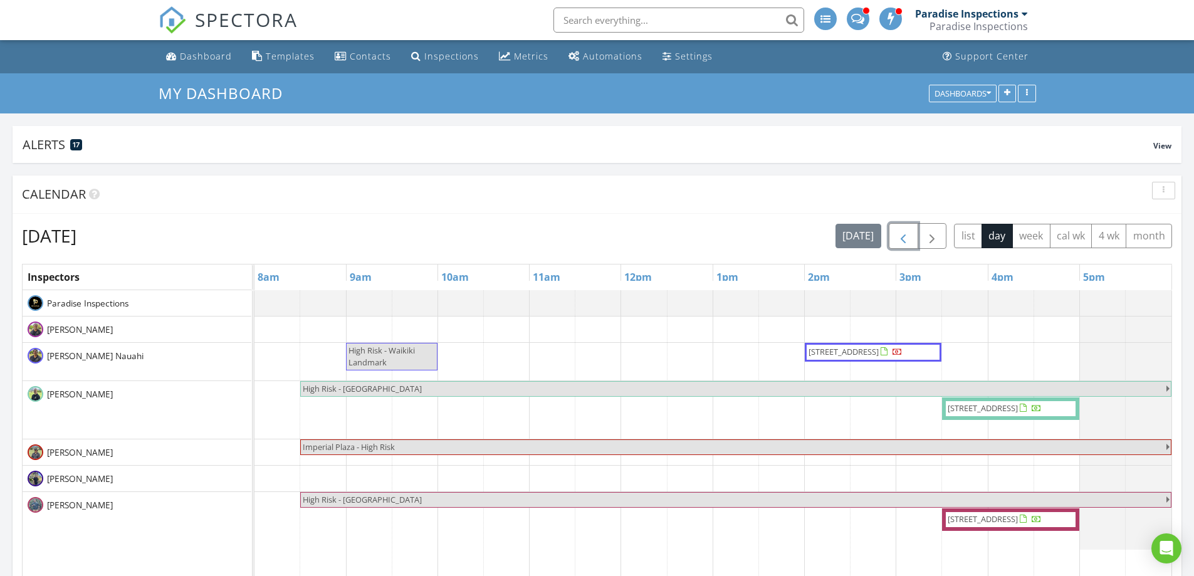
click at [895, 235] on button "button" at bounding box center [903, 236] width 29 height 26
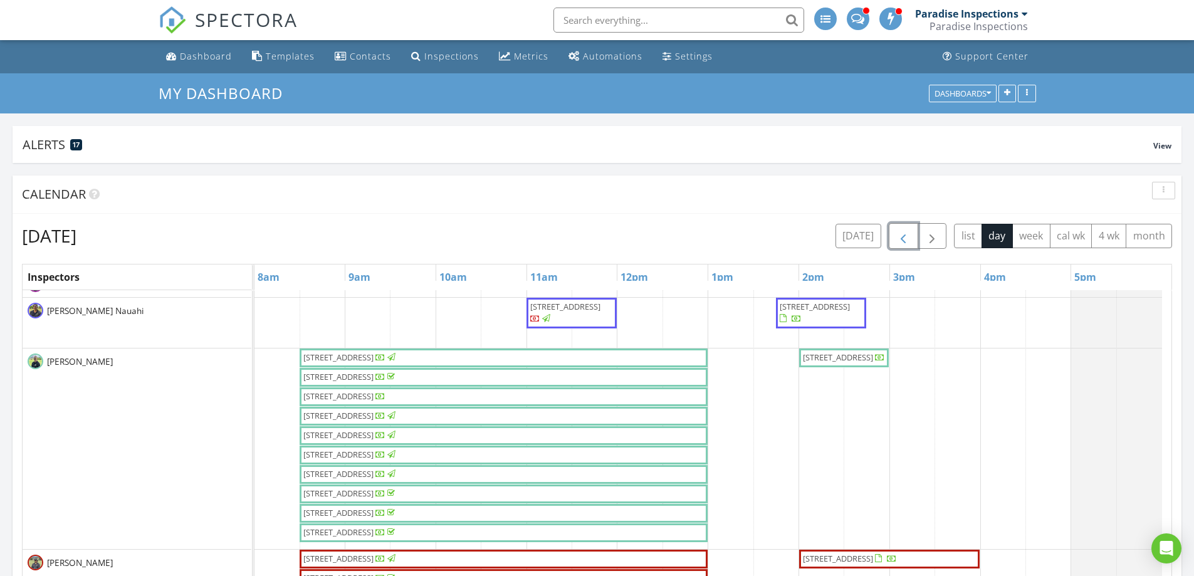
scroll to position [63, 0]
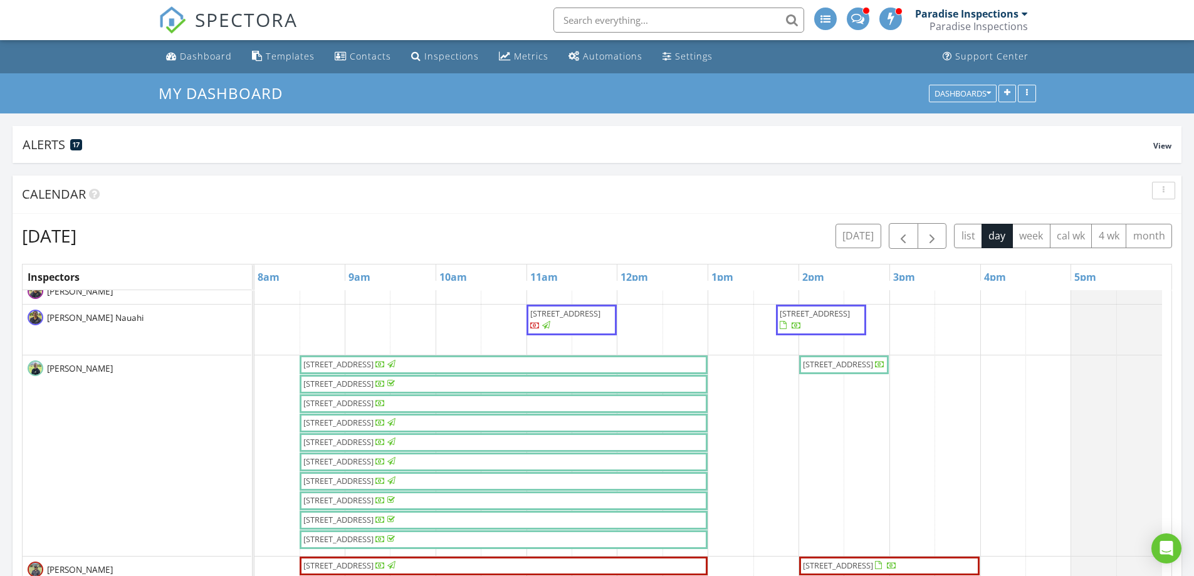
drag, startPoint x: 598, startPoint y: 369, endPoint x: 615, endPoint y: 385, distance: 23.5
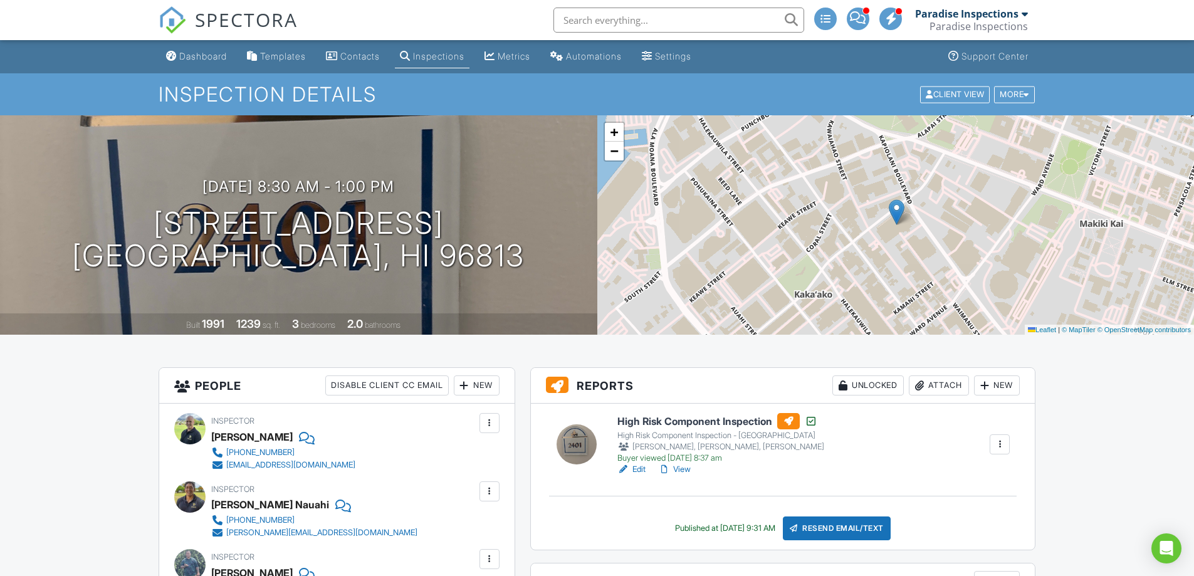
click at [588, 16] on input "text" at bounding box center [679, 20] width 251 height 25
type input "1014"
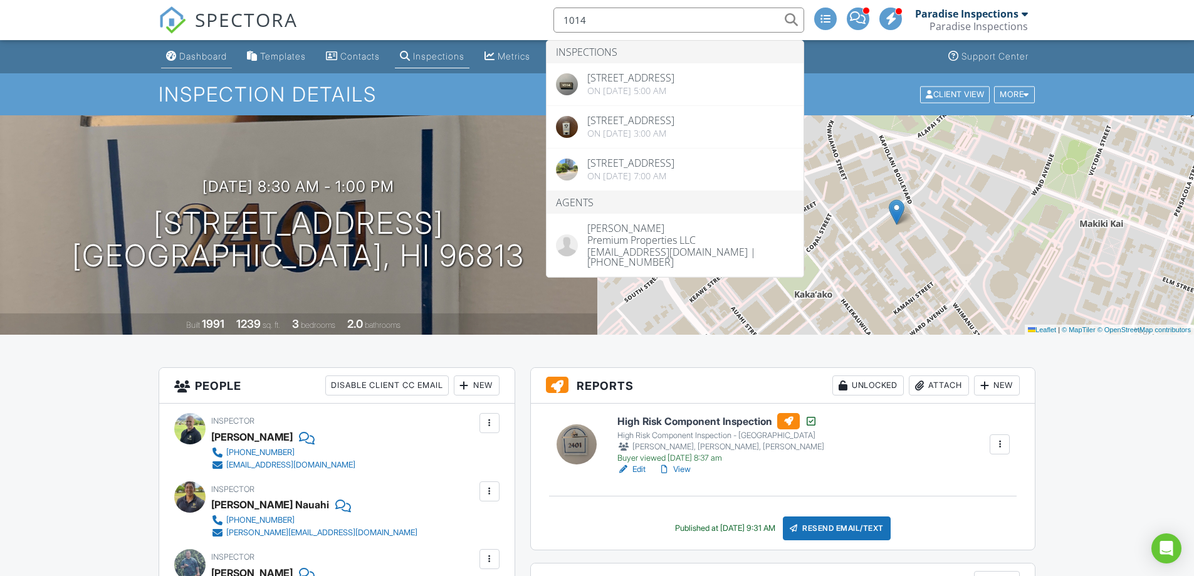
click at [174, 63] on link "Dashboard" at bounding box center [196, 56] width 71 height 23
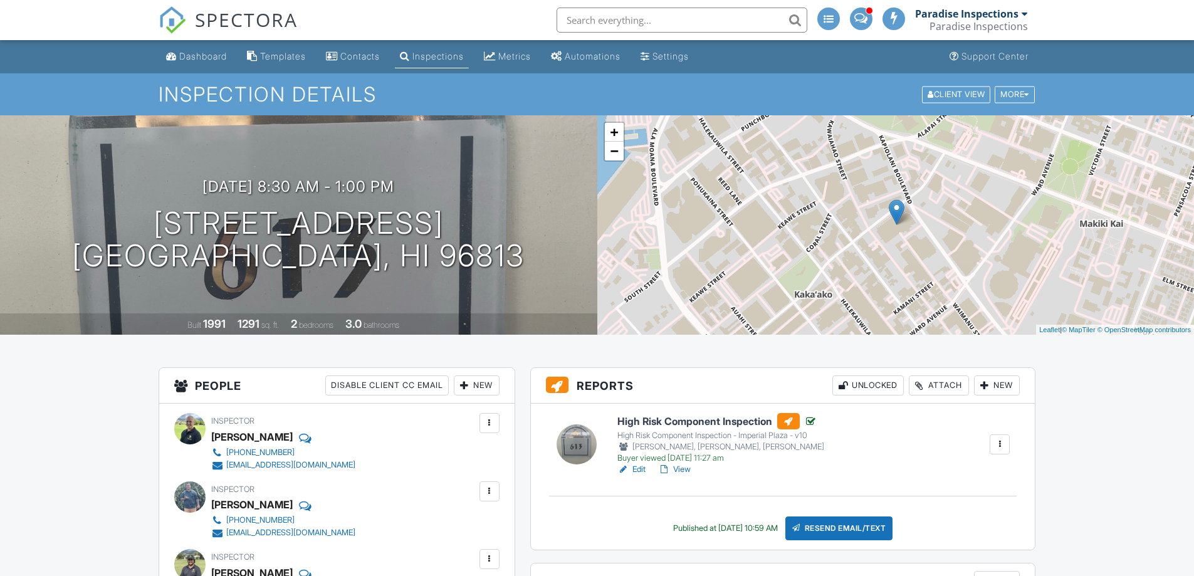
click at [683, 463] on link "View" at bounding box center [674, 469] width 33 height 13
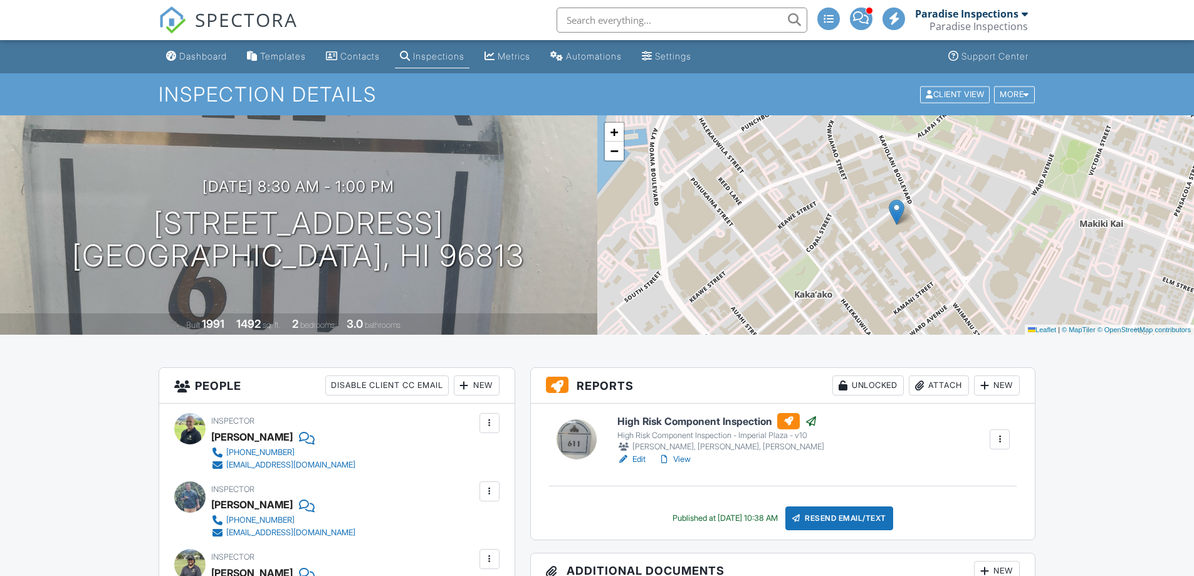
click at [685, 453] on link "View" at bounding box center [674, 459] width 33 height 13
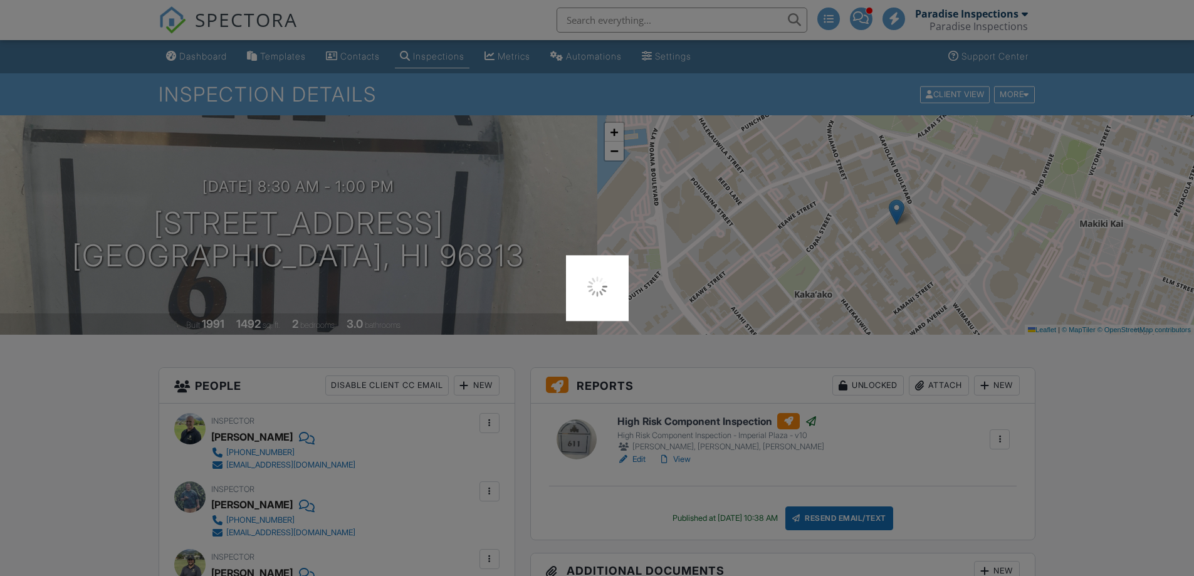
scroll to position [188, 0]
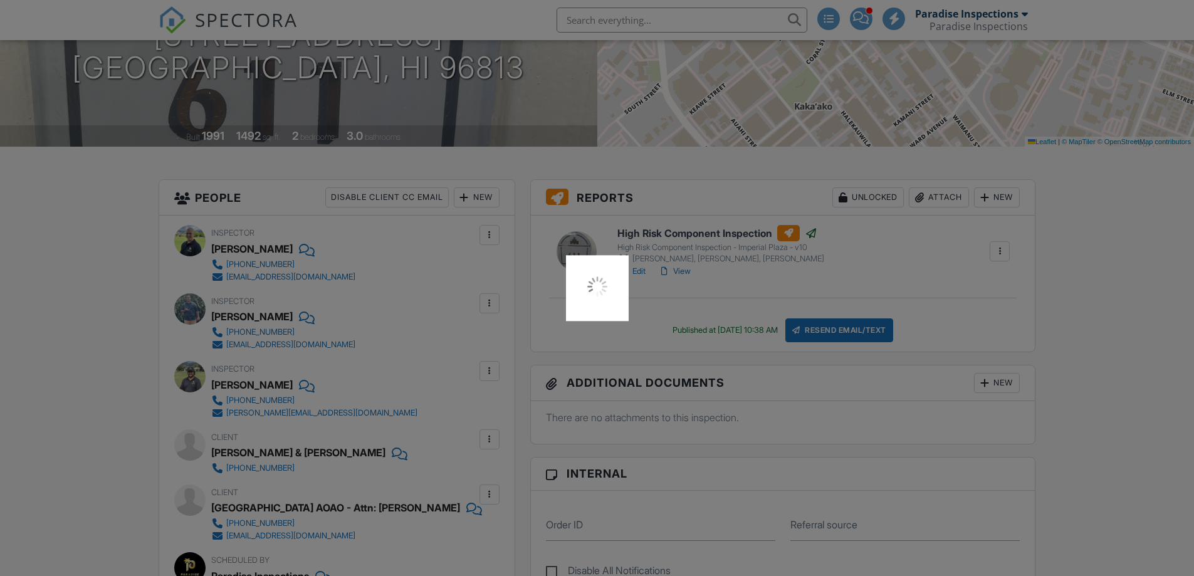
click at [683, 275] on div at bounding box center [597, 288] width 1194 height 576
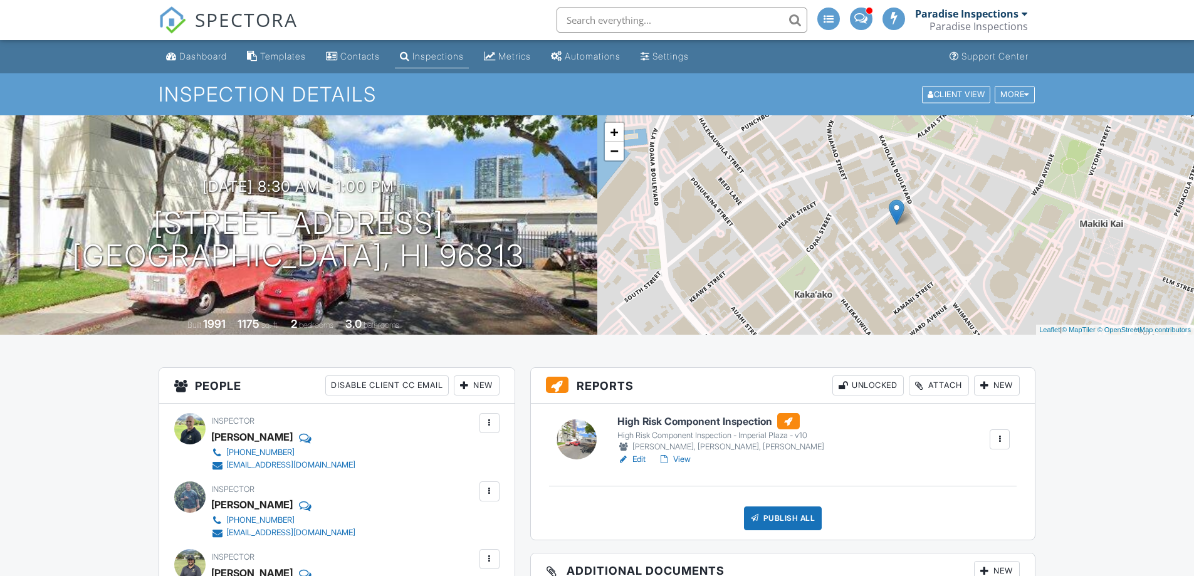
click at [683, 453] on link "View" at bounding box center [674, 459] width 33 height 13
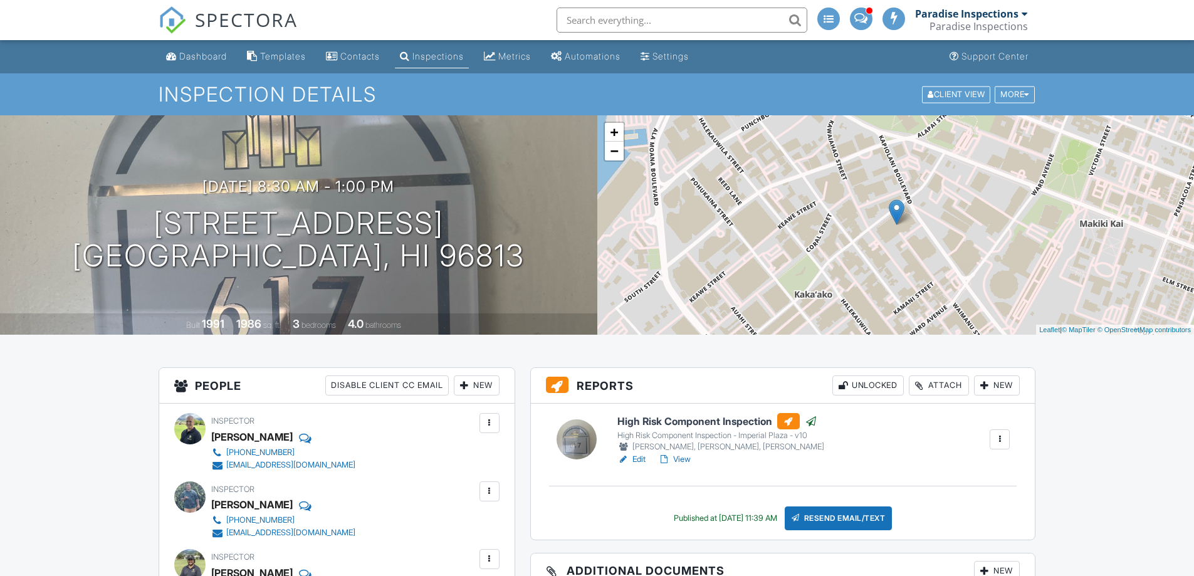
click at [681, 453] on link "View" at bounding box center [674, 459] width 33 height 13
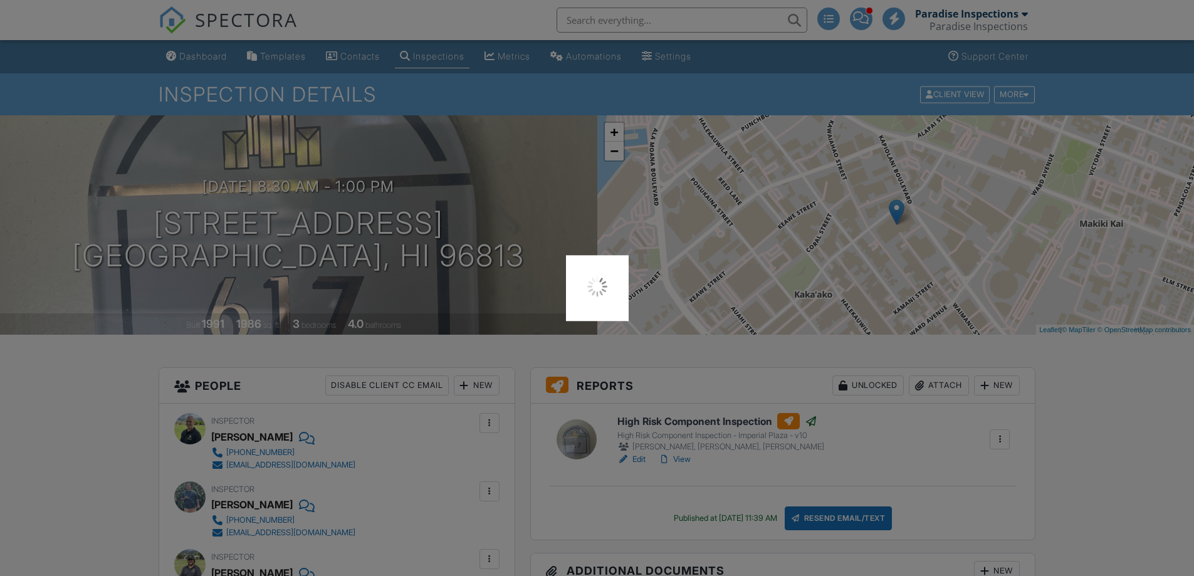
scroll to position [188, 0]
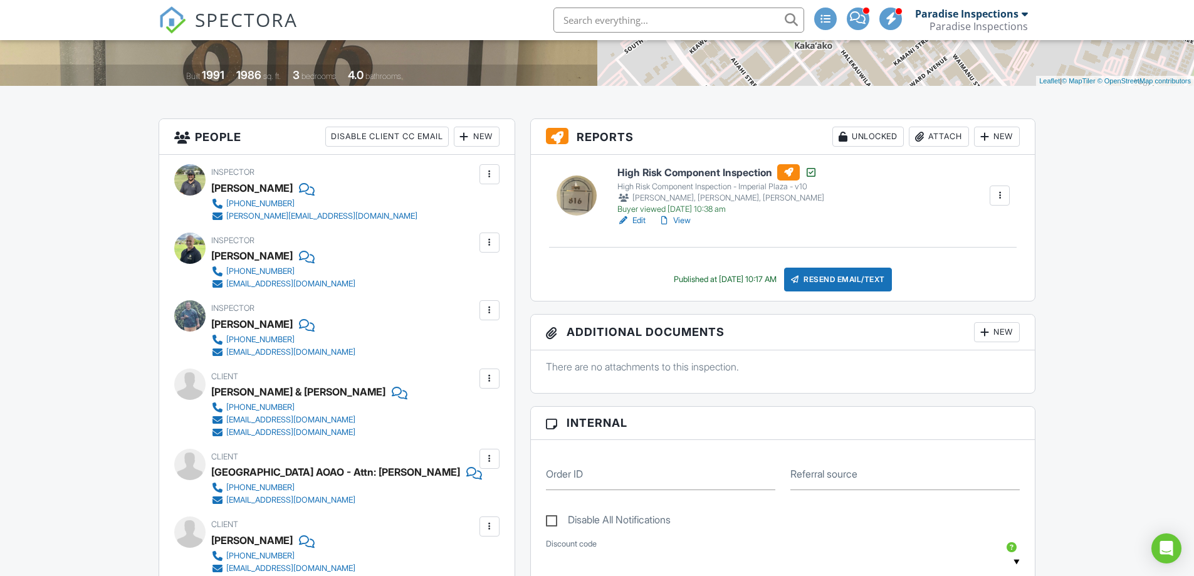
scroll to position [251, 0]
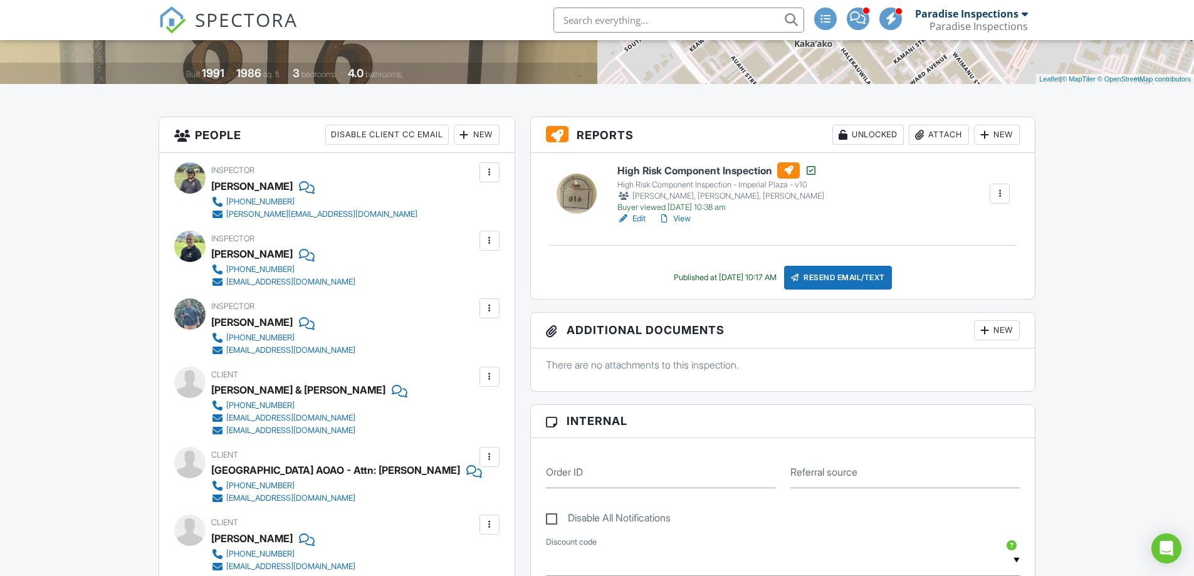
click at [686, 218] on link "View" at bounding box center [674, 219] width 33 height 13
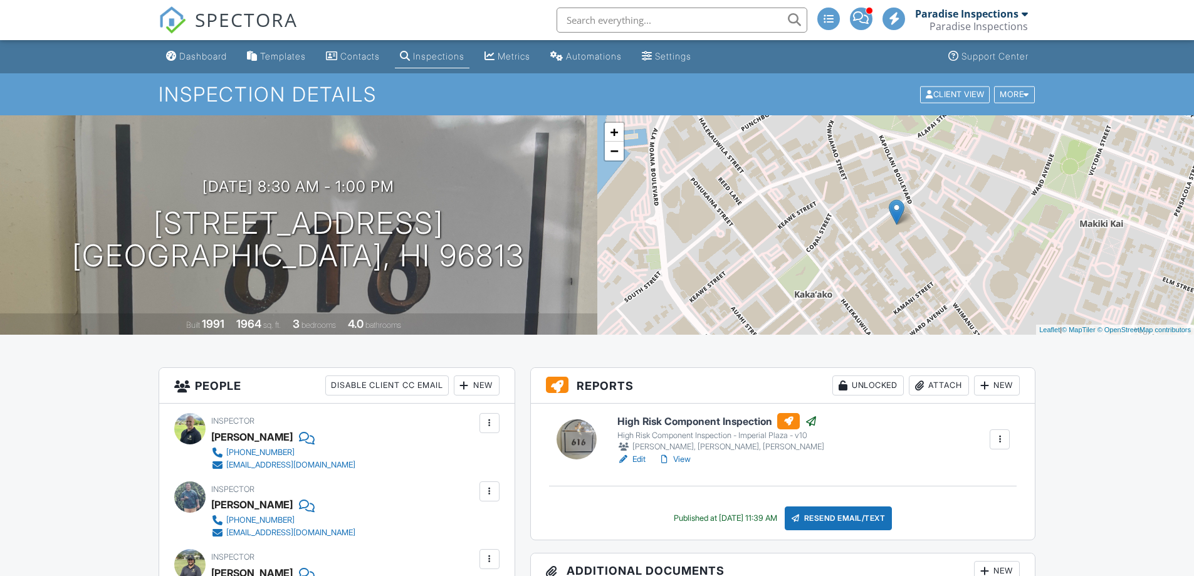
scroll to position [251, 0]
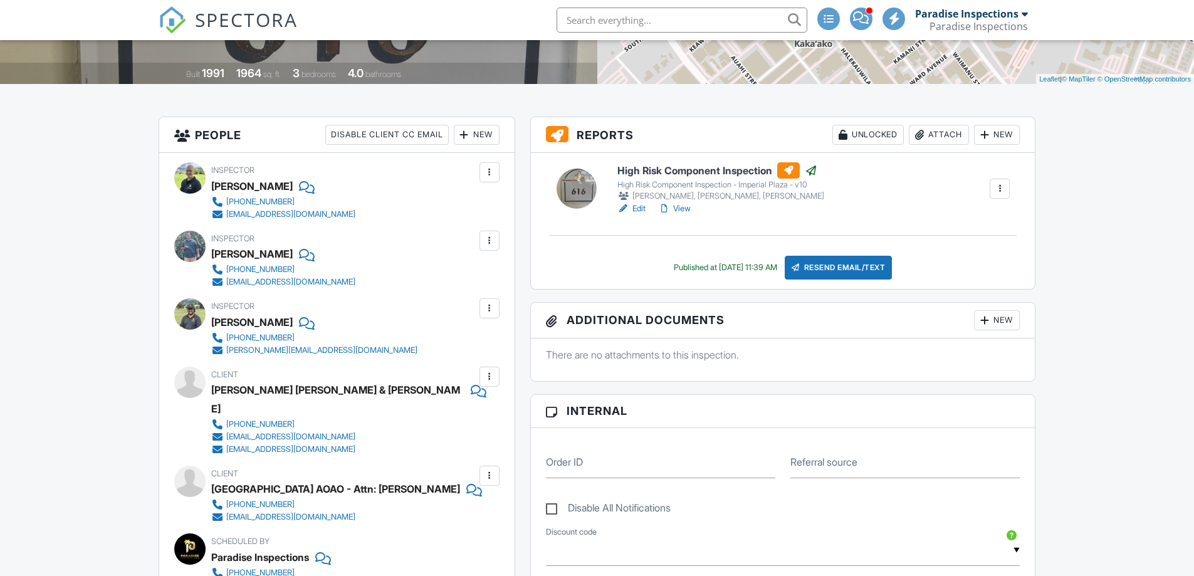
click at [681, 209] on link "View" at bounding box center [674, 208] width 33 height 13
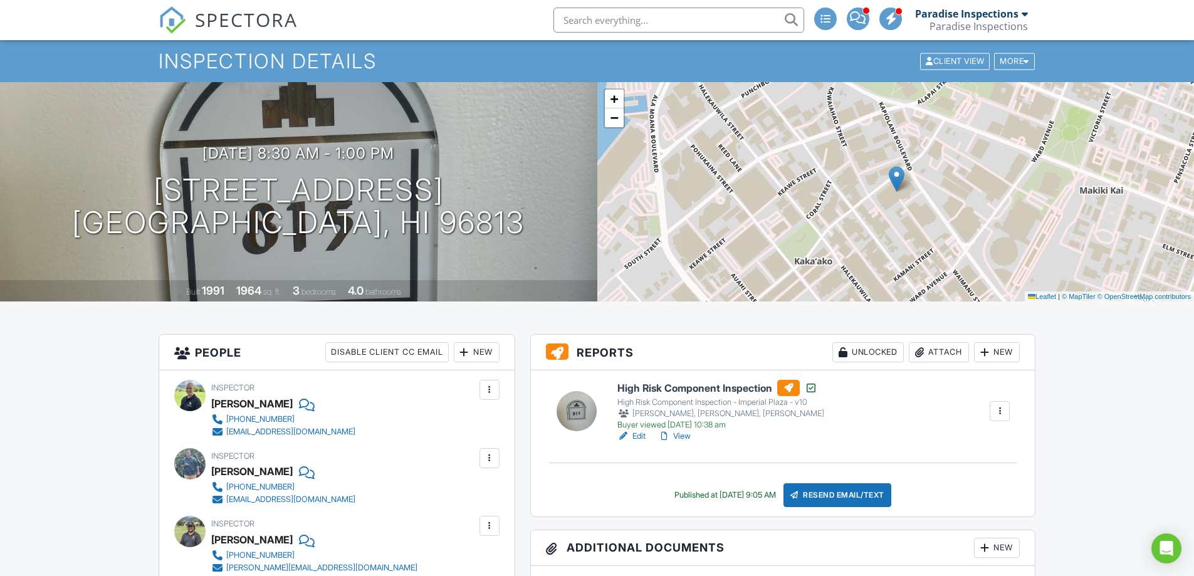
scroll to position [125, 0]
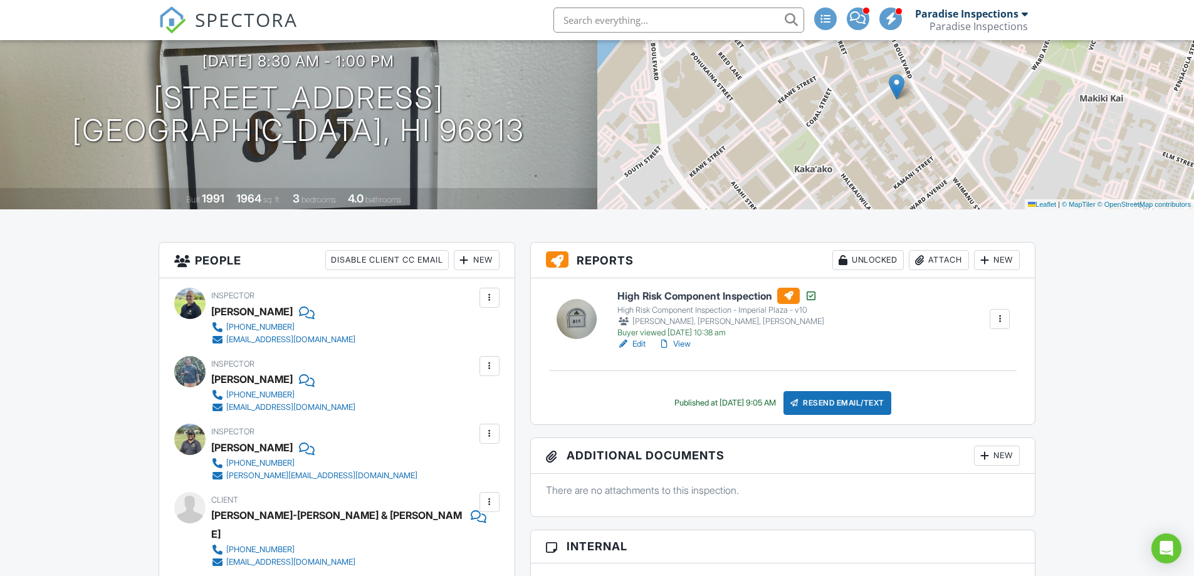
click at [685, 349] on link "View" at bounding box center [674, 344] width 33 height 13
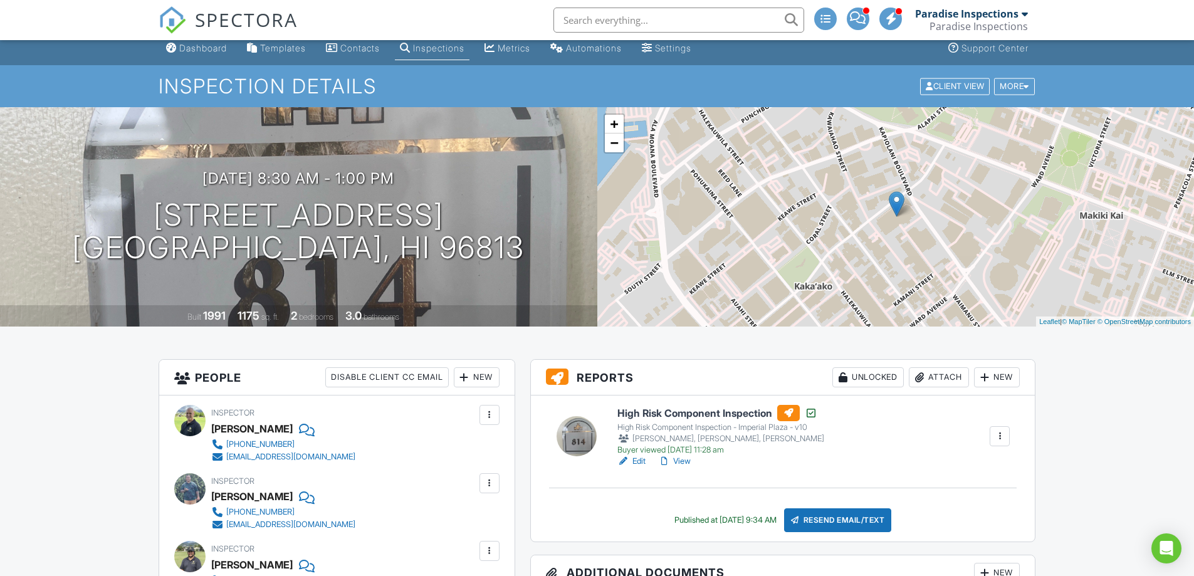
scroll to position [63, 0]
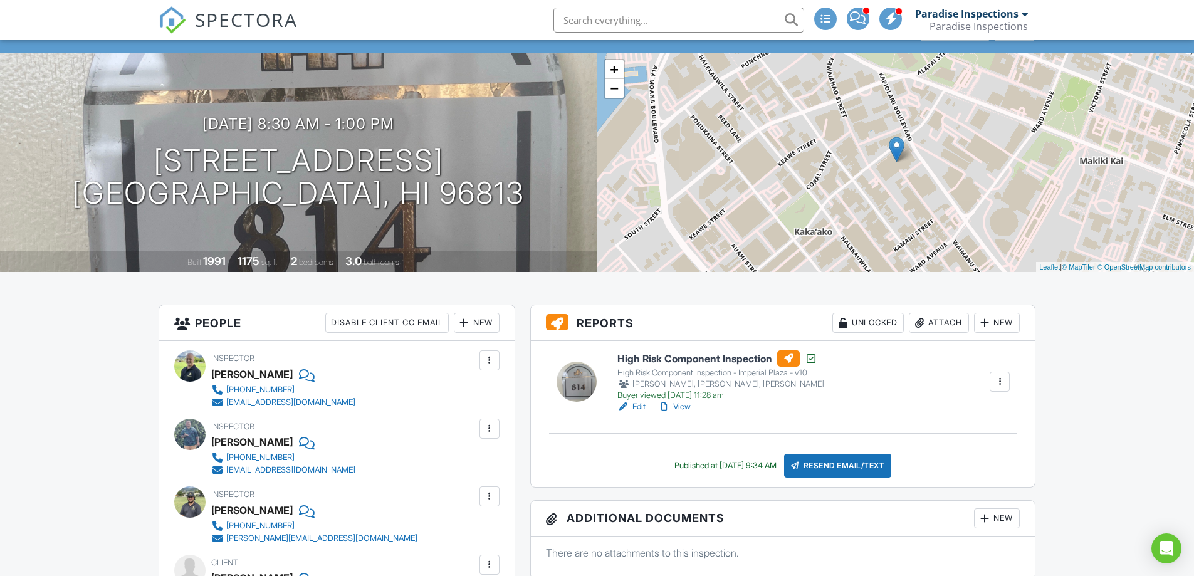
click at [686, 411] on link "View" at bounding box center [674, 407] width 33 height 13
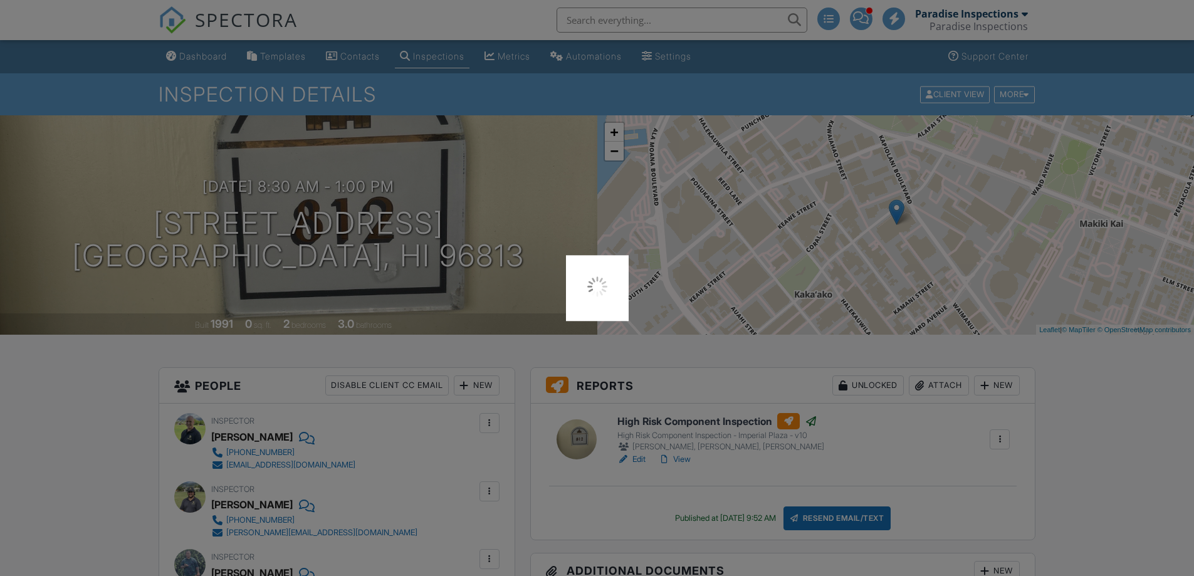
scroll to position [188, 0]
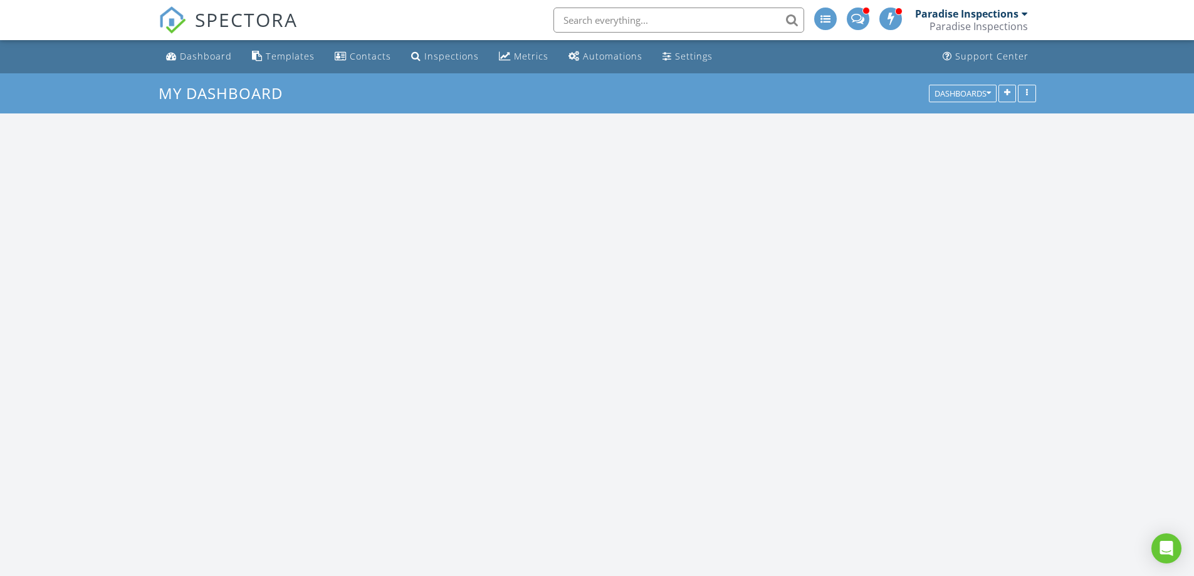
scroll to position [1913, 1214]
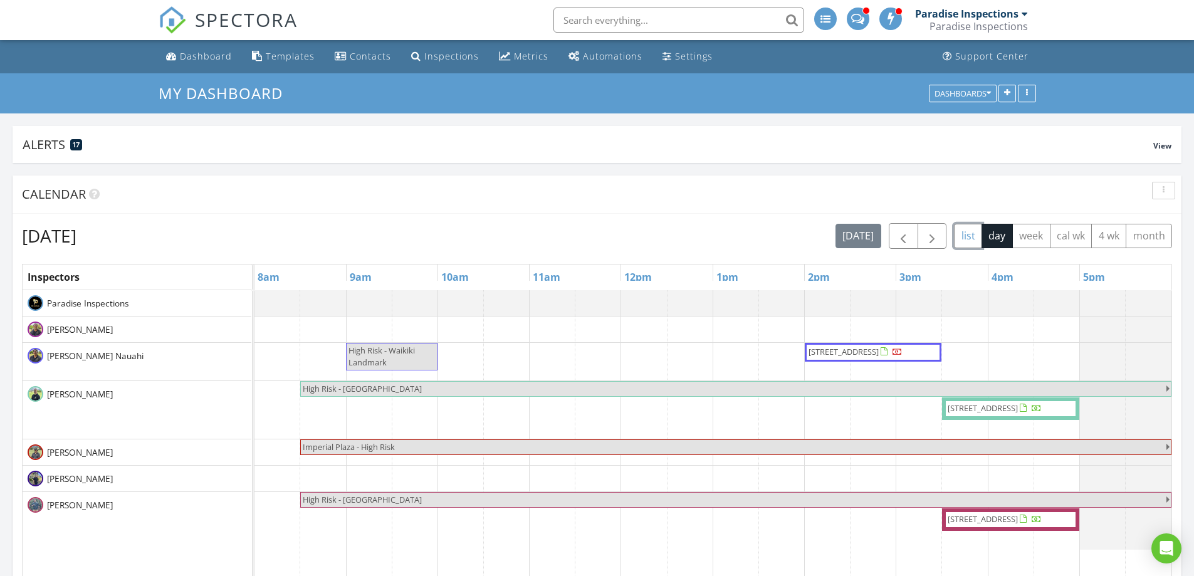
click at [967, 239] on button "list" at bounding box center [968, 236] width 28 height 24
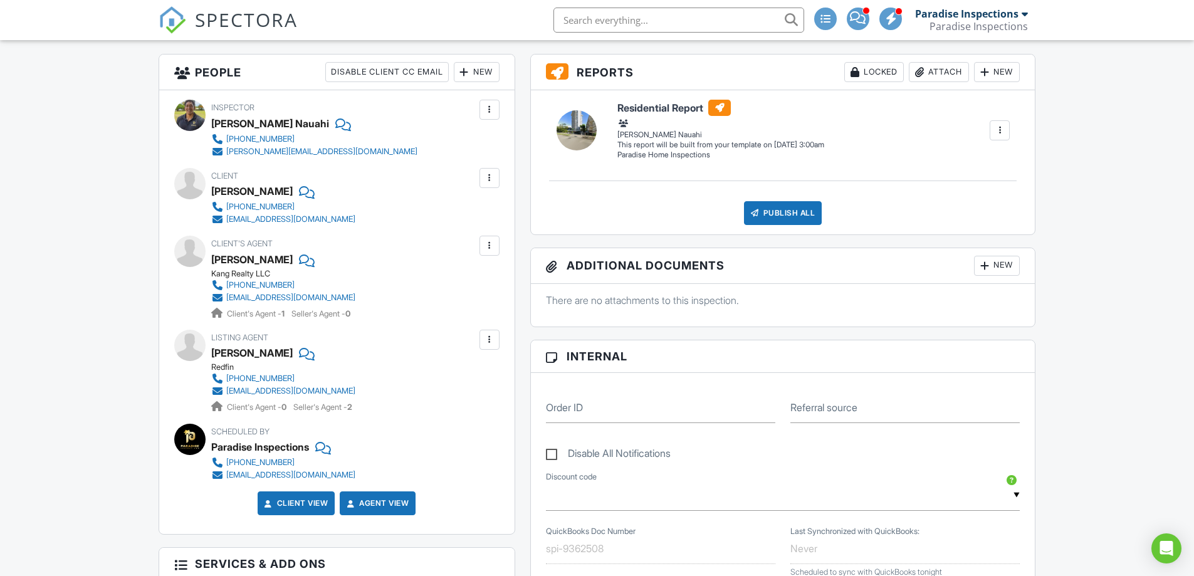
scroll to position [690, 0]
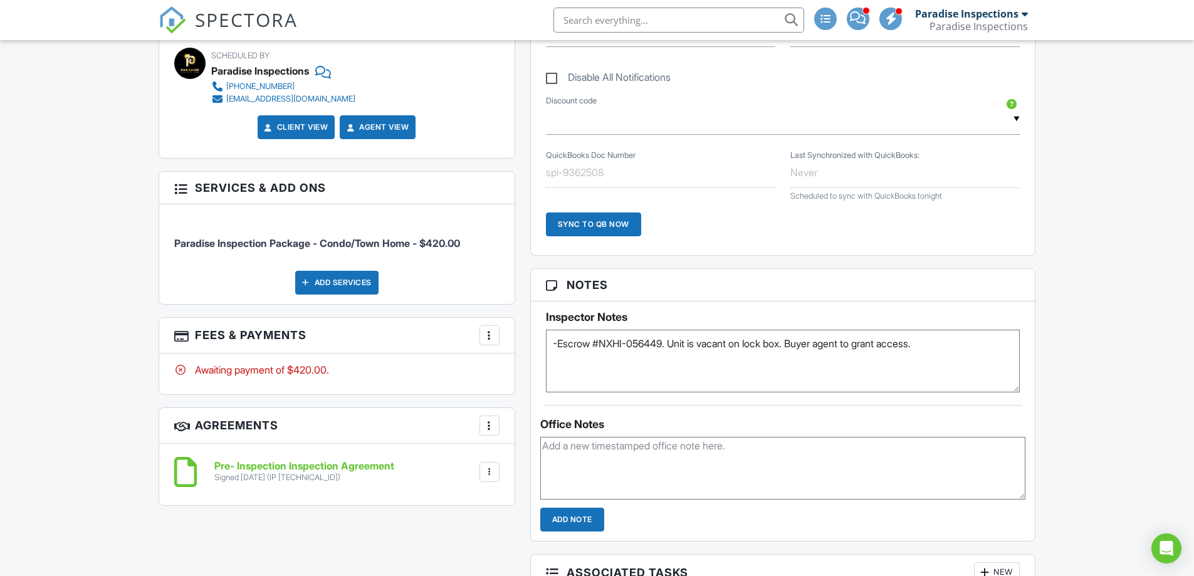
click at [654, 347] on textarea "-Escrow #NXHI-056449. Unit is vacant on lock box. Buyer agent to grant access." at bounding box center [783, 361] width 475 height 63
click at [735, 357] on textarea "-Escrow #NXHI-056449. Unit is vacant on lock box. Buyer agent to grant access." at bounding box center [783, 361] width 475 height 63
click at [770, 381] on textarea "-Escrow #NXHI-056449. Unit is vacant on lock box. Buyer agent to grant access." at bounding box center [783, 361] width 475 height 63
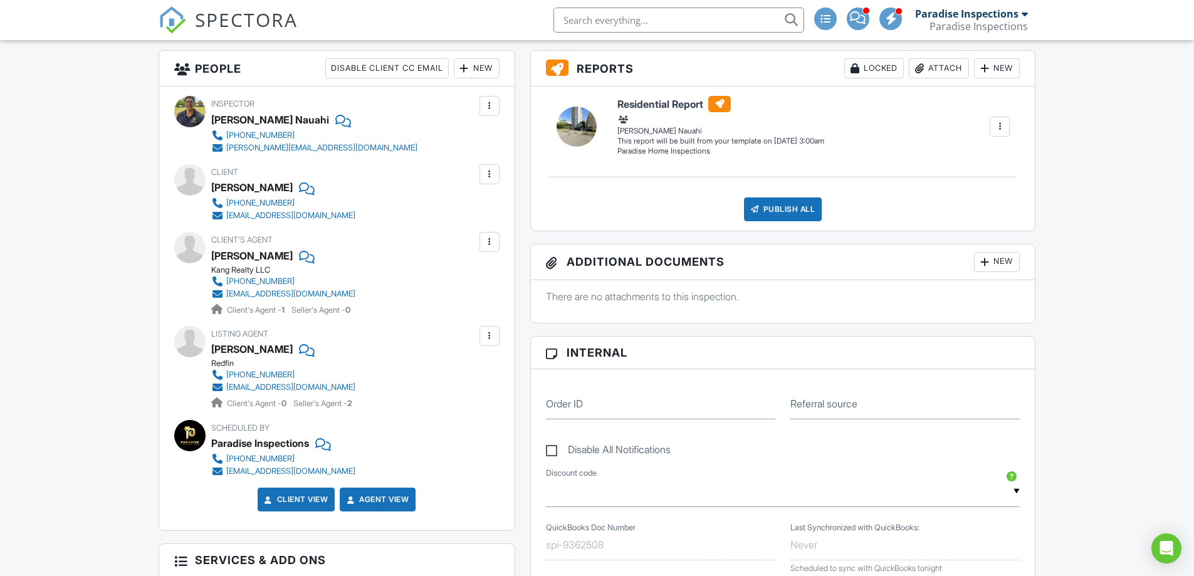
scroll to position [313, 0]
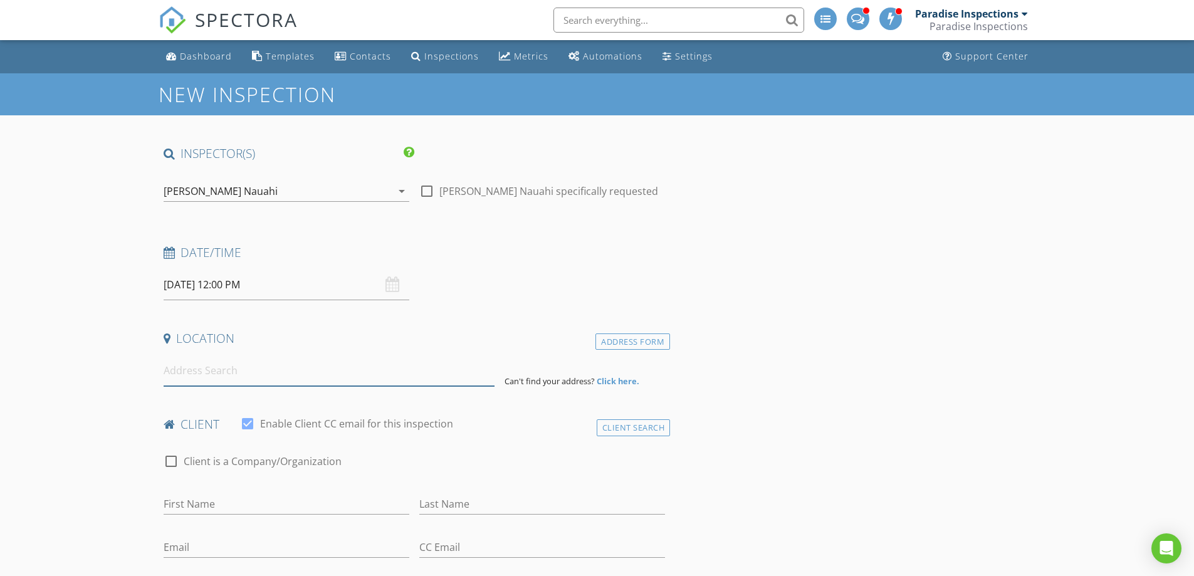
click at [271, 370] on input at bounding box center [329, 370] width 331 height 31
paste input "1767 Akaakaawa St, Kailua, HI 96734"
type input "1767 Akaakaawa St, Kailua, HI 96734, USA"
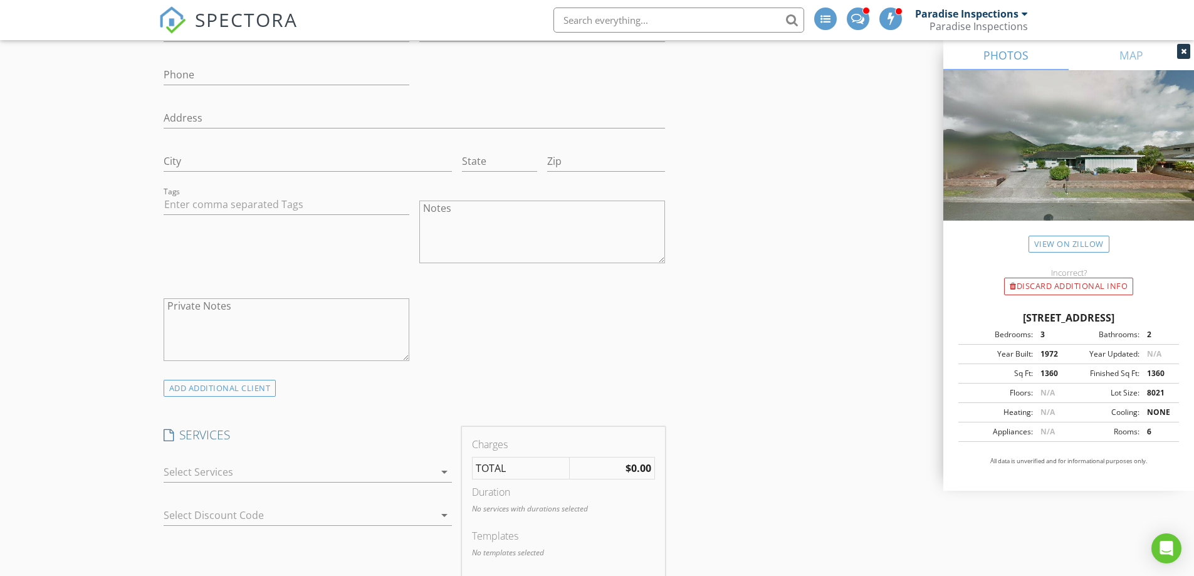
scroll to position [815, 0]
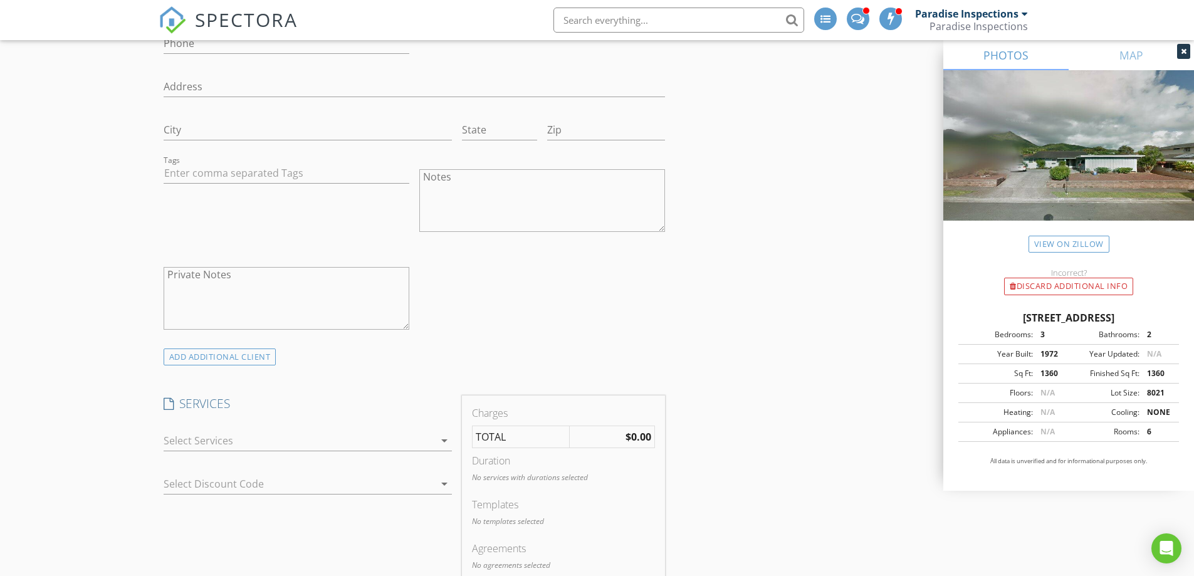
click at [339, 441] on div "arrow_drop_down" at bounding box center [308, 447] width 288 height 33
click at [344, 433] on div at bounding box center [299, 441] width 271 height 20
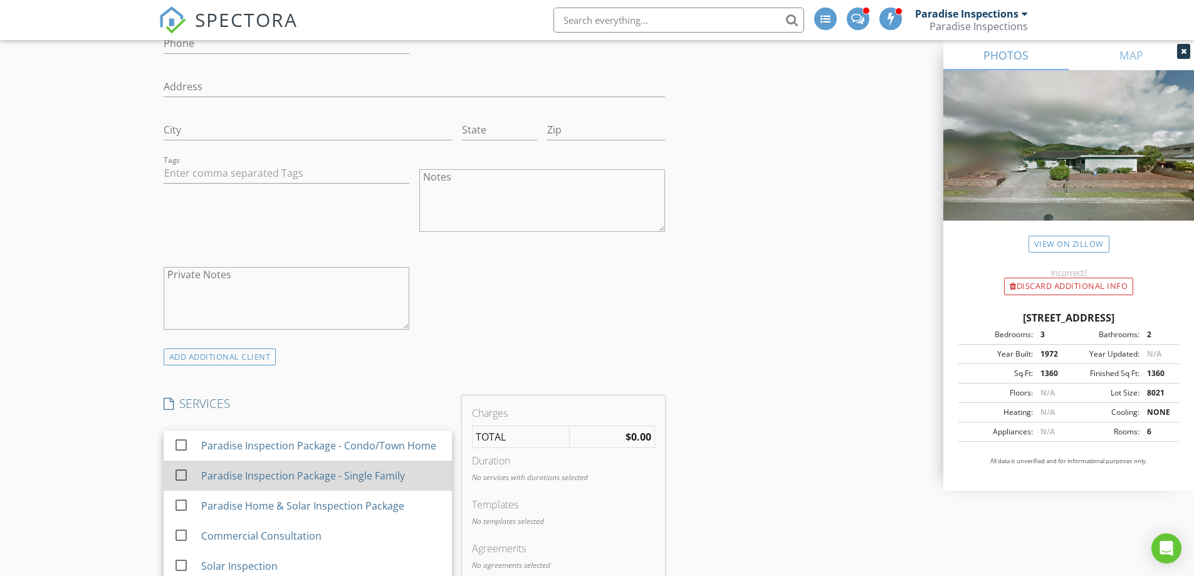
click at [346, 479] on div "Paradise Inspection Package - Single Family" at bounding box center [303, 475] width 204 height 15
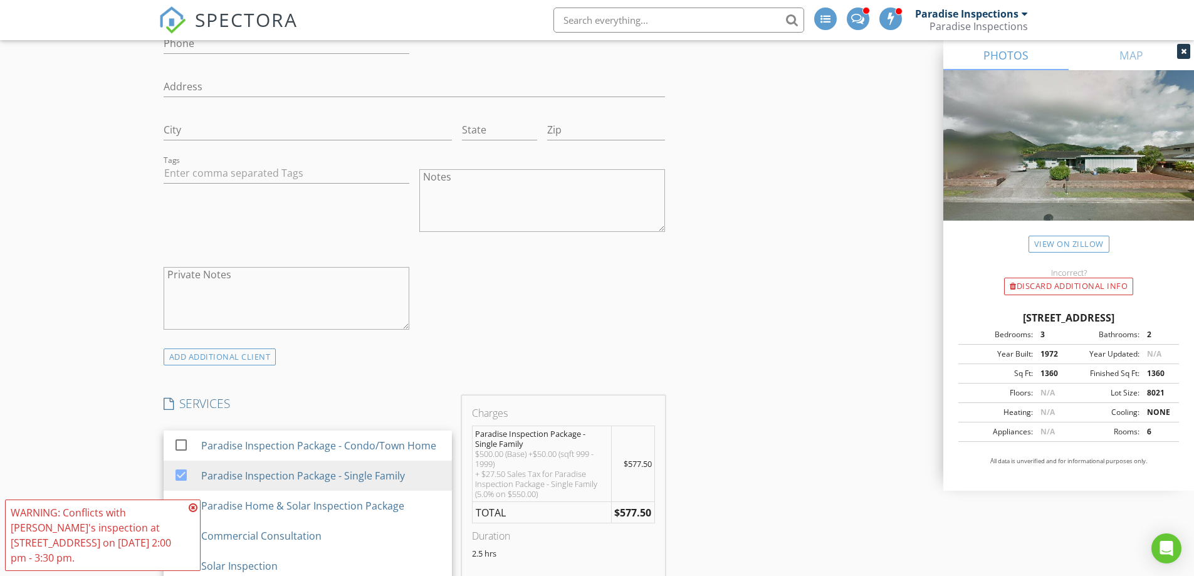
click at [545, 295] on div "check_box_outline_blank Client is a Company/Organization First Name Last Name E…" at bounding box center [415, 121] width 512 height 454
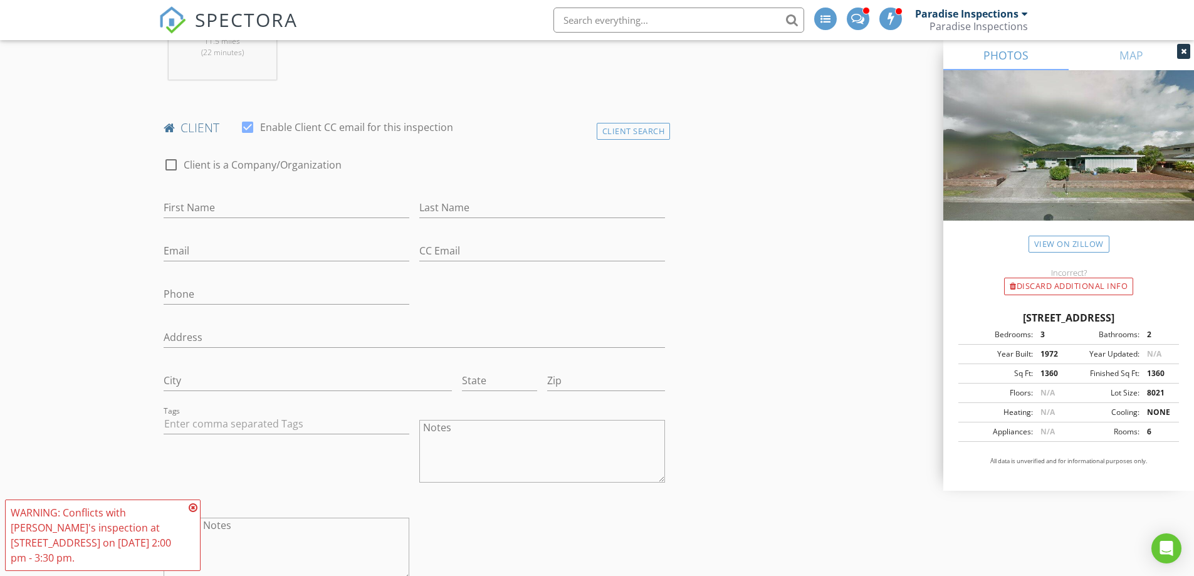
scroll to position [125, 0]
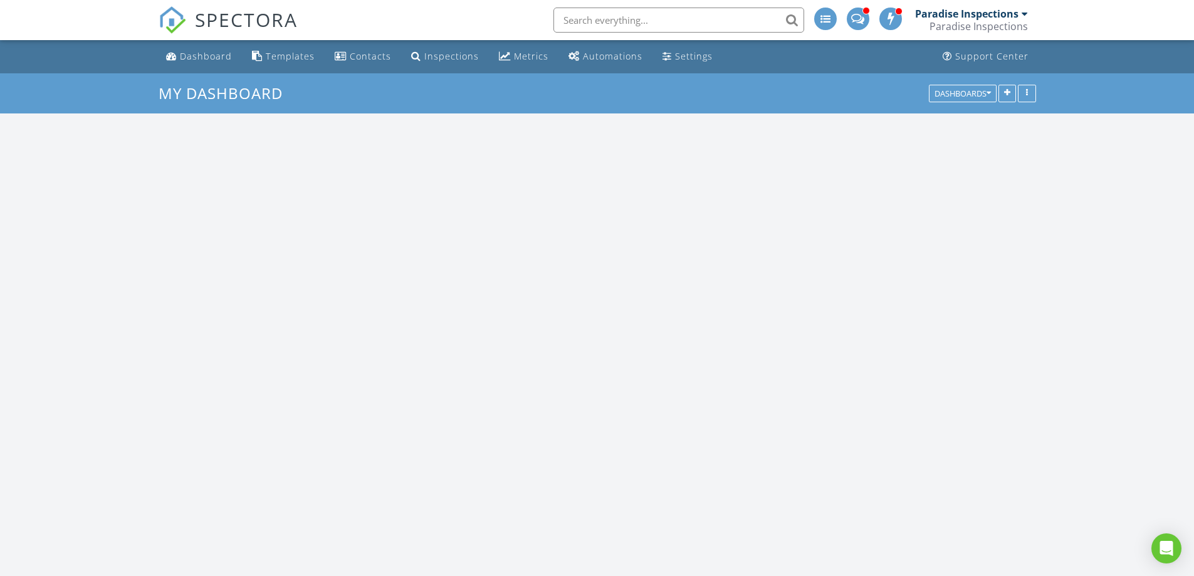
scroll to position [1913, 1214]
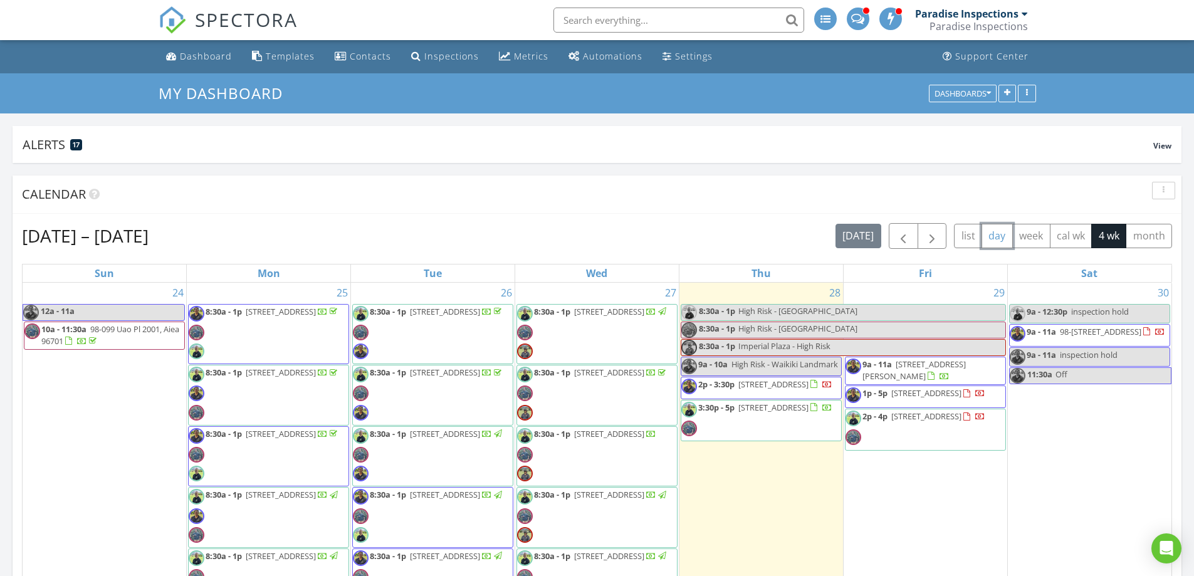
click at [990, 242] on button "day" at bounding box center [997, 236] width 31 height 24
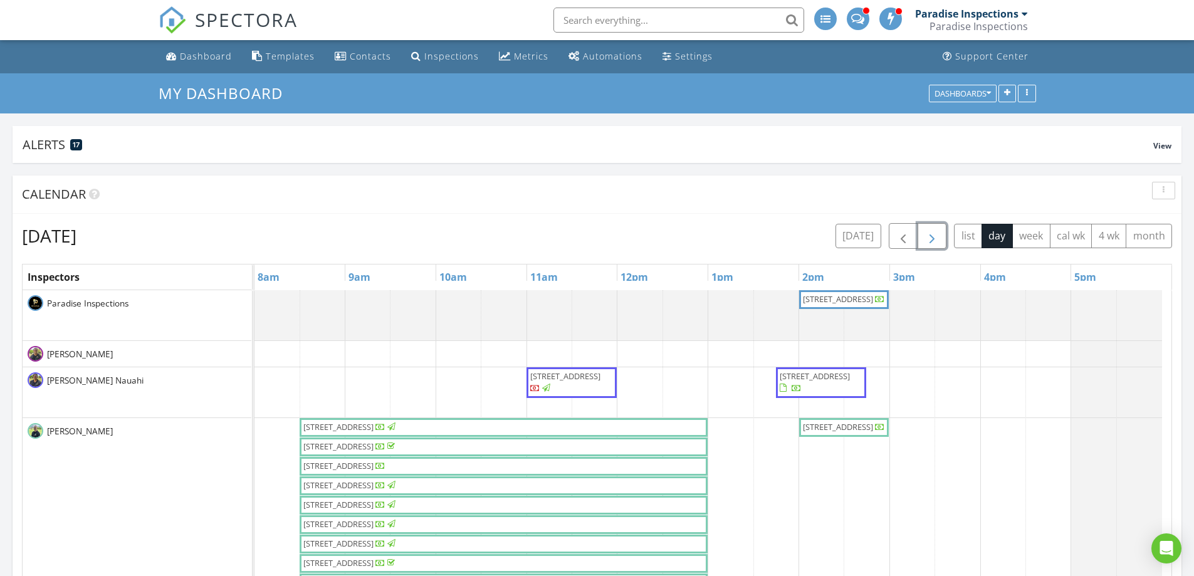
click at [938, 237] on span "button" at bounding box center [932, 236] width 15 height 15
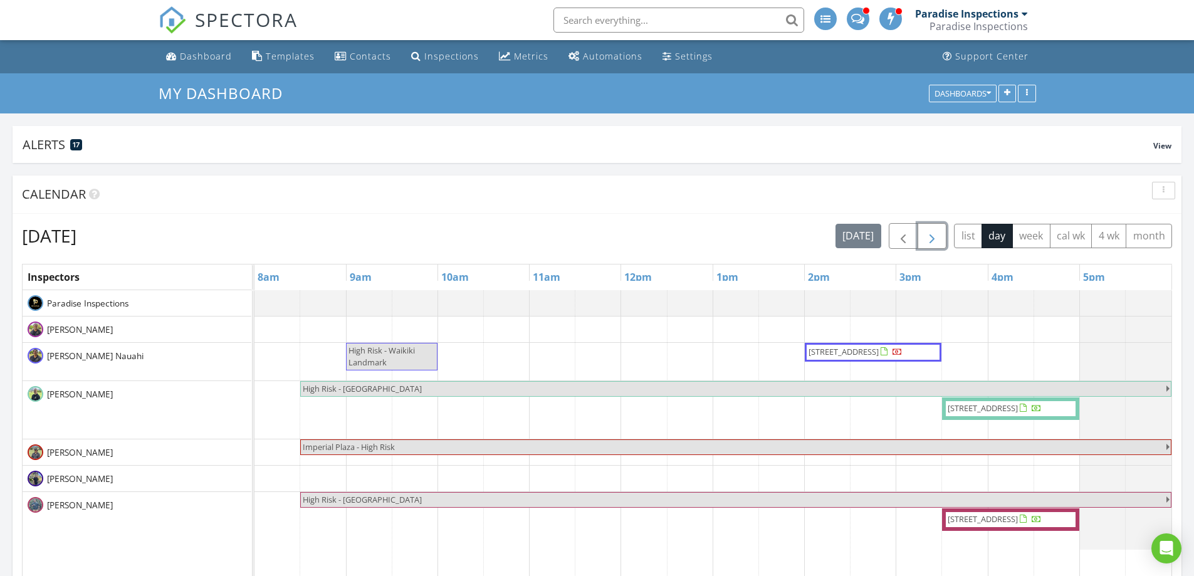
click at [937, 236] on span "button" at bounding box center [932, 236] width 15 height 15
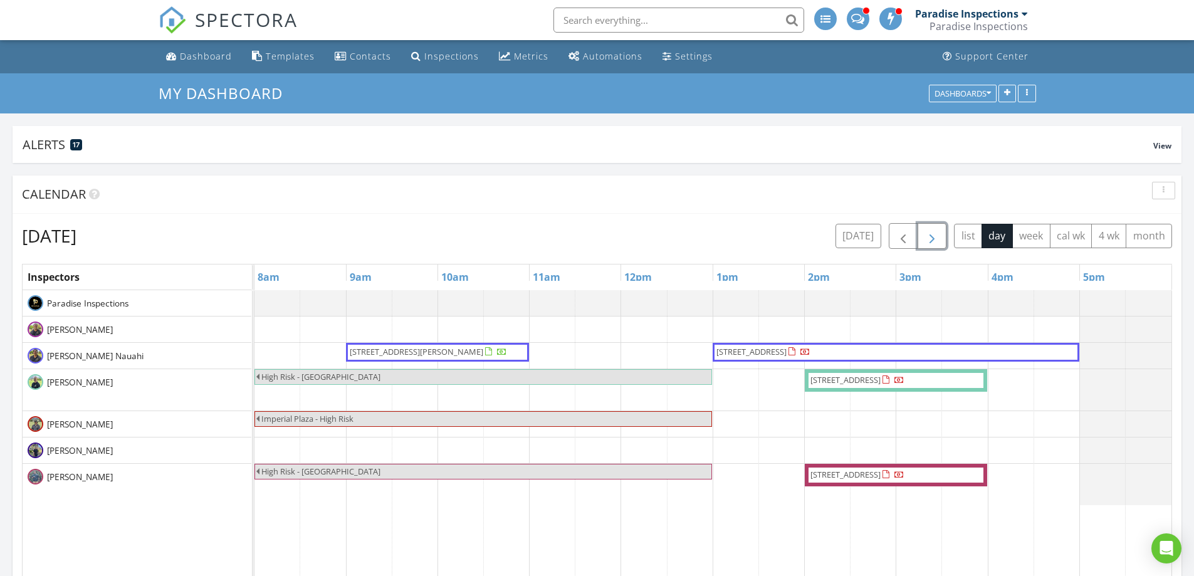
click at [938, 239] on span "button" at bounding box center [932, 236] width 15 height 15
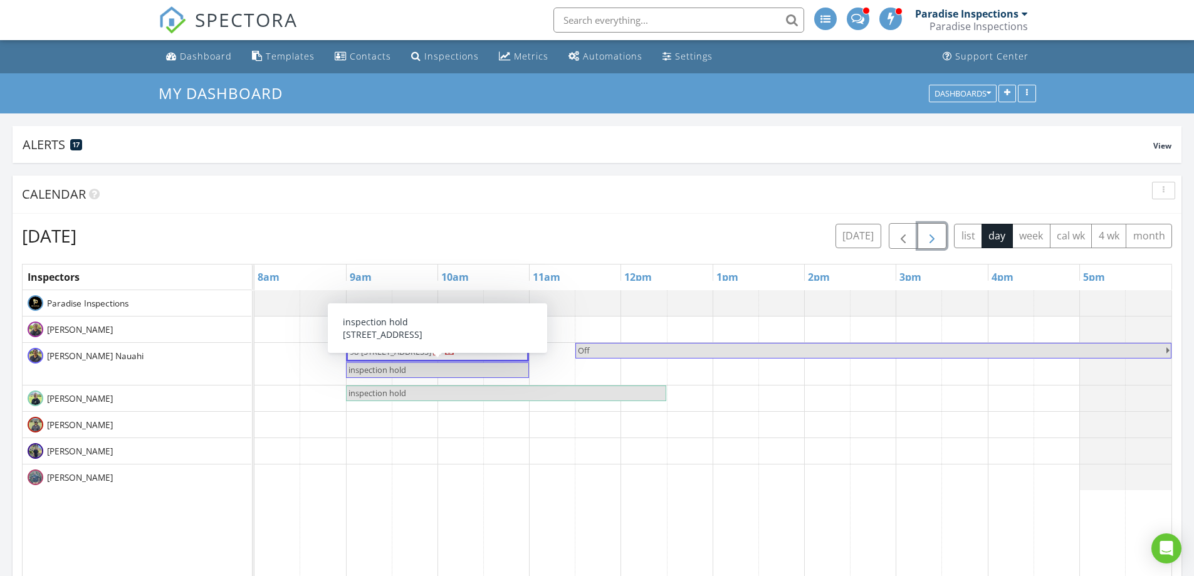
click at [518, 370] on span "inspection hold" at bounding box center [437, 370] width 181 height 12
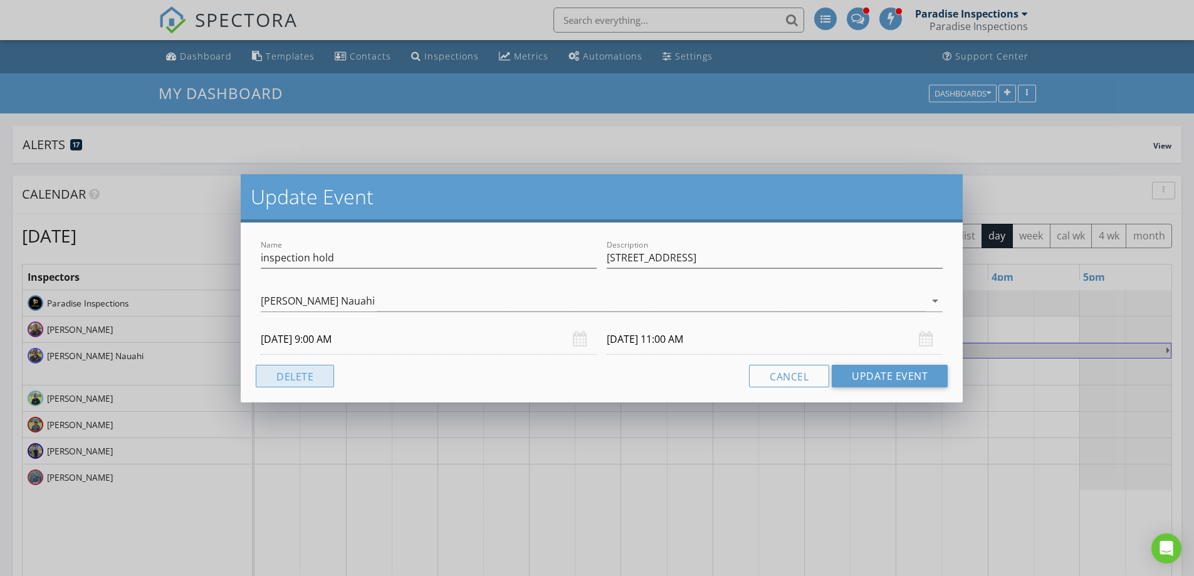
click at [294, 370] on button "Delete" at bounding box center [295, 376] width 78 height 23
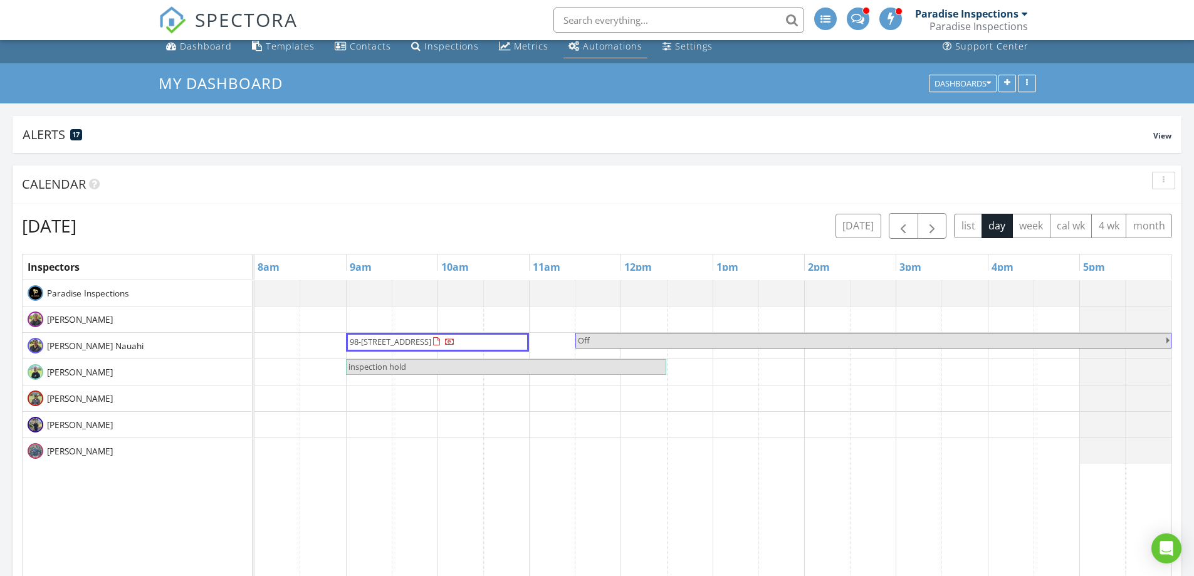
scroll to position [0, 0]
